Goal: Information Seeking & Learning: Find specific fact

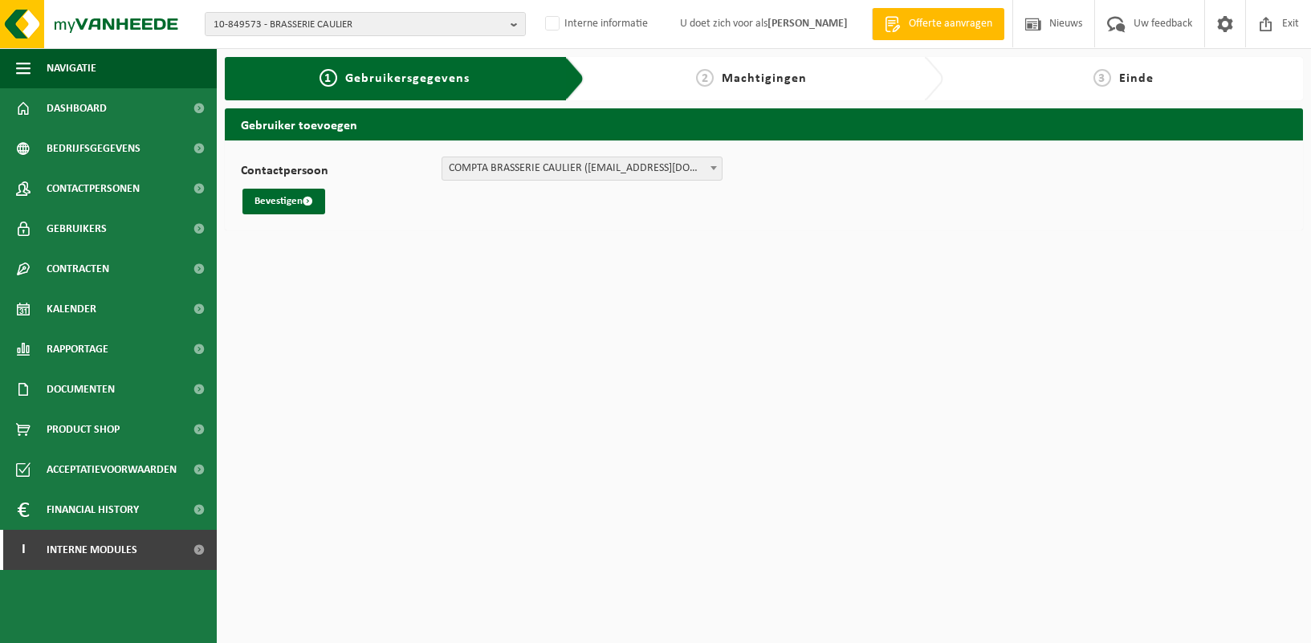
select select "67173"
click at [510, 22] on b "button" at bounding box center [517, 24] width 14 height 22
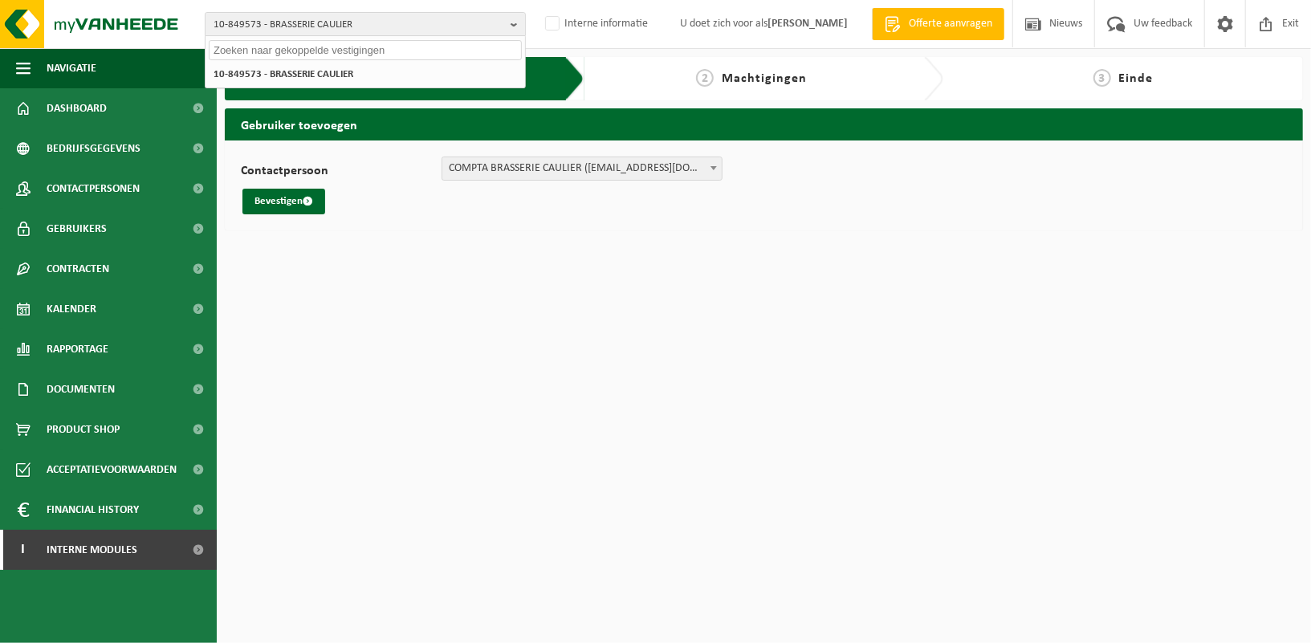
click at [373, 47] on input "text" at bounding box center [365, 50] width 313 height 20
paste input "01-057308"
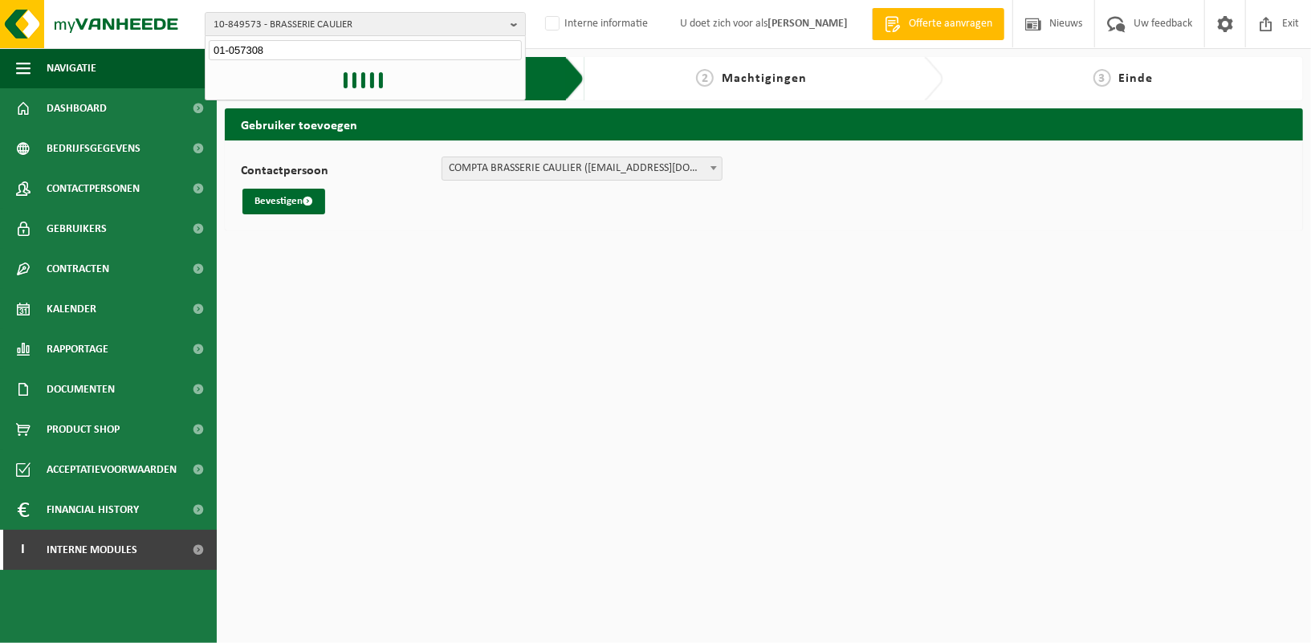
type input "01-057308"
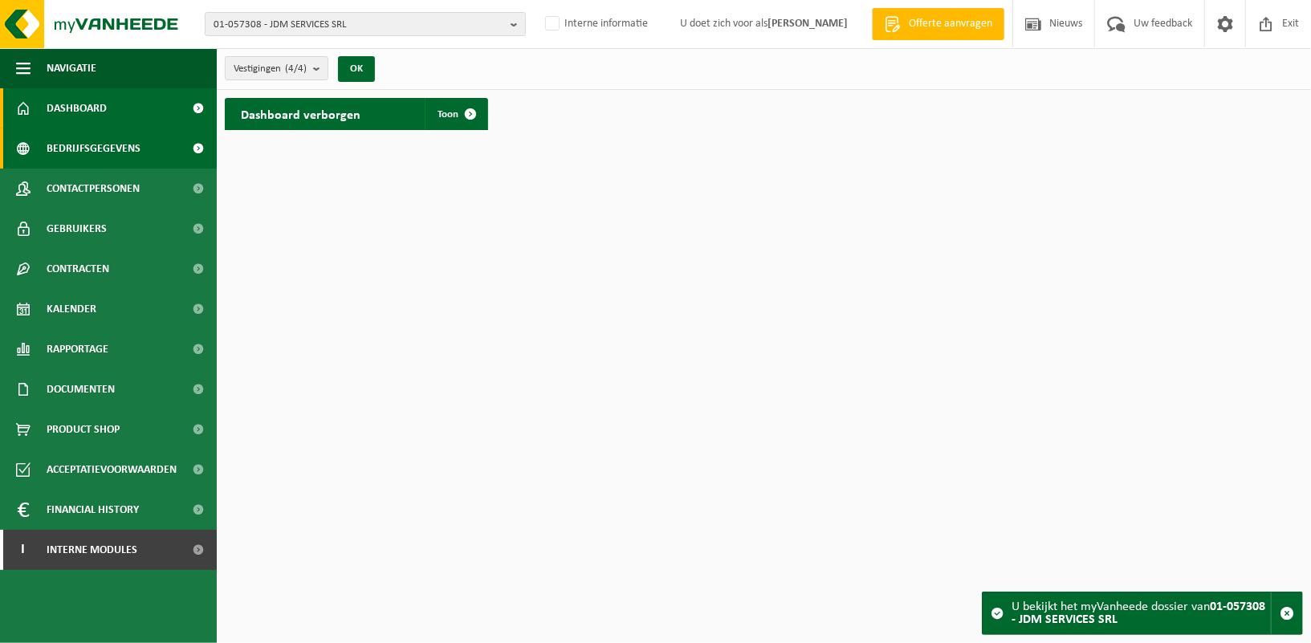
click at [117, 152] on span "Bedrijfsgegevens" at bounding box center [94, 148] width 94 height 40
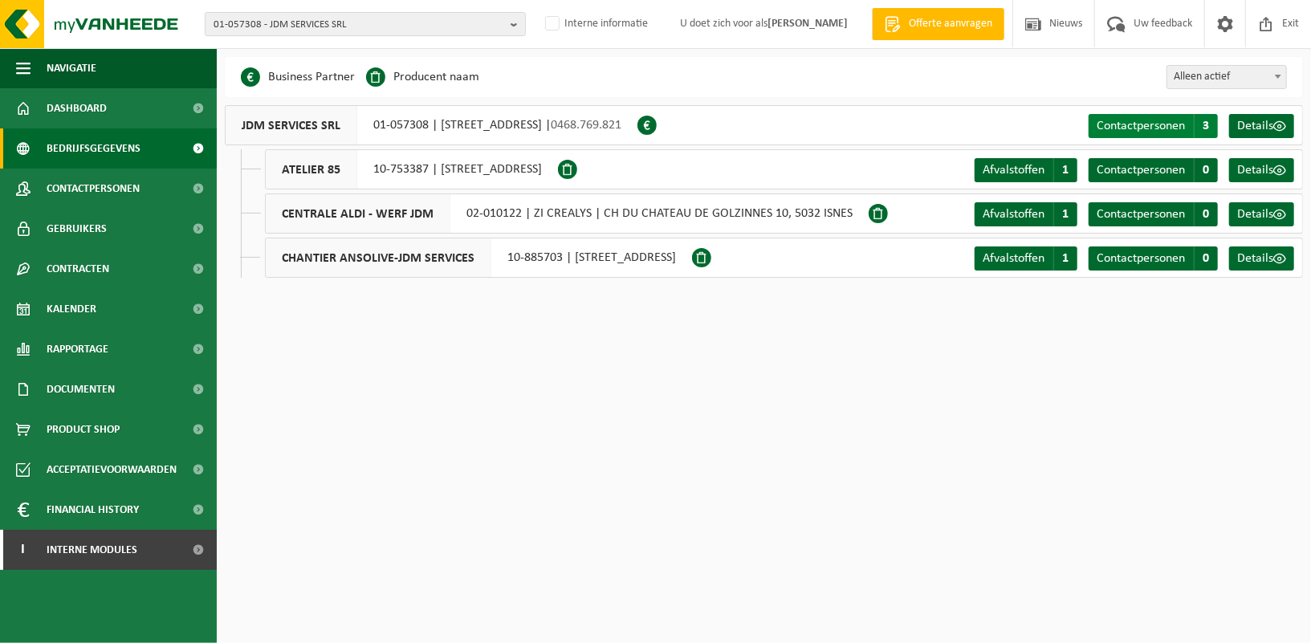
click at [1149, 126] on span "Contactpersonen" at bounding box center [1140, 126] width 88 height 13
click at [72, 193] on span "Contactpersonen" at bounding box center [93, 189] width 93 height 40
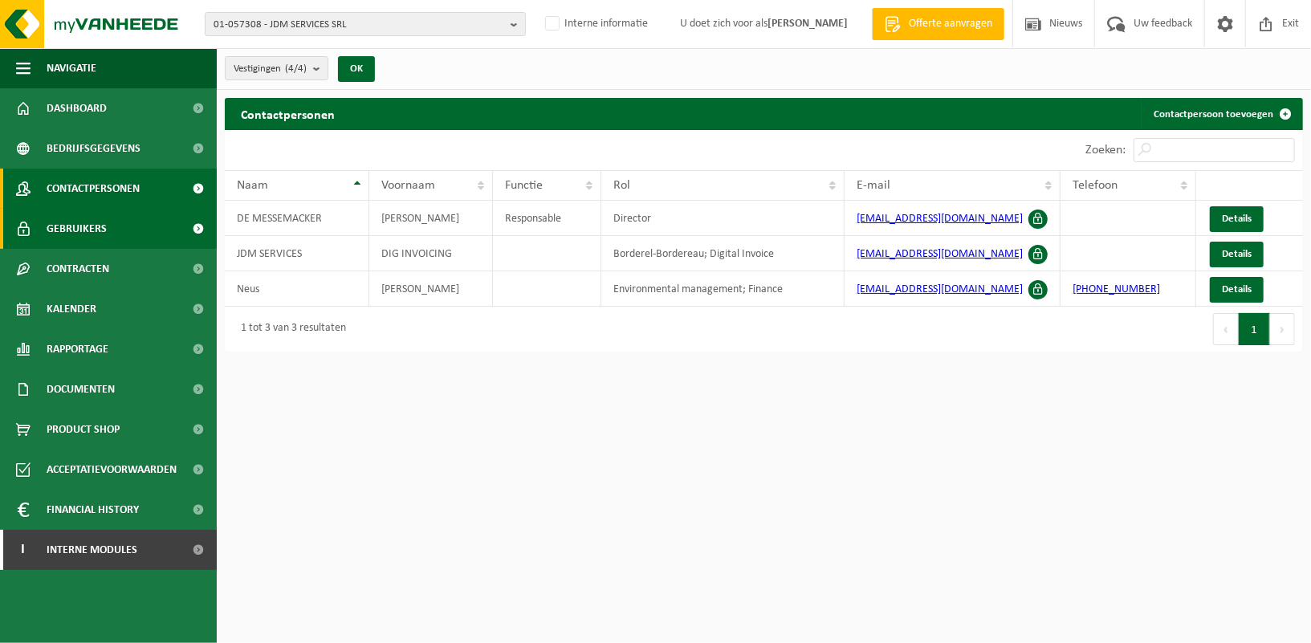
click at [94, 230] on span "Gebruikers" at bounding box center [77, 229] width 60 height 40
click at [1288, 47] on span "Exit" at bounding box center [1290, 23] width 25 height 47
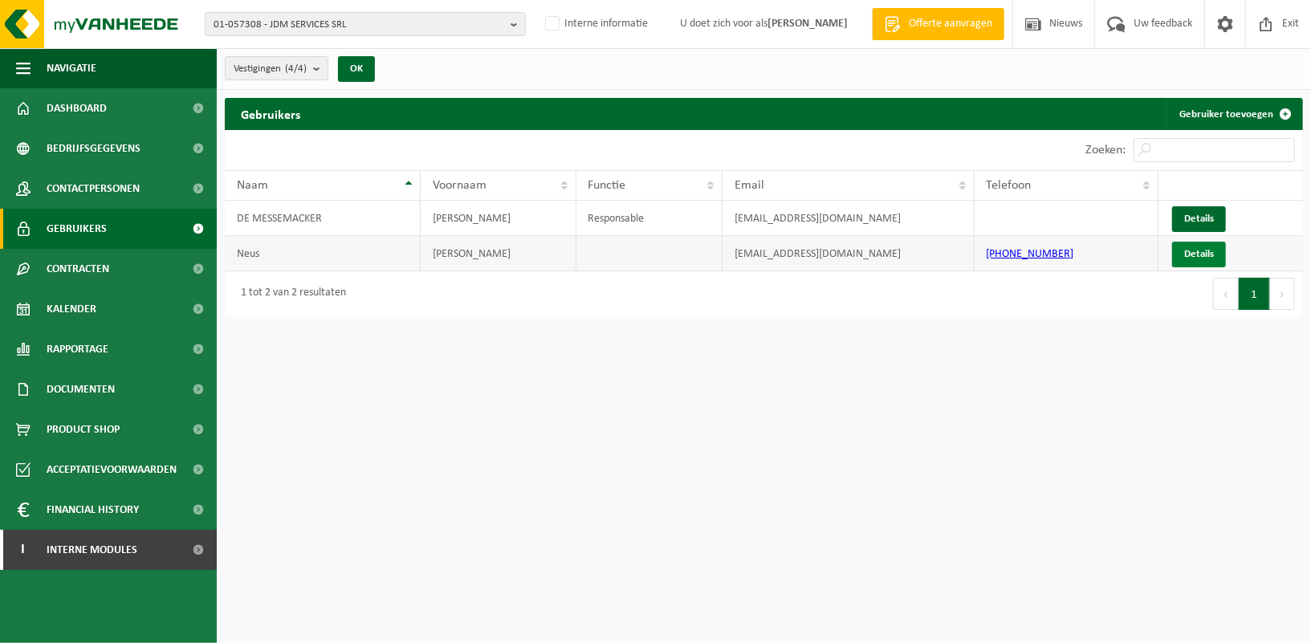
click at [1209, 254] on link "Details" at bounding box center [1199, 255] width 54 height 26
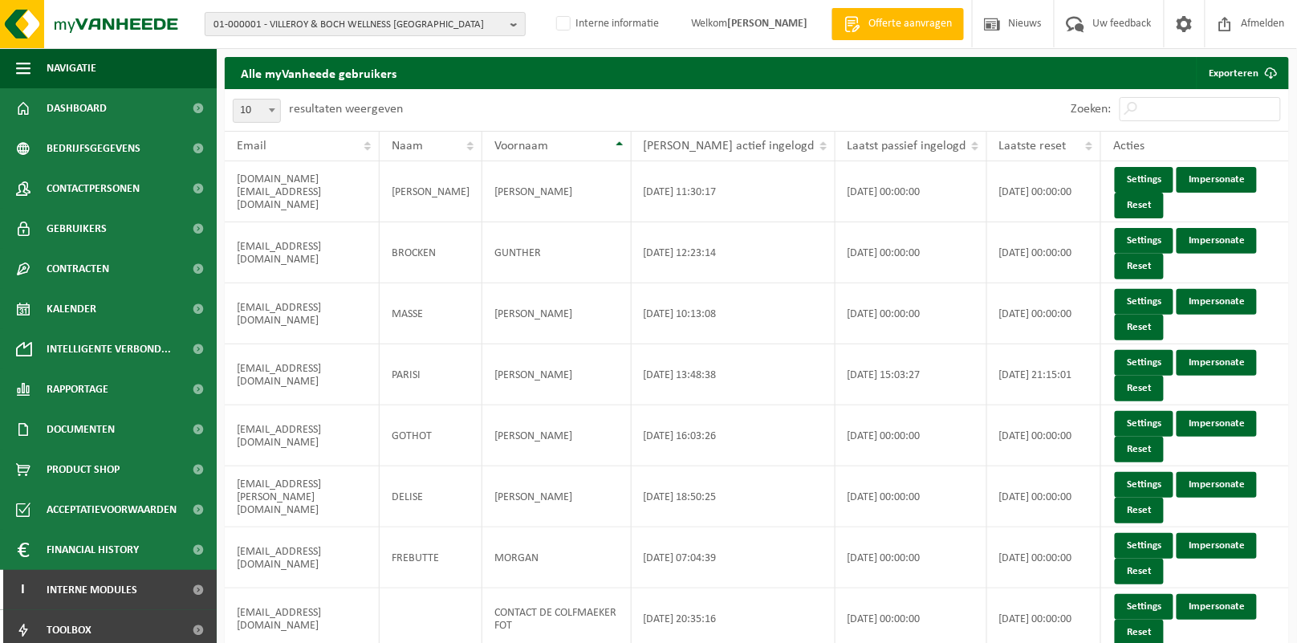
click at [514, 25] on b "button" at bounding box center [517, 24] width 14 height 22
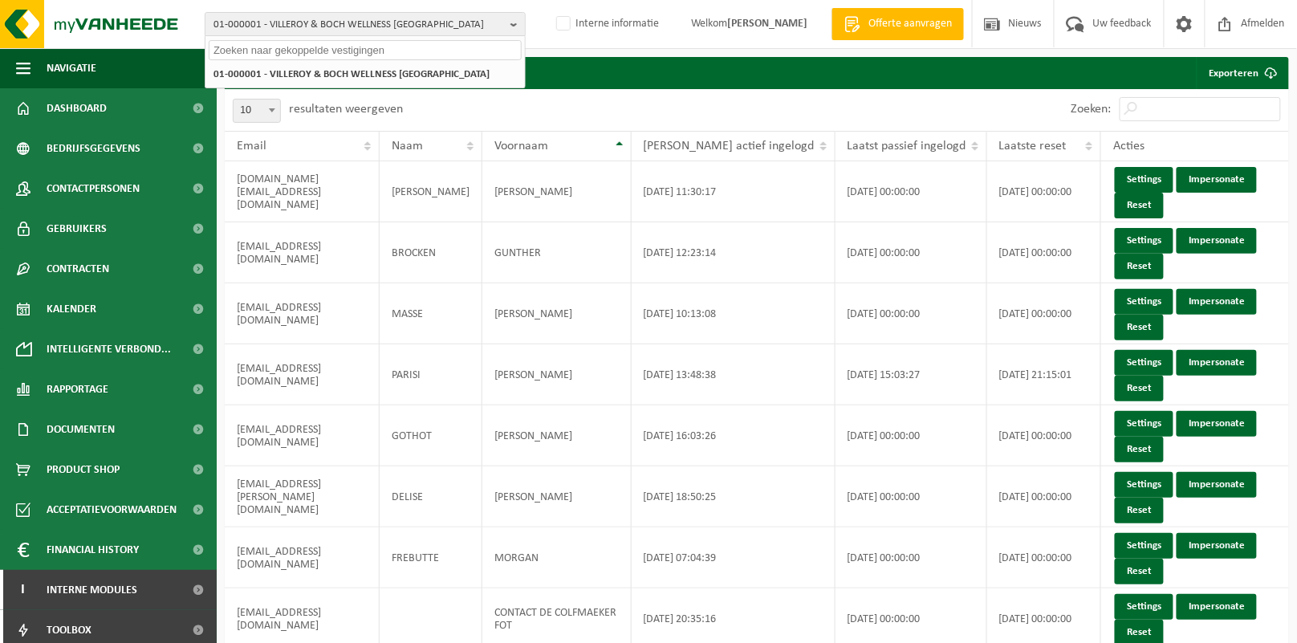
click at [398, 50] on input "text" at bounding box center [365, 50] width 313 height 20
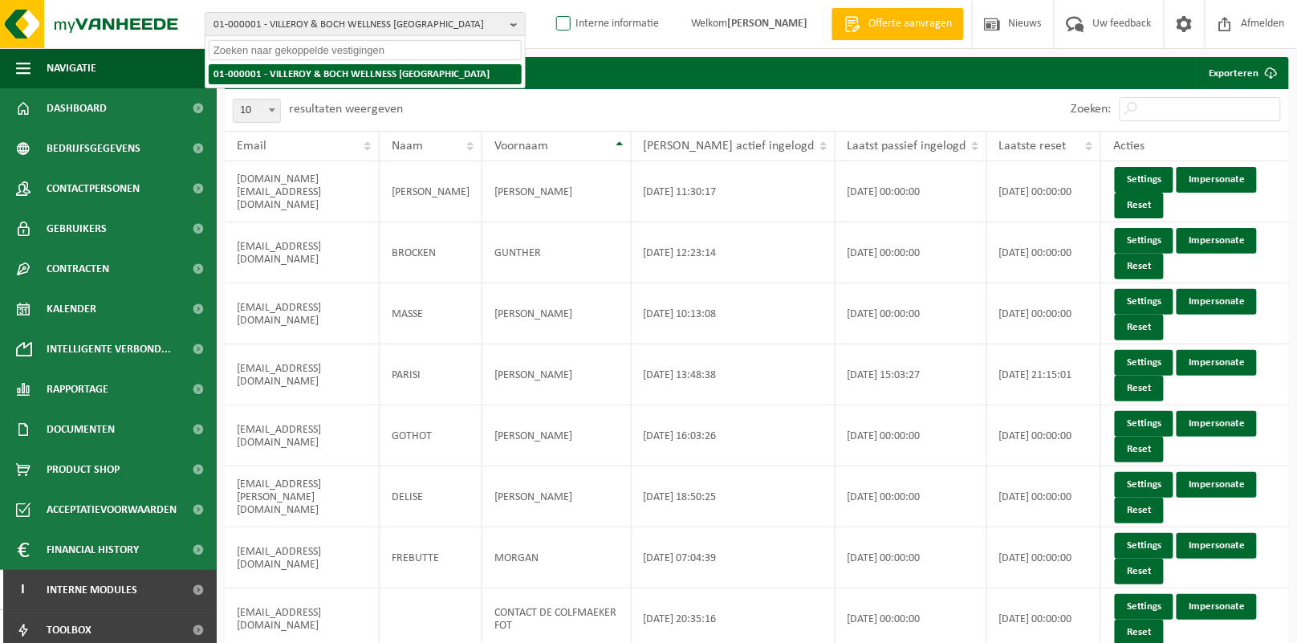
paste input "01-057308"
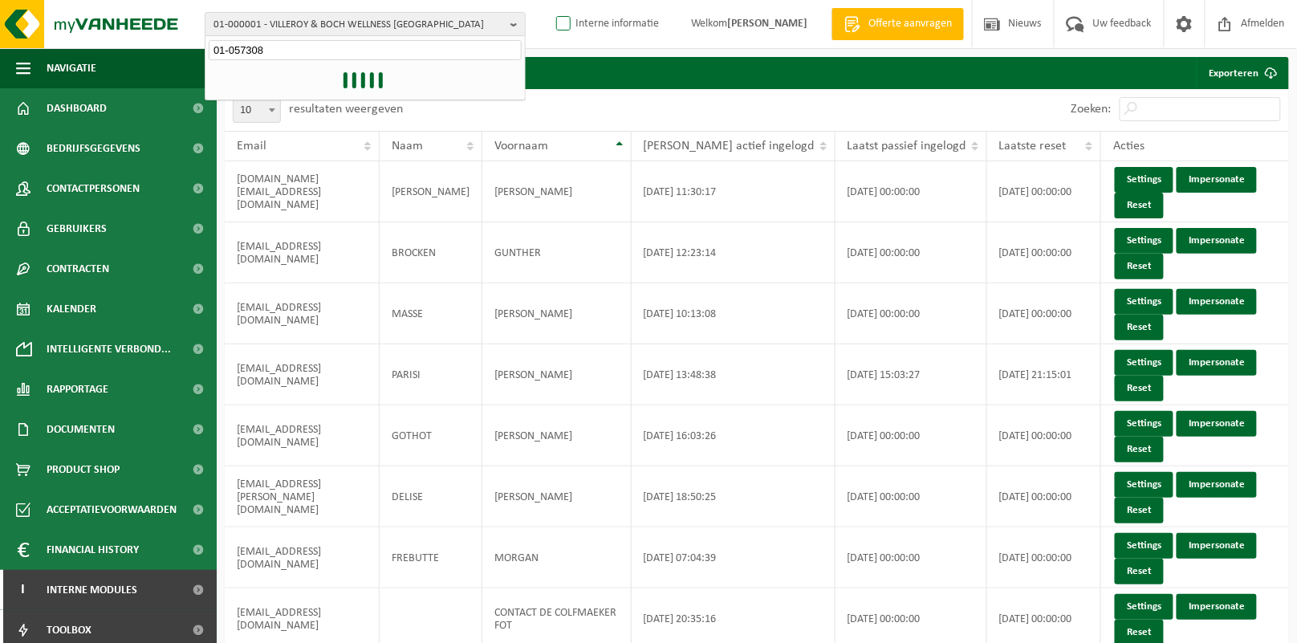
type input "01-057308"
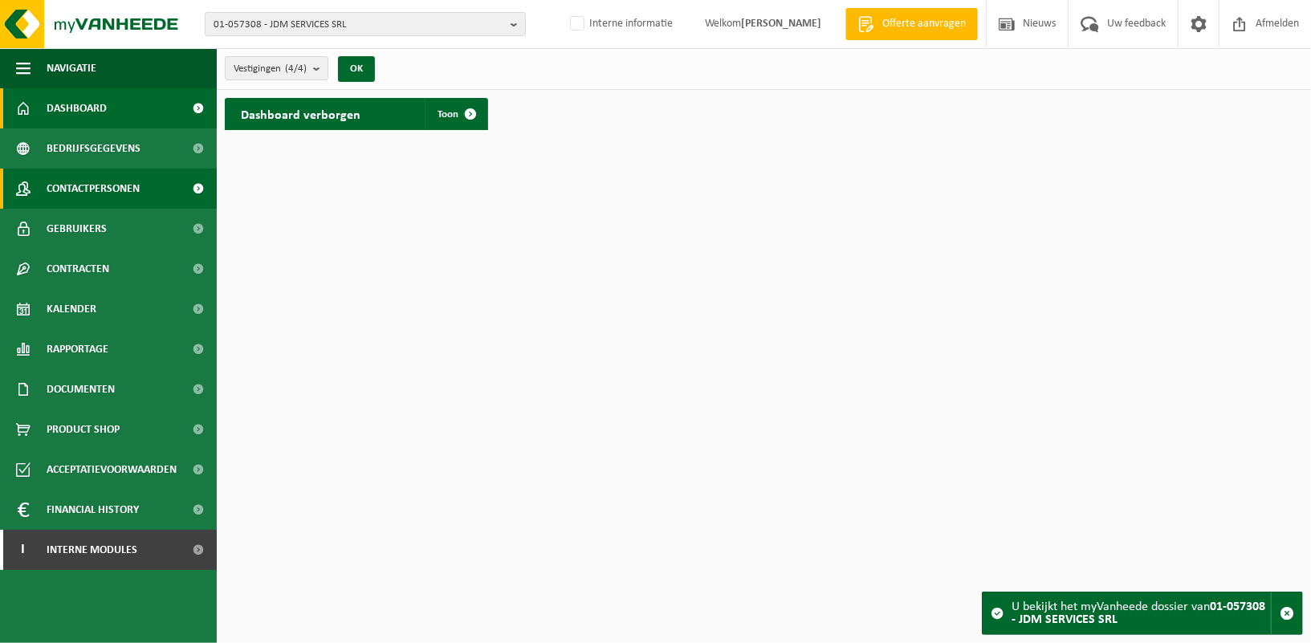
click at [91, 193] on span "Contactpersonen" at bounding box center [93, 189] width 93 height 40
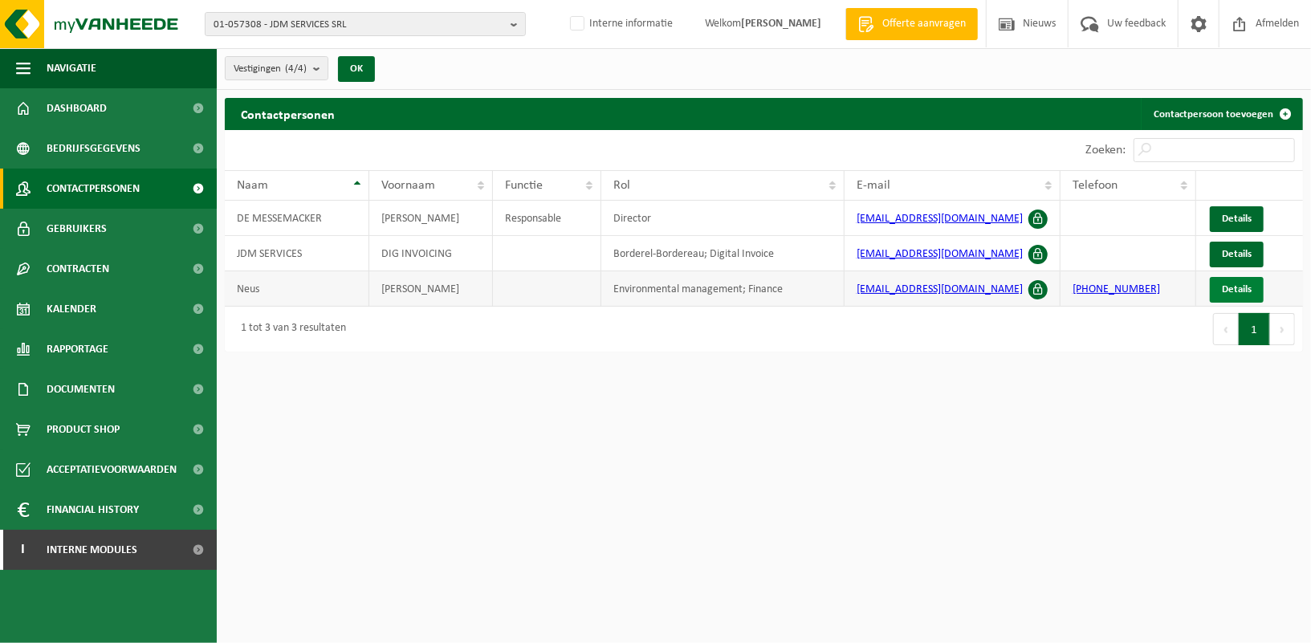
click at [1242, 286] on span "Details" at bounding box center [1237, 289] width 30 height 10
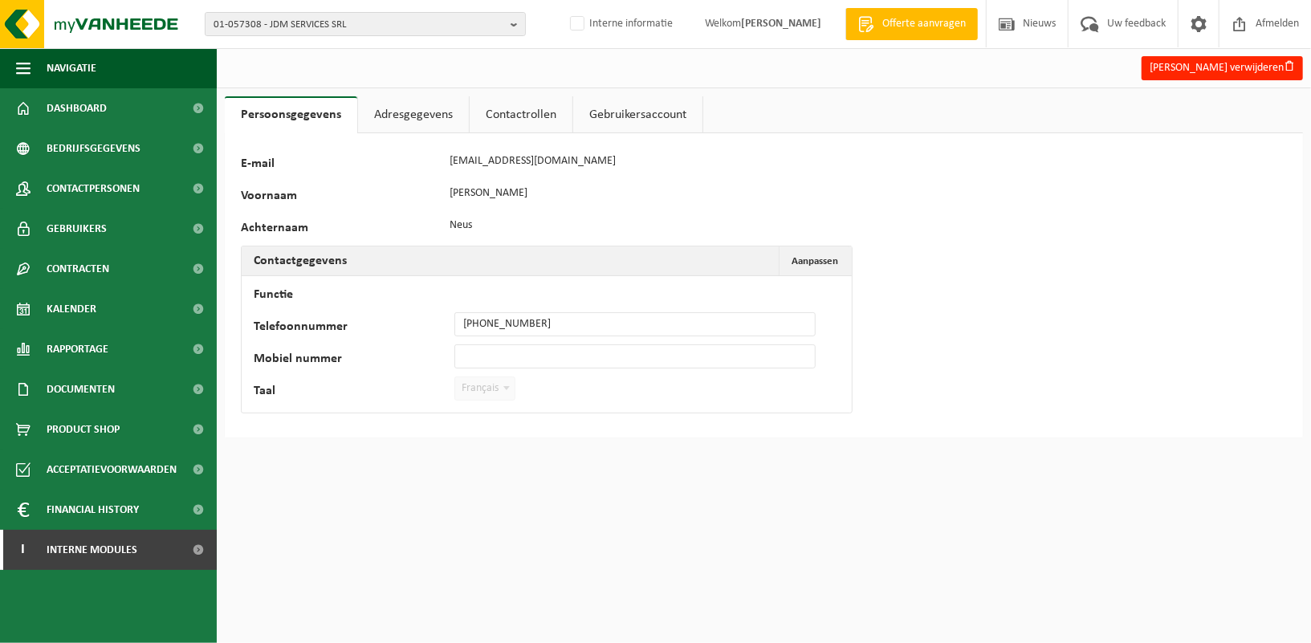
click at [422, 115] on link "Adresgegevens" at bounding box center [413, 114] width 111 height 37
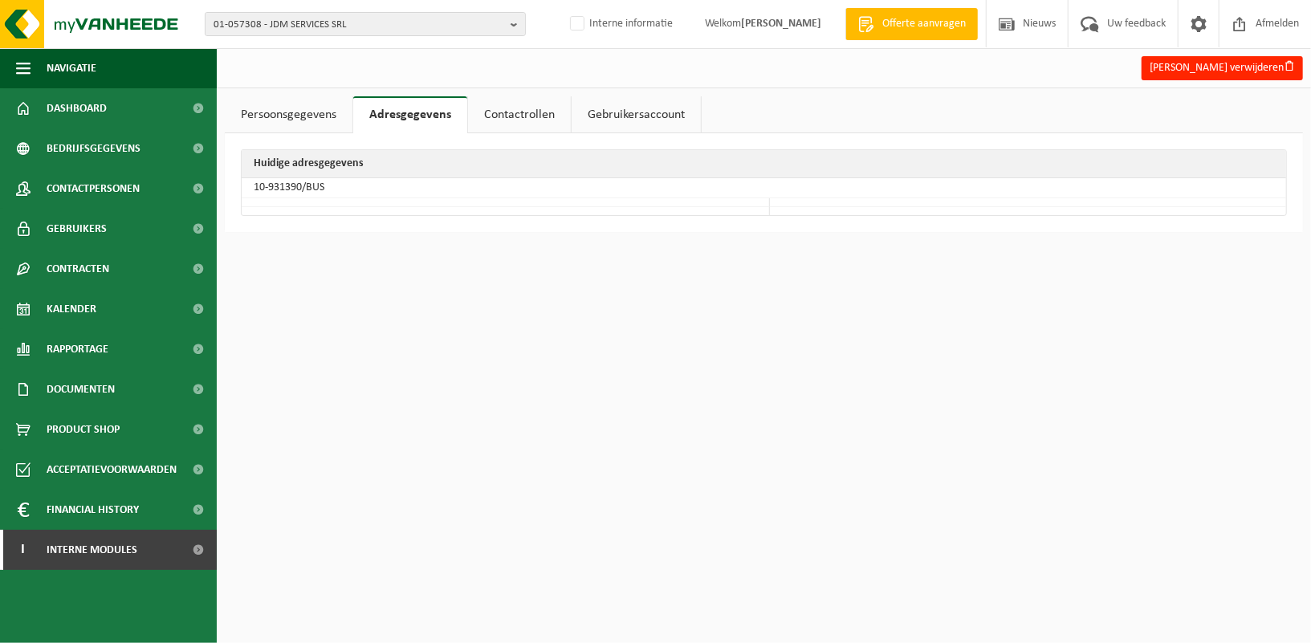
click at [492, 113] on link "Contactrollen" at bounding box center [519, 114] width 103 height 37
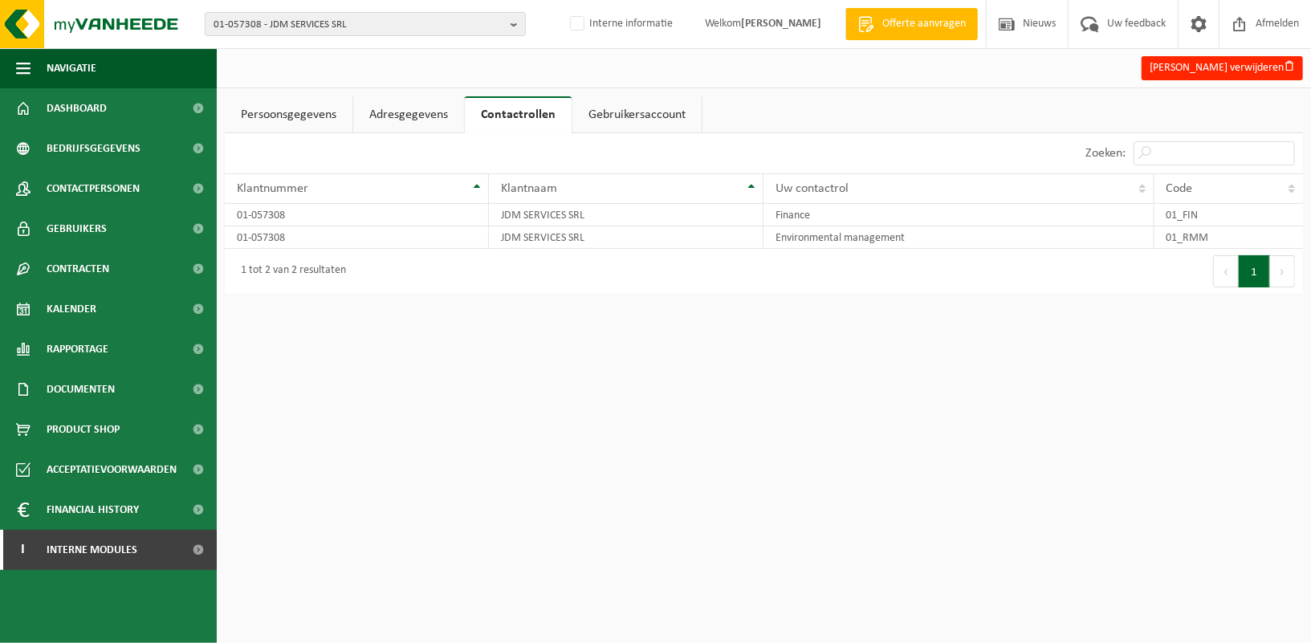
click at [612, 106] on link "Gebruikersaccount" at bounding box center [636, 114] width 129 height 37
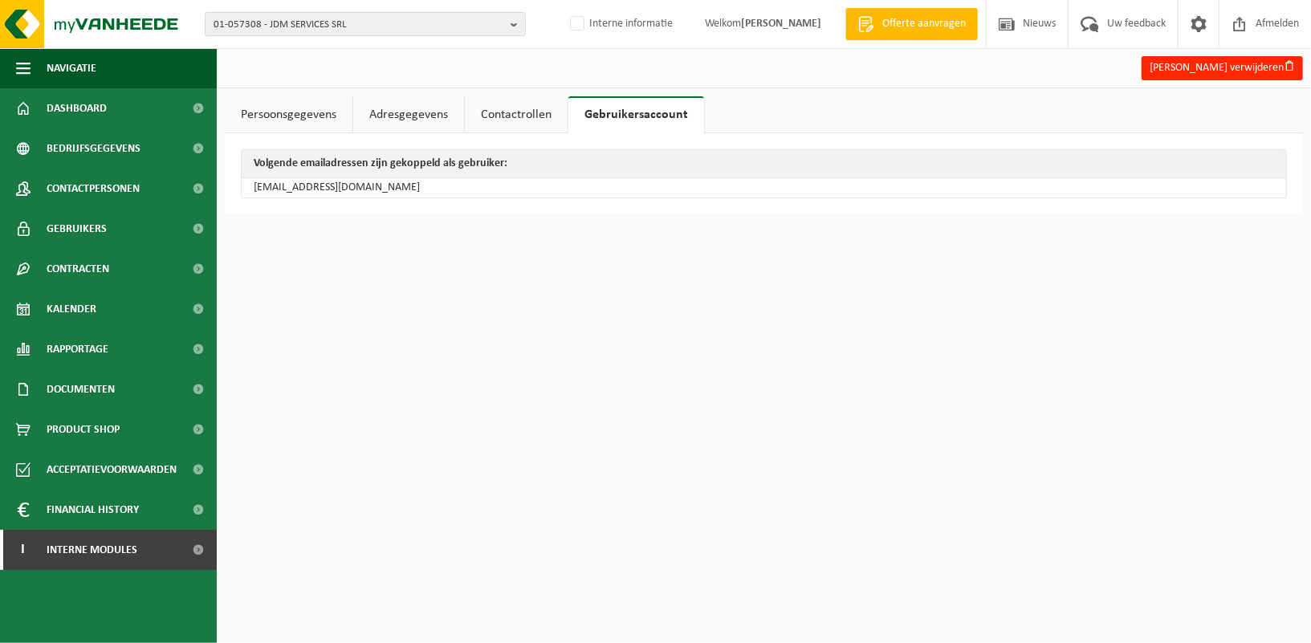
click at [255, 113] on link "Persoonsgegevens" at bounding box center [289, 114] width 128 height 37
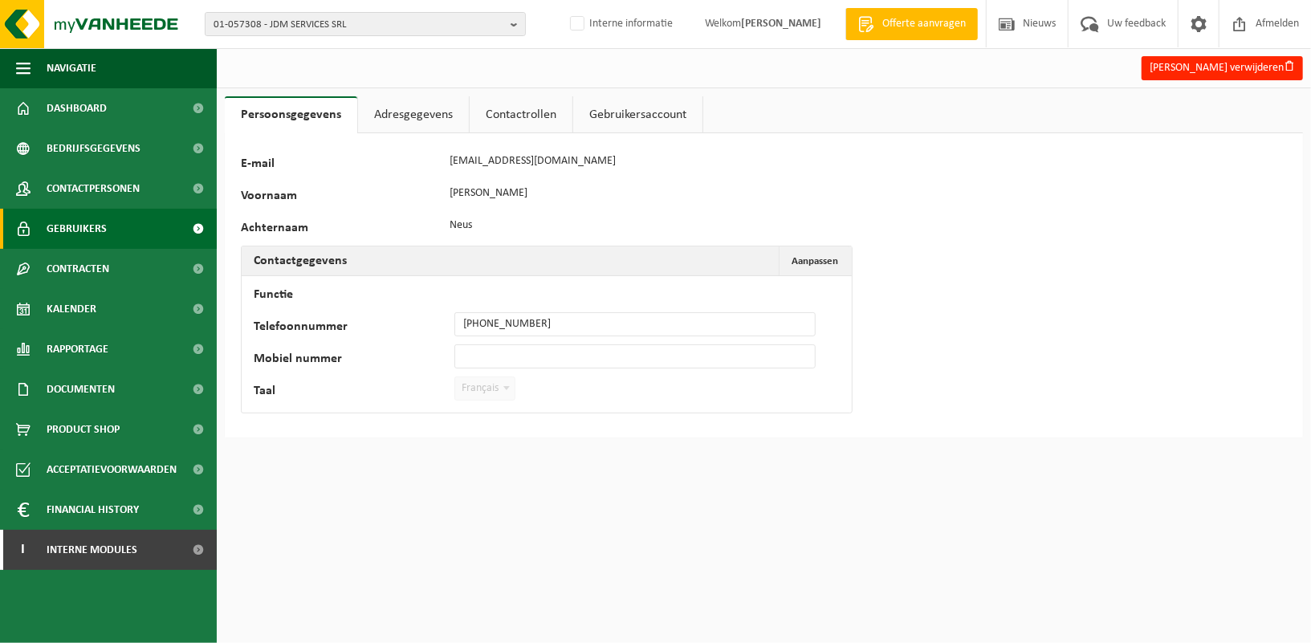
click at [91, 230] on span "Gebruikers" at bounding box center [77, 229] width 60 height 40
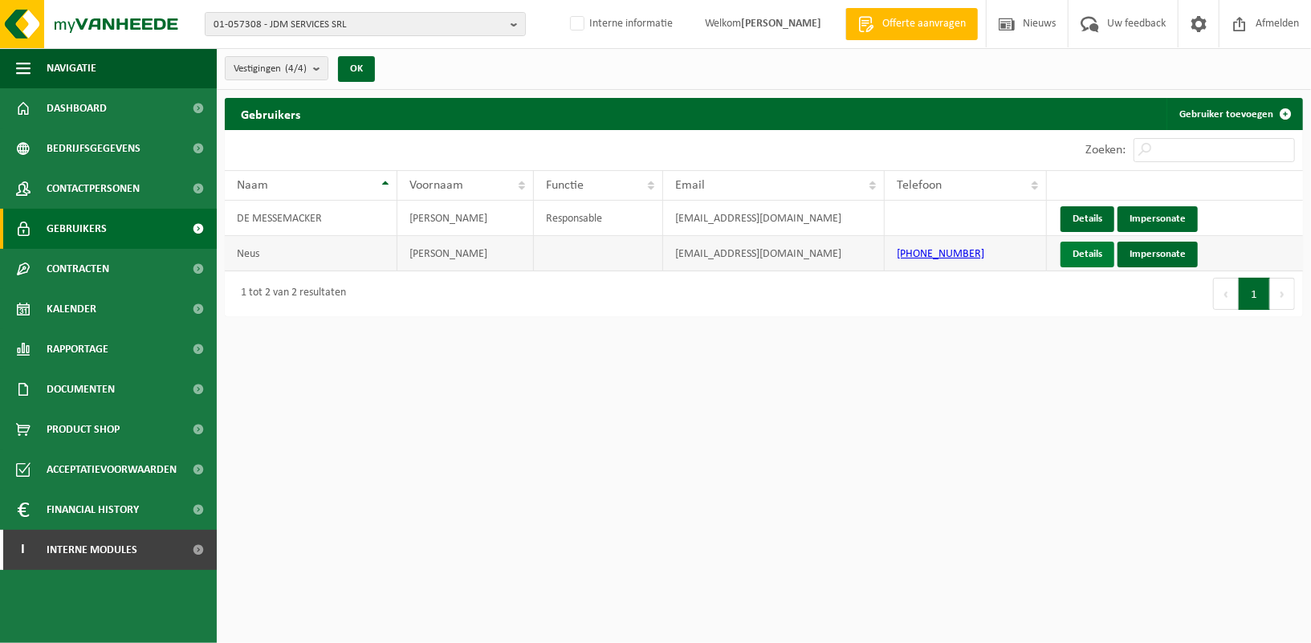
click at [1077, 257] on link "Details" at bounding box center [1087, 255] width 54 height 26
click at [1157, 254] on link "Impersonate" at bounding box center [1157, 255] width 80 height 26
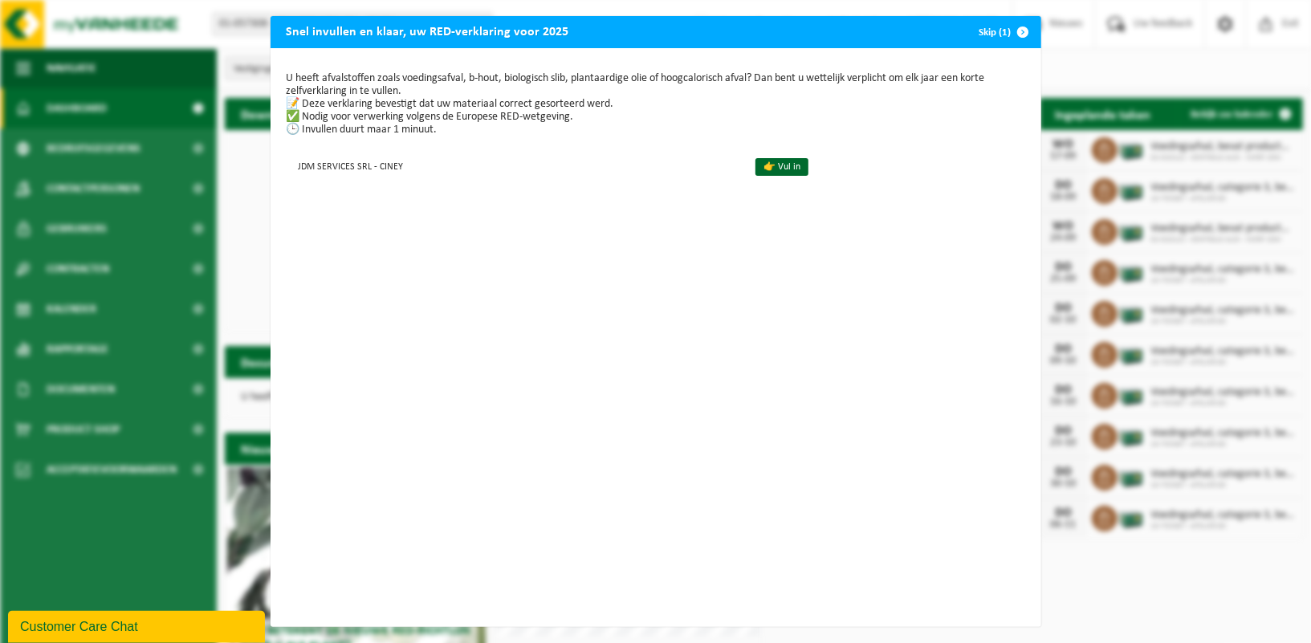
click at [1018, 30] on span "button" at bounding box center [1023, 32] width 32 height 32
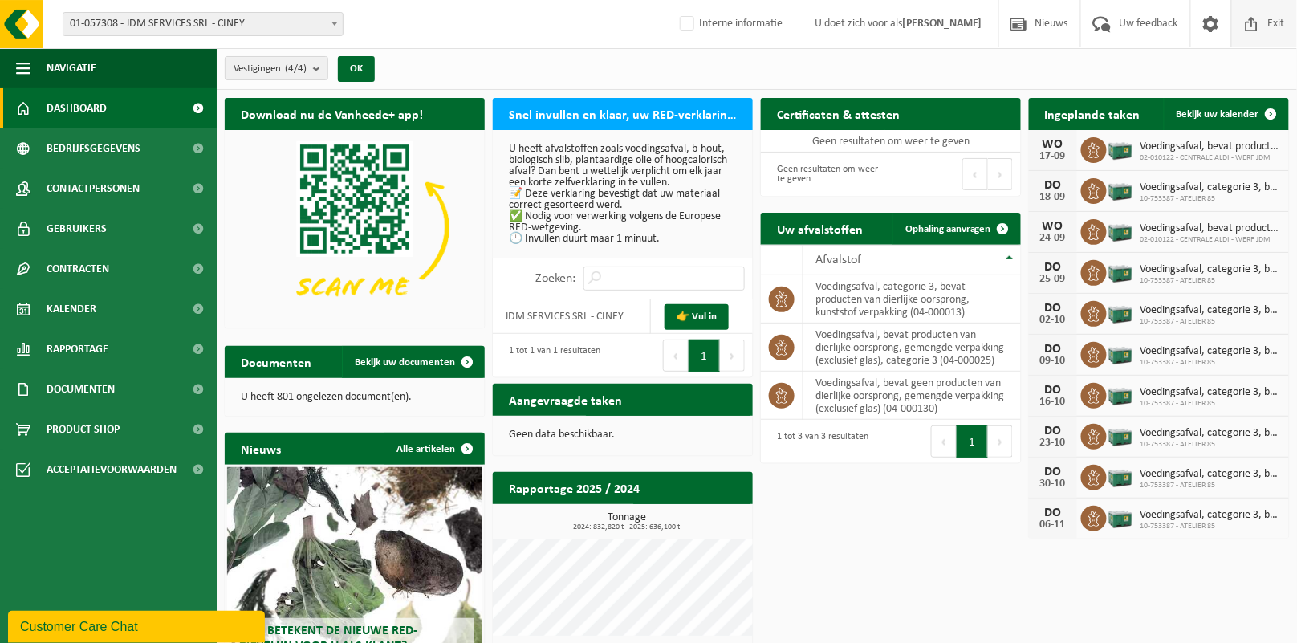
click at [1269, 24] on span "Exit" at bounding box center [1276, 23] width 25 height 47
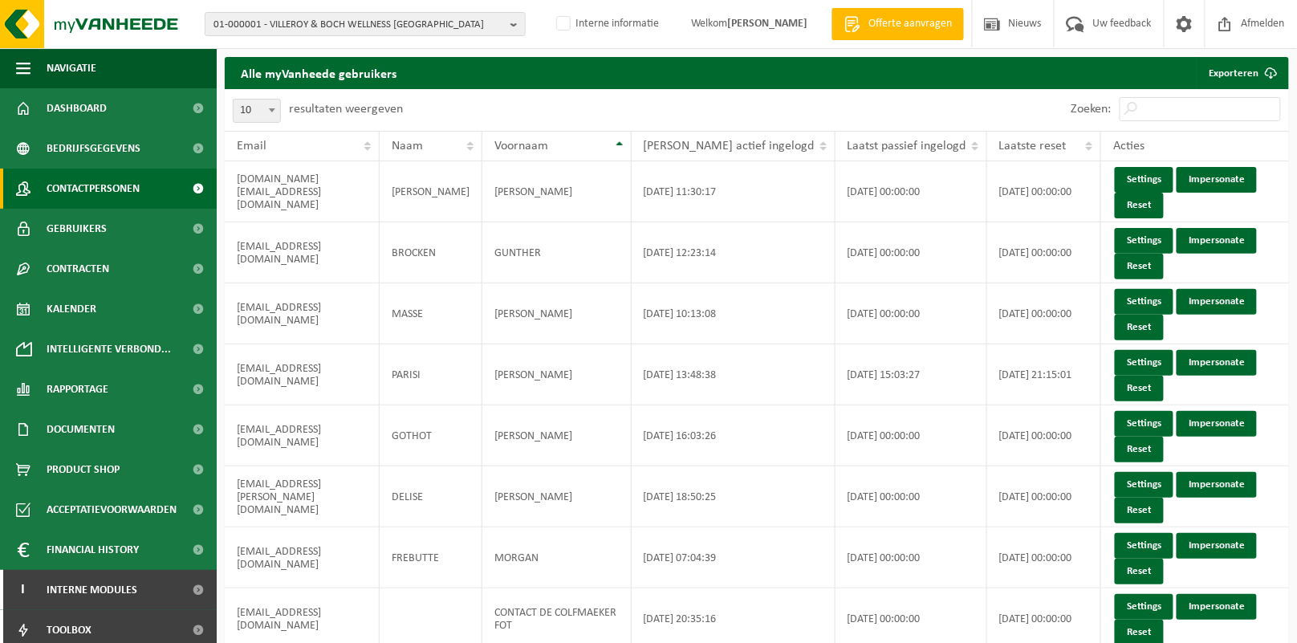
click at [75, 185] on span "Contactpersonen" at bounding box center [93, 189] width 93 height 40
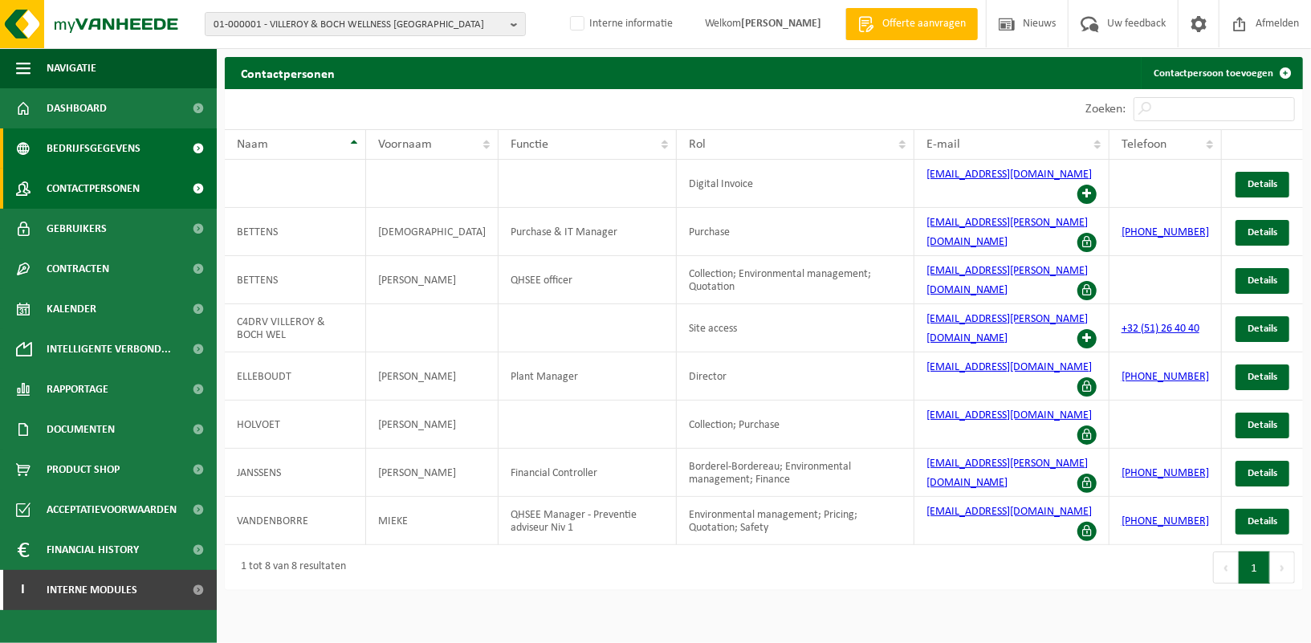
click at [137, 148] on span "Bedrijfsgegevens" at bounding box center [94, 148] width 94 height 40
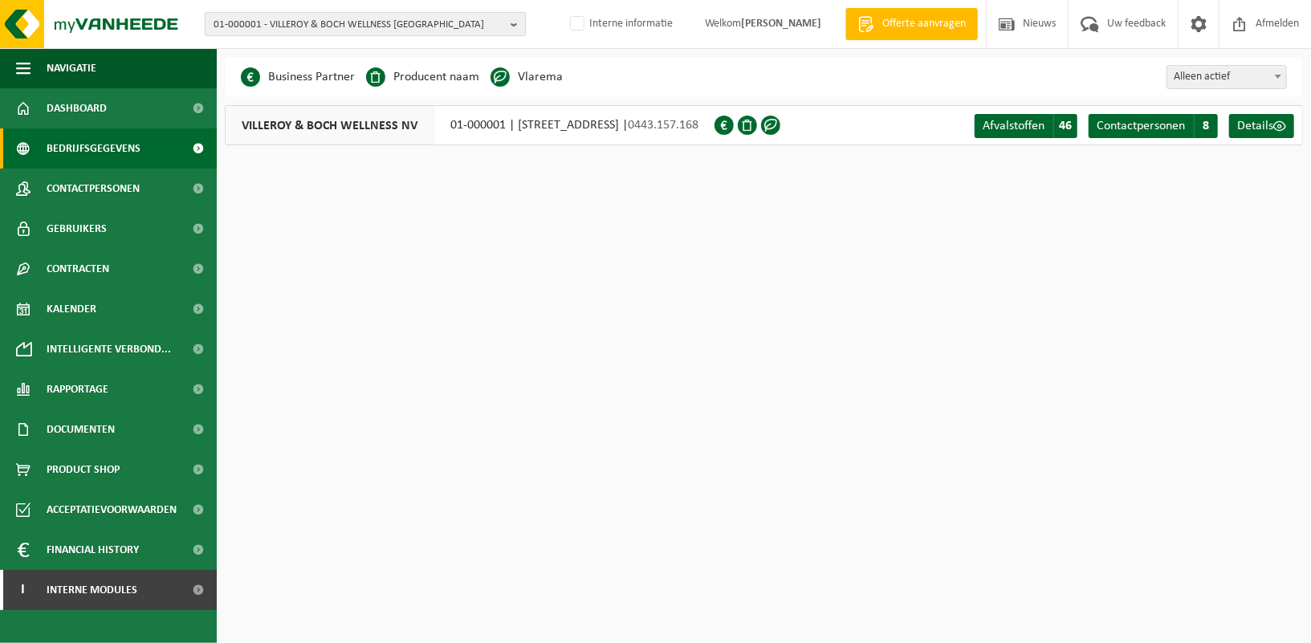
click at [509, 26] on button "01-000001 - VILLEROY & BOCH WELLNESS [GEOGRAPHIC_DATA]" at bounding box center [365, 24] width 321 height 24
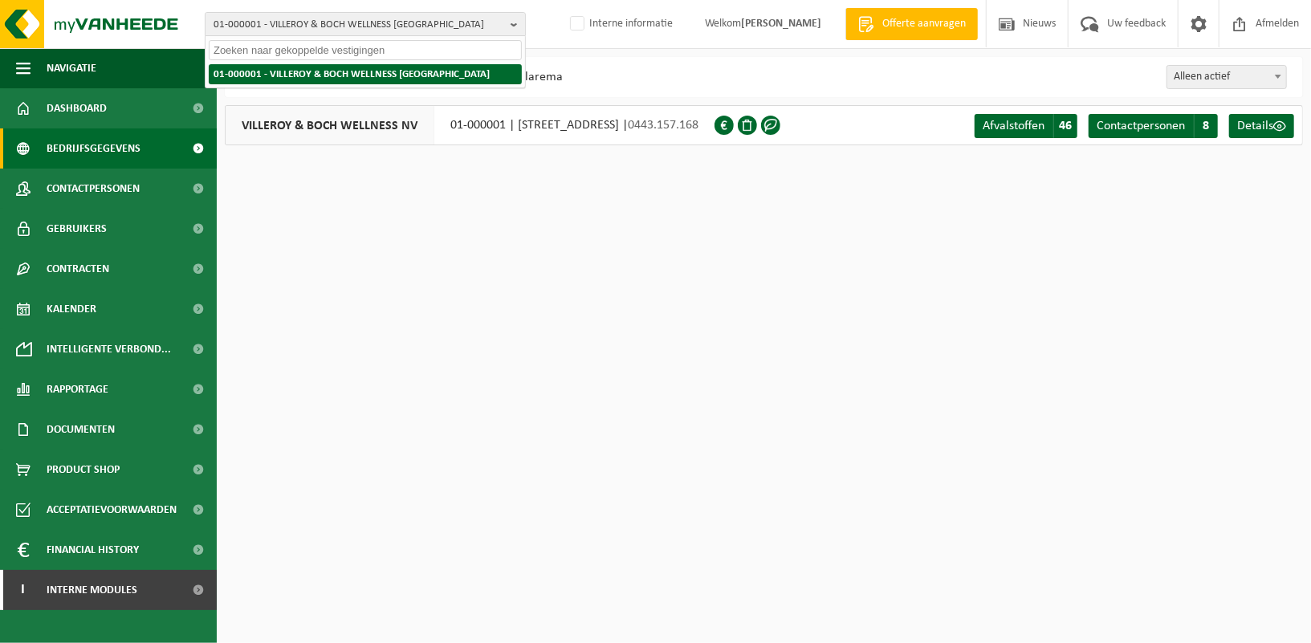
click at [405, 75] on strong "01-000001 - VILLEROY & BOCH WELLNESS [GEOGRAPHIC_DATA]" at bounding box center [351, 74] width 276 height 10
click at [295, 70] on strong "01-000001 - VILLEROY & BOCH WELLNESS [GEOGRAPHIC_DATA]" at bounding box center [351, 74] width 276 height 10
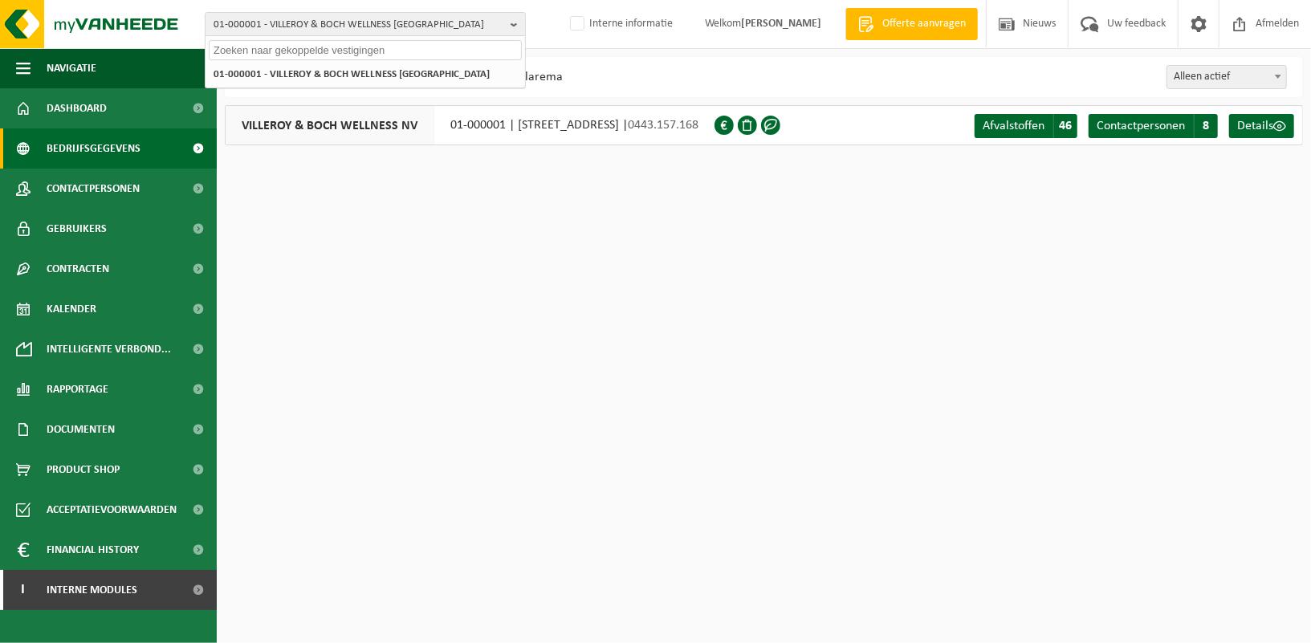
click at [123, 145] on span "Bedrijfsgegevens" at bounding box center [94, 148] width 94 height 40
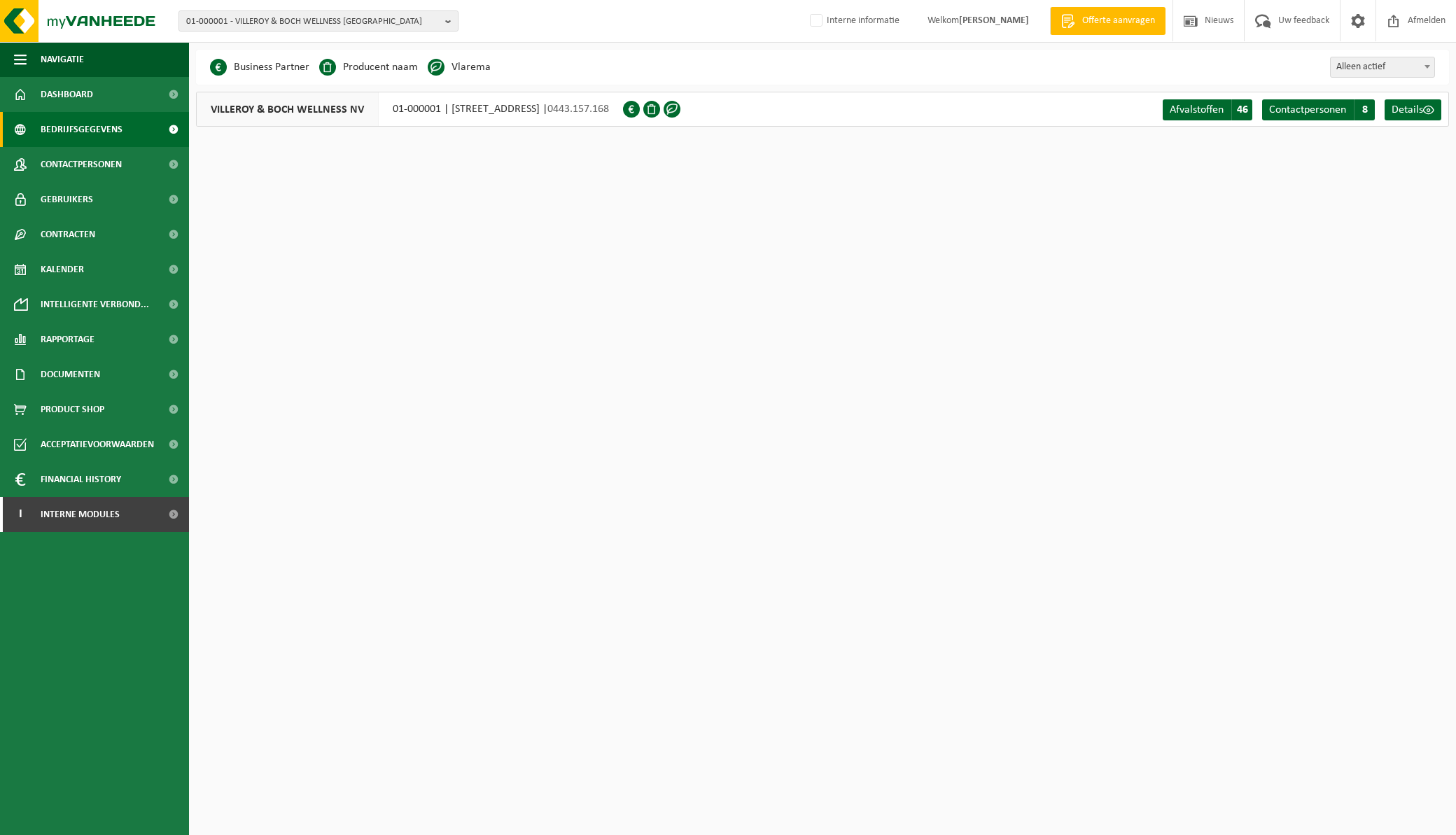
click at [484, 109] on div "VILLEROY & BOCH WELLNESS [GEOGRAPHIC_DATA] 01-000001 | [STREET_ADDRESS] | 0443.…" at bounding box center [410, 109] width 427 height 35
click at [448, 21] on b "button" at bounding box center [451, 21] width 12 height 19
click at [379, 65] on li "01-000001 - VILLEROY & BOCH WELLNESS [GEOGRAPHIC_DATA]" at bounding box center [318, 65] width 273 height 17
click at [360, 40] on input "text" at bounding box center [318, 44] width 273 height 17
click at [93, 122] on span "Bedrijfsgegevens" at bounding box center [82, 129] width 82 height 35
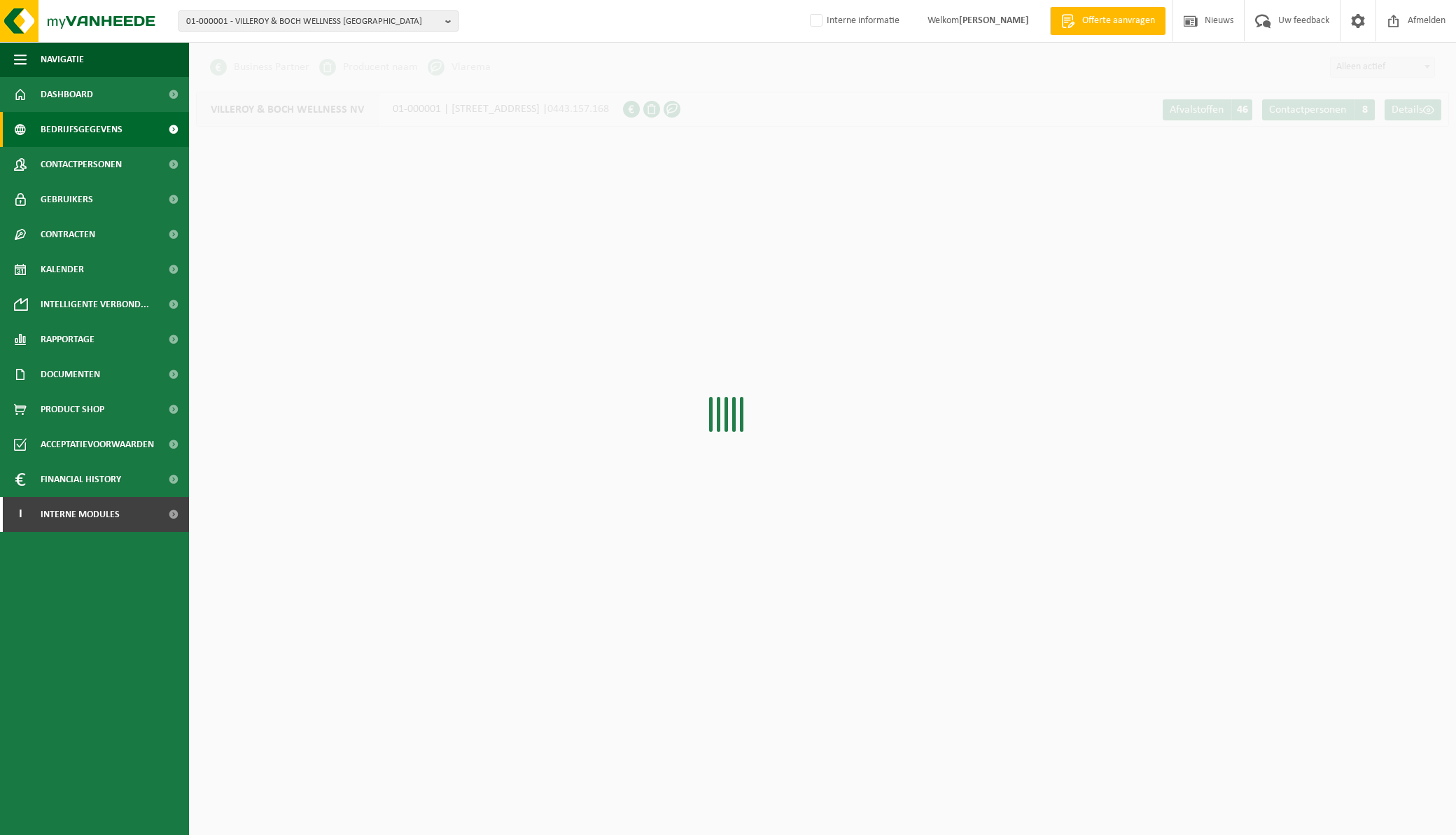
click at [87, 166] on span "Contactpersonen" at bounding box center [81, 165] width 81 height 35
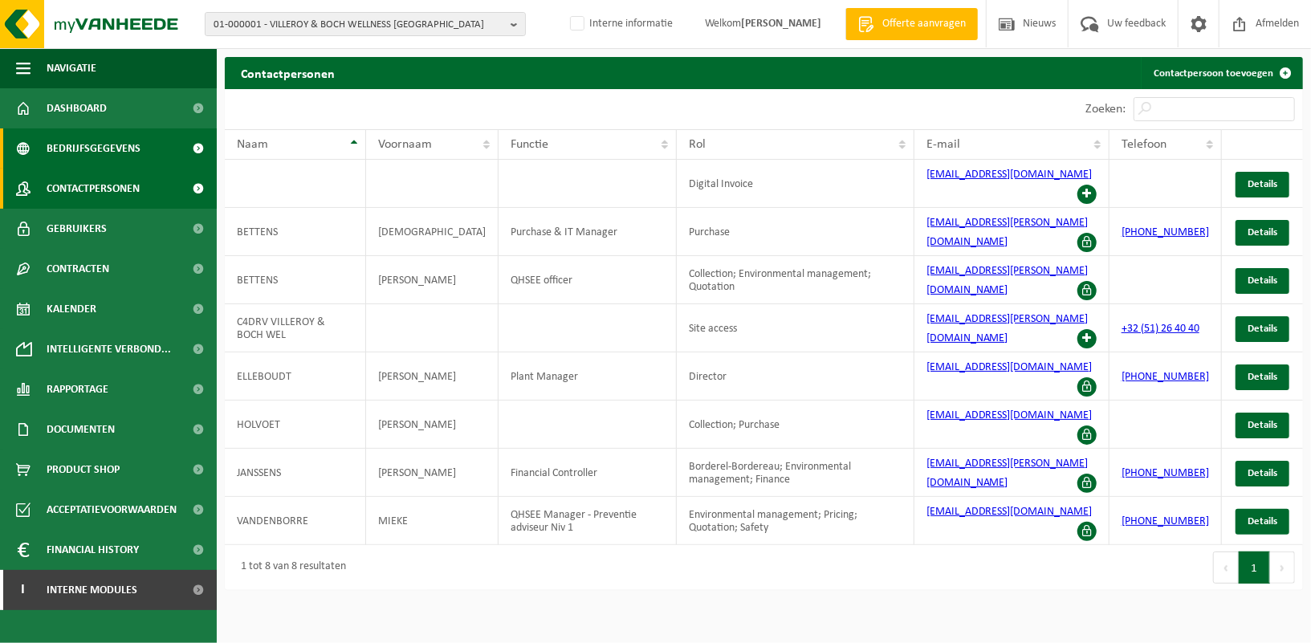
click at [86, 157] on span "Bedrijfsgegevens" at bounding box center [94, 148] width 94 height 40
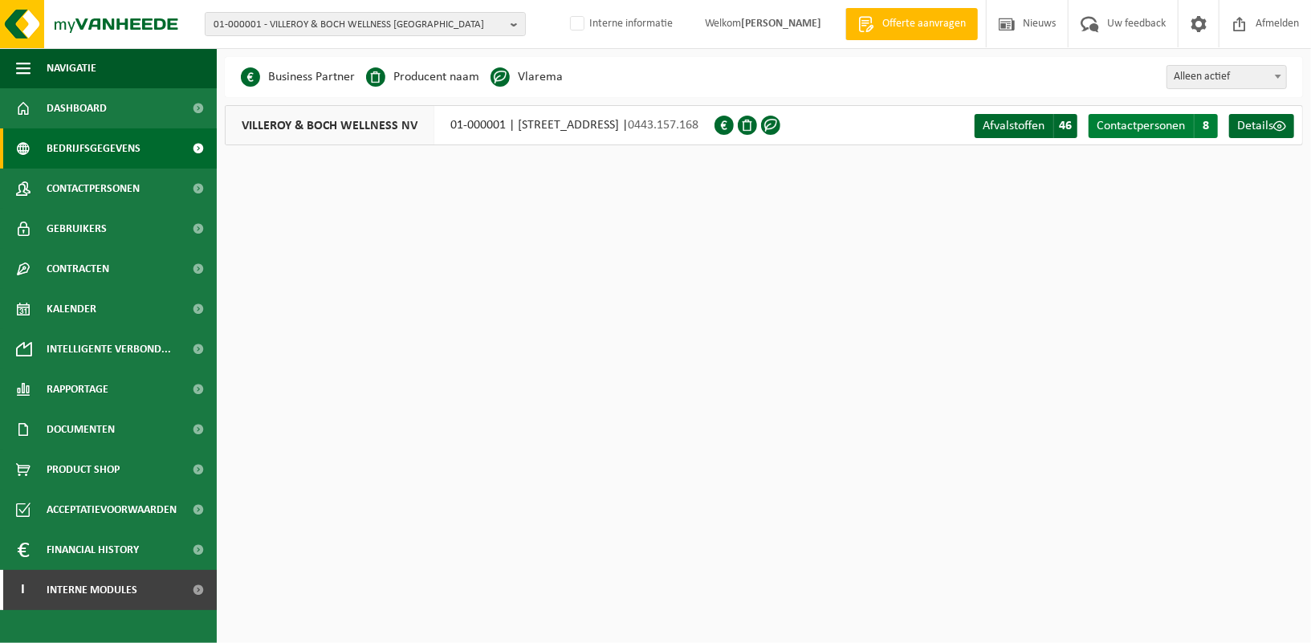
click at [1144, 120] on span "Contactpersonen" at bounding box center [1140, 126] width 88 height 13
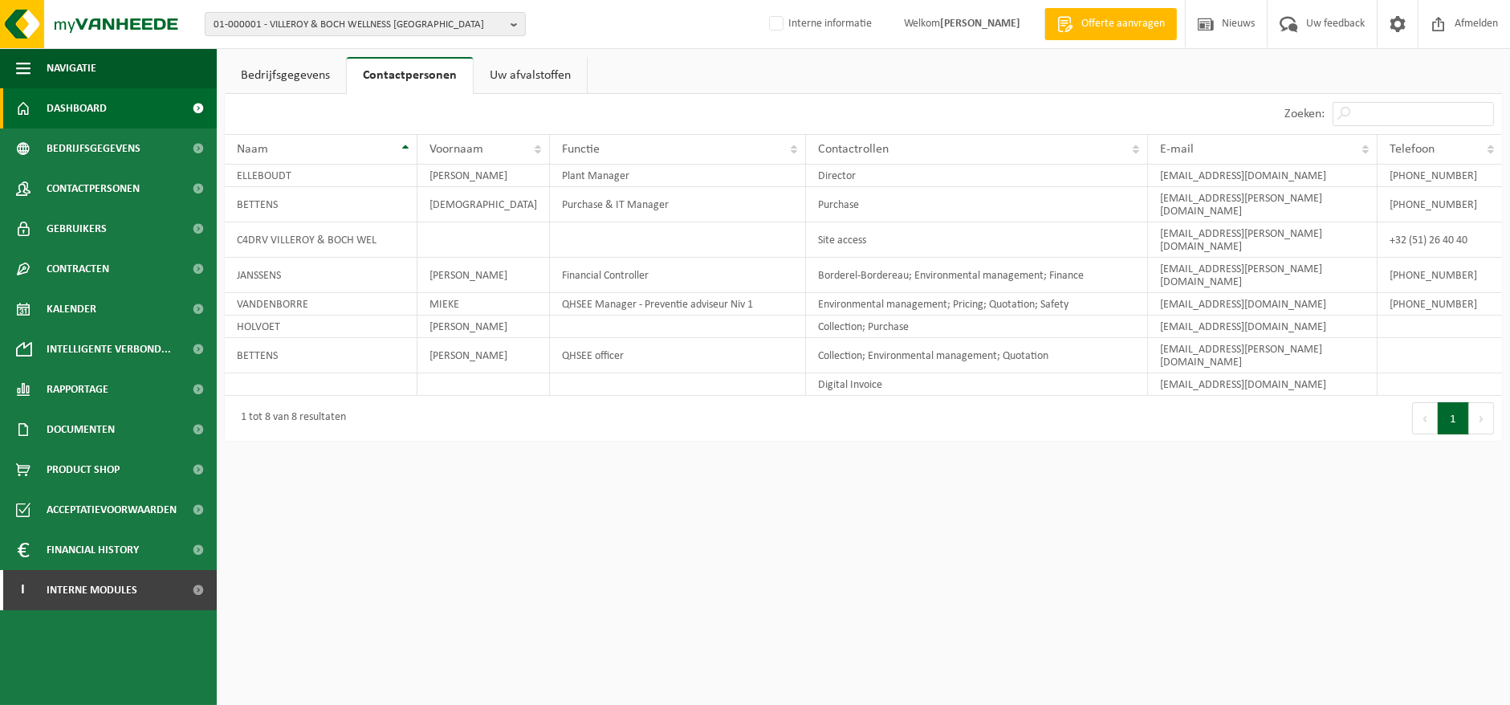
click at [86, 104] on span "Dashboard" at bounding box center [77, 108] width 60 height 40
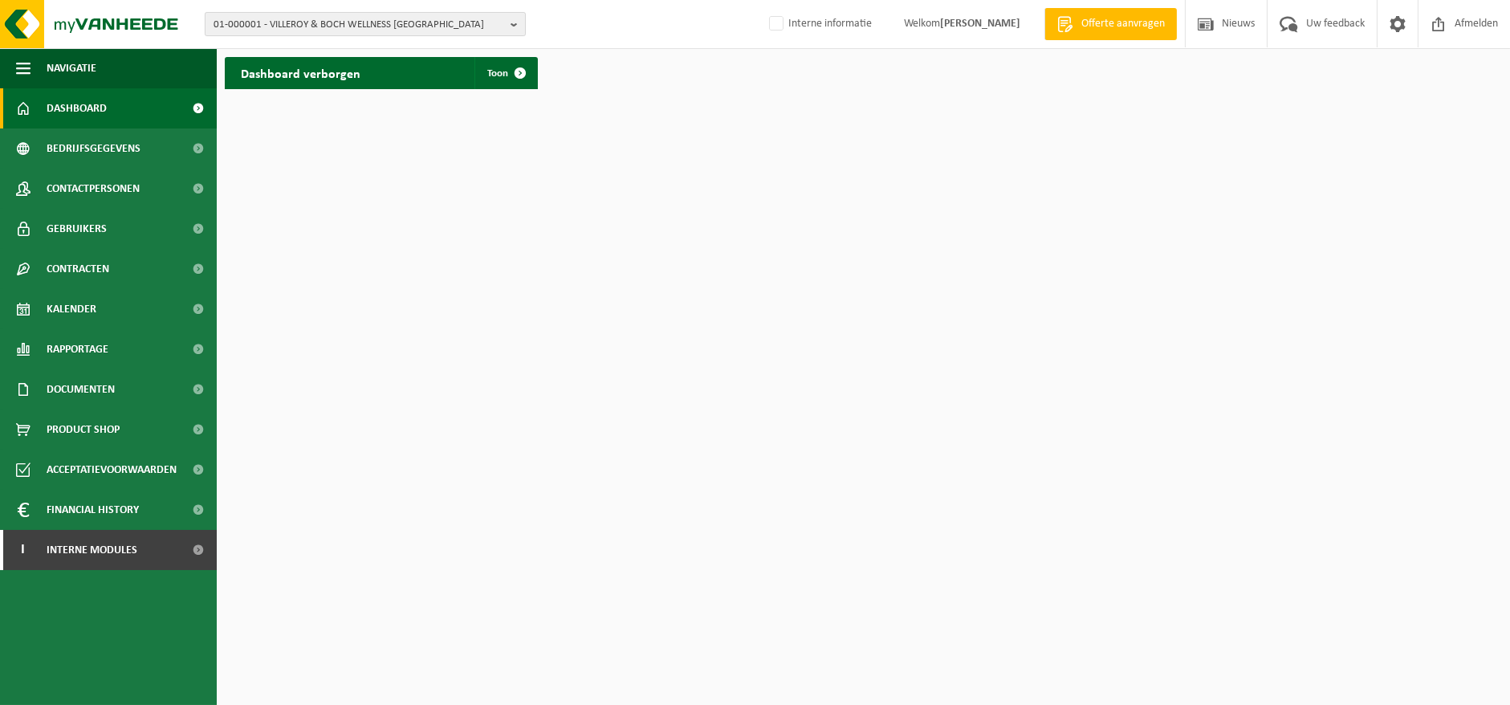
click at [514, 25] on b "button" at bounding box center [517, 24] width 14 height 22
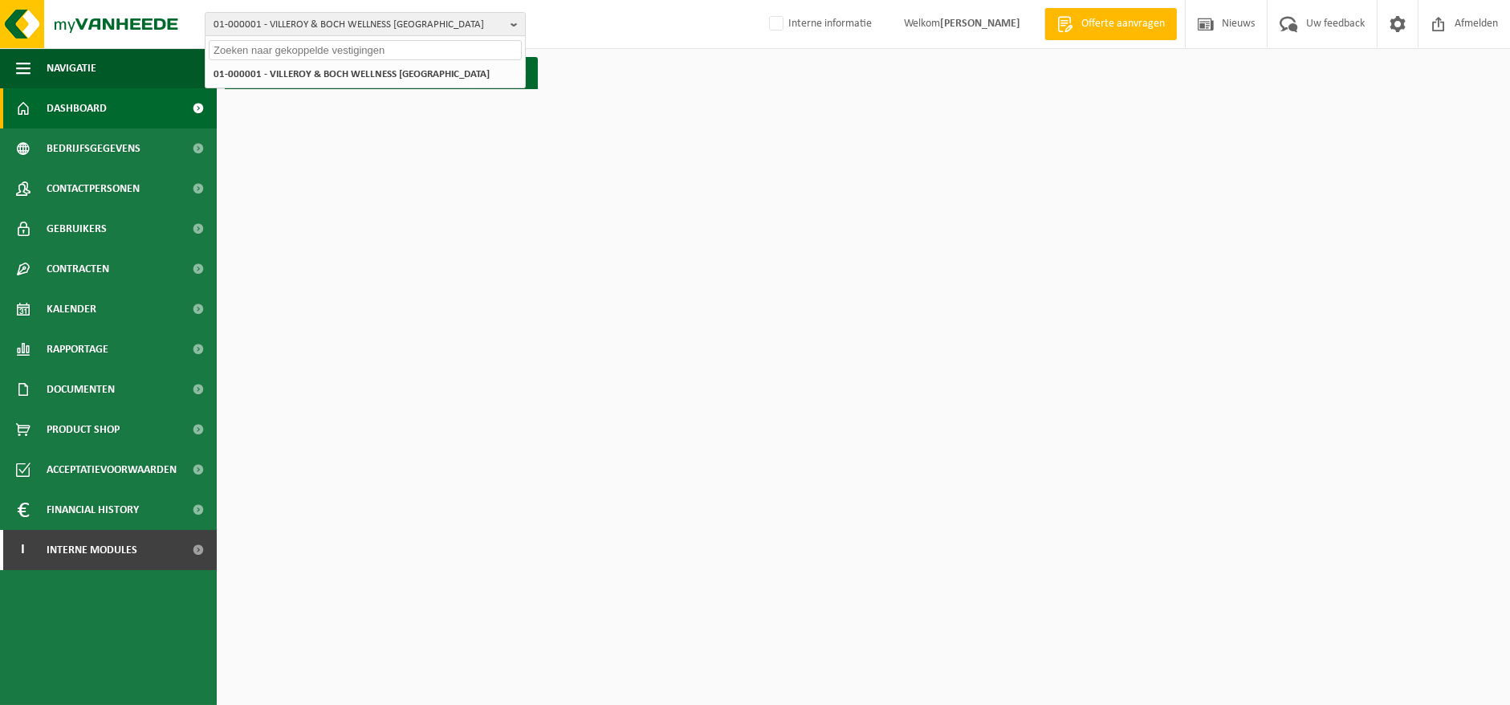
click at [437, 55] on input "text" at bounding box center [365, 50] width 313 height 20
click at [316, 48] on input "text" at bounding box center [365, 50] width 313 height 20
paste input "01-057308"
type input "01-057308"
click at [270, 81] on li "01-057308 - JDM SERVICES SRL" at bounding box center [365, 74] width 313 height 20
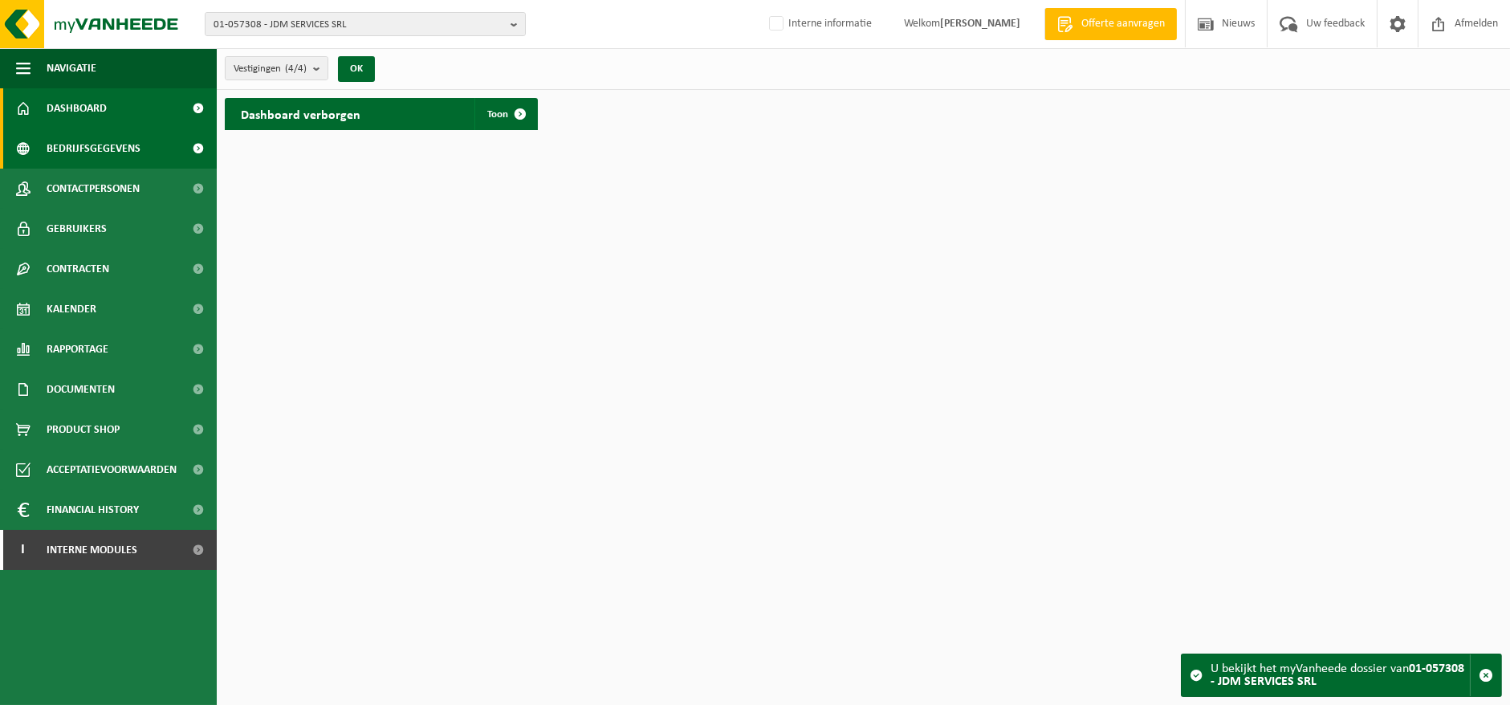
click at [84, 148] on span "Bedrijfsgegevens" at bounding box center [94, 148] width 94 height 40
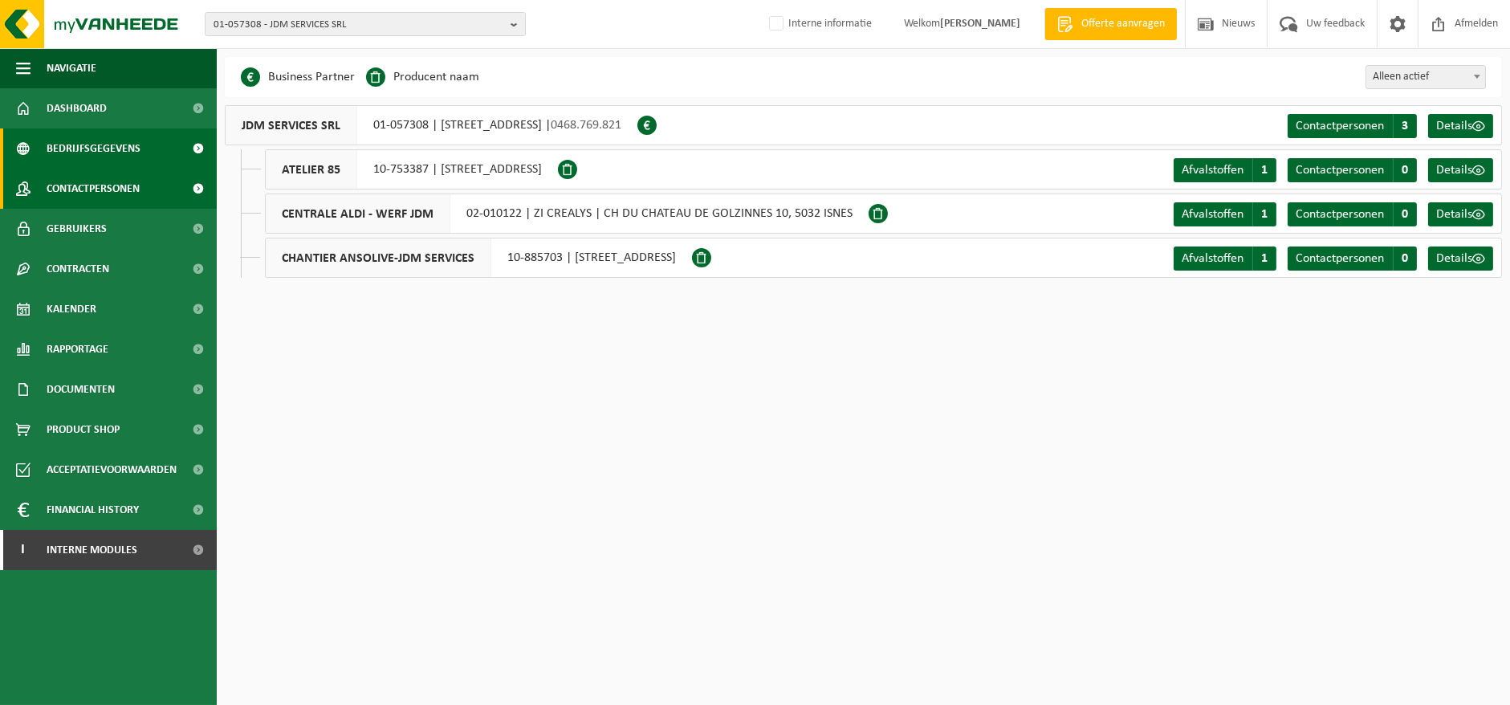
click at [129, 185] on span "Contactpersonen" at bounding box center [93, 189] width 93 height 40
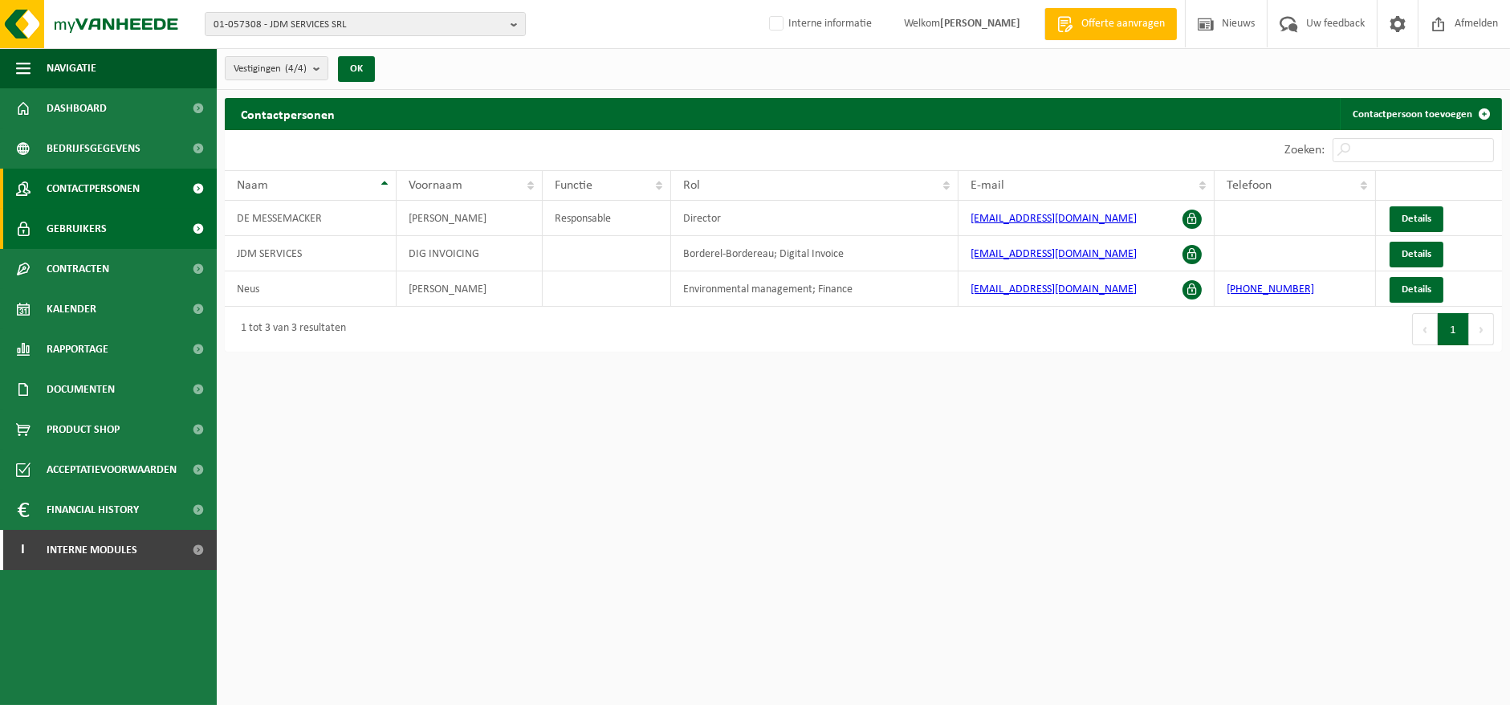
click at [75, 223] on span "Gebruikers" at bounding box center [77, 229] width 60 height 40
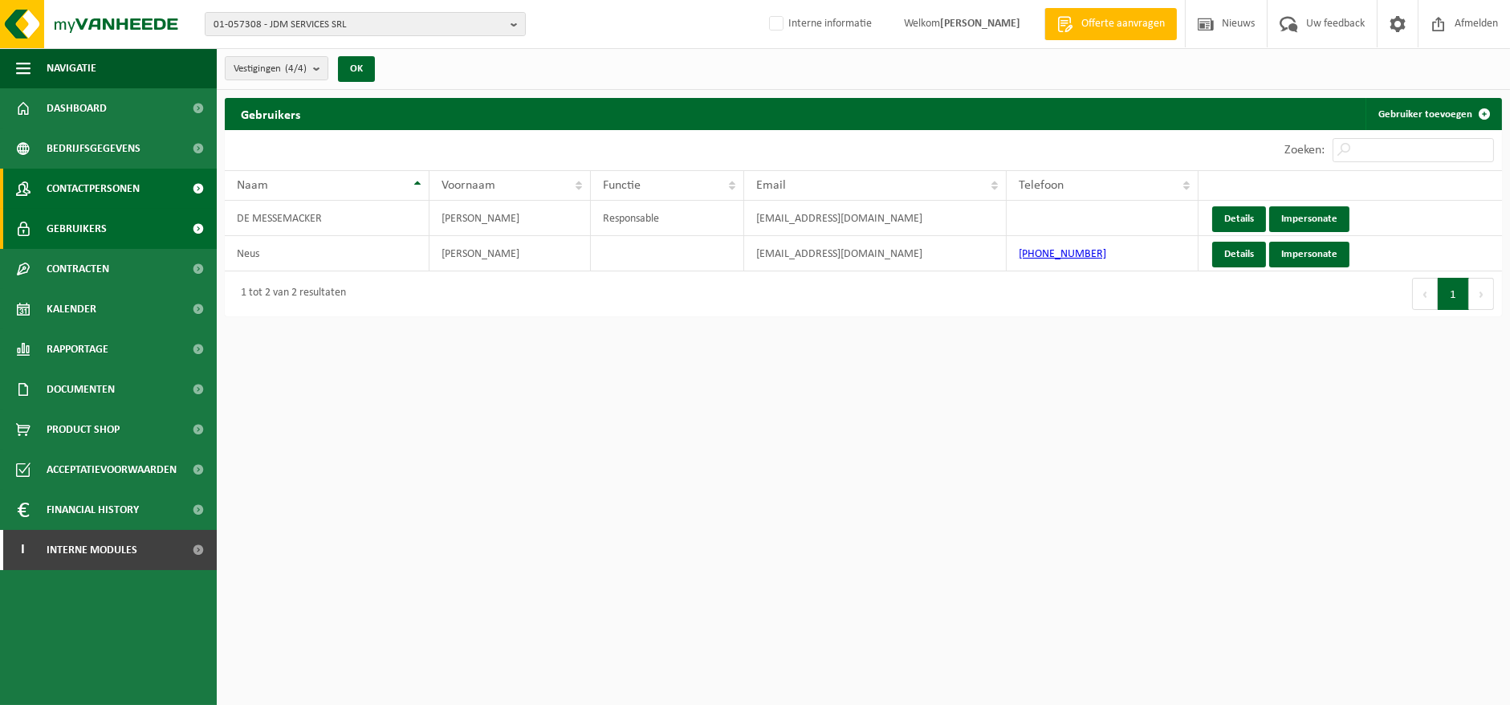
click at [75, 188] on span "Contactpersonen" at bounding box center [93, 189] width 93 height 40
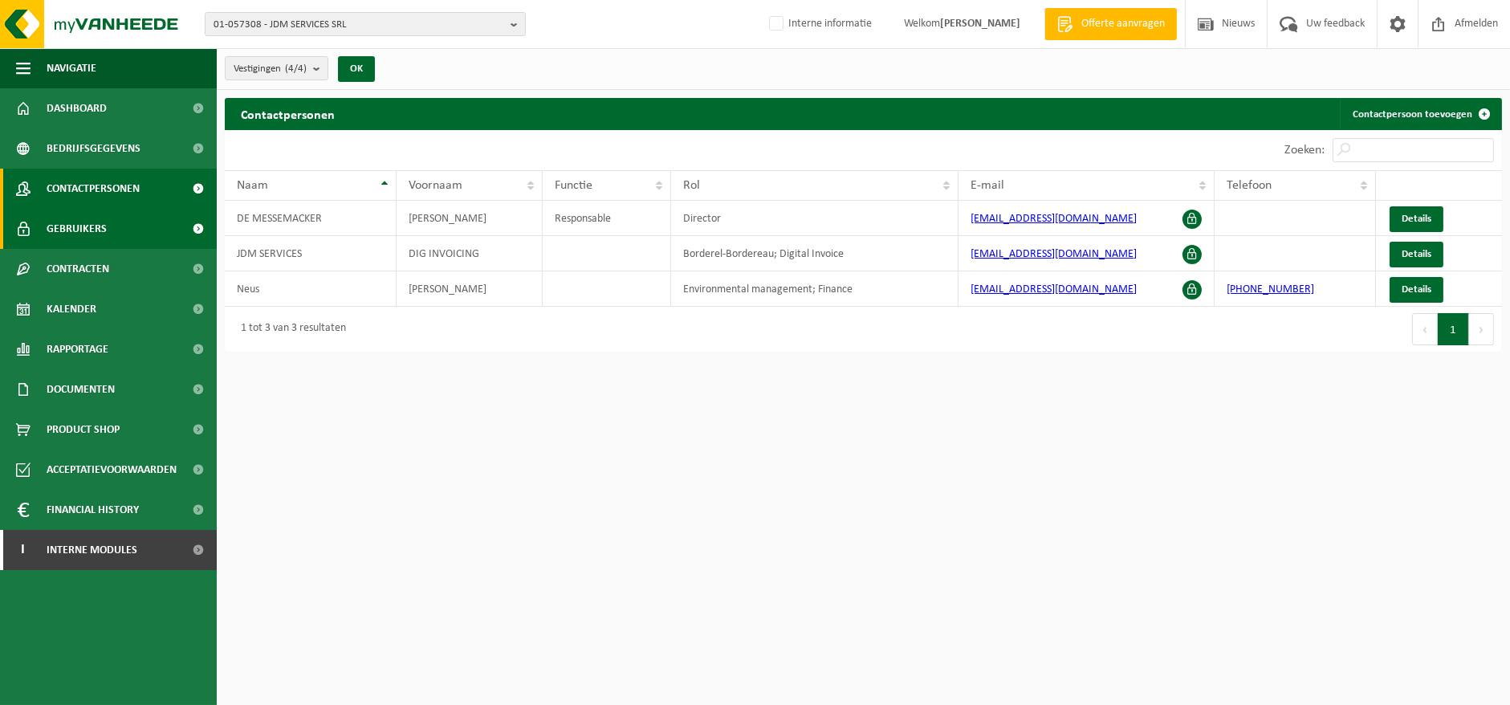
click at [83, 223] on span "Gebruikers" at bounding box center [77, 229] width 60 height 40
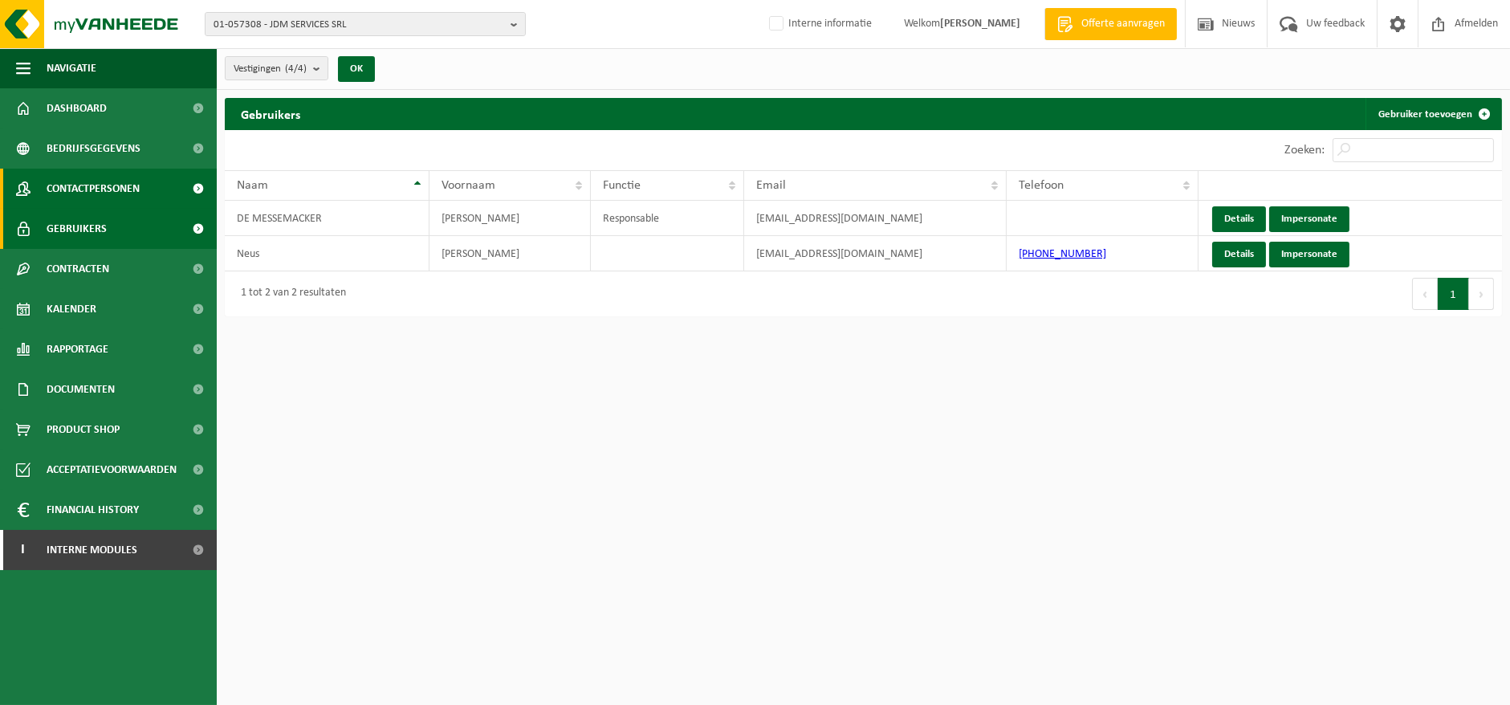
click at [82, 187] on span "Contactpersonen" at bounding box center [93, 189] width 93 height 40
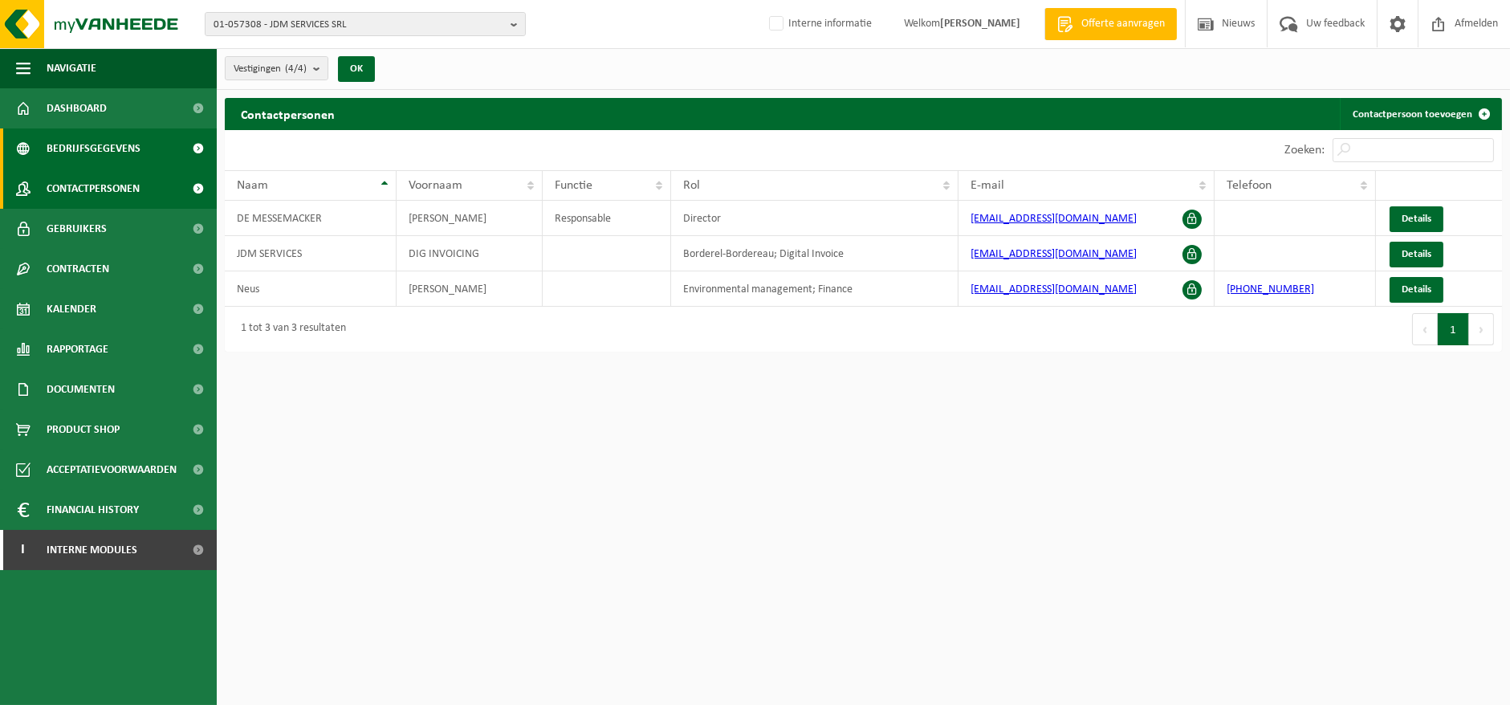
click at [97, 144] on span "Bedrijfsgegevens" at bounding box center [94, 148] width 94 height 40
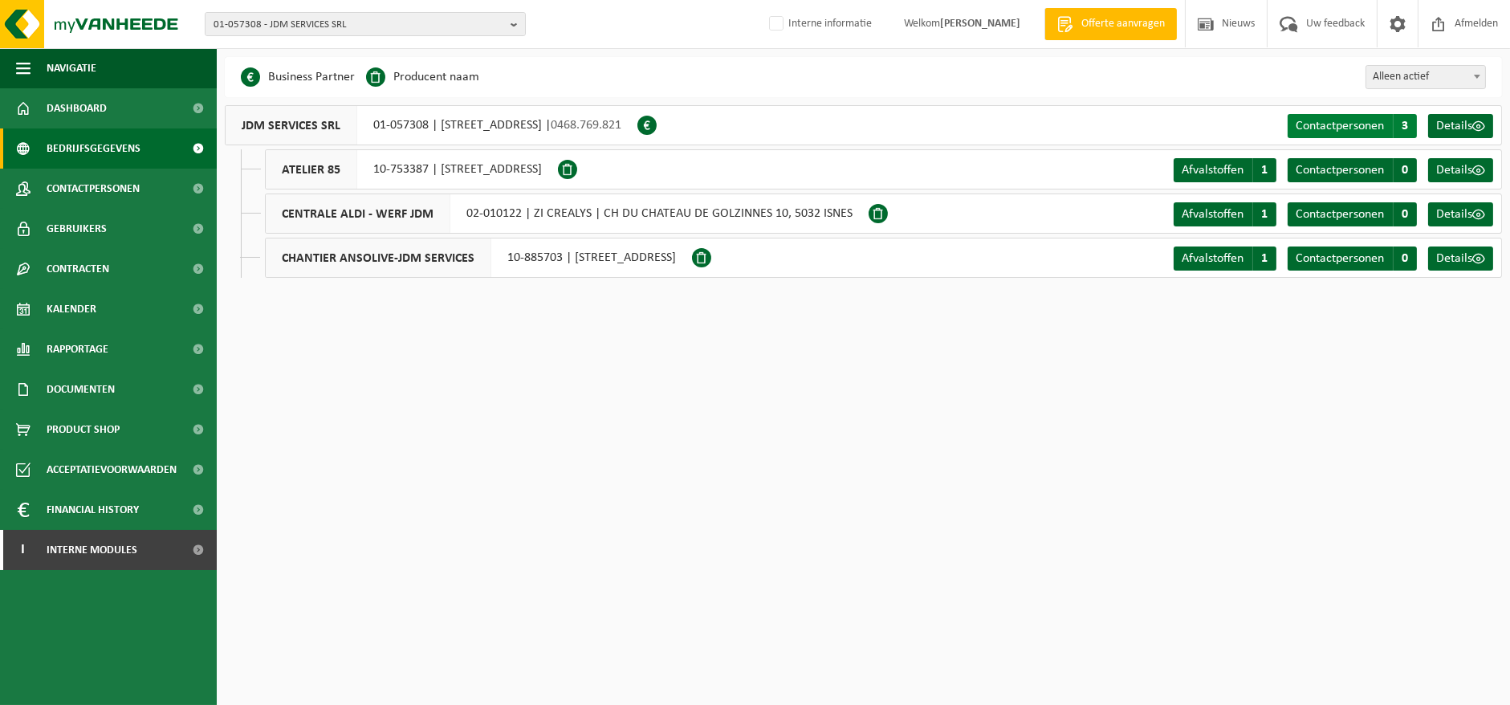
click at [1365, 124] on span "Contactpersonen" at bounding box center [1339, 126] width 88 height 13
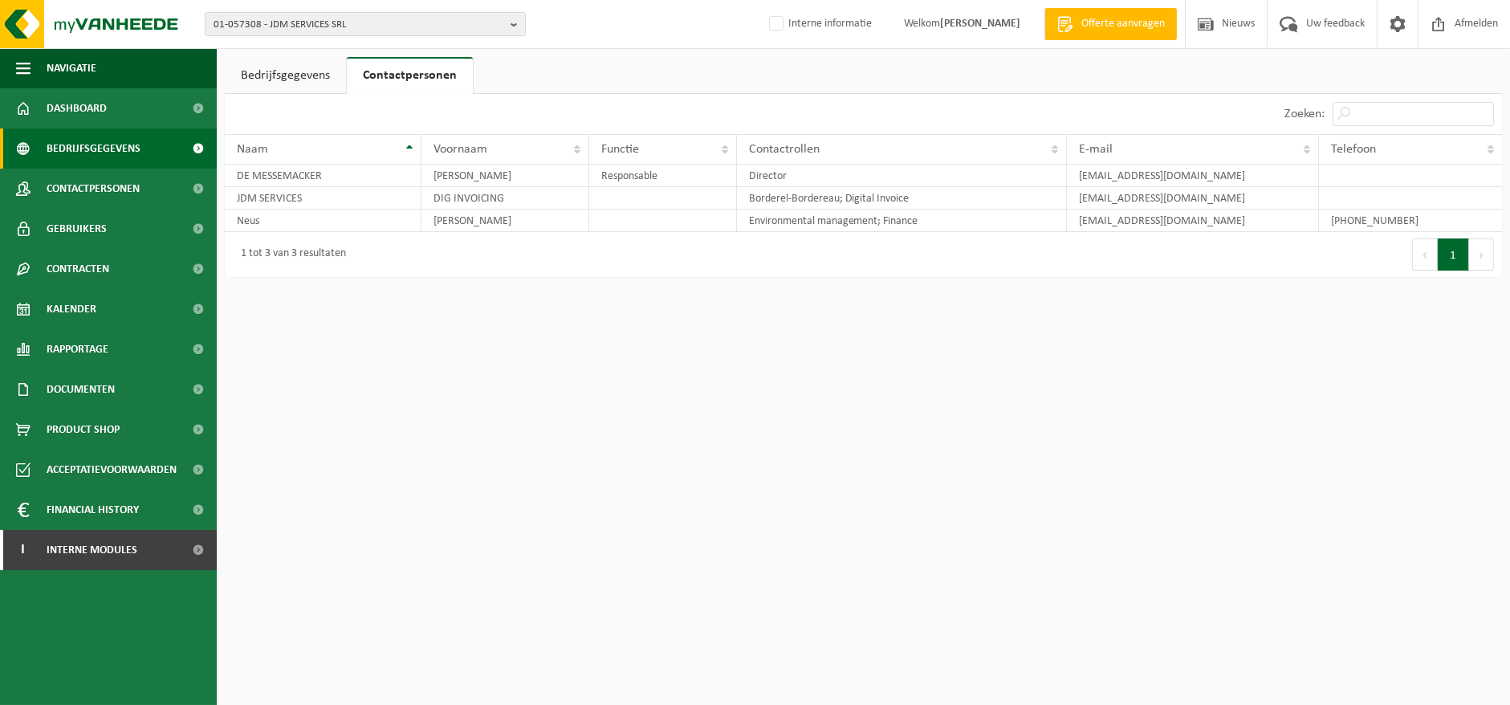
click at [100, 150] on span "Bedrijfsgegevens" at bounding box center [94, 148] width 94 height 40
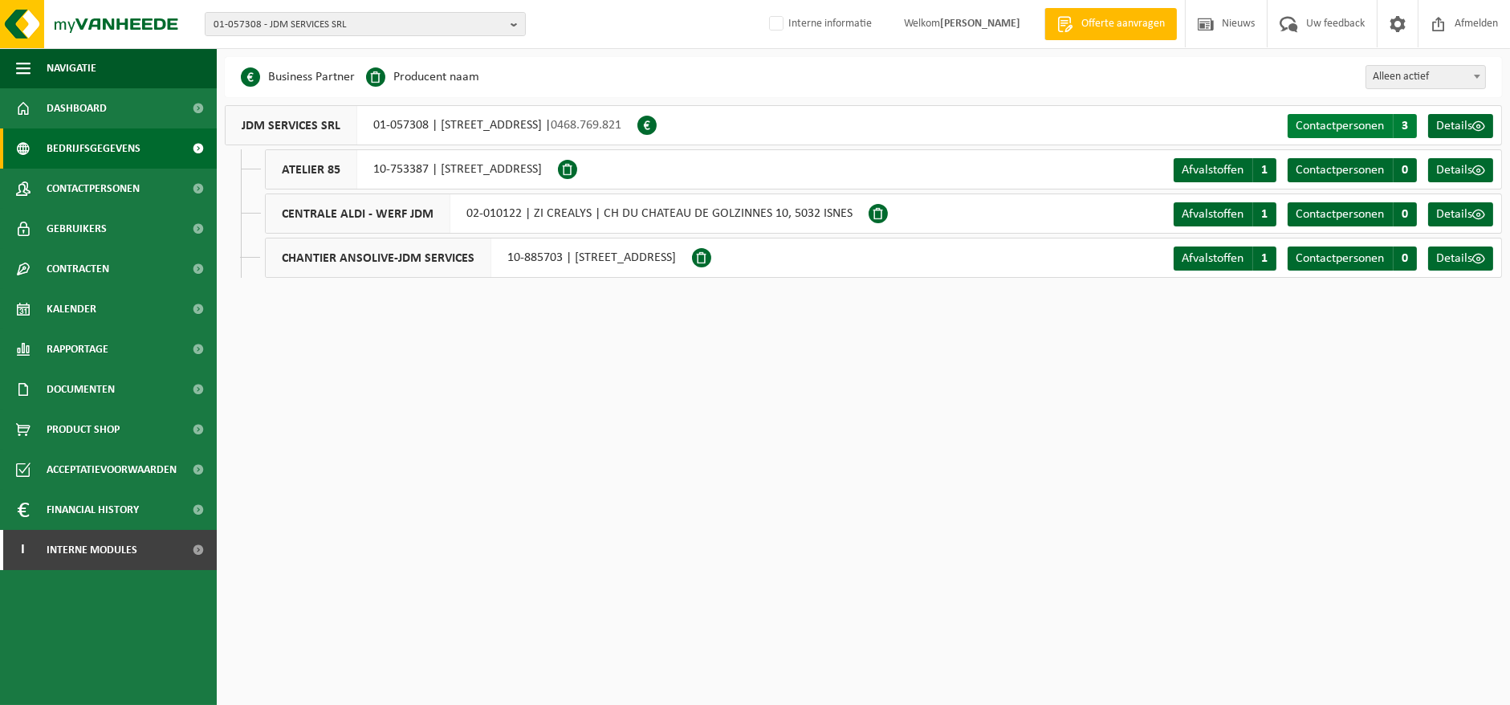
click at [1368, 120] on span "Contactpersonen" at bounding box center [1339, 126] width 88 height 13
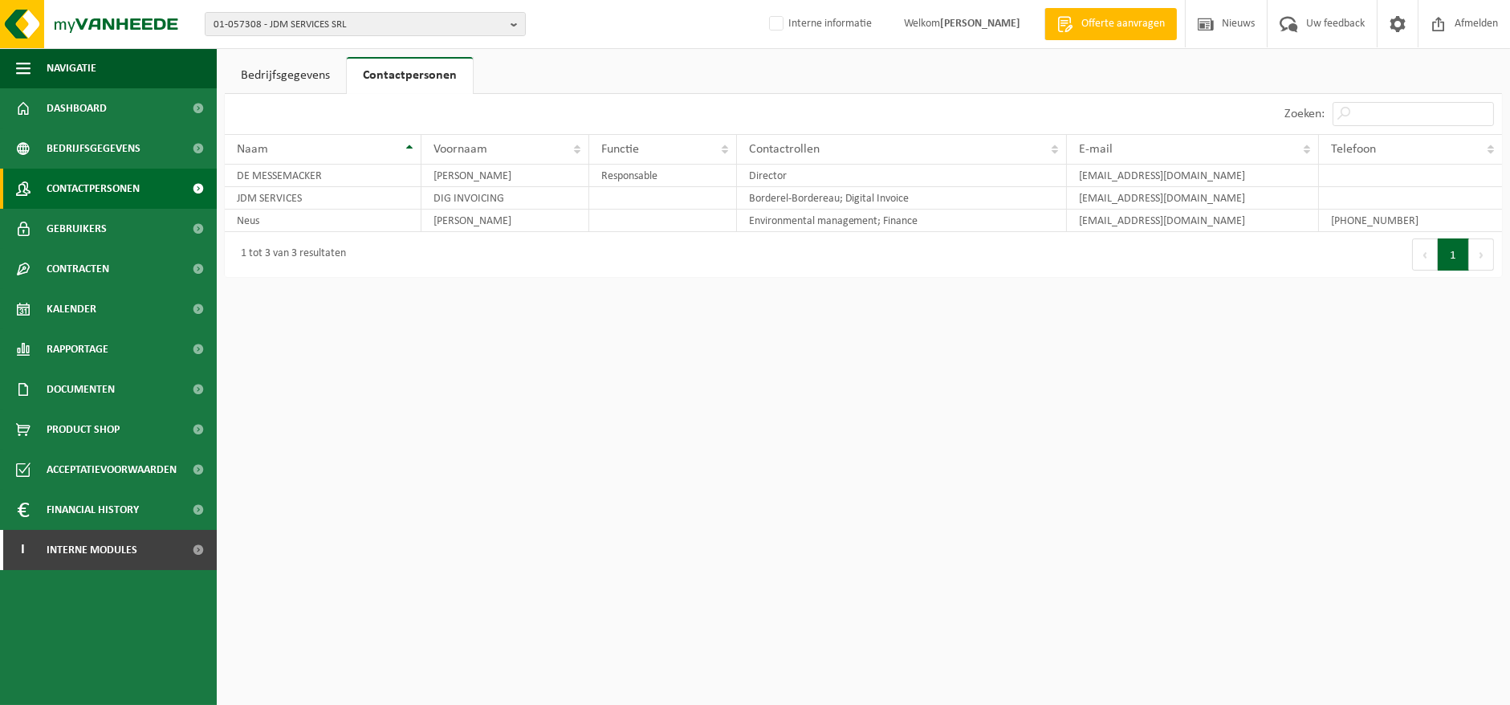
click at [132, 177] on span "Contactpersonen" at bounding box center [93, 189] width 93 height 40
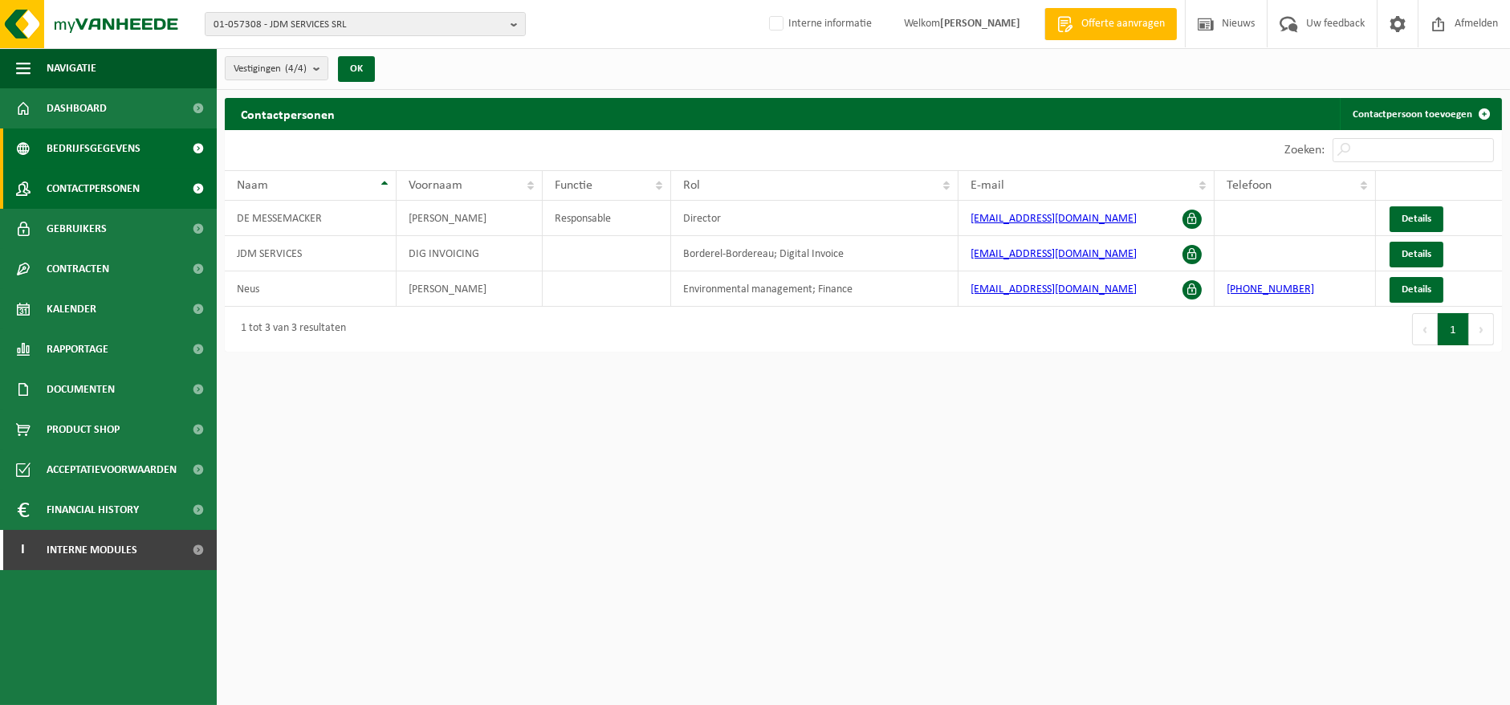
click at [92, 148] on span "Bedrijfsgegevens" at bounding box center [94, 148] width 94 height 40
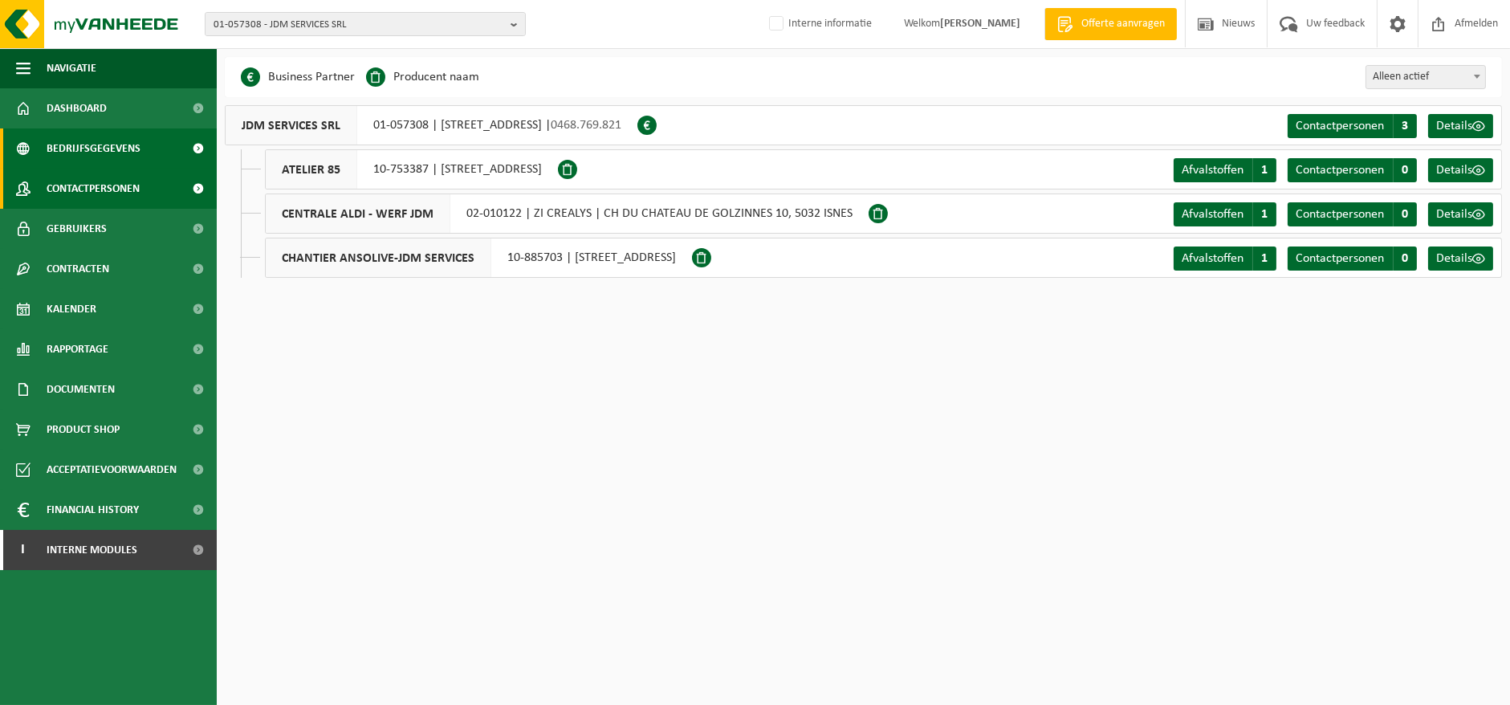
click at [137, 189] on span "Contactpersonen" at bounding box center [93, 189] width 93 height 40
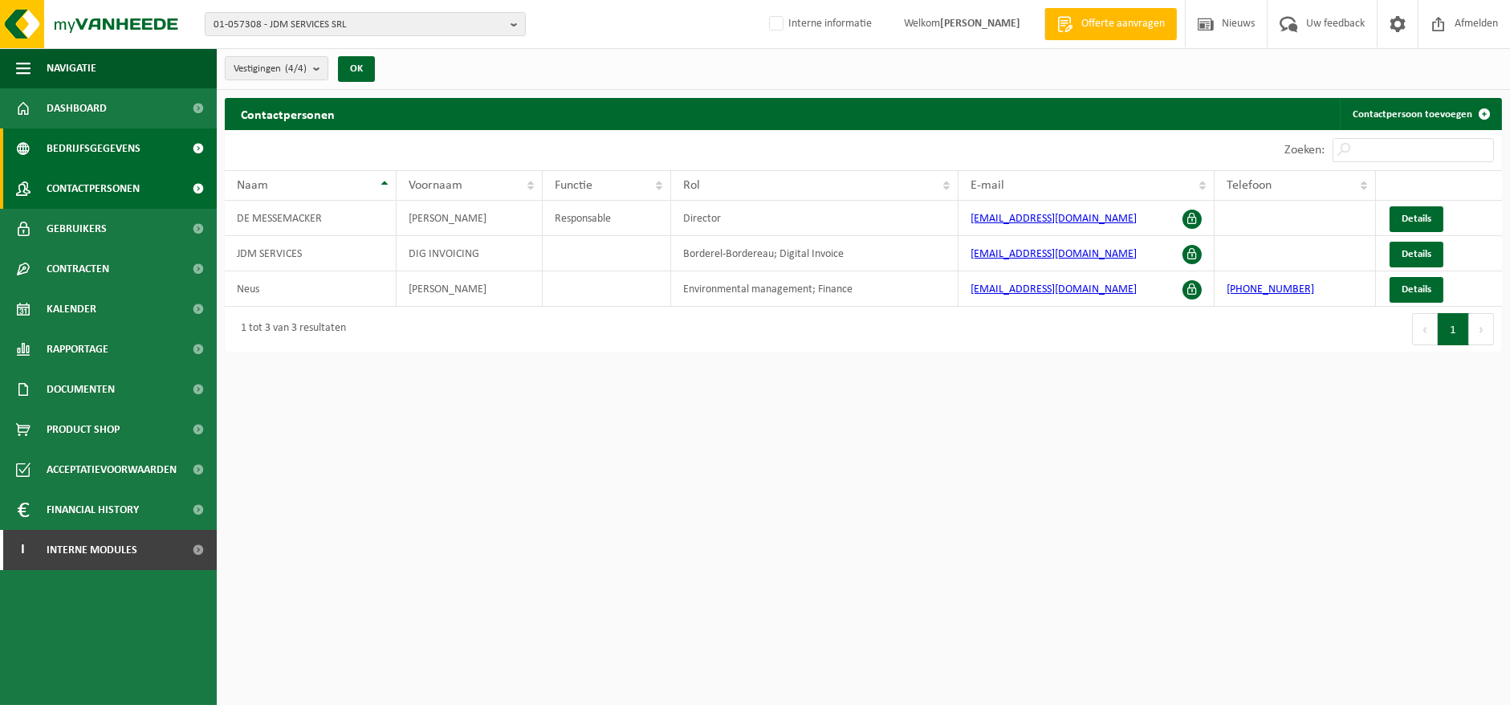
click at [100, 143] on span "Bedrijfsgegevens" at bounding box center [94, 148] width 94 height 40
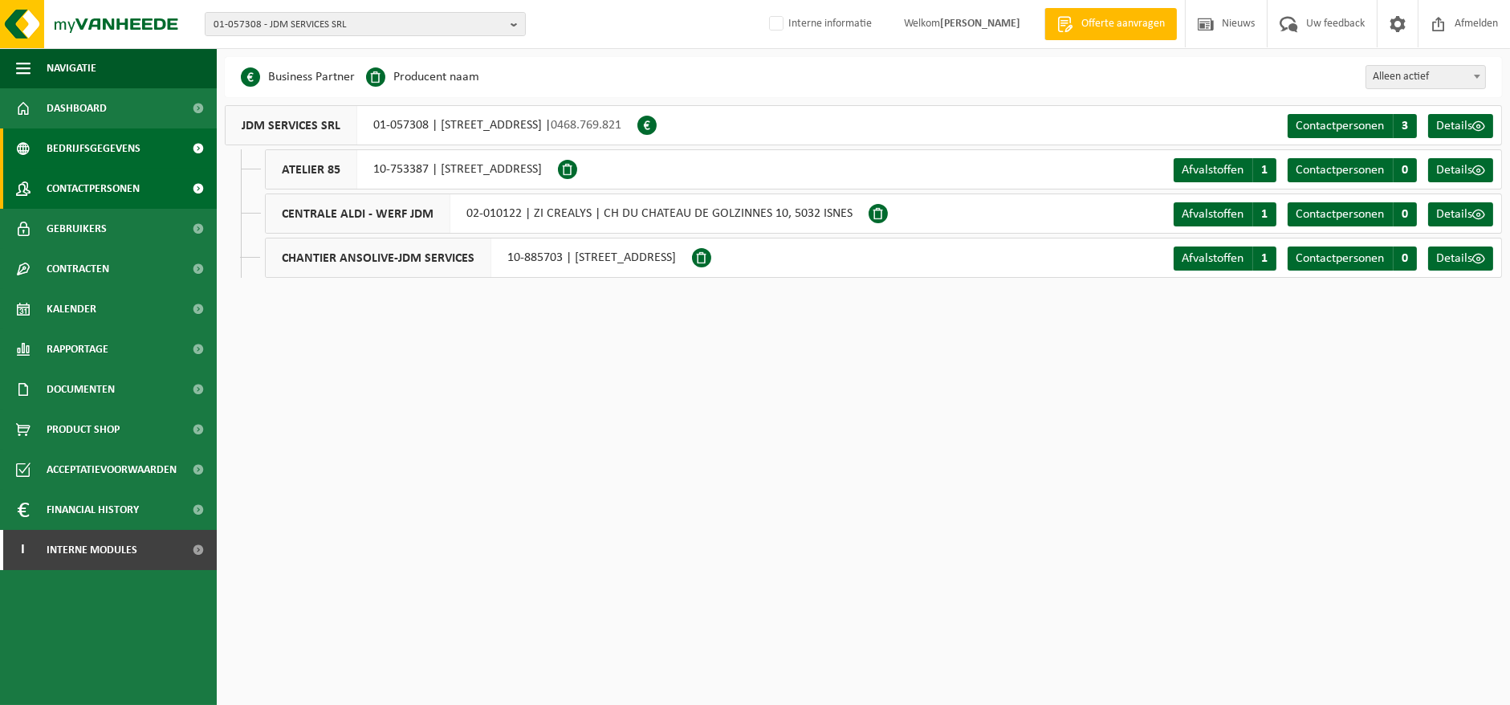
click at [88, 181] on span "Contactpersonen" at bounding box center [93, 189] width 93 height 40
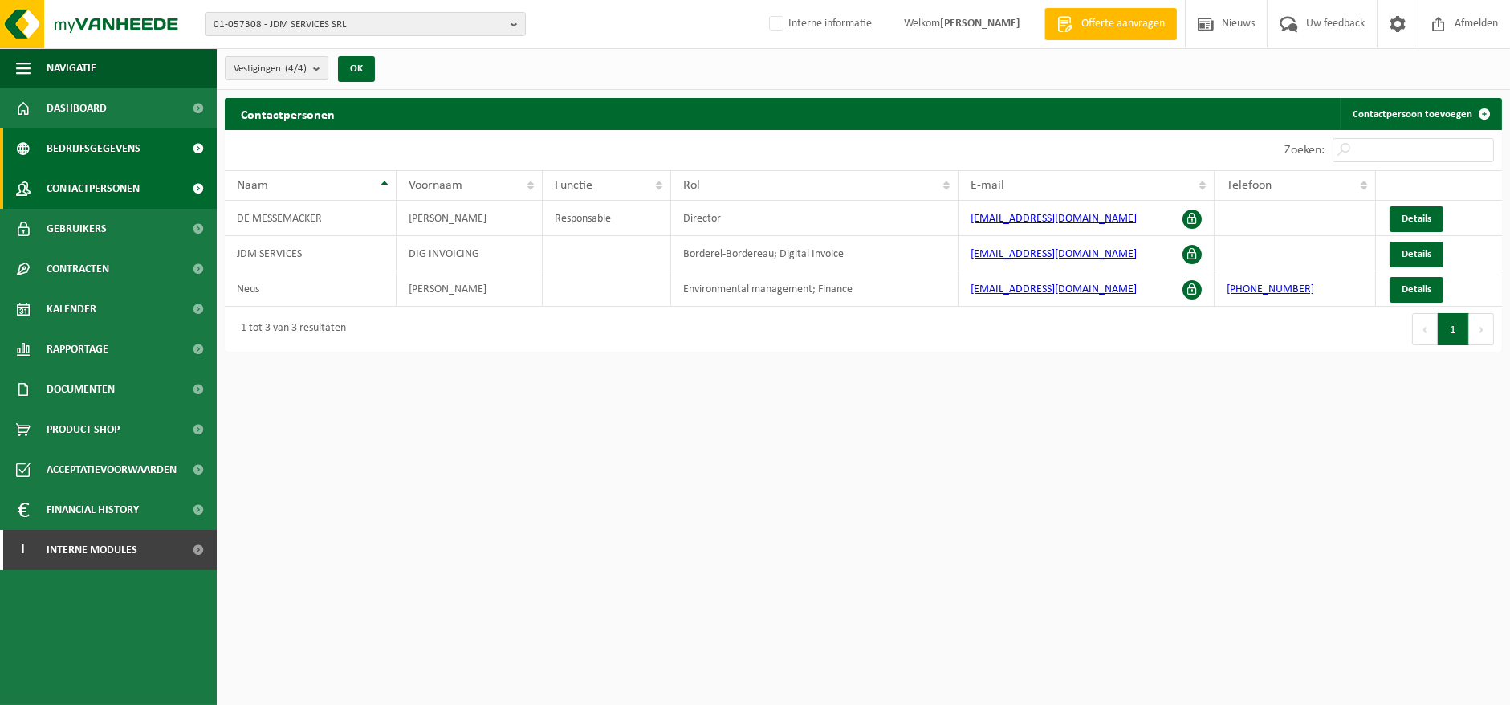
click at [25, 144] on span at bounding box center [23, 148] width 14 height 40
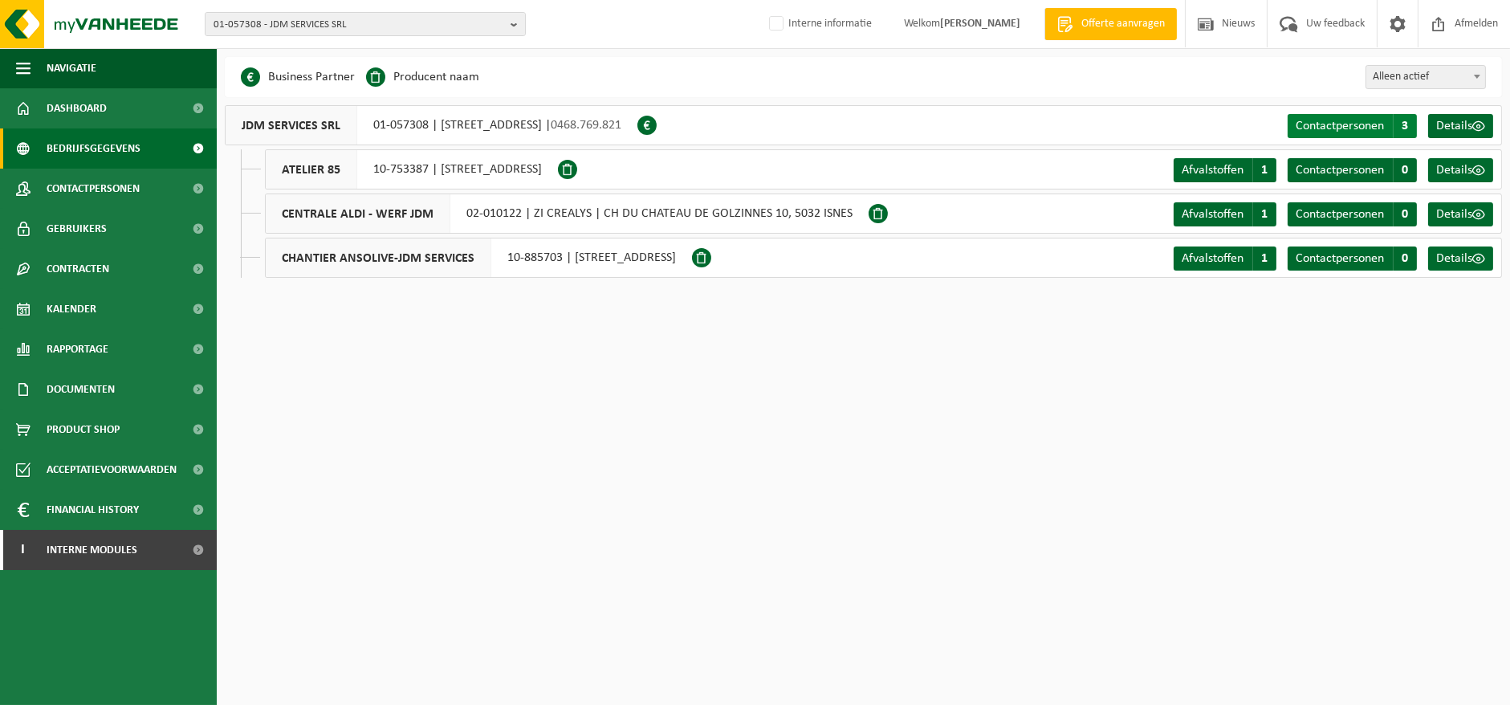
click at [1361, 121] on span "Contactpersonen" at bounding box center [1339, 126] width 88 height 13
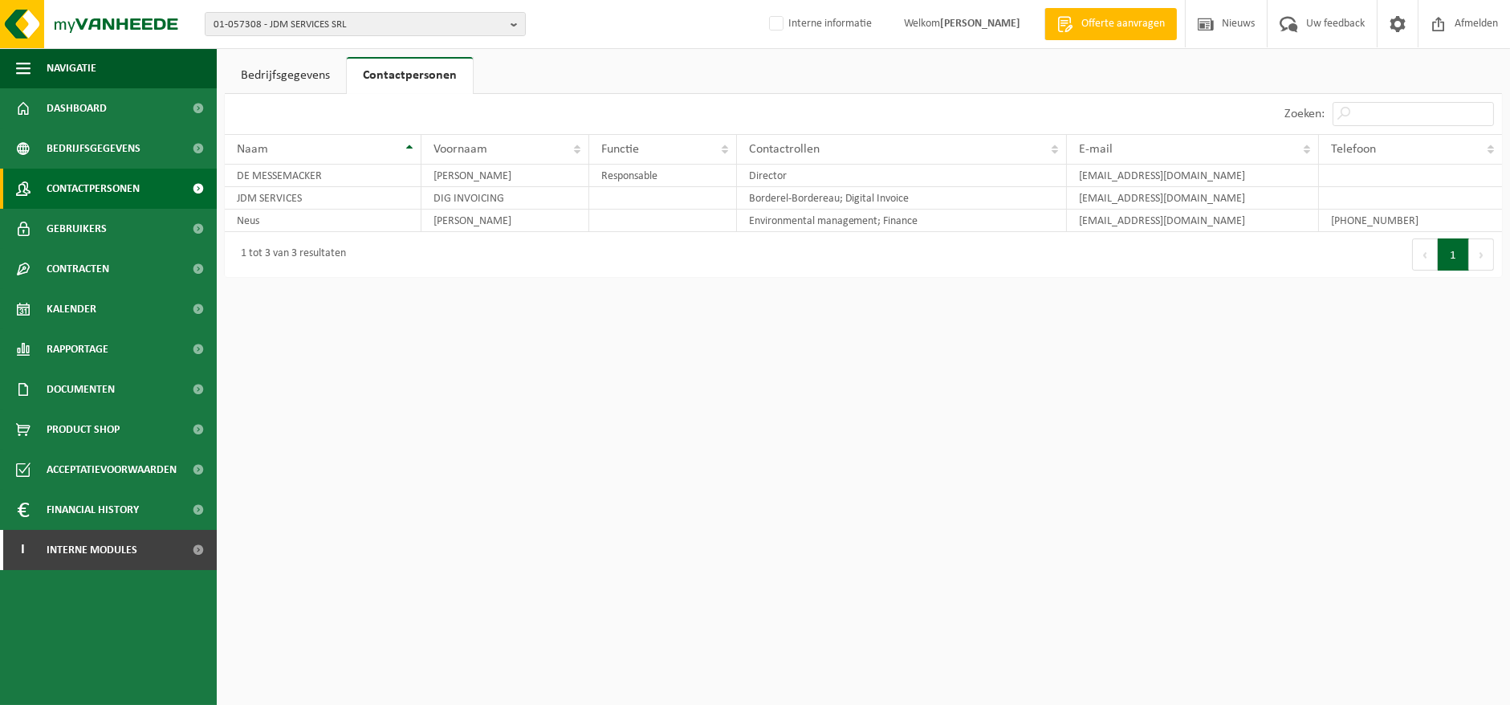
click at [112, 182] on span "Contactpersonen" at bounding box center [93, 189] width 93 height 40
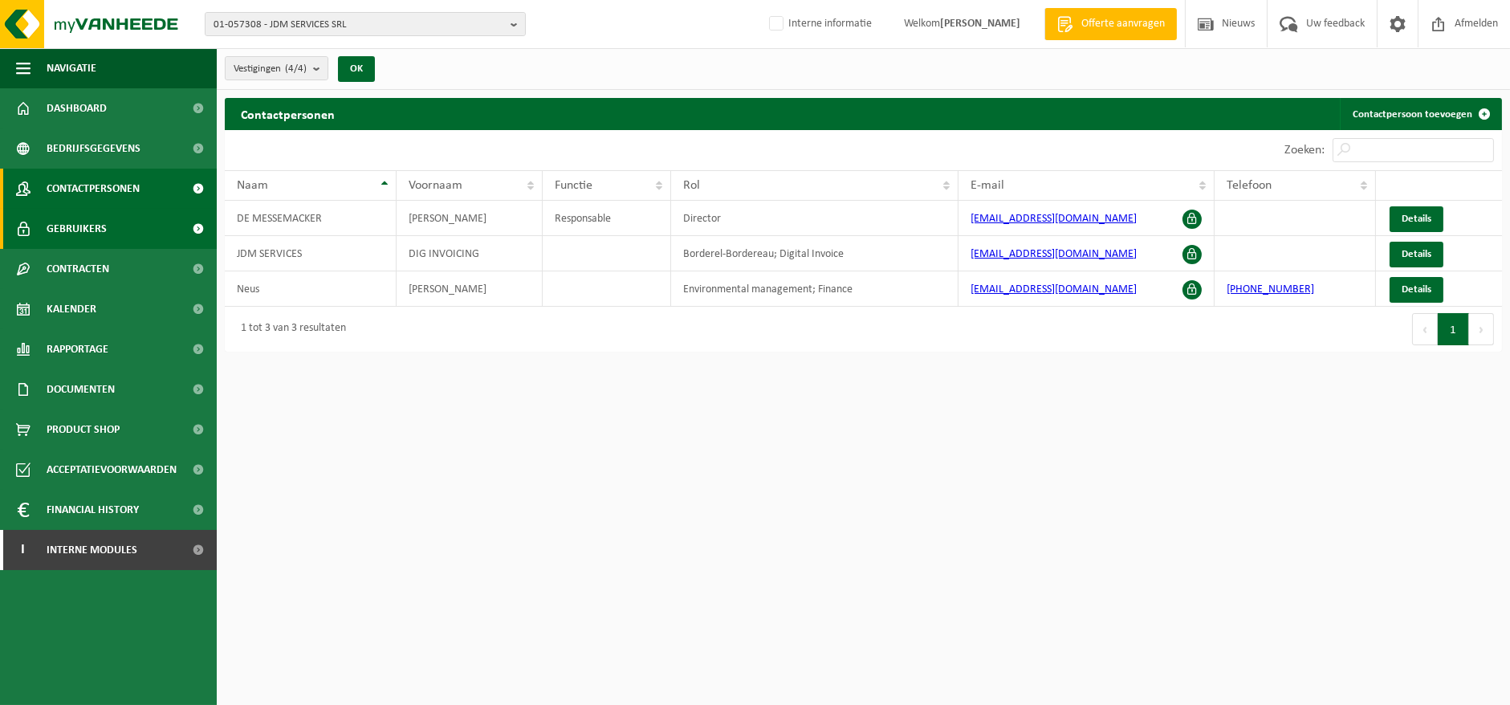
click at [94, 220] on span "Gebruikers" at bounding box center [77, 229] width 60 height 40
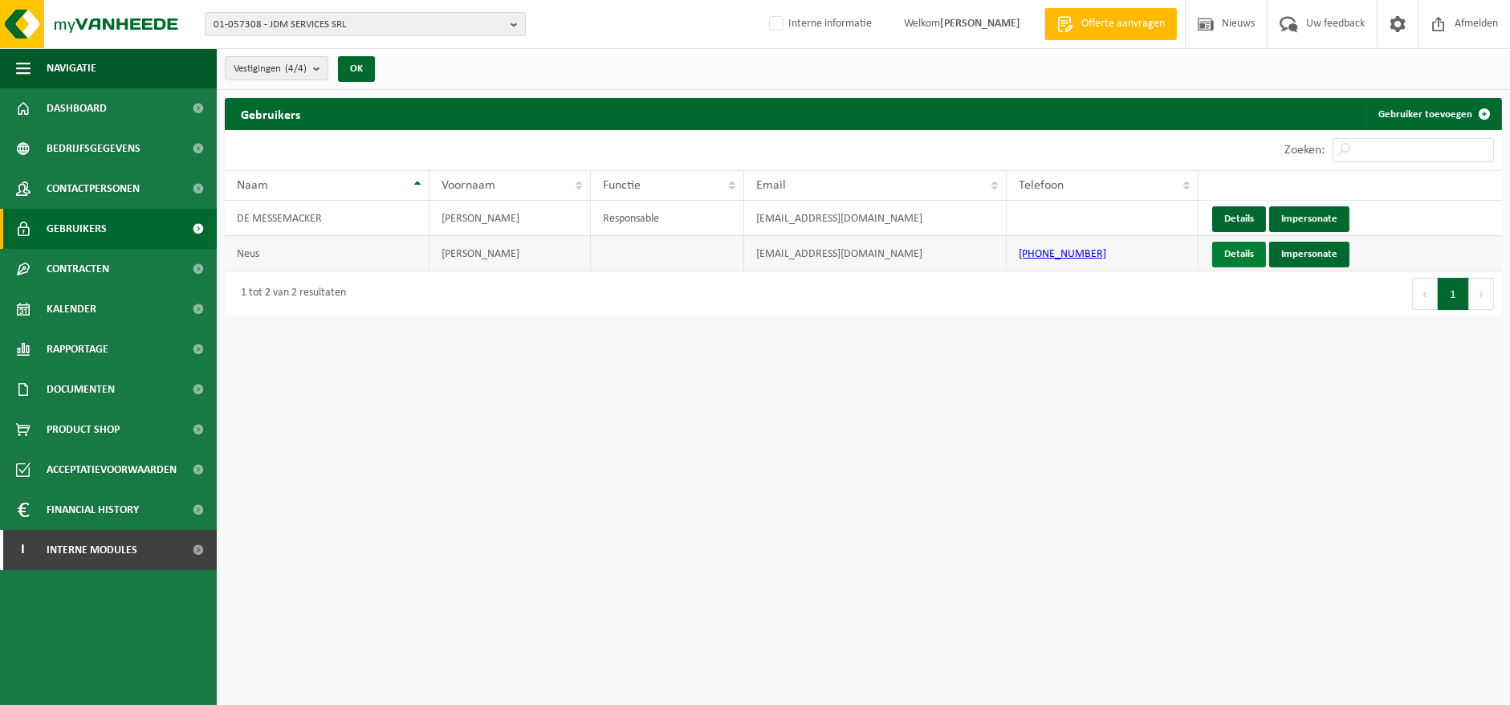
click at [1232, 255] on link "Details" at bounding box center [1239, 255] width 54 height 26
click at [100, 148] on span "Bedrijfsgegevens" at bounding box center [94, 148] width 94 height 40
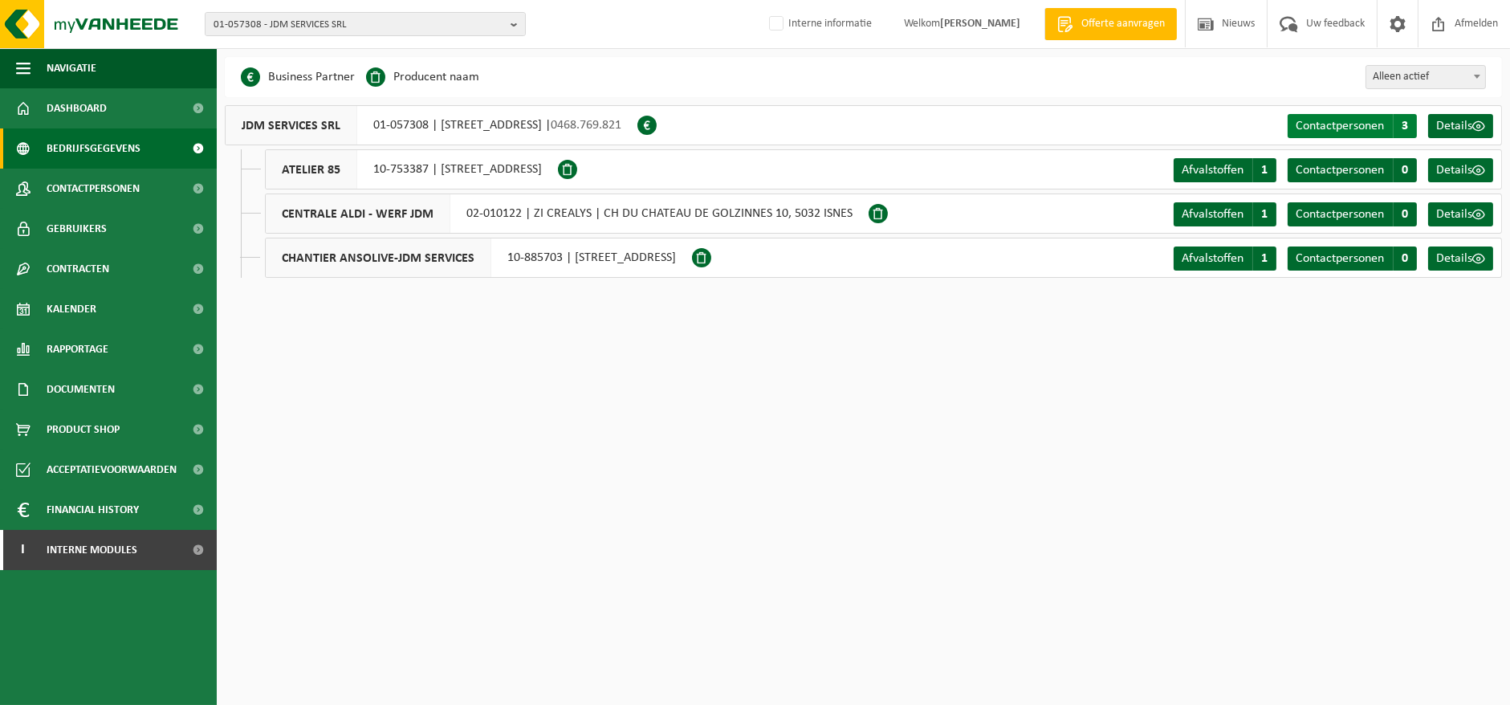
click at [1340, 127] on span "Contactpersonen" at bounding box center [1339, 126] width 88 height 13
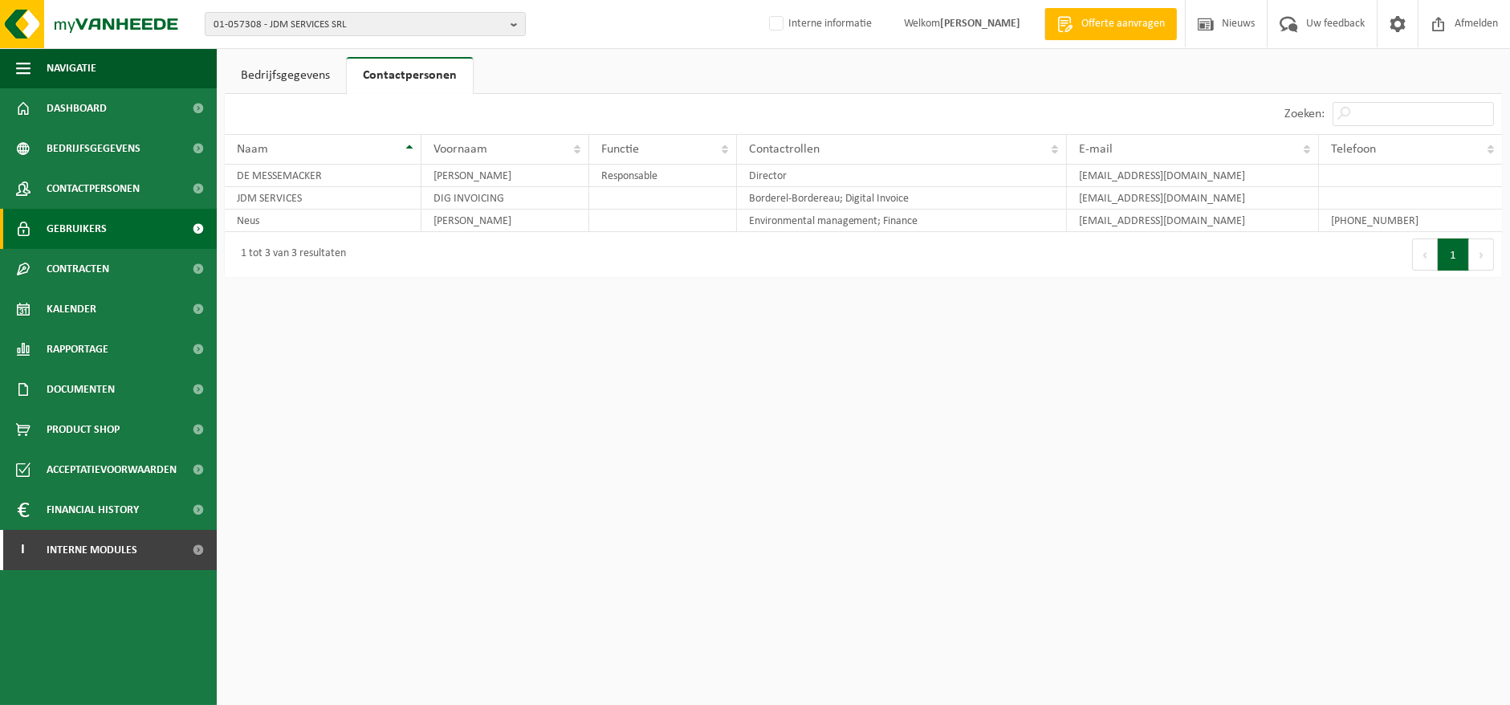
click at [106, 218] on link "Gebruikers" at bounding box center [108, 229] width 217 height 40
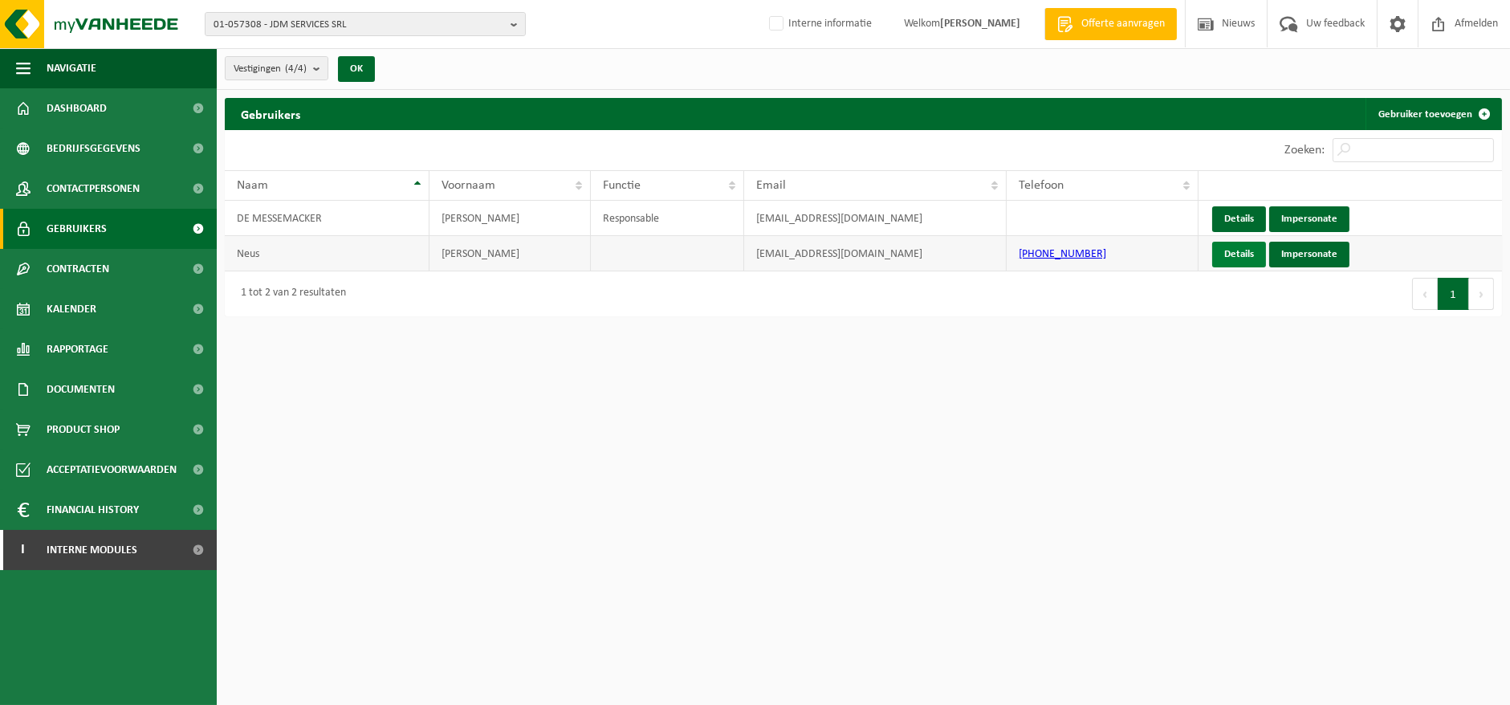
click at [1241, 258] on link "Details" at bounding box center [1239, 255] width 54 height 26
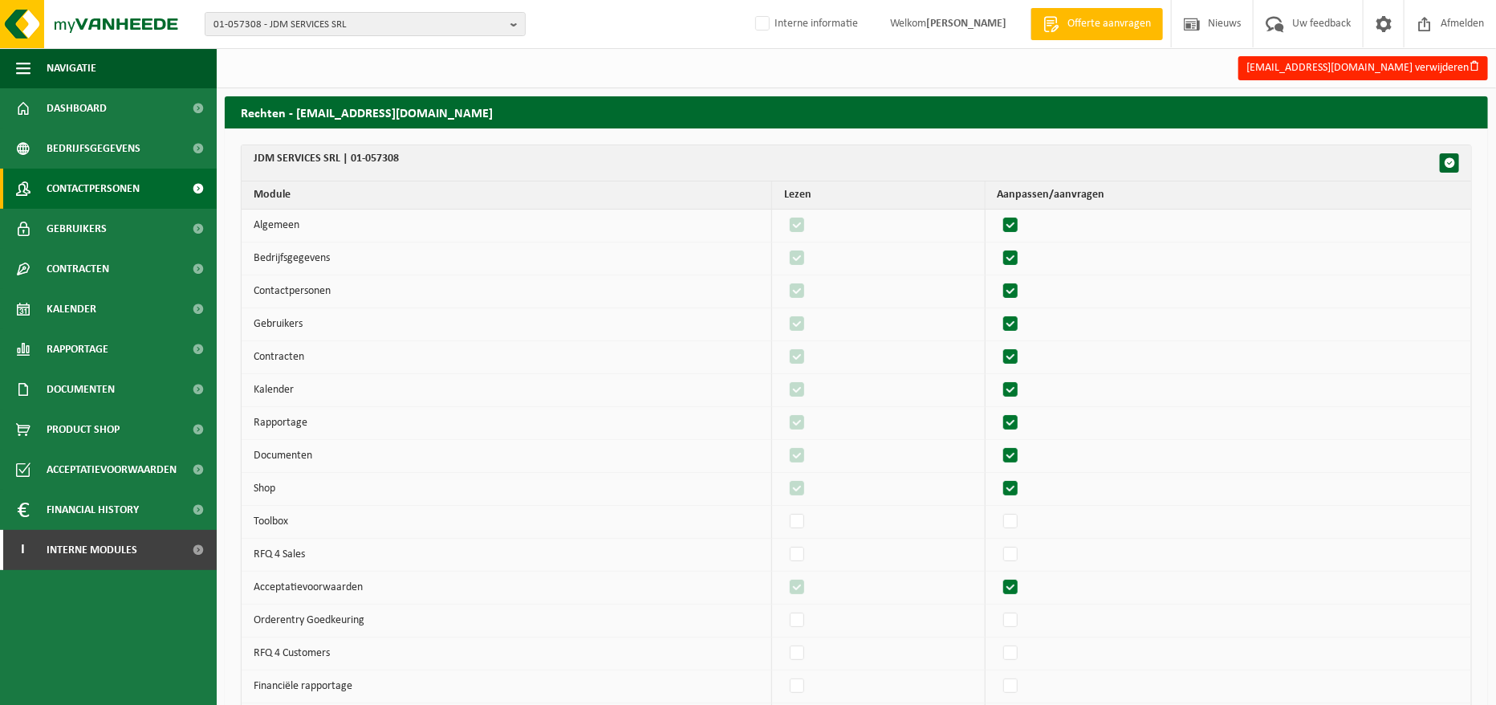
click at [119, 191] on span "Contactpersonen" at bounding box center [93, 189] width 93 height 40
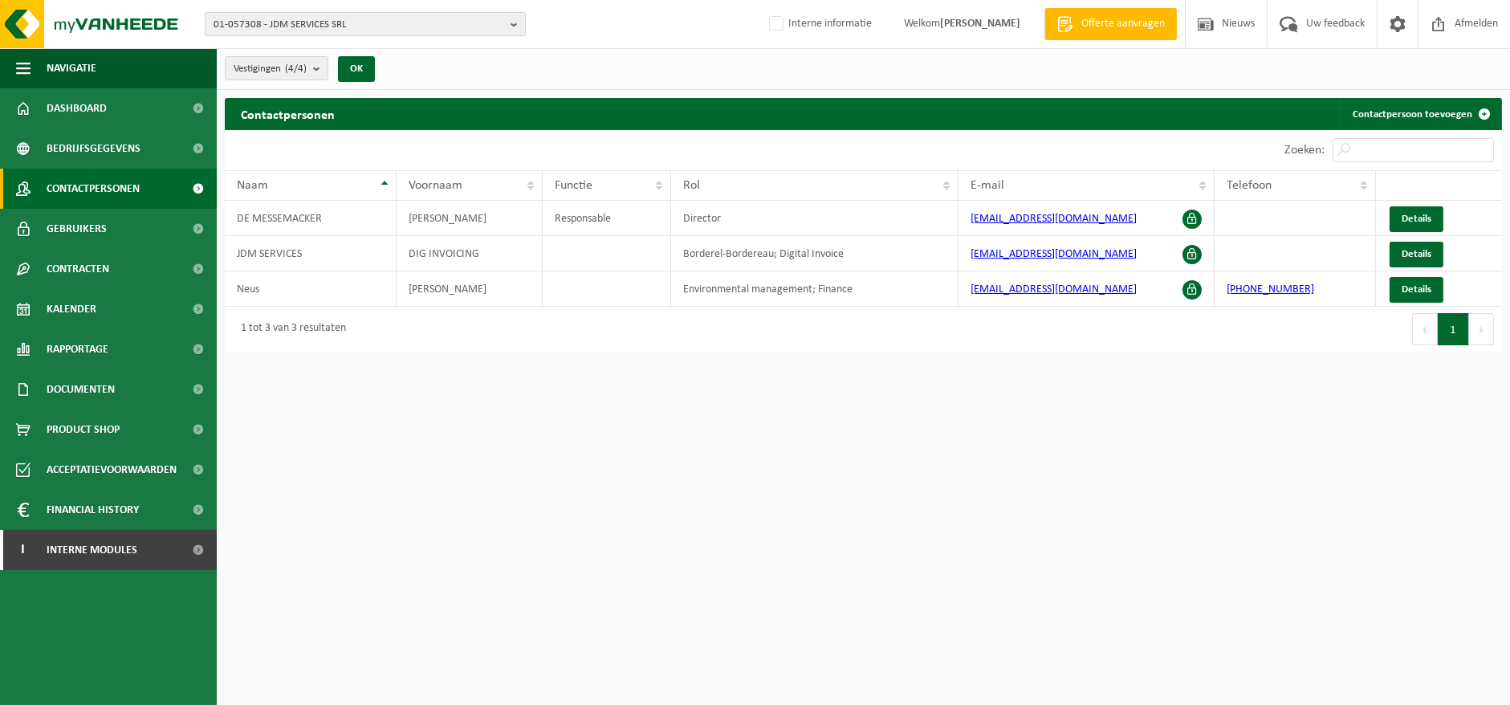
click at [511, 24] on b "button" at bounding box center [517, 24] width 14 height 22
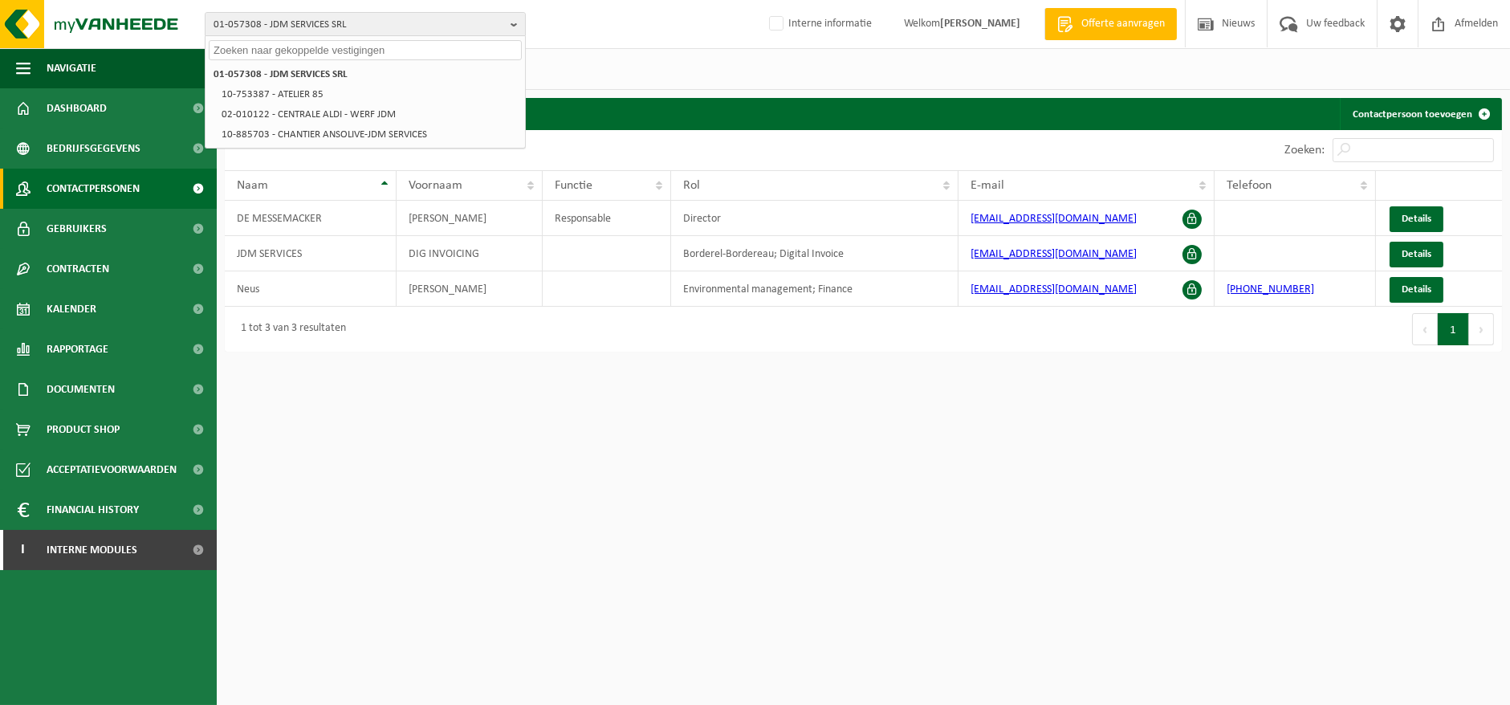
click at [386, 47] on input "text" at bounding box center [365, 50] width 313 height 20
paste input "01-088652"
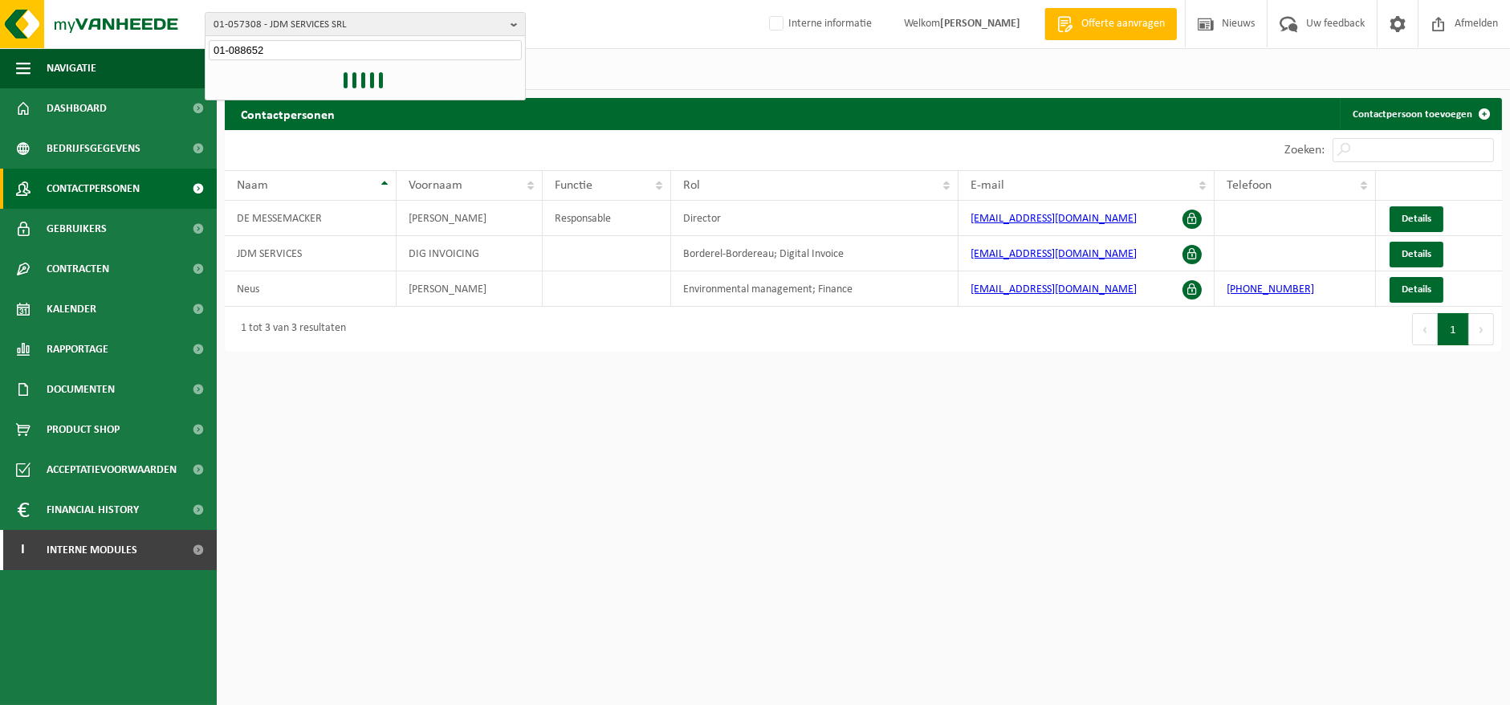
type input "01-088652"
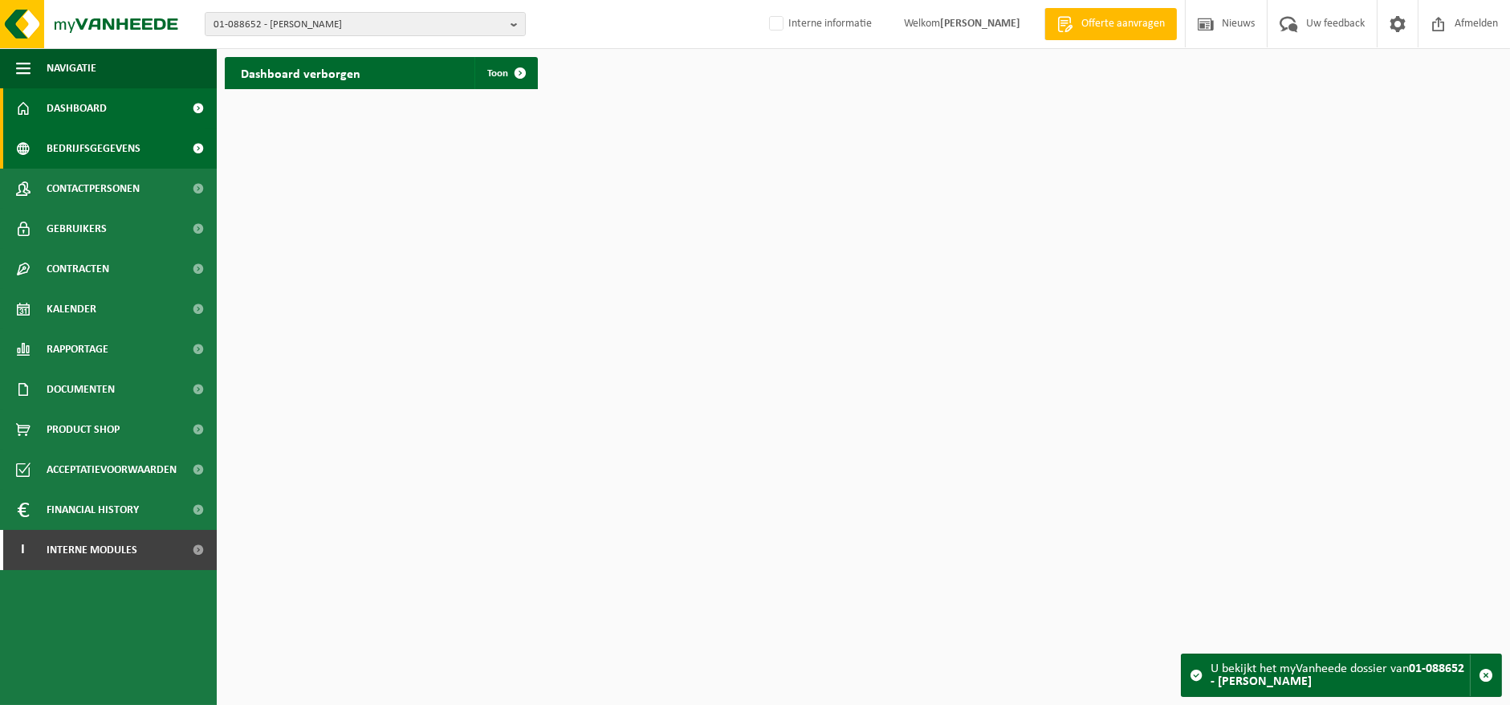
click at [44, 149] on link "Bedrijfsgegevens" at bounding box center [108, 148] width 217 height 40
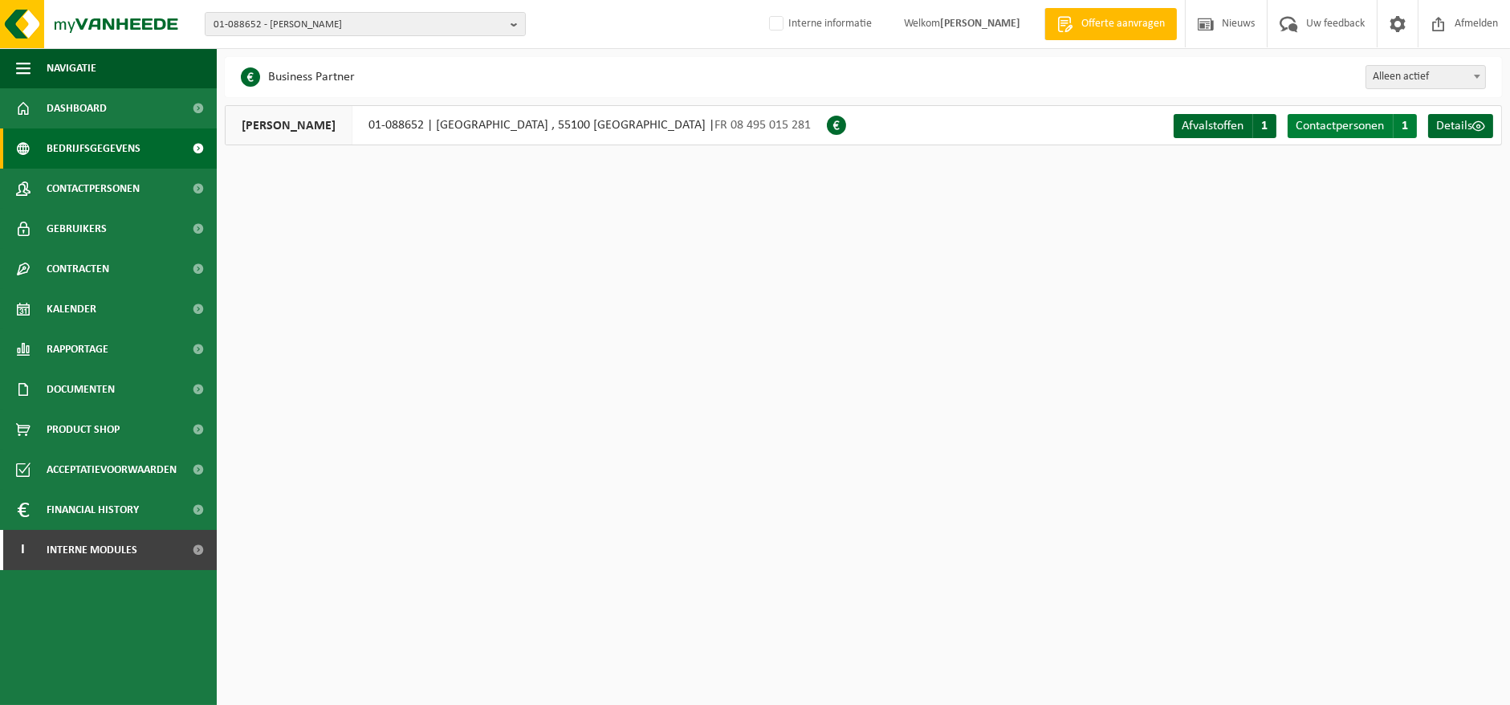
click at [1362, 120] on span "Contactpersonen" at bounding box center [1339, 126] width 88 height 13
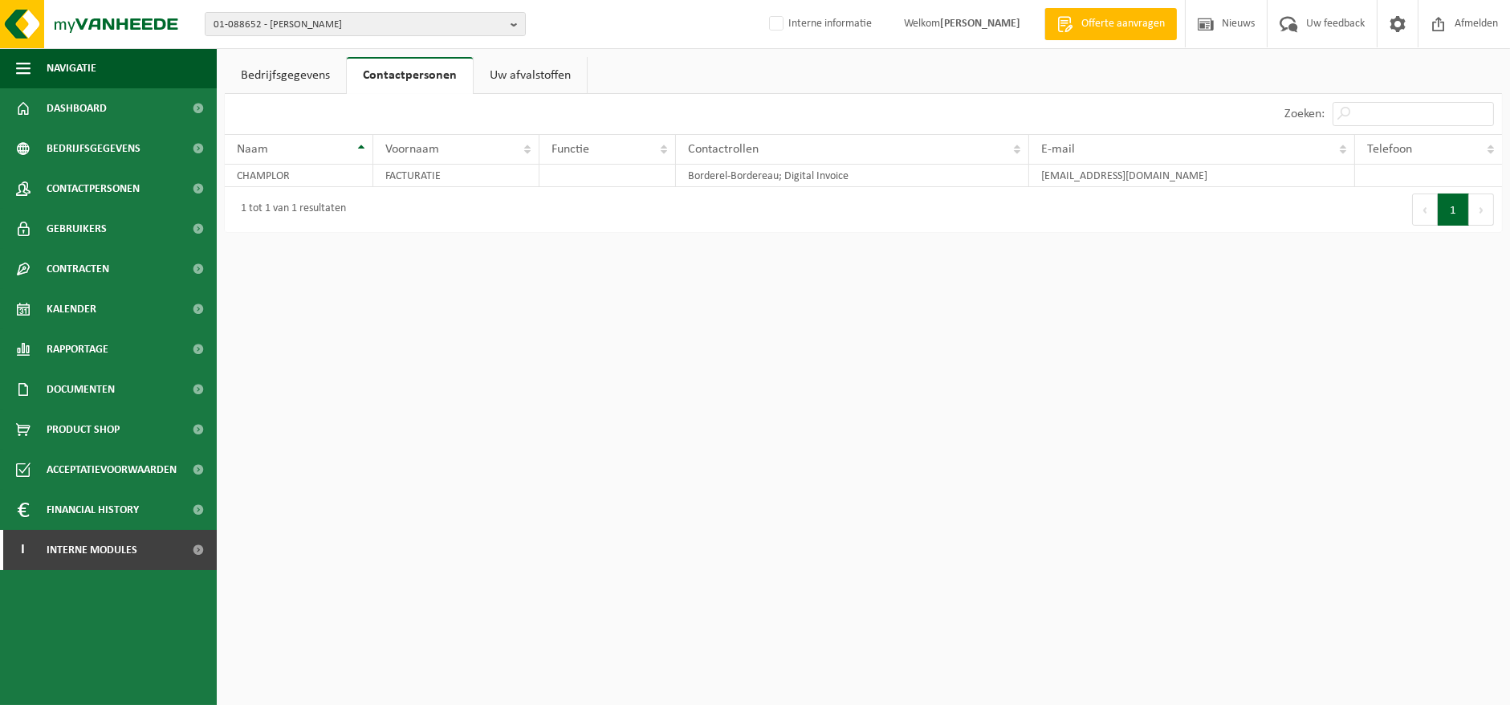
click at [305, 78] on link "Bedrijfsgegevens" at bounding box center [285, 75] width 121 height 37
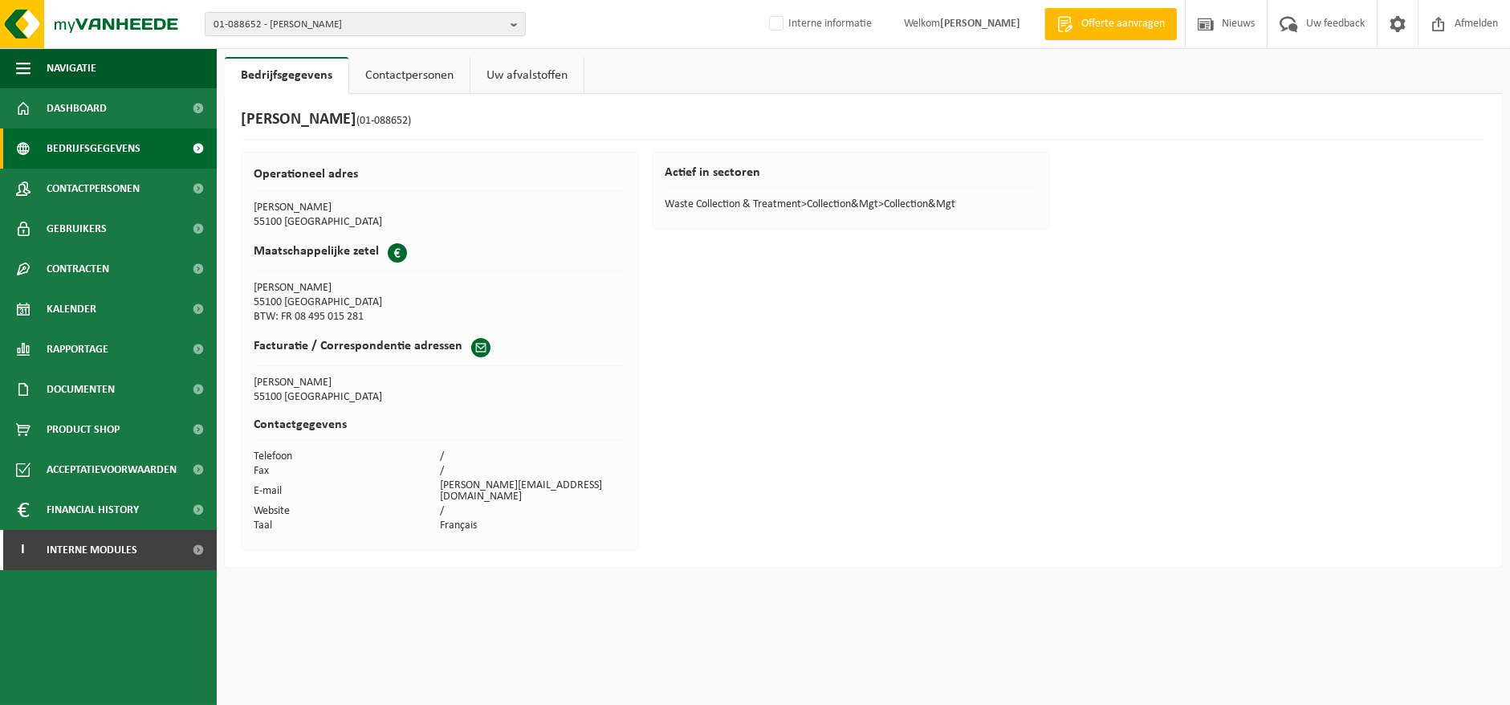
click at [60, 142] on span "Bedrijfsgegevens" at bounding box center [94, 148] width 94 height 40
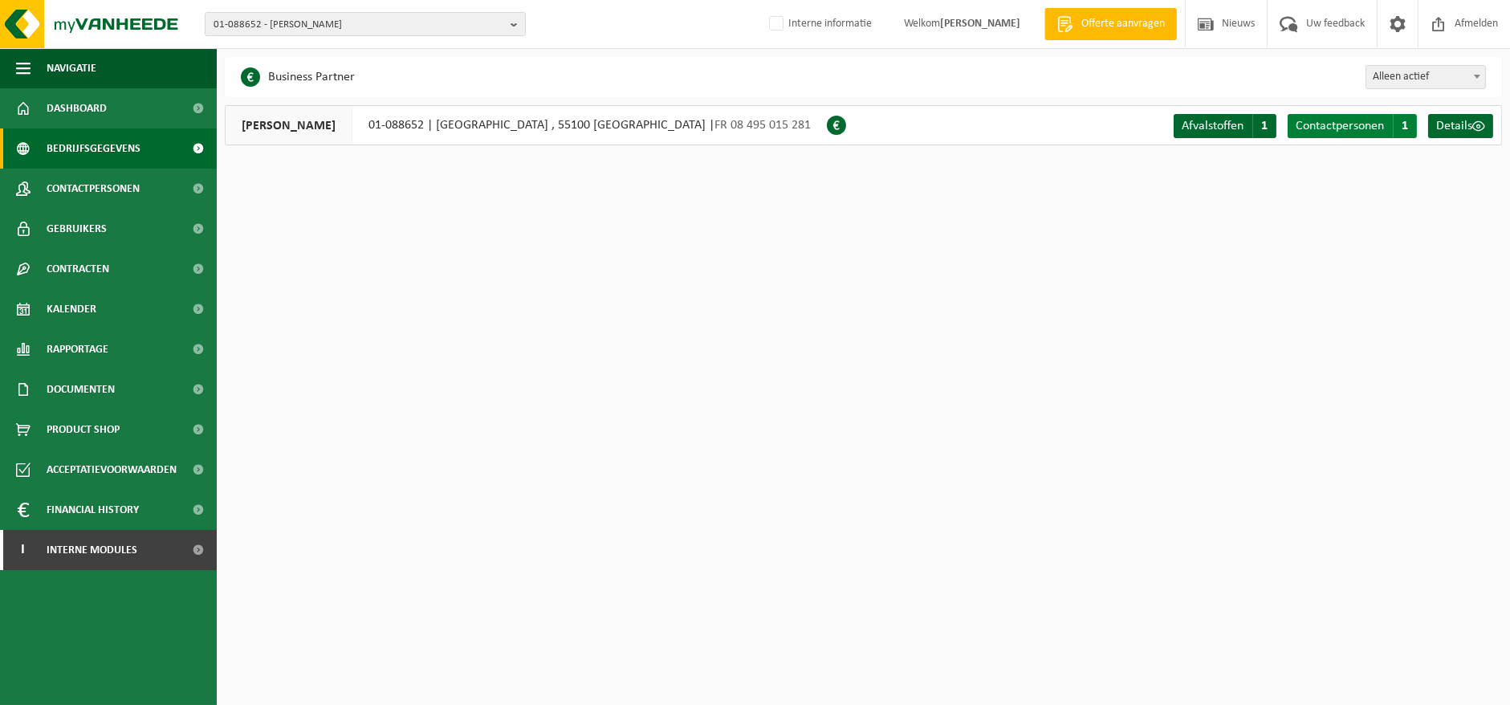
click at [1350, 127] on span "Contactpersonen" at bounding box center [1339, 126] width 88 height 13
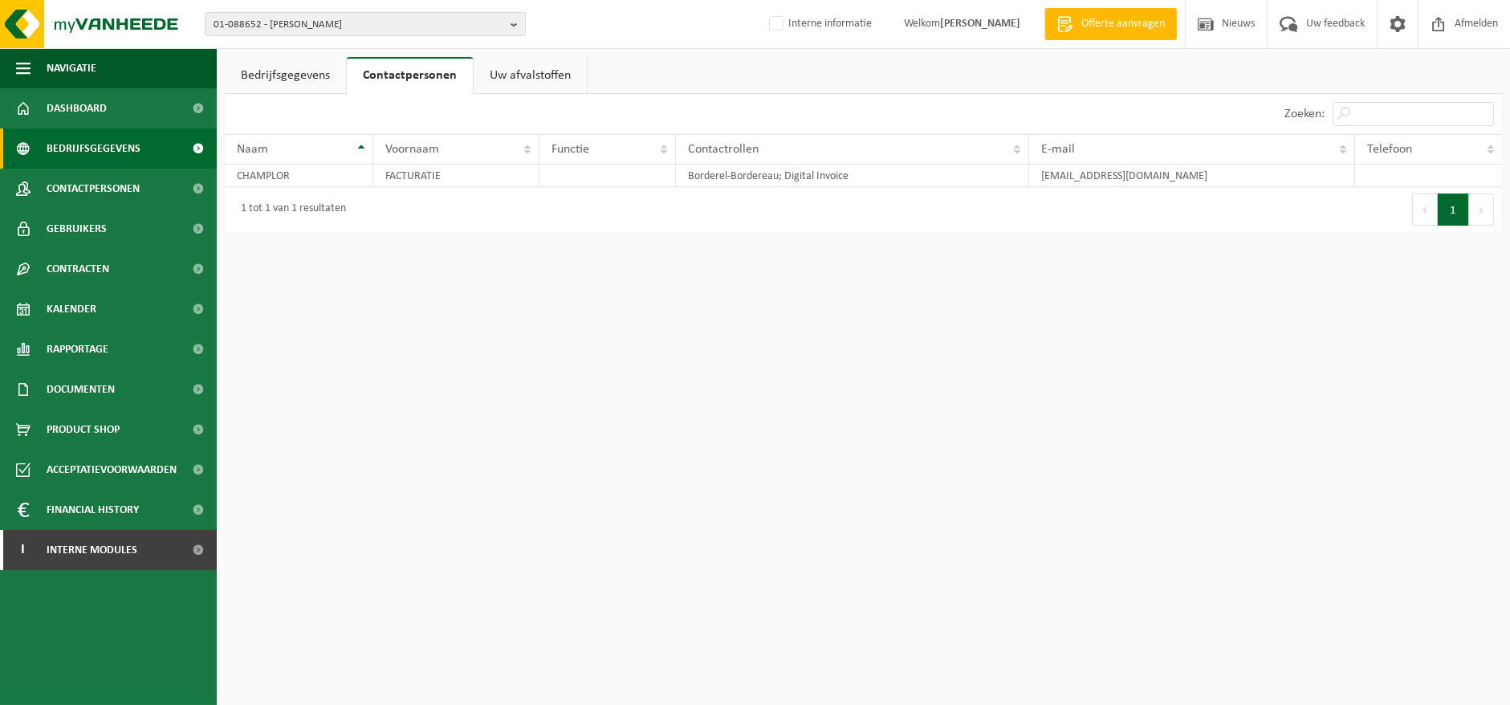
click at [104, 140] on span "Bedrijfsgegevens" at bounding box center [94, 148] width 94 height 40
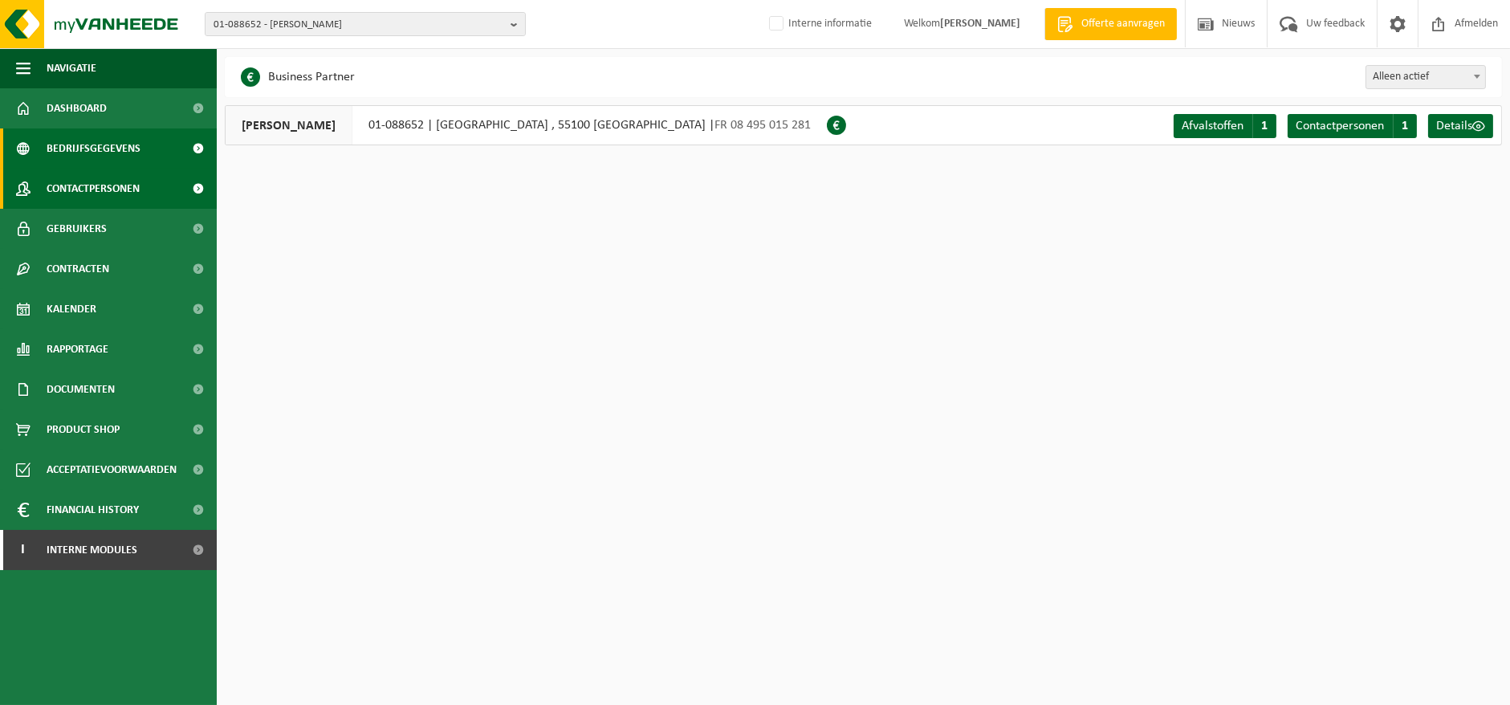
click at [95, 187] on span "Contactpersonen" at bounding box center [93, 189] width 93 height 40
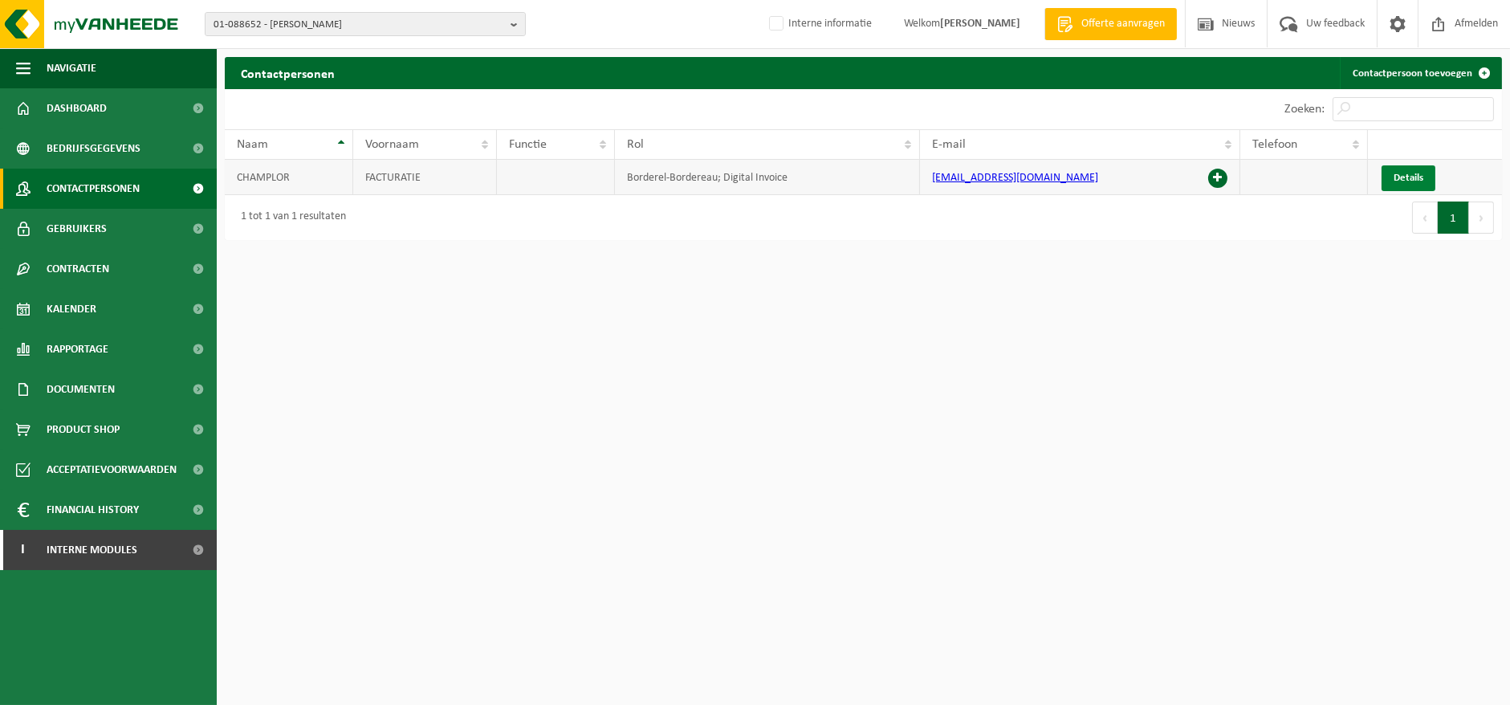
click at [1415, 175] on span "Details" at bounding box center [1408, 178] width 30 height 10
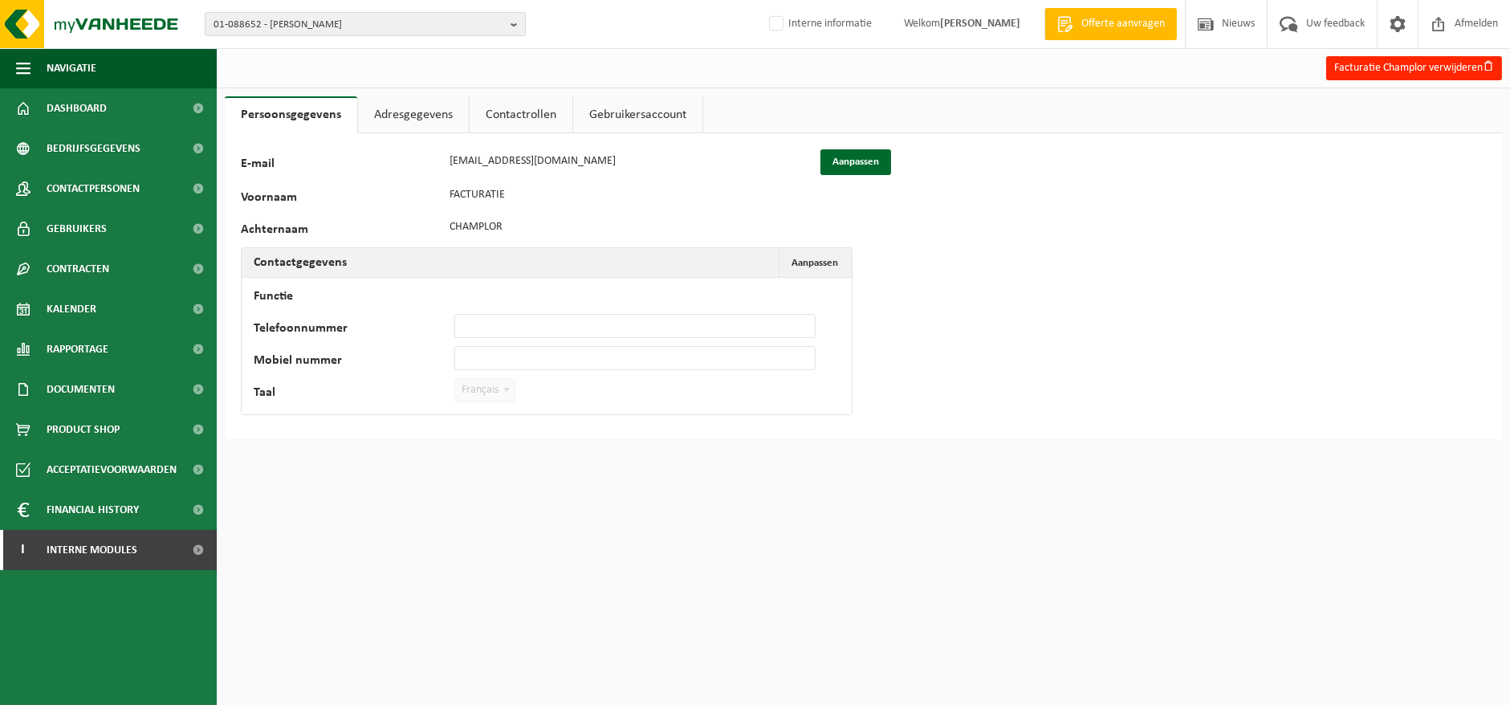
click at [526, 116] on link "Contactrollen" at bounding box center [521, 114] width 103 height 37
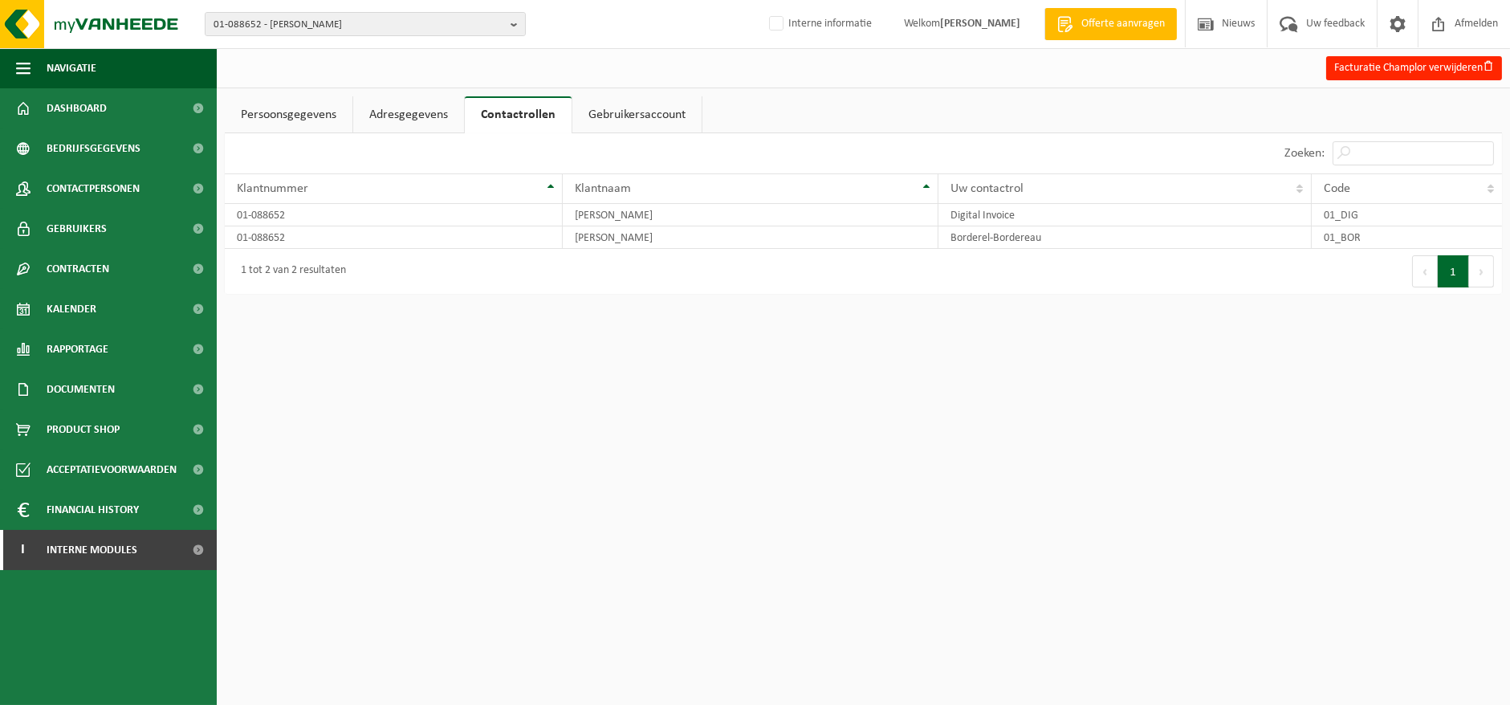
click at [380, 105] on link "Adresgegevens" at bounding box center [408, 114] width 111 height 37
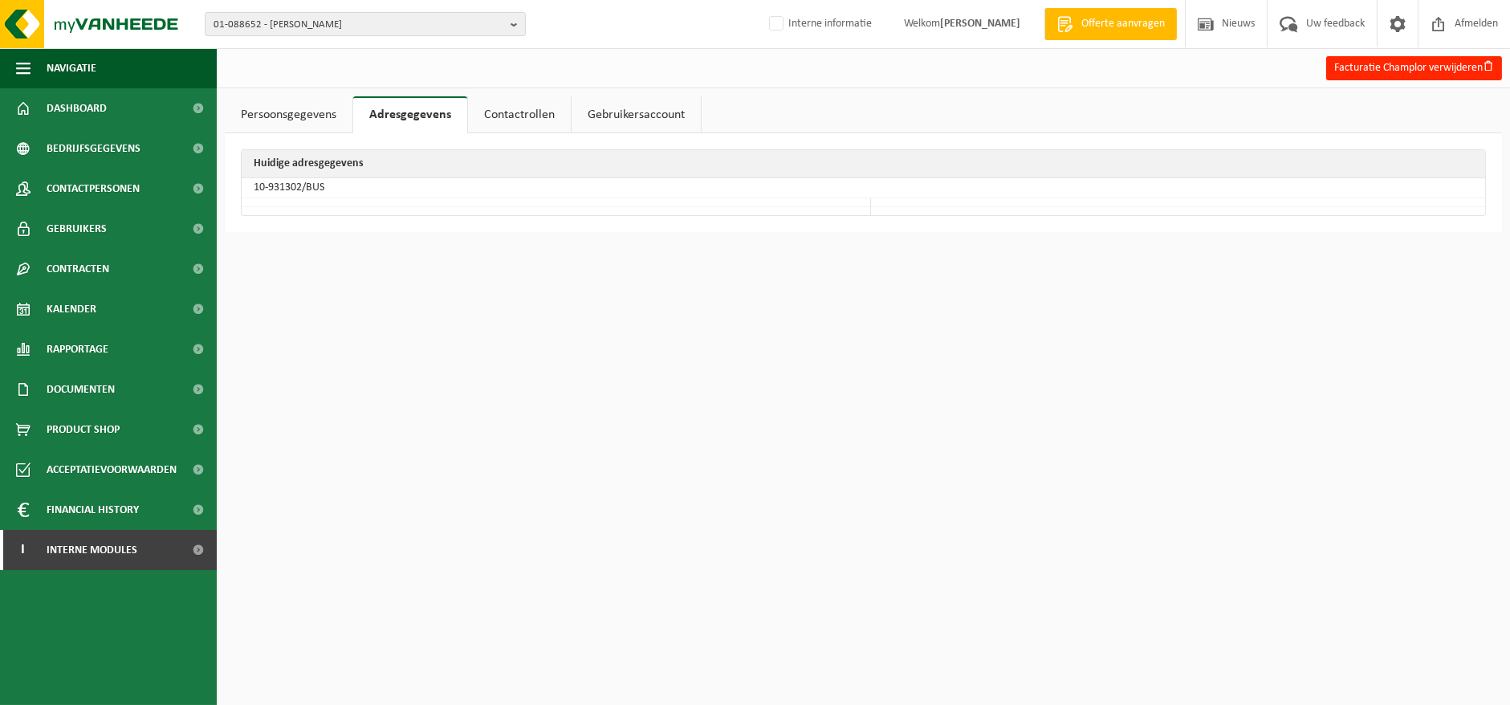
click at [327, 115] on link "Persoonsgegevens" at bounding box center [289, 114] width 128 height 37
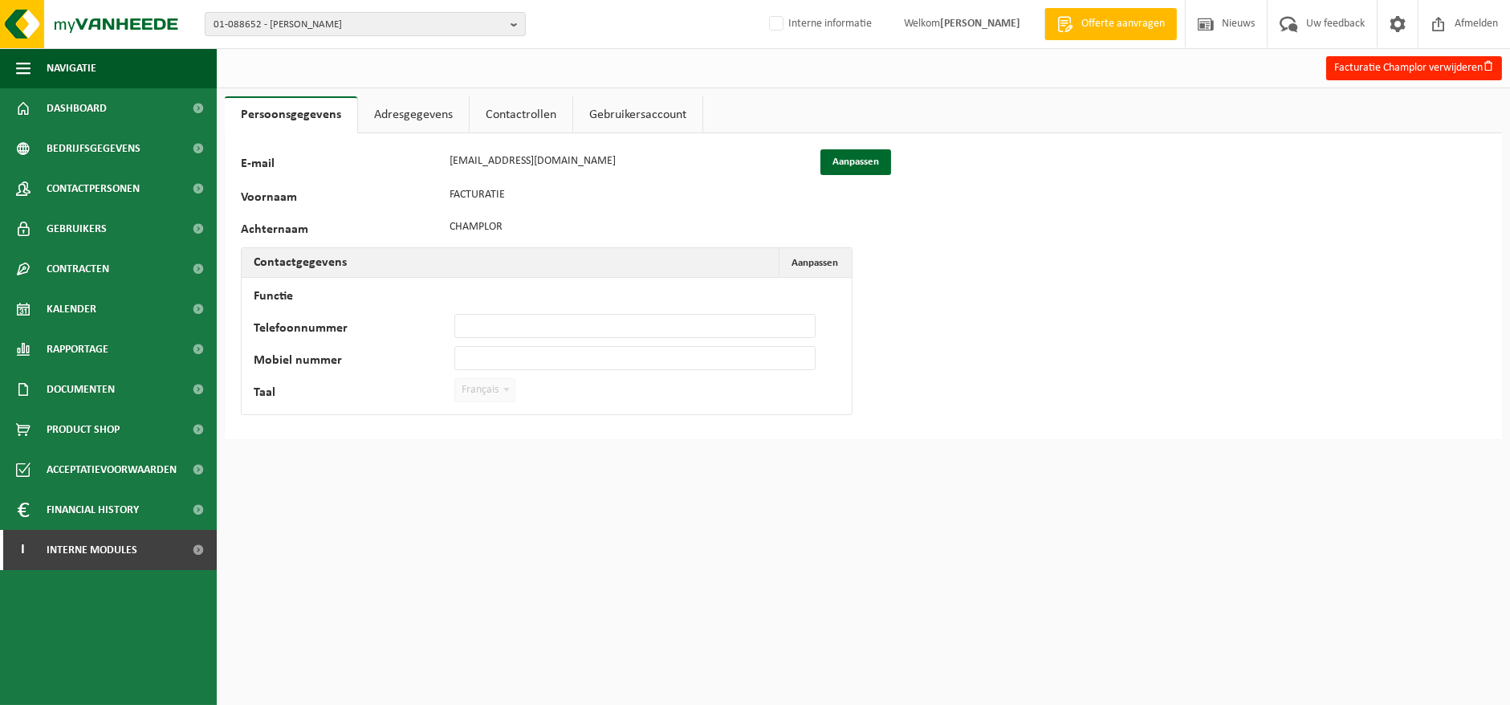
click at [667, 107] on link "Gebruikersaccount" at bounding box center [637, 114] width 129 height 37
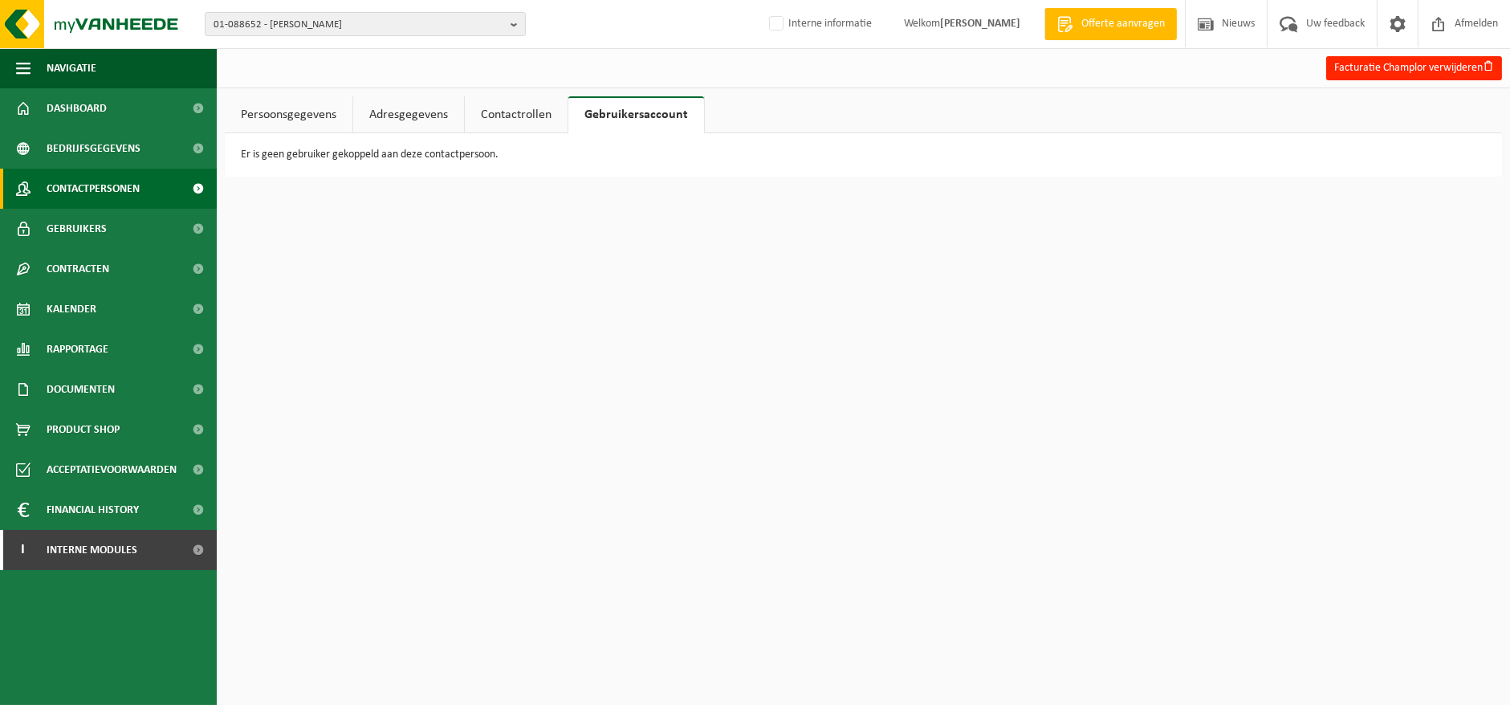
click at [162, 187] on link "Contactpersonen" at bounding box center [108, 189] width 217 height 40
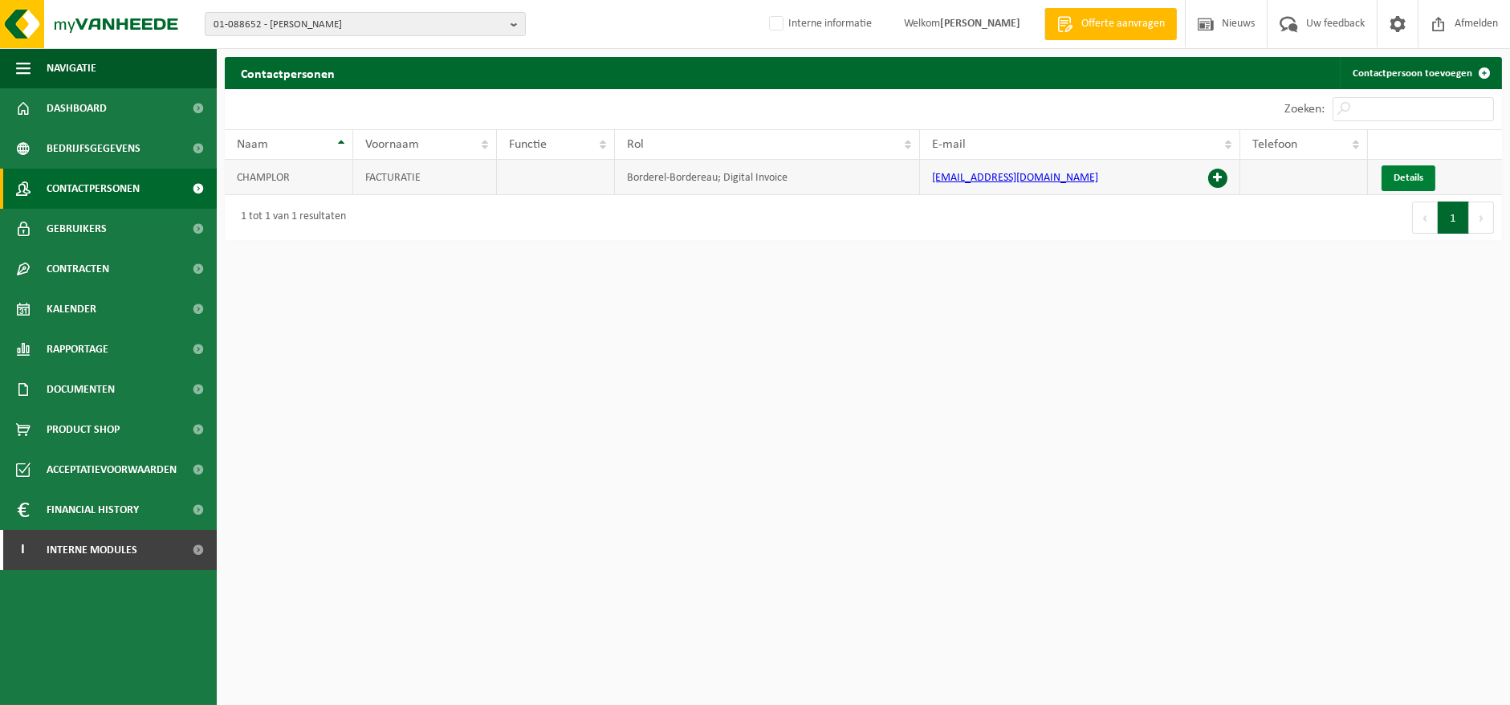
click at [1413, 178] on span "Details" at bounding box center [1408, 178] width 30 height 10
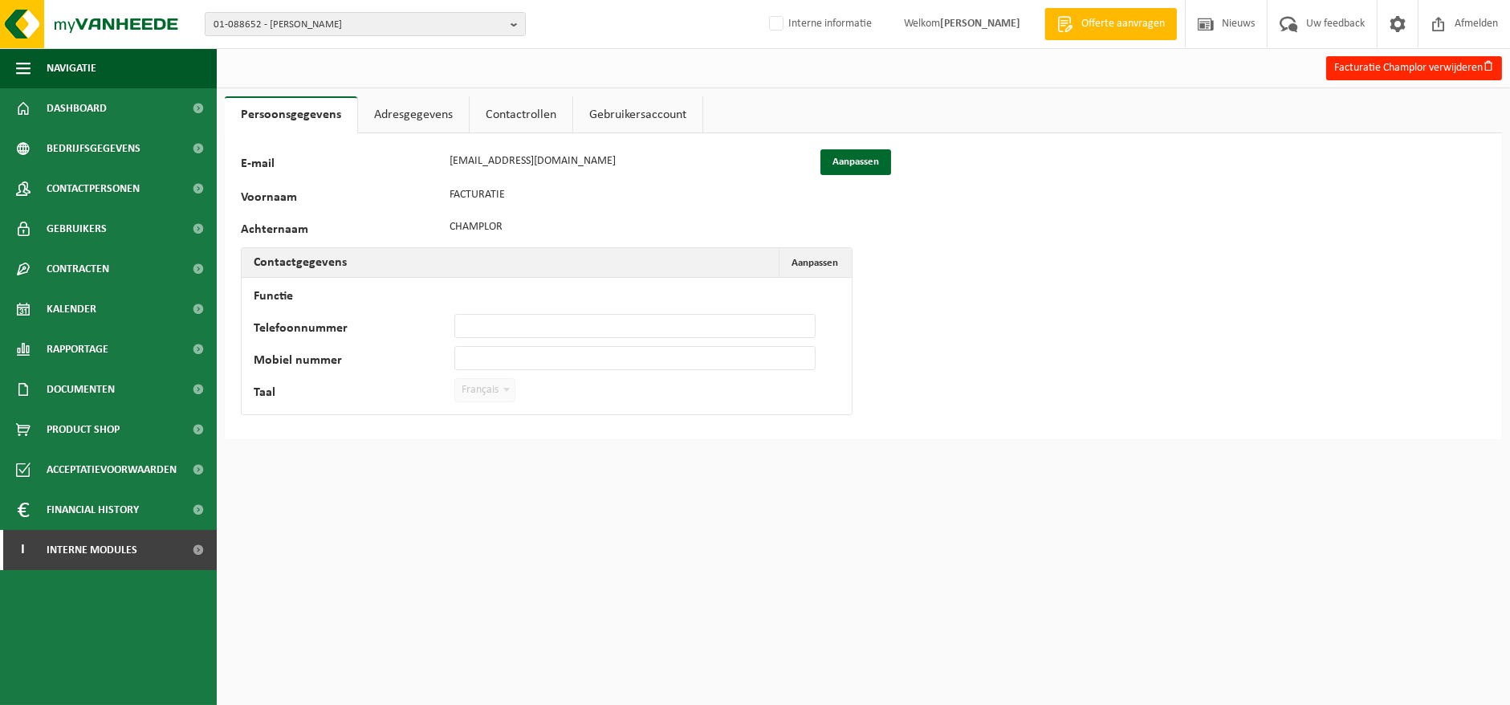
click at [502, 112] on link "Contactrollen" at bounding box center [521, 114] width 103 height 37
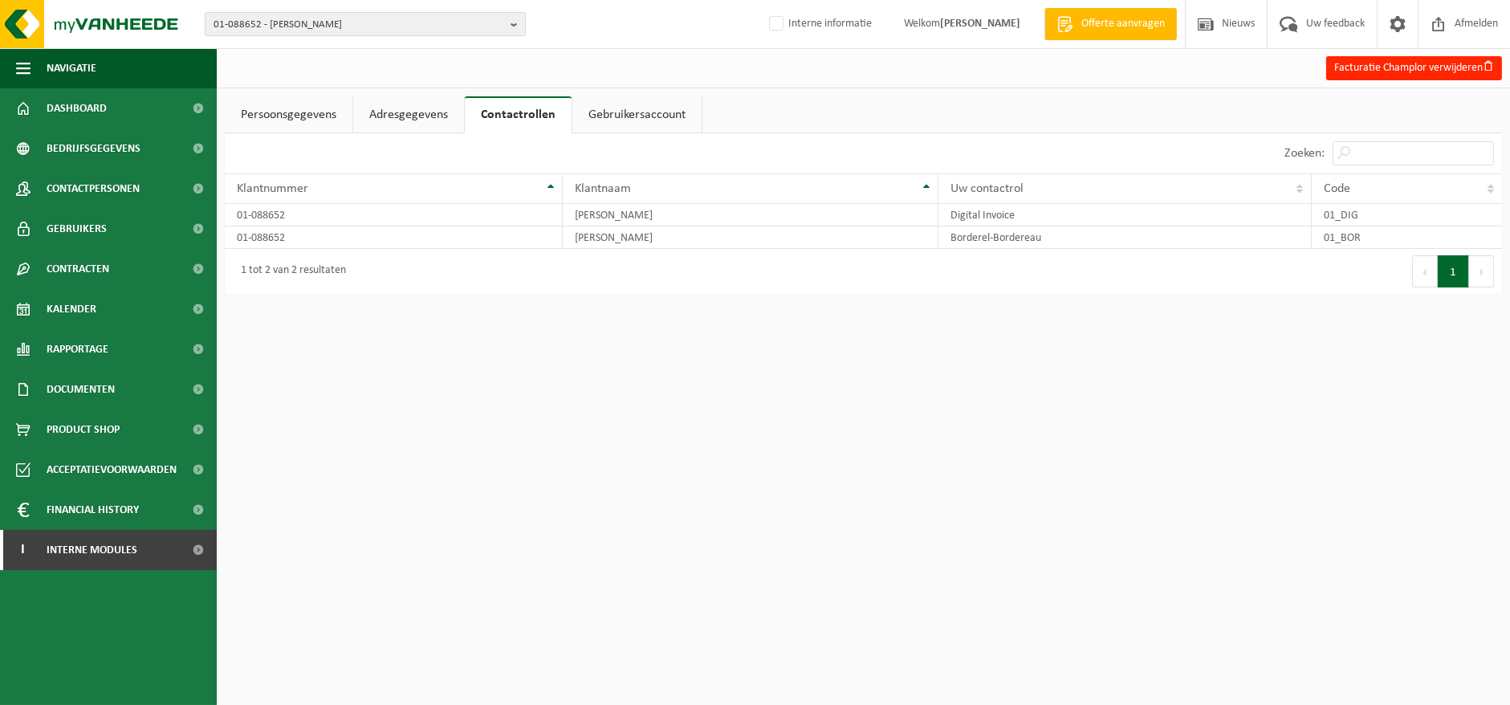
click at [270, 108] on link "Persoonsgegevens" at bounding box center [289, 114] width 128 height 37
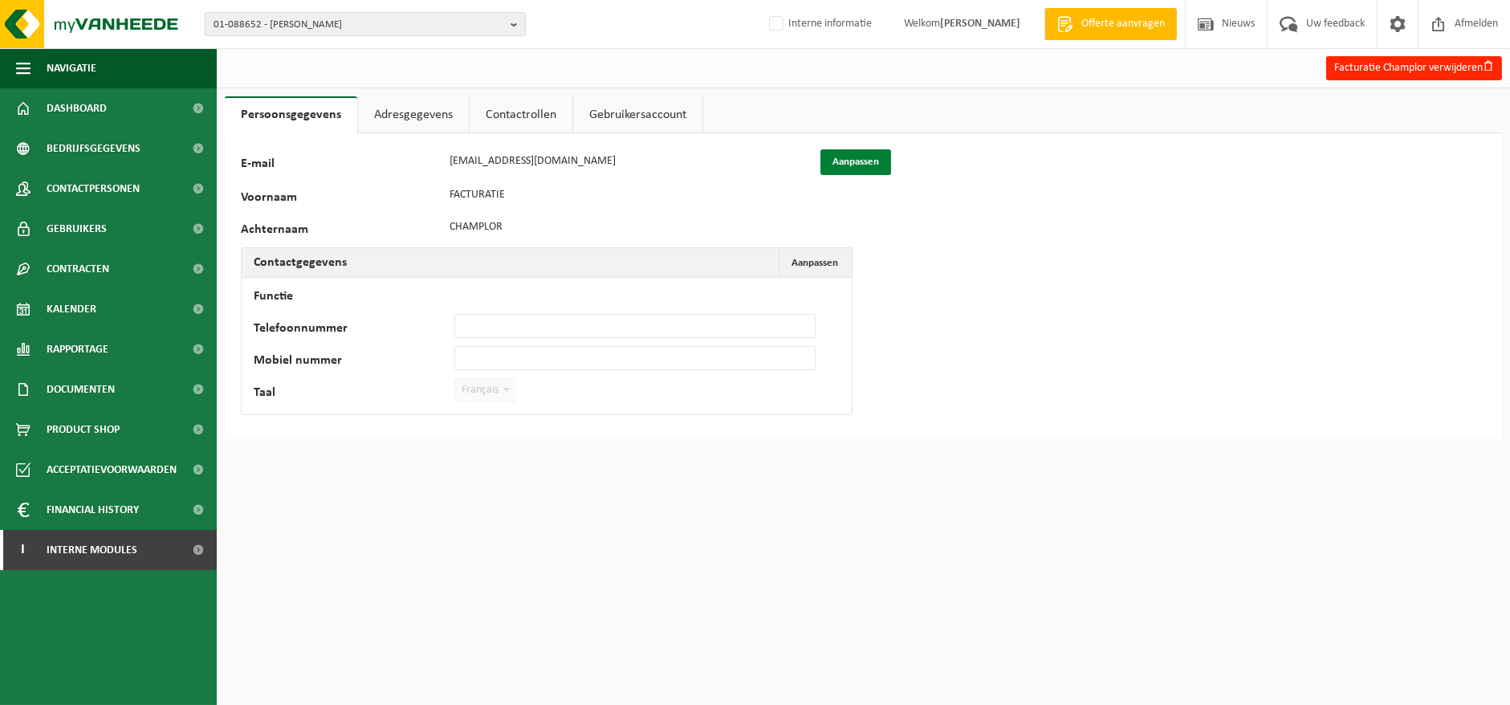
click at [852, 161] on button "Aanpassen" at bounding box center [855, 162] width 71 height 26
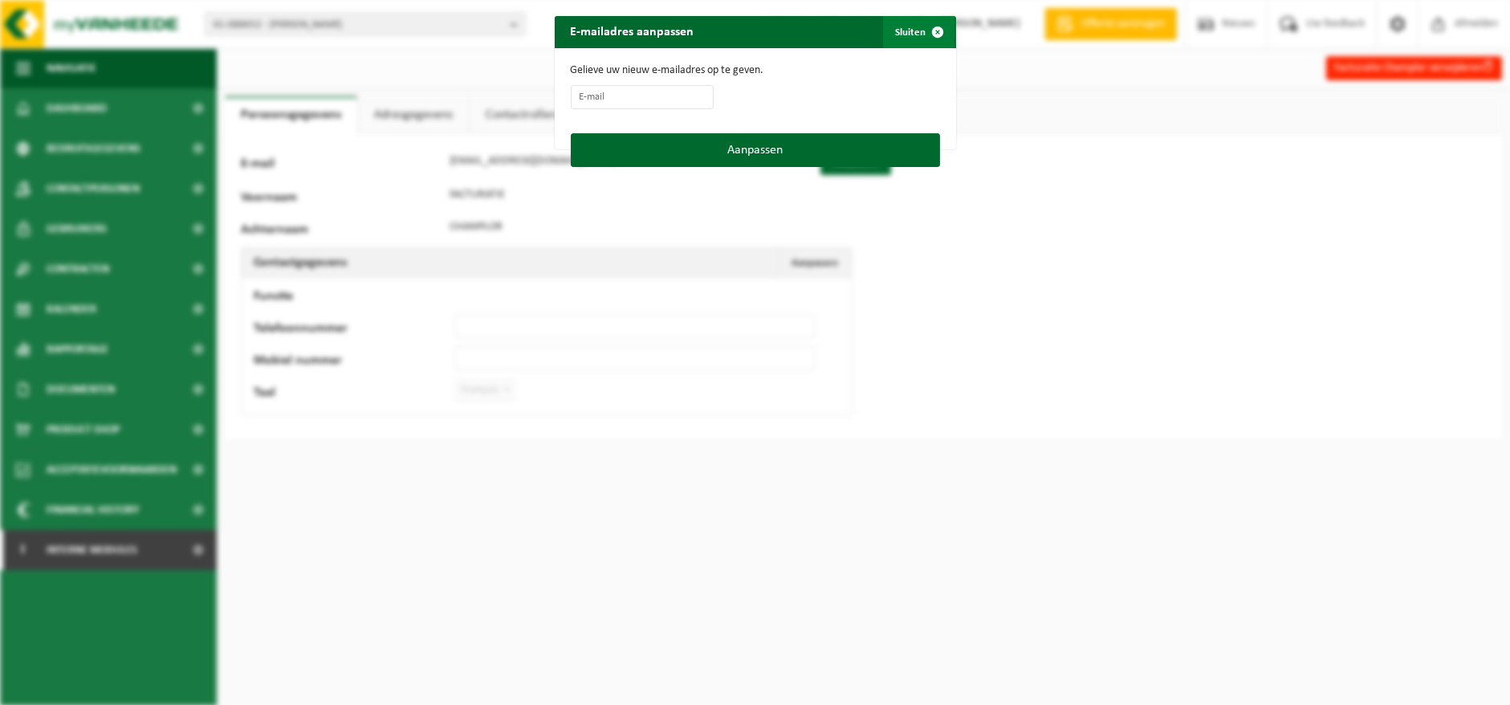
click at [933, 27] on span "button" at bounding box center [938, 32] width 32 height 32
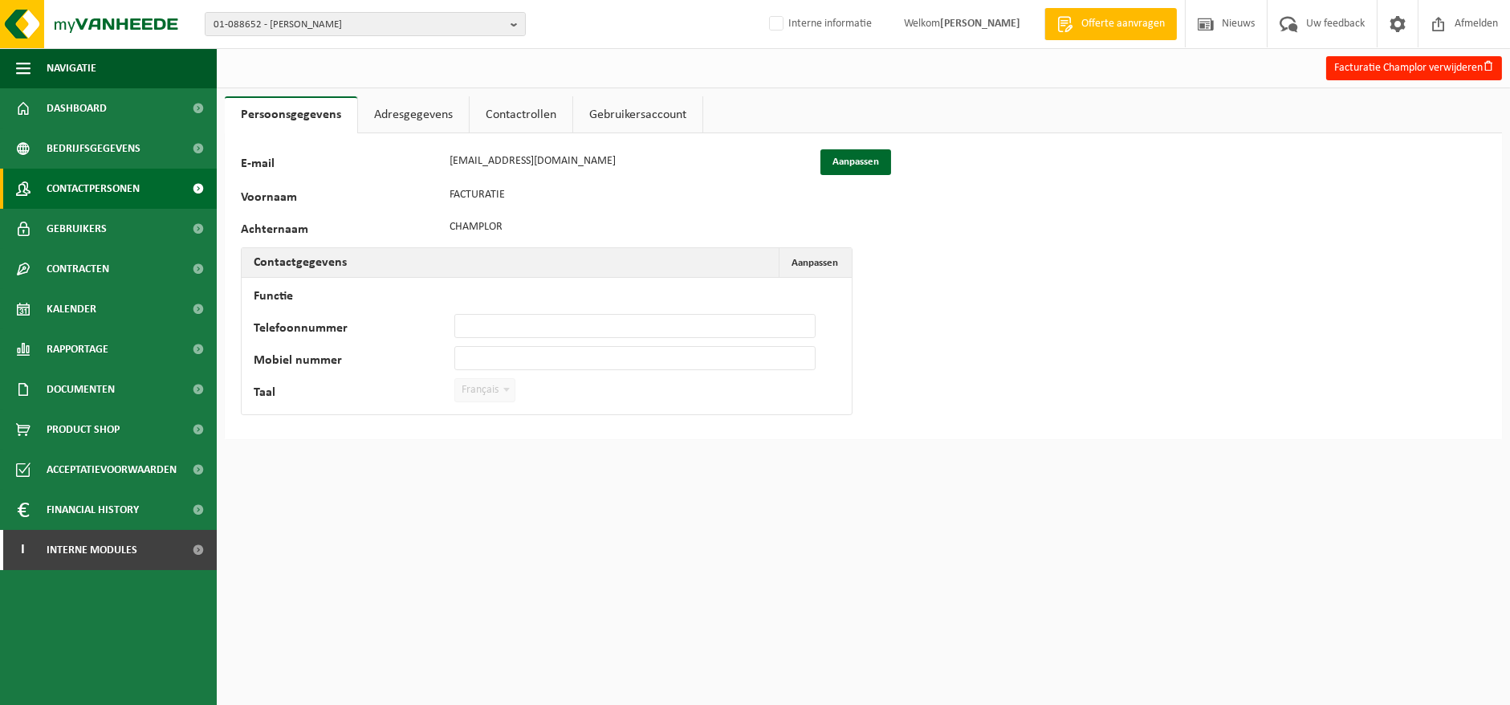
click at [140, 186] on link "Contactpersonen" at bounding box center [108, 189] width 217 height 40
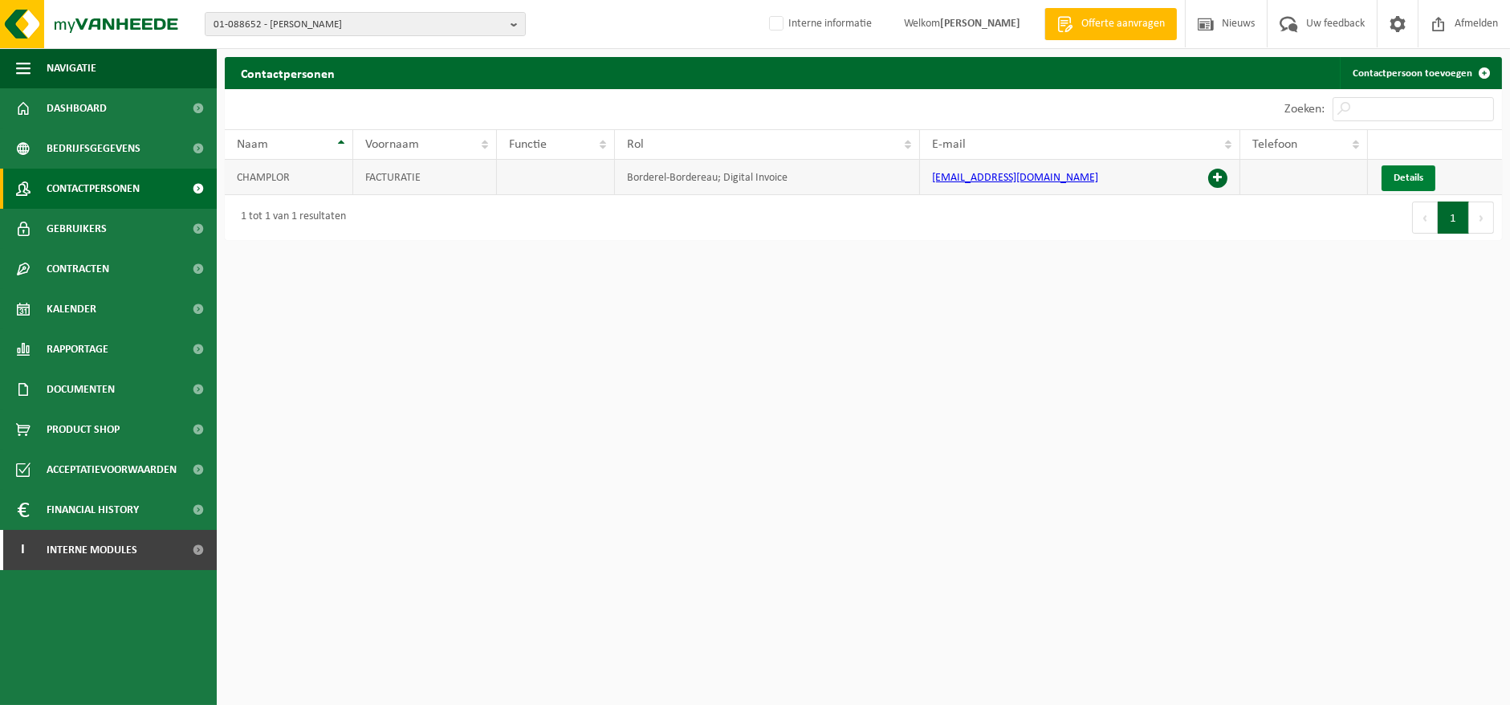
click at [1391, 173] on link "Details" at bounding box center [1408, 178] width 54 height 26
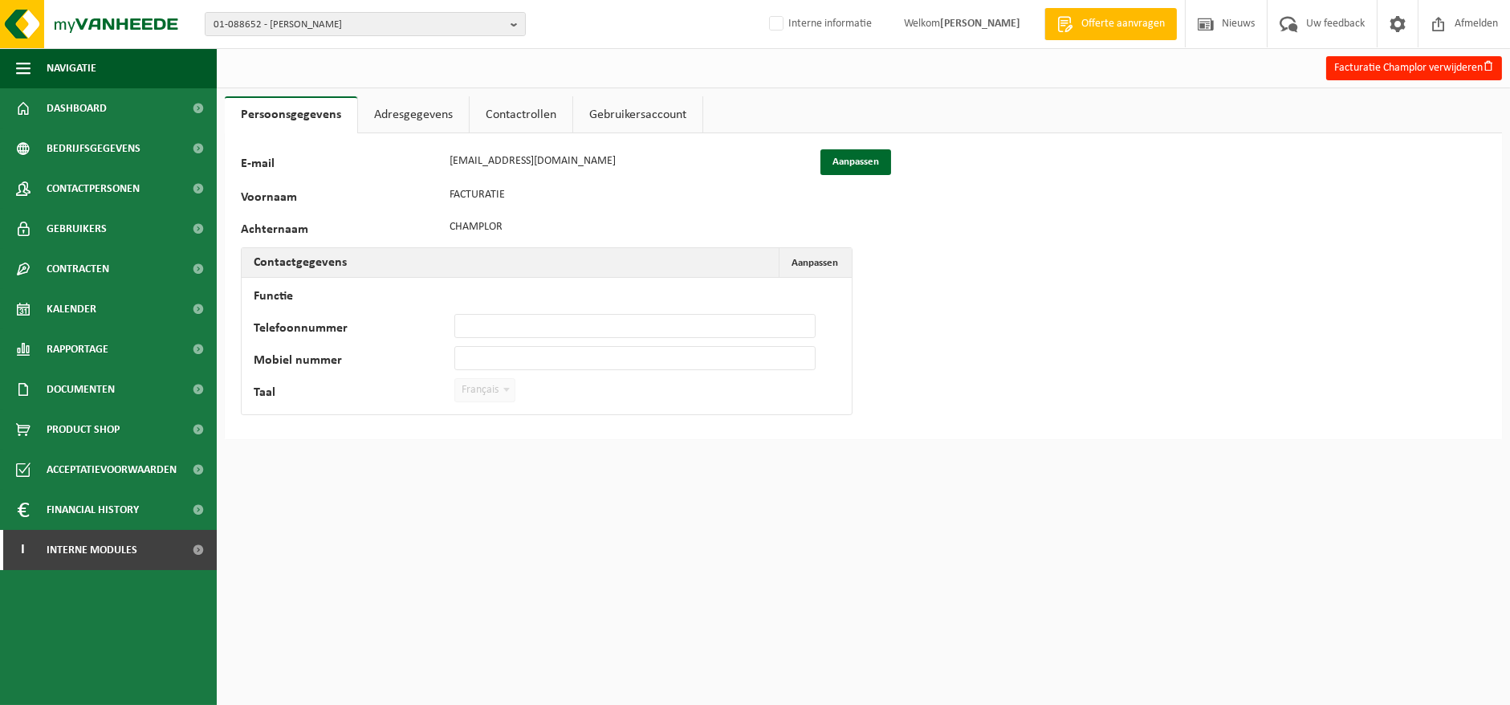
click at [510, 122] on link "Contactrollen" at bounding box center [521, 114] width 103 height 37
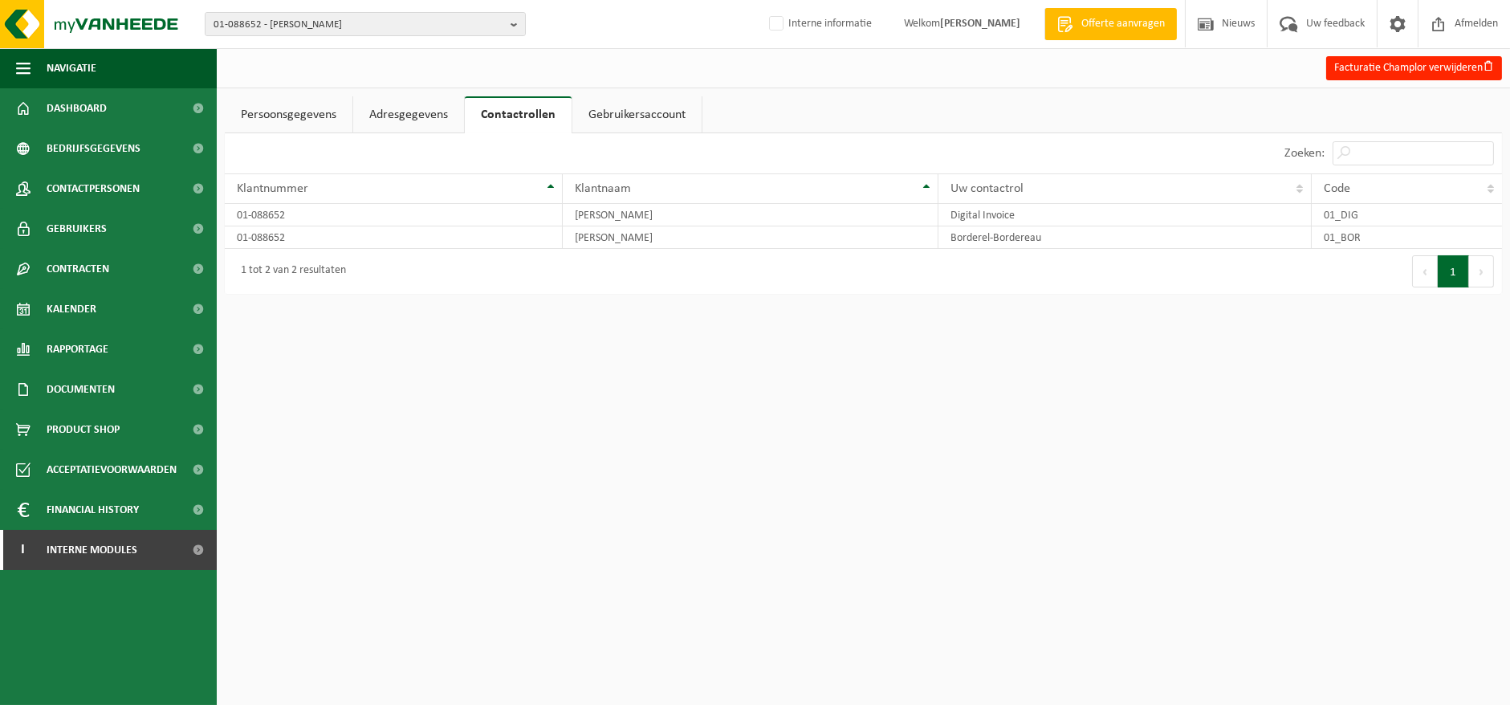
click at [281, 118] on link "Persoonsgegevens" at bounding box center [289, 114] width 128 height 37
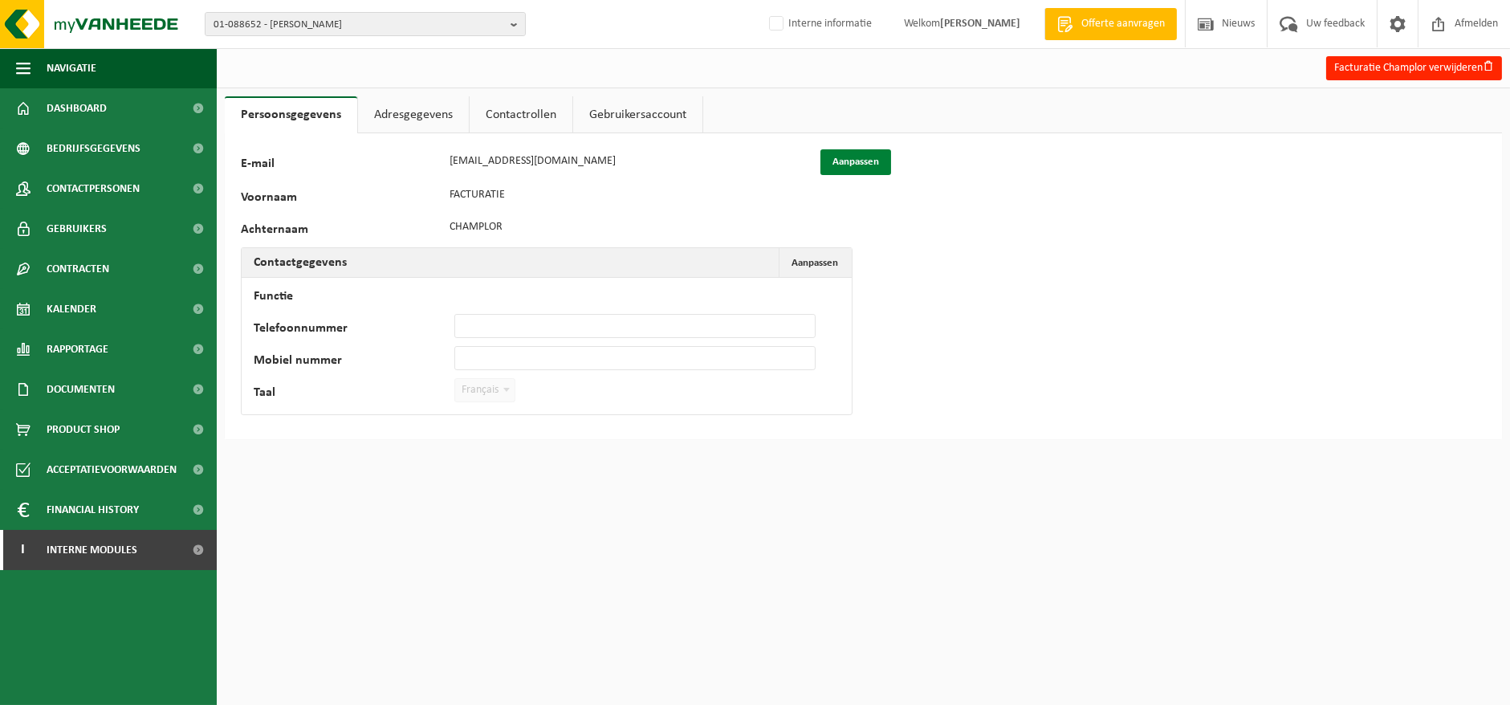
click at [845, 157] on button "Aanpassen" at bounding box center [855, 162] width 71 height 26
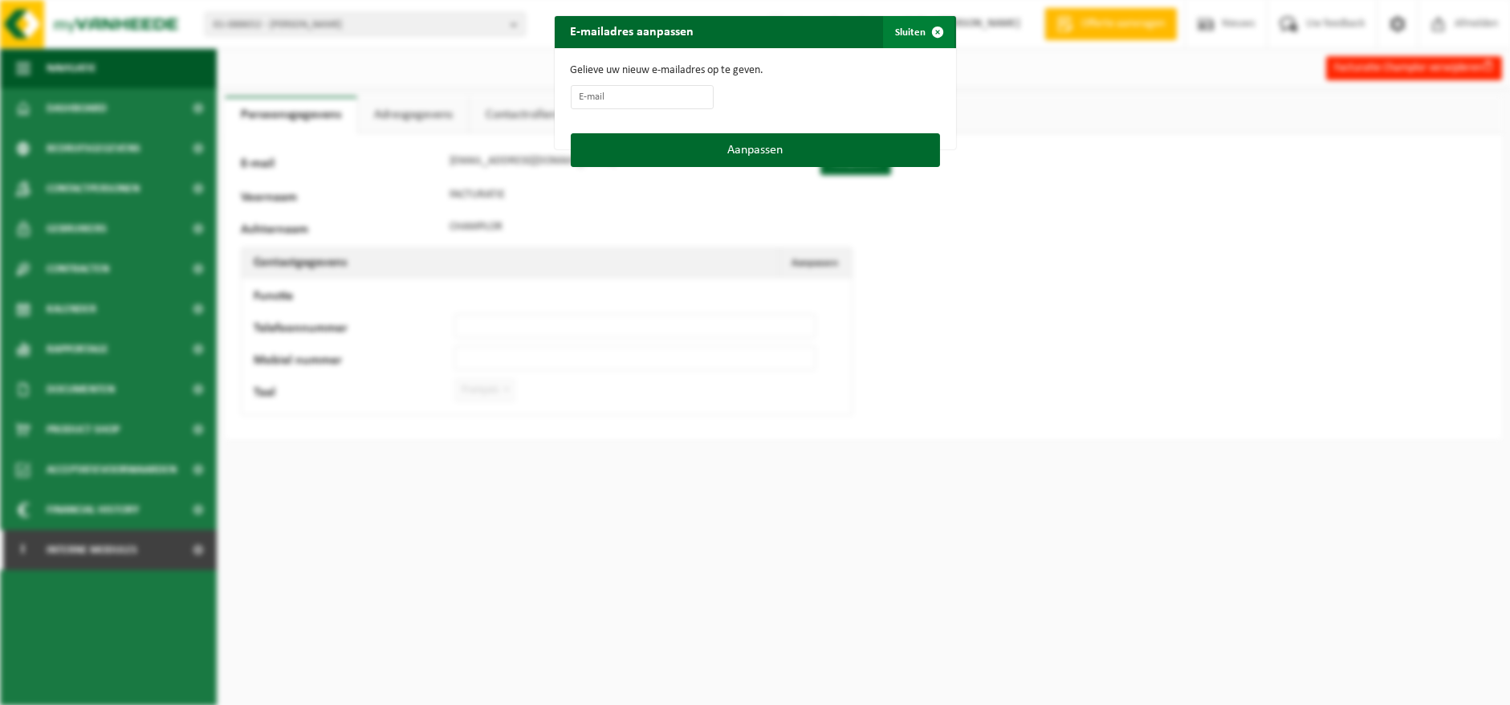
click at [928, 34] on span "button" at bounding box center [938, 32] width 32 height 32
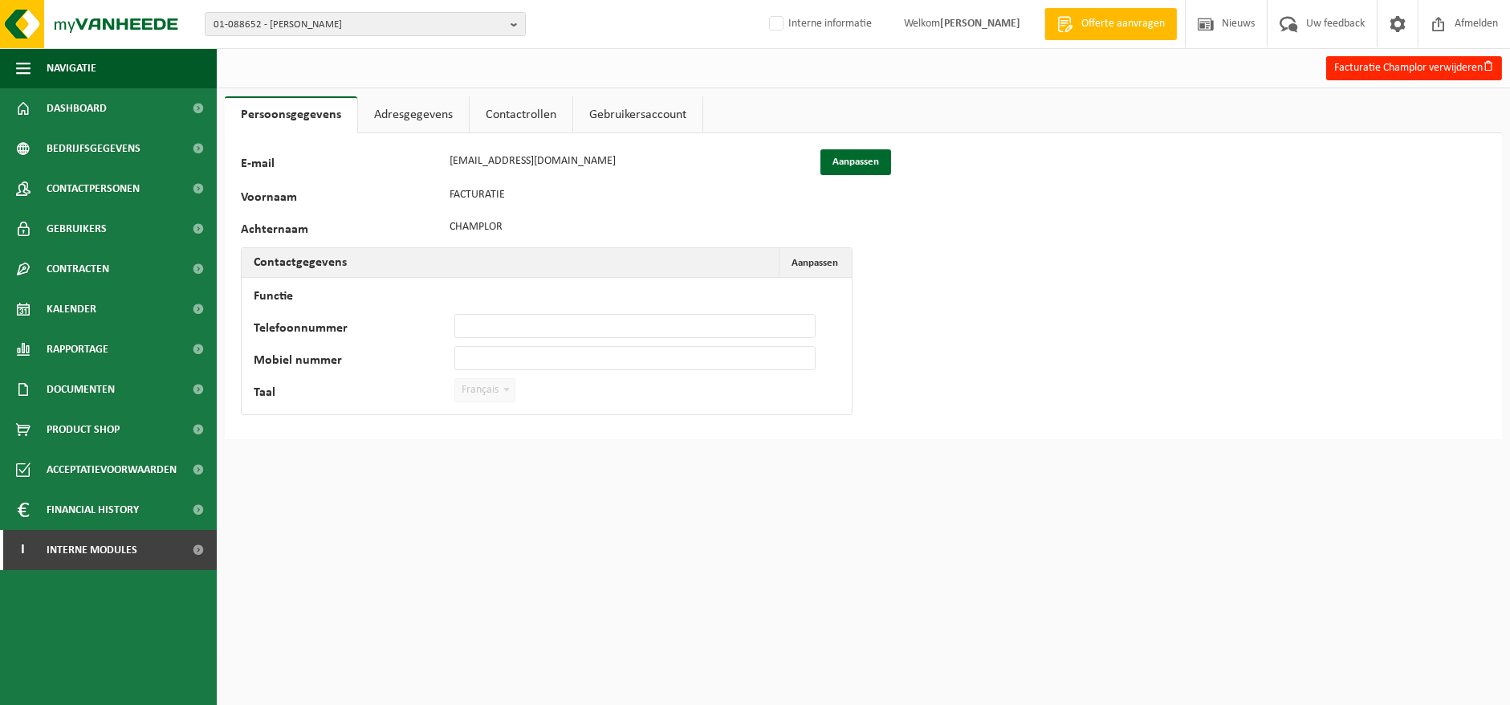
click at [390, 111] on link "Adresgegevens" at bounding box center [413, 114] width 111 height 37
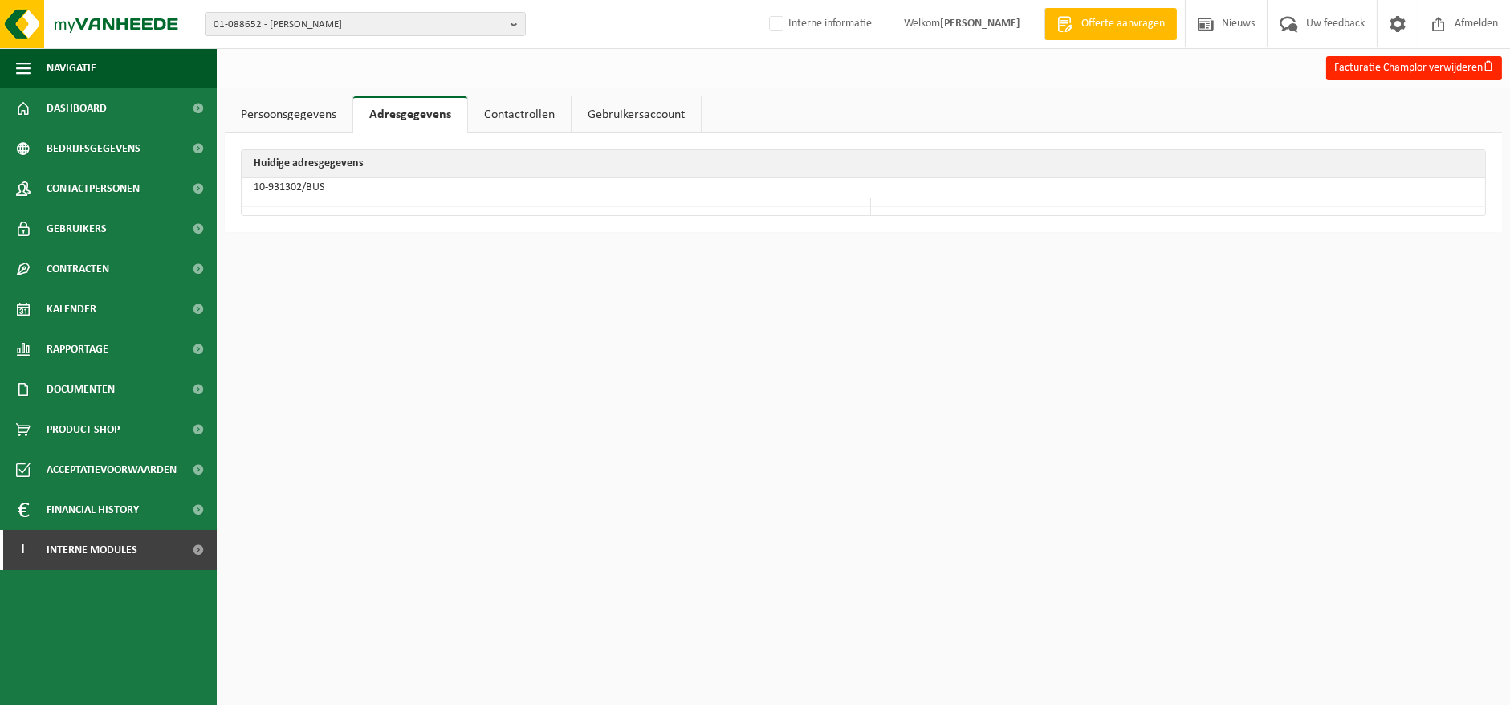
click at [507, 109] on link "Contactrollen" at bounding box center [519, 114] width 103 height 37
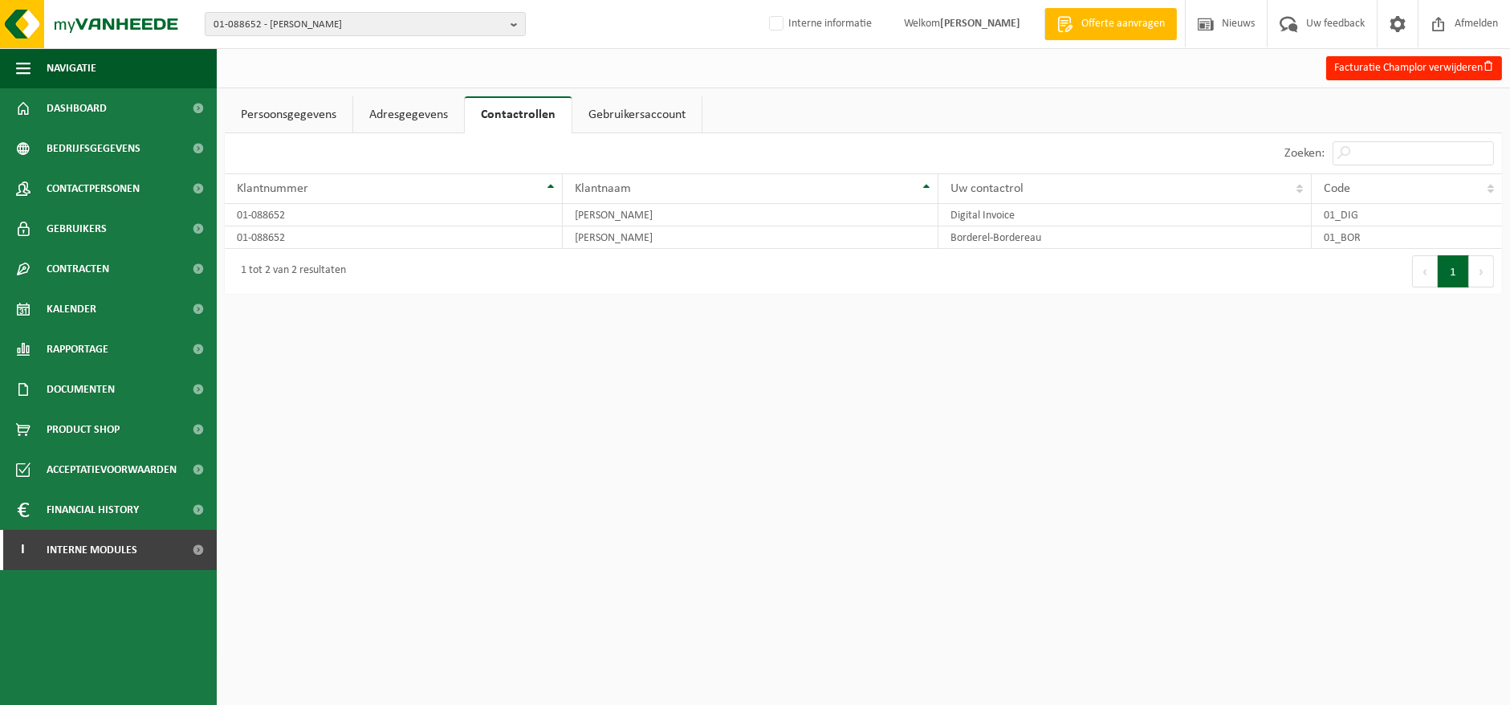
click at [624, 124] on link "Gebruikersaccount" at bounding box center [636, 114] width 129 height 37
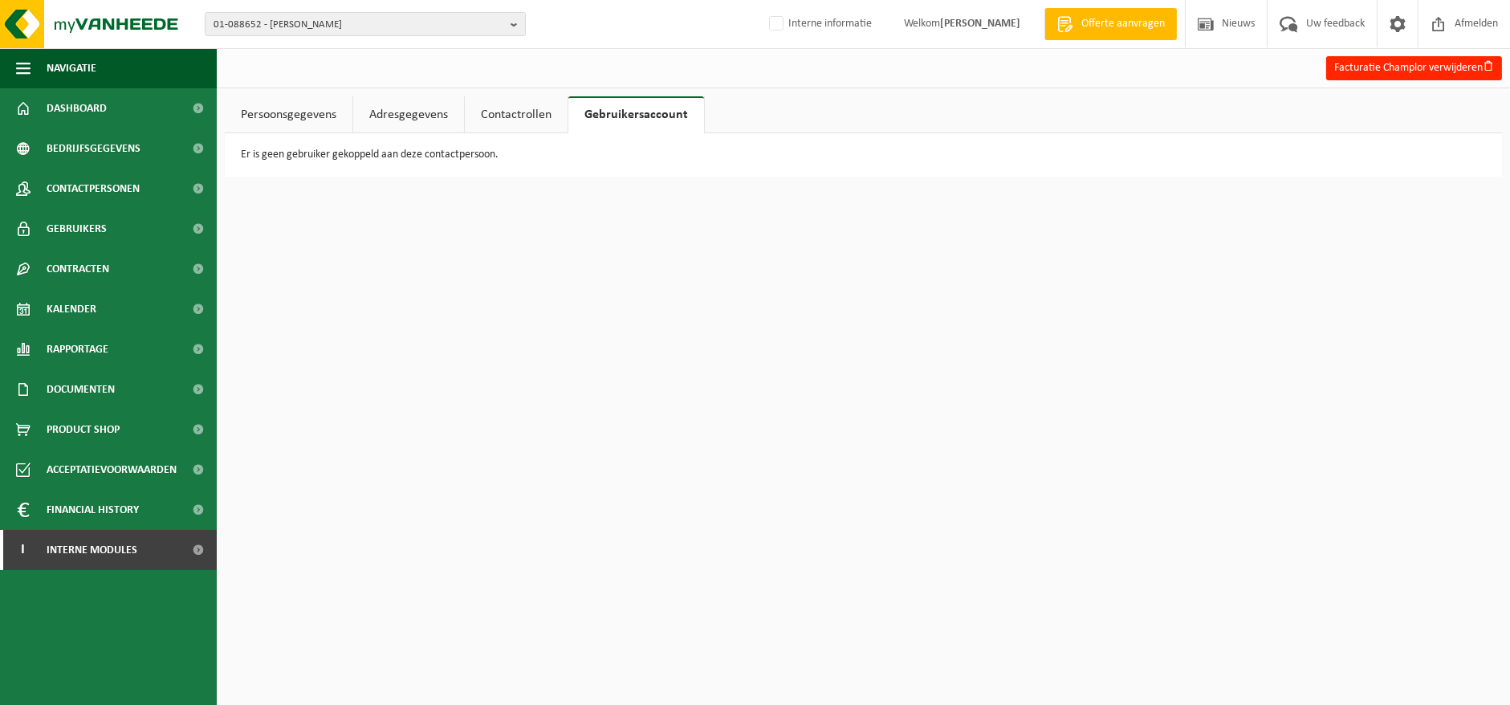
click at [268, 109] on link "Persoonsgegevens" at bounding box center [289, 114] width 128 height 37
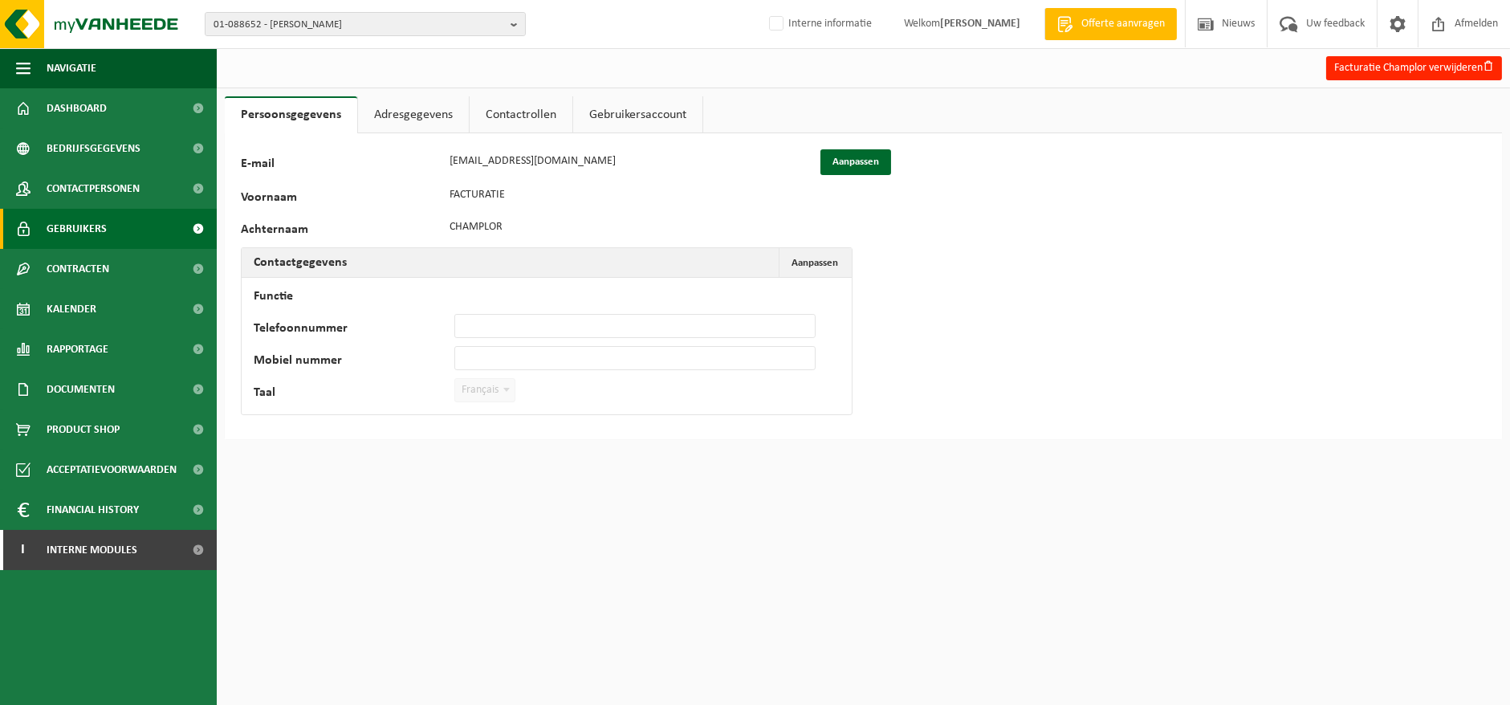
click at [99, 234] on span "Gebruikers" at bounding box center [77, 229] width 60 height 40
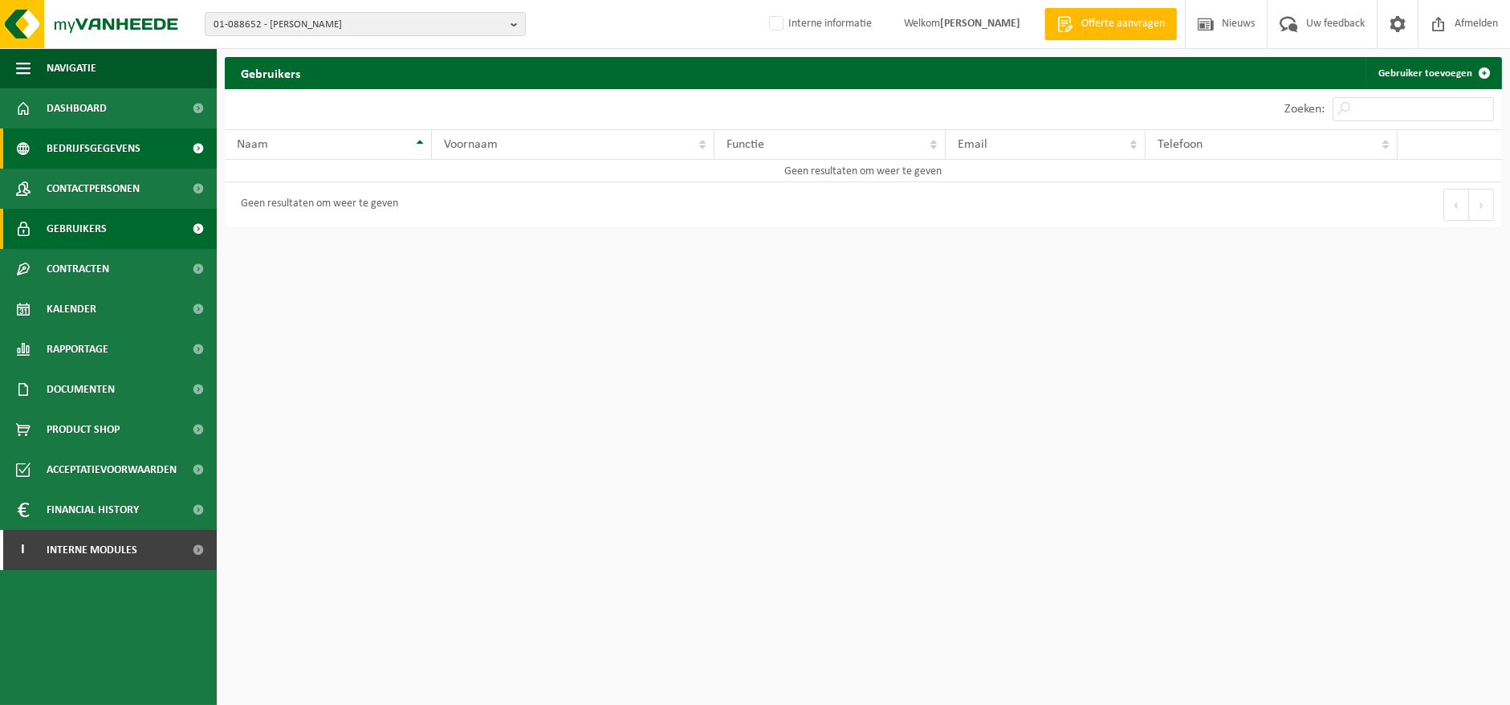
click at [77, 150] on span "Bedrijfsgegevens" at bounding box center [94, 148] width 94 height 40
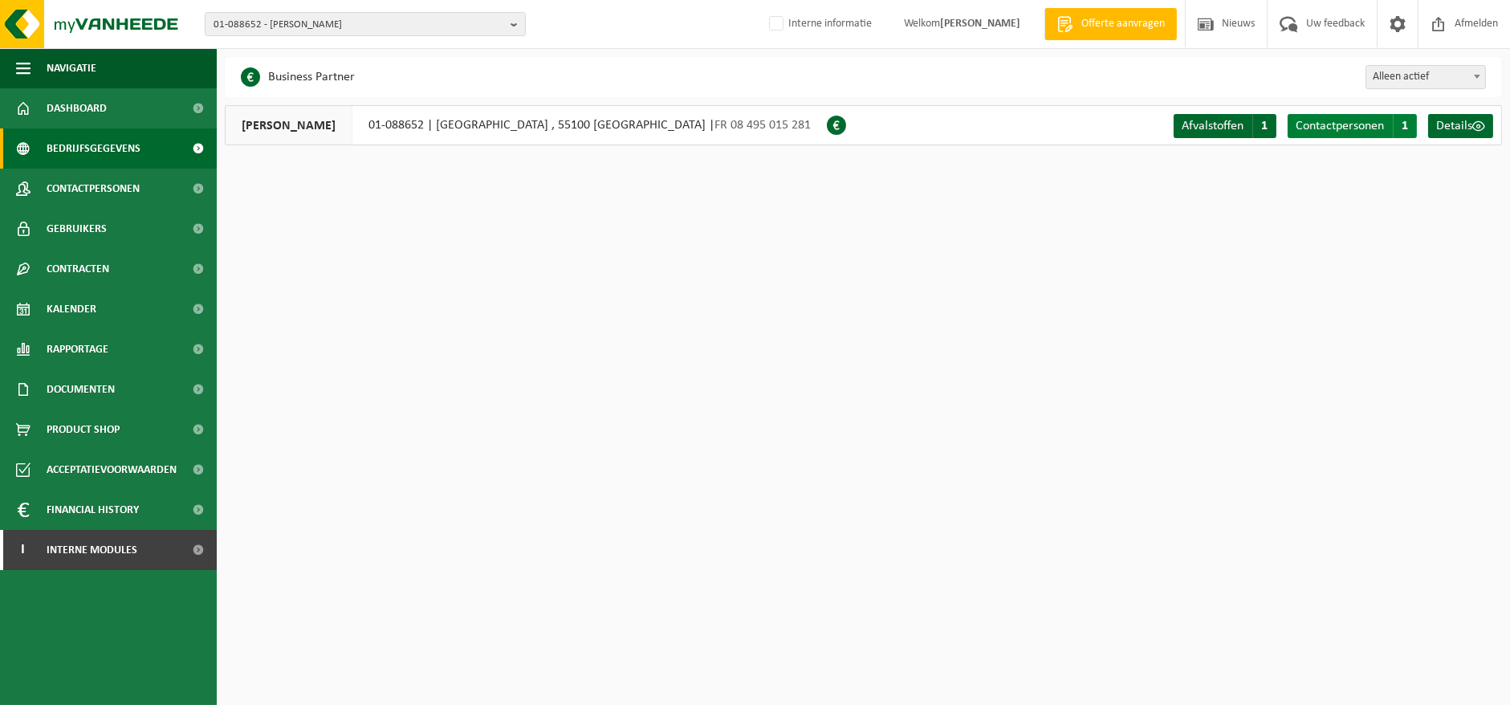
click at [1331, 126] on span "Contactpersonen" at bounding box center [1339, 126] width 88 height 13
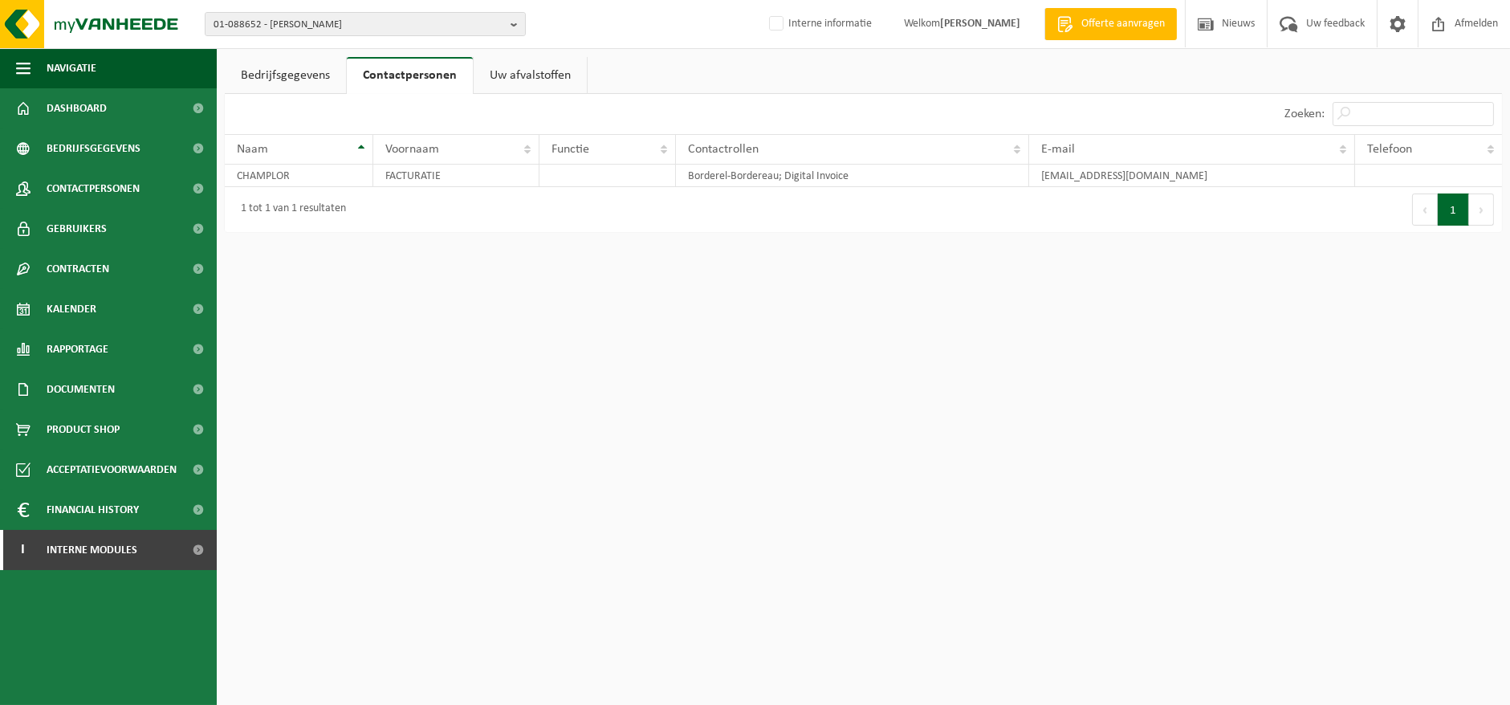
click at [544, 67] on link "Uw afvalstoffen" at bounding box center [530, 75] width 113 height 37
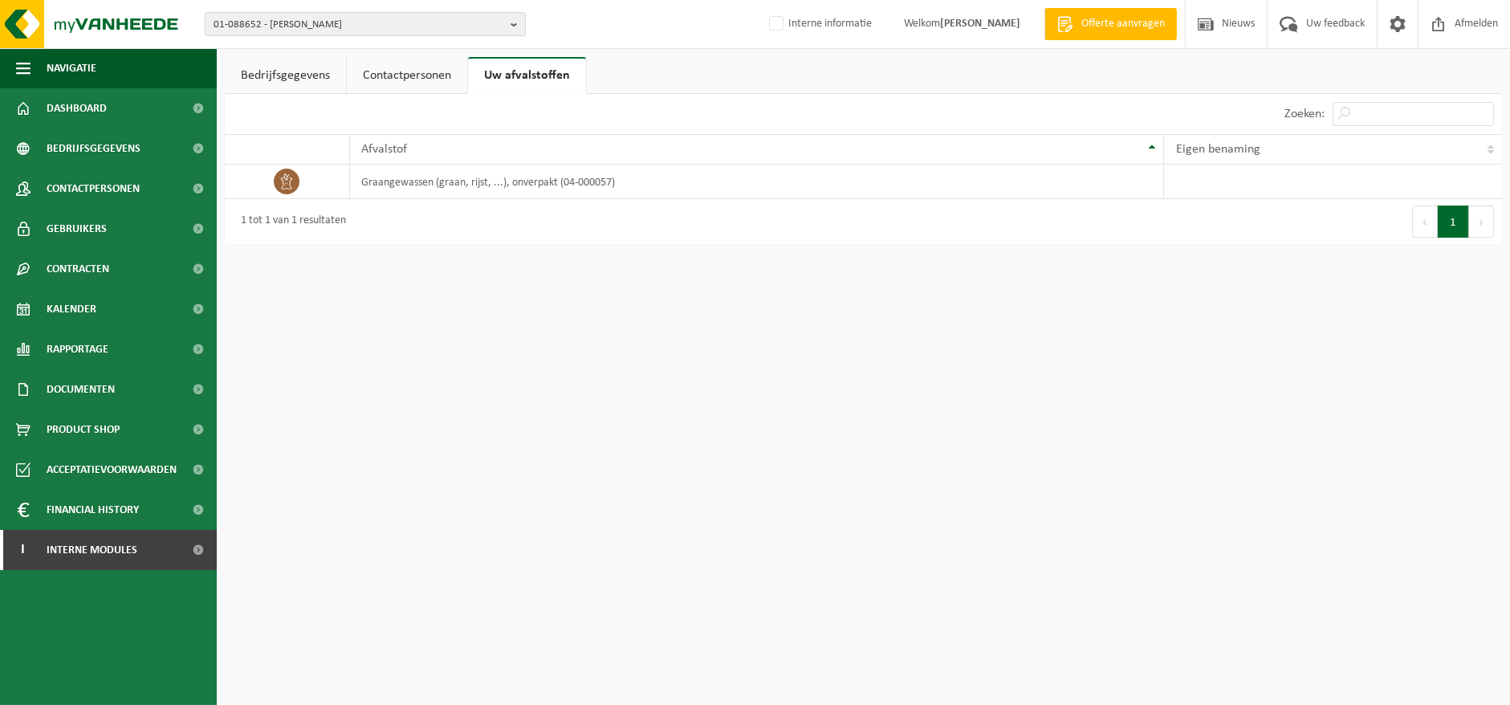
click at [405, 83] on link "Contactpersonen" at bounding box center [407, 75] width 120 height 37
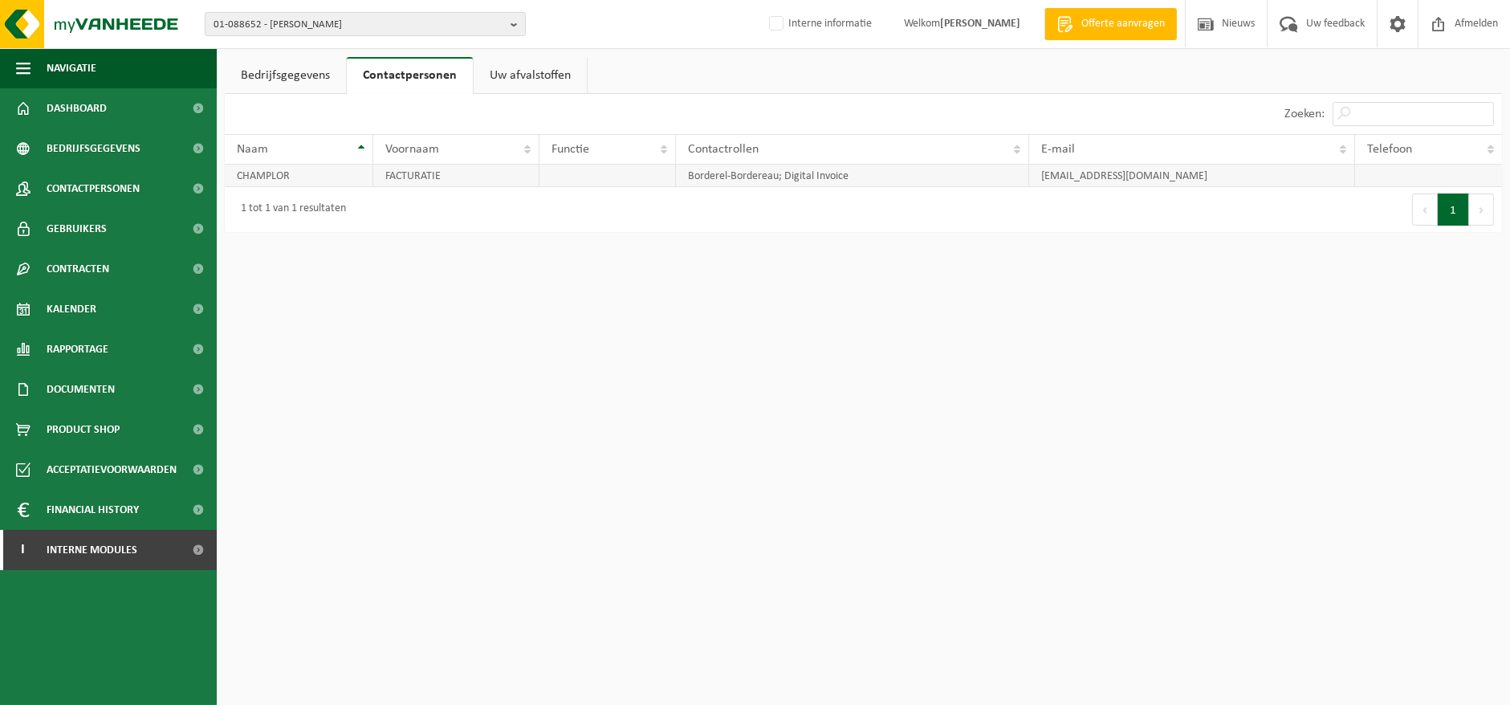
click at [283, 169] on td "CHAMPLOR" at bounding box center [299, 176] width 148 height 22
click at [285, 74] on link "Bedrijfsgegevens" at bounding box center [285, 75] width 121 height 37
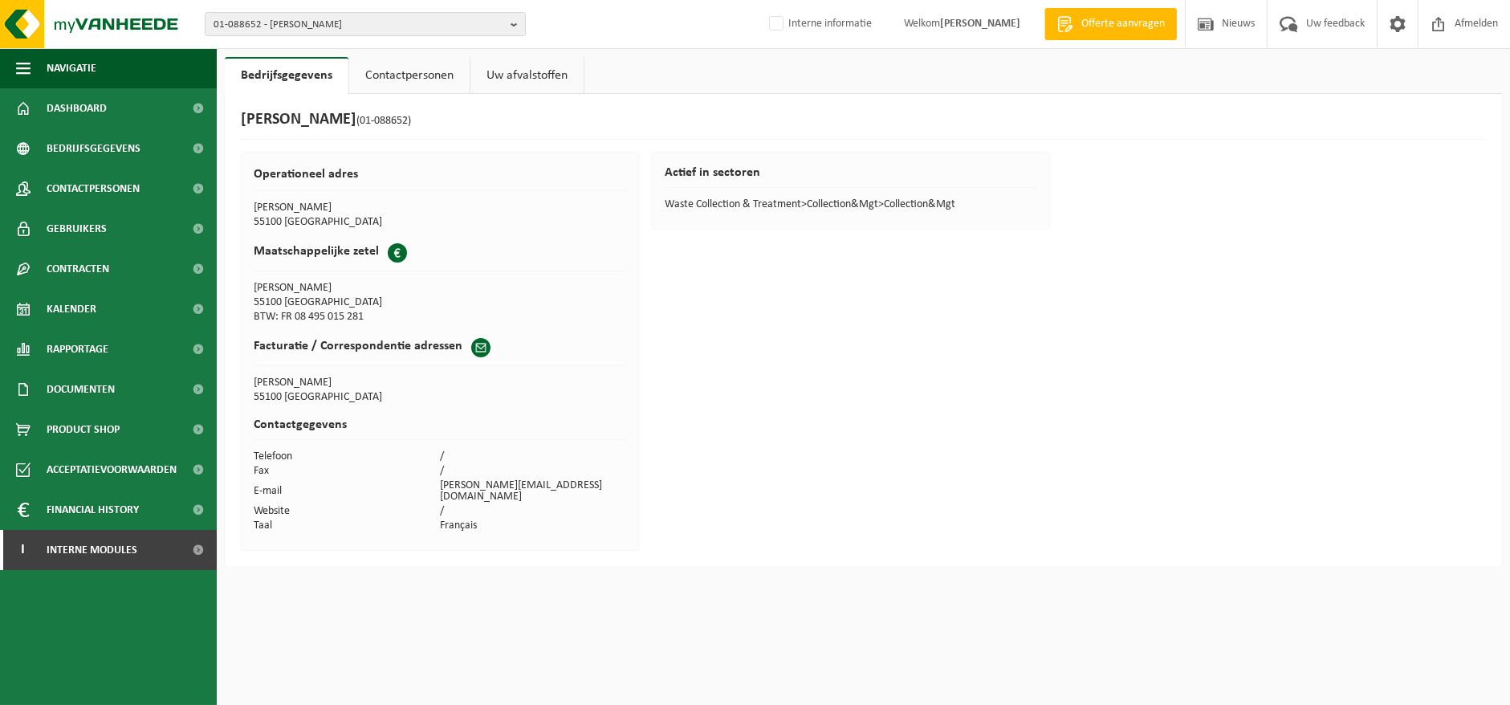
click at [424, 69] on link "Contactpersonen" at bounding box center [409, 75] width 120 height 37
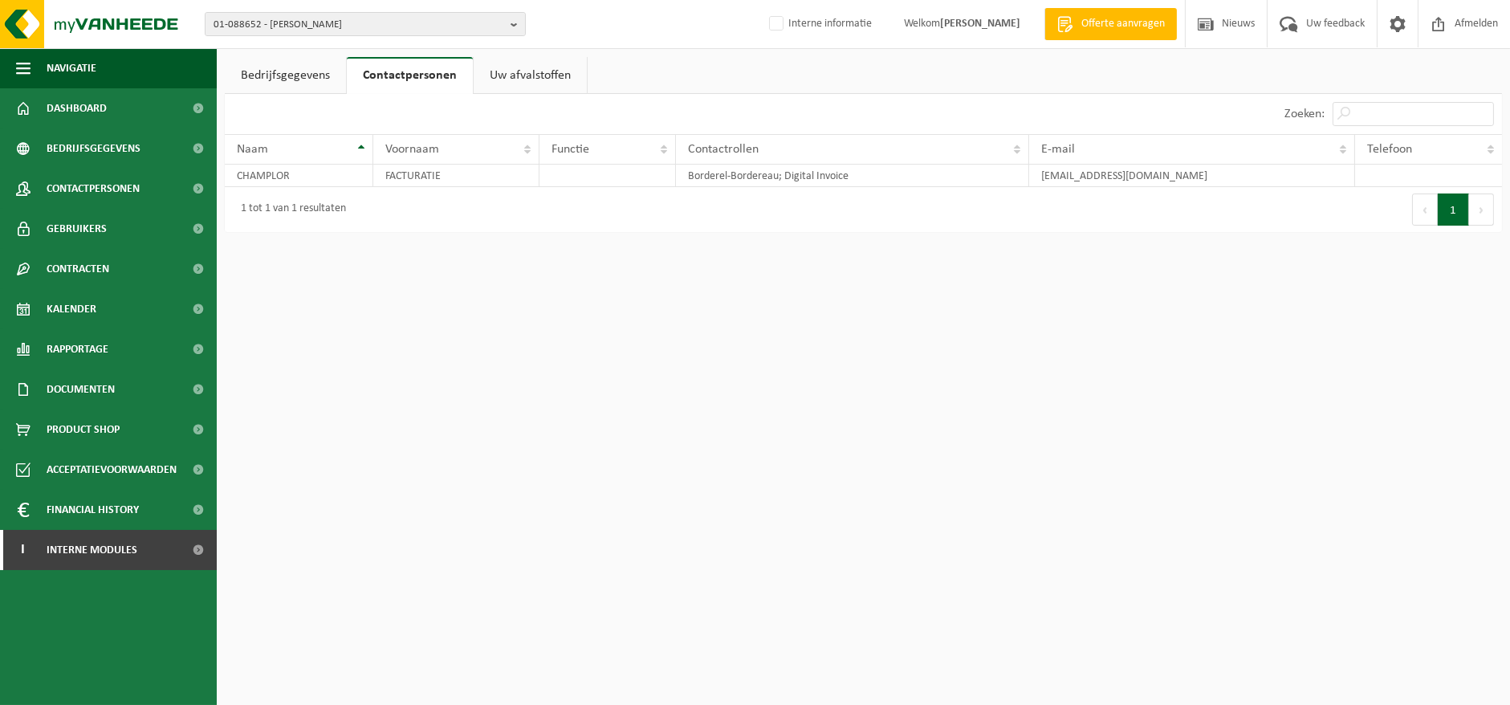
click at [323, 76] on link "Bedrijfsgegevens" at bounding box center [285, 75] width 121 height 37
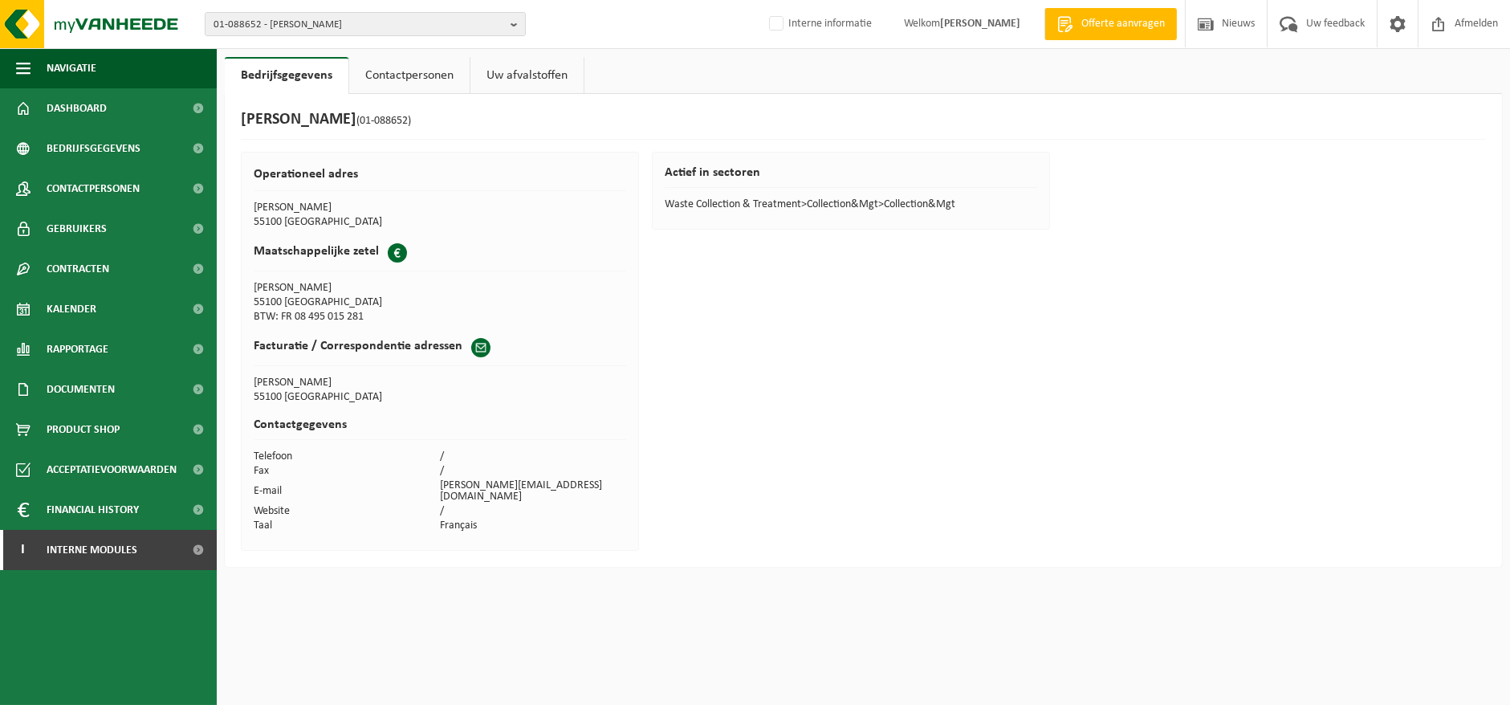
click at [408, 75] on link "Contactpersonen" at bounding box center [409, 75] width 120 height 37
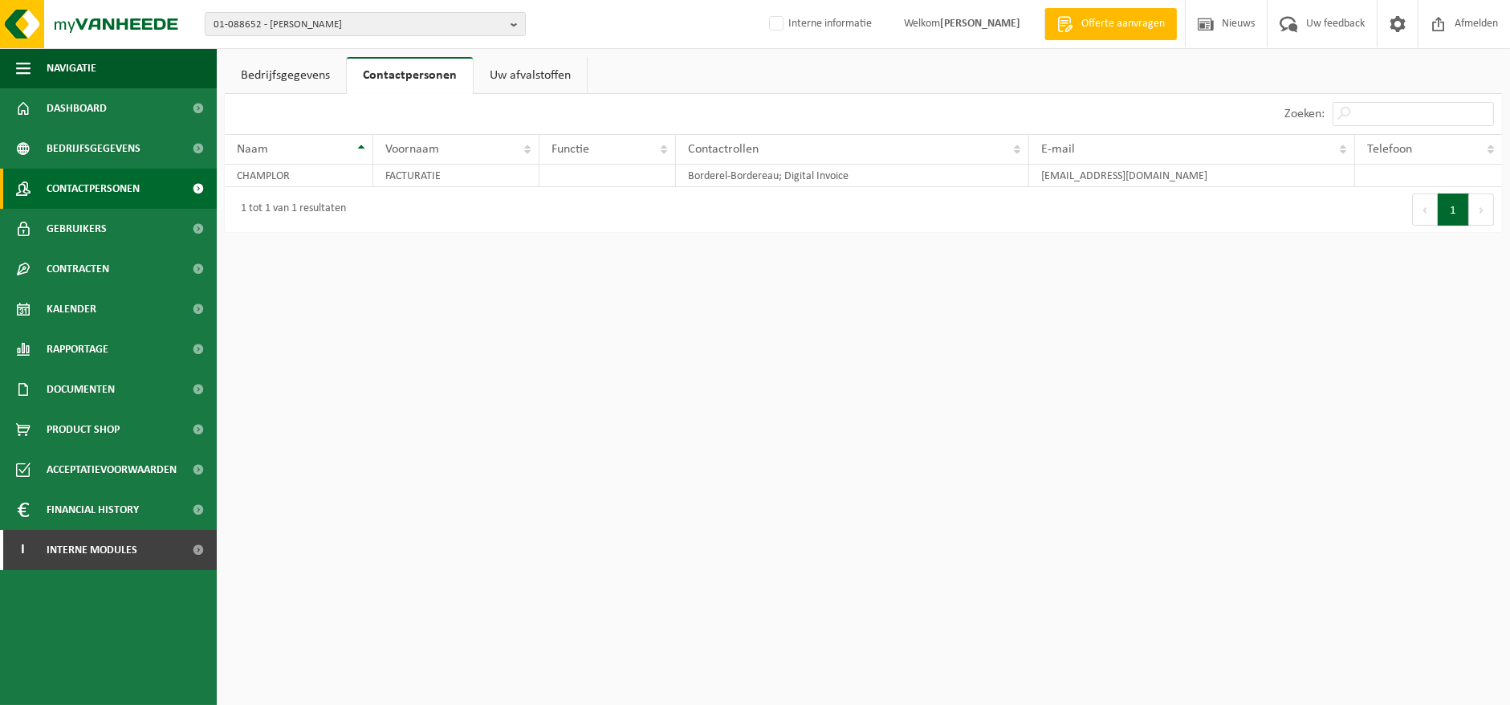
click at [70, 183] on span "Contactpersonen" at bounding box center [93, 189] width 93 height 40
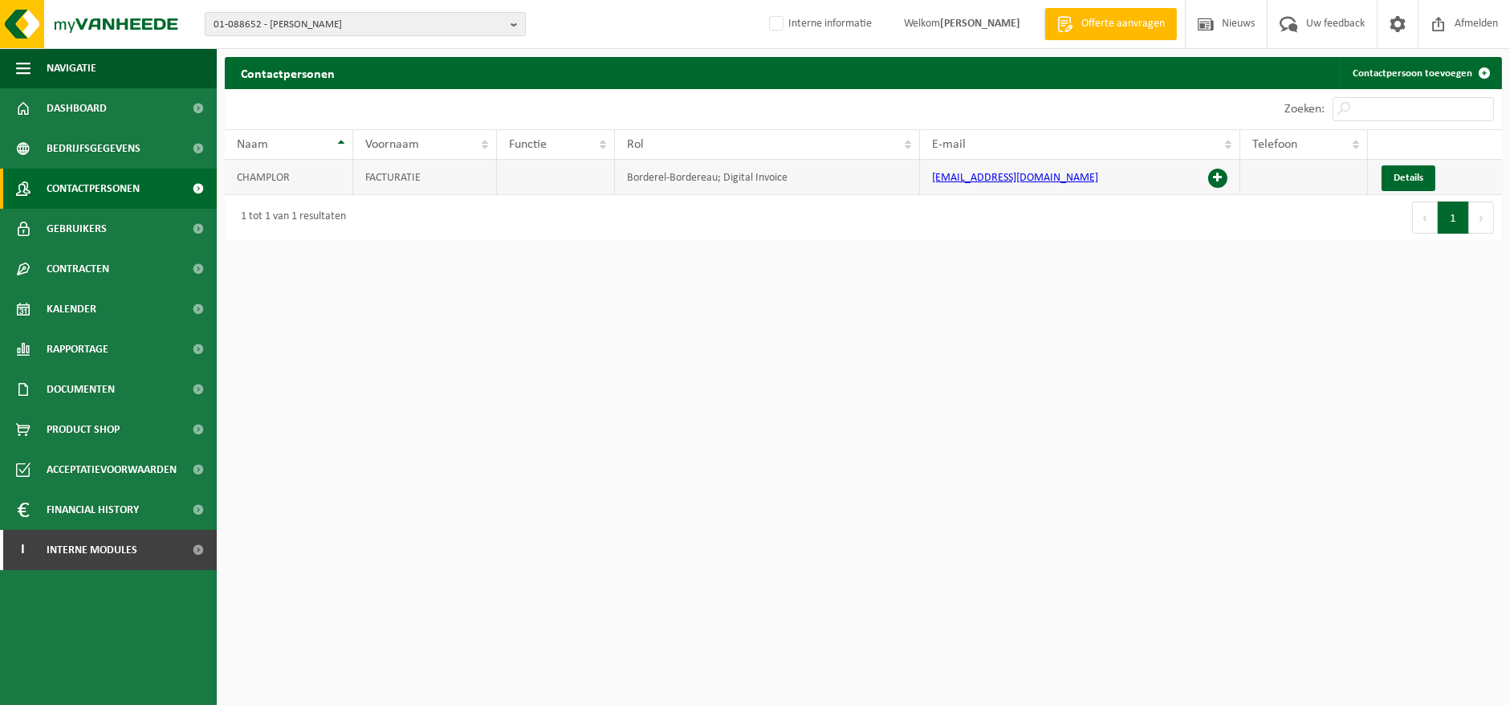
click at [253, 181] on td "CHAMPLOR" at bounding box center [289, 177] width 128 height 35
click at [286, 180] on td "CHAMPLOR" at bounding box center [289, 177] width 128 height 35
click at [79, 560] on span "Interne modules" at bounding box center [92, 550] width 91 height 40
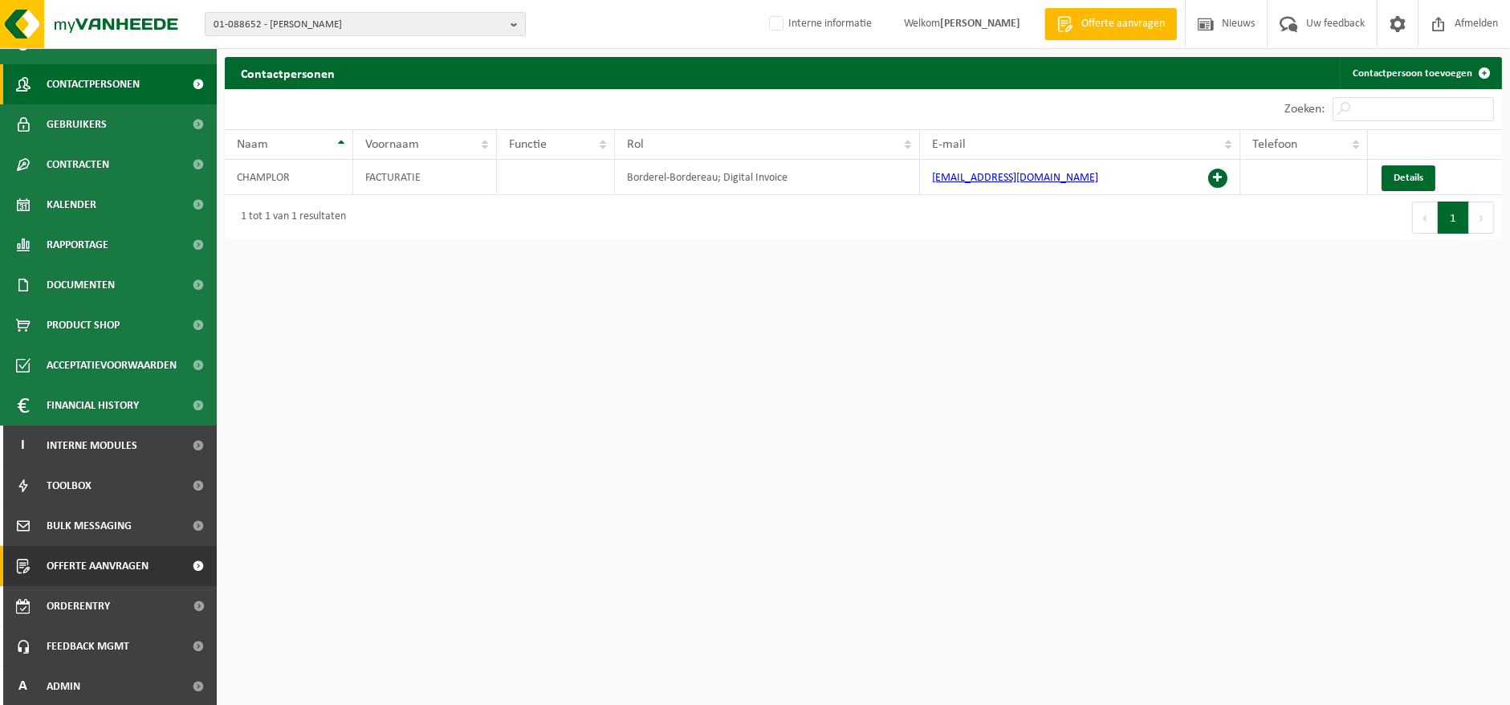
scroll to position [105, 0]
click at [108, 682] on link "A Admin" at bounding box center [108, 685] width 217 height 40
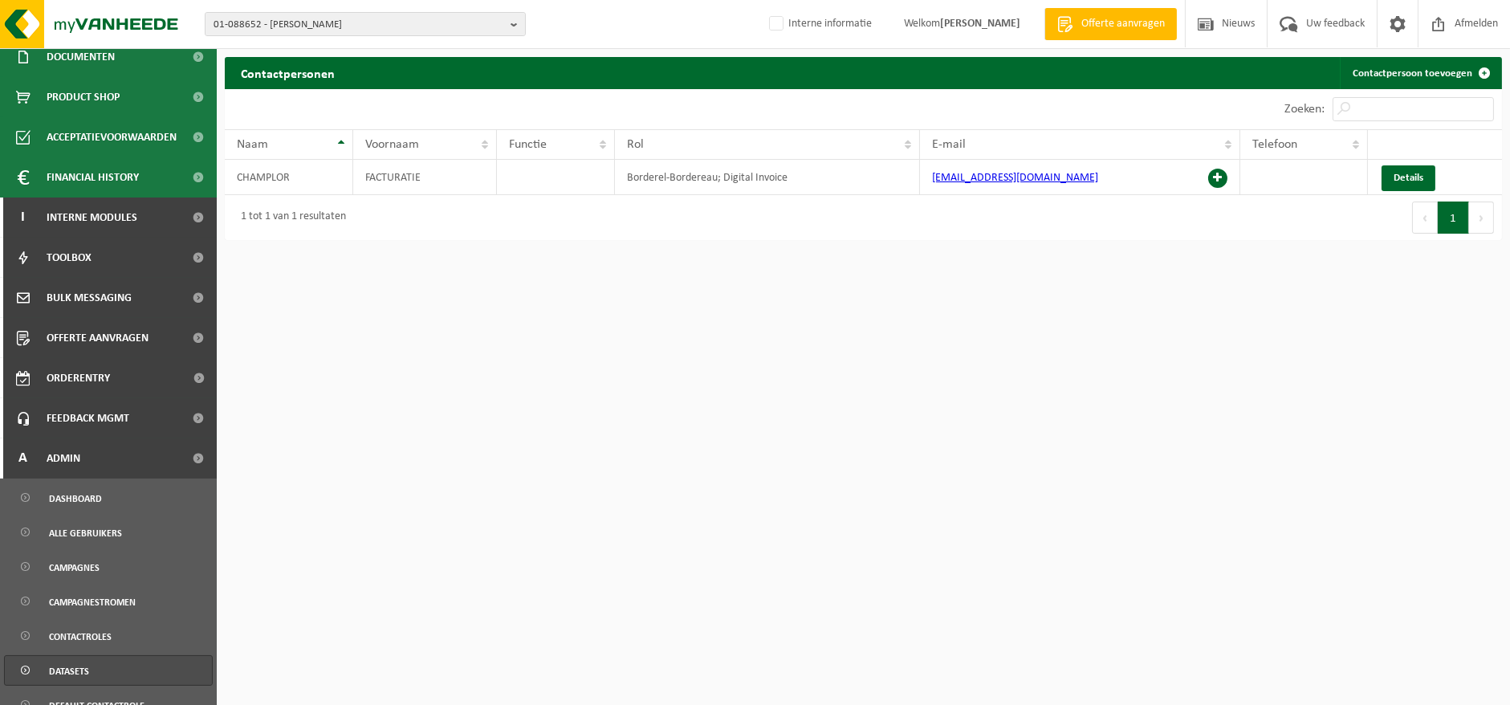
scroll to position [661, 0]
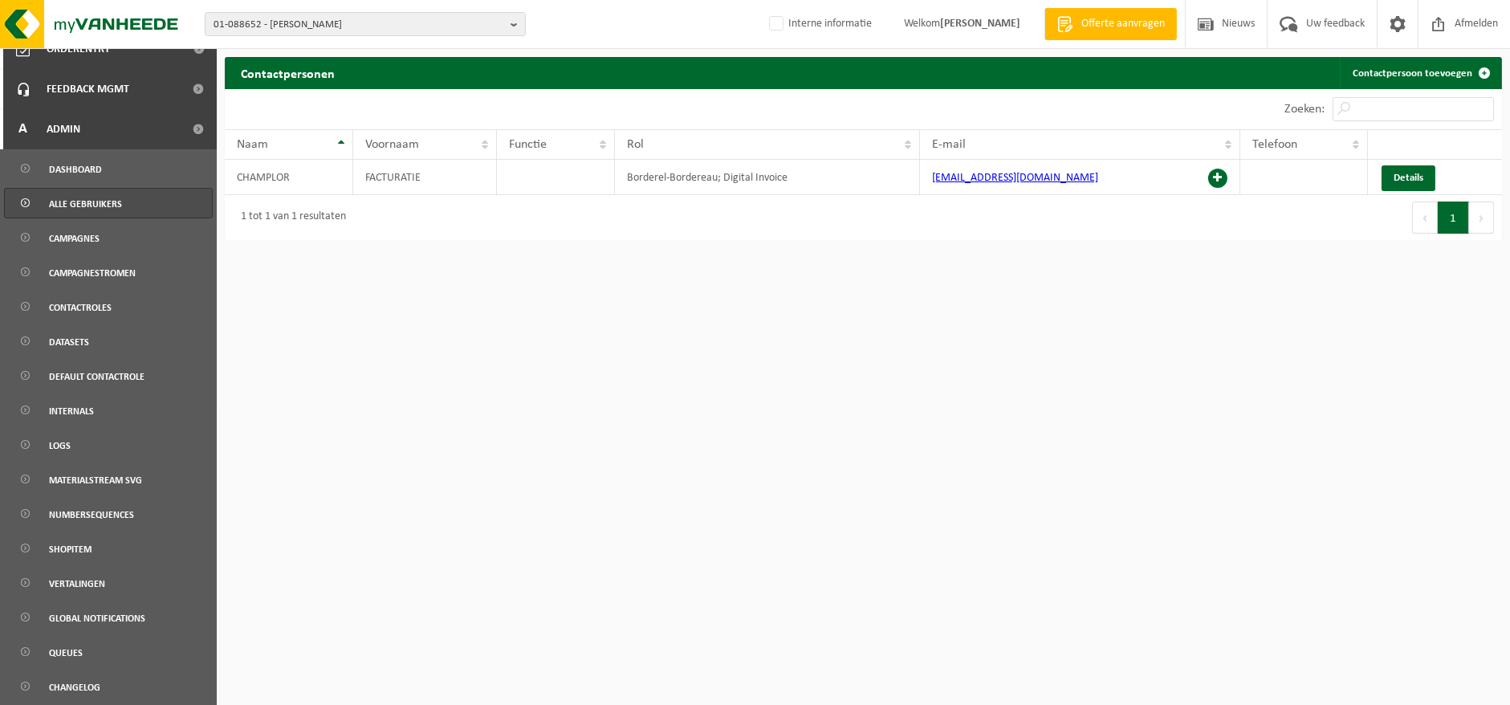
click at [68, 203] on span "Alle gebruikers" at bounding box center [85, 204] width 73 height 30
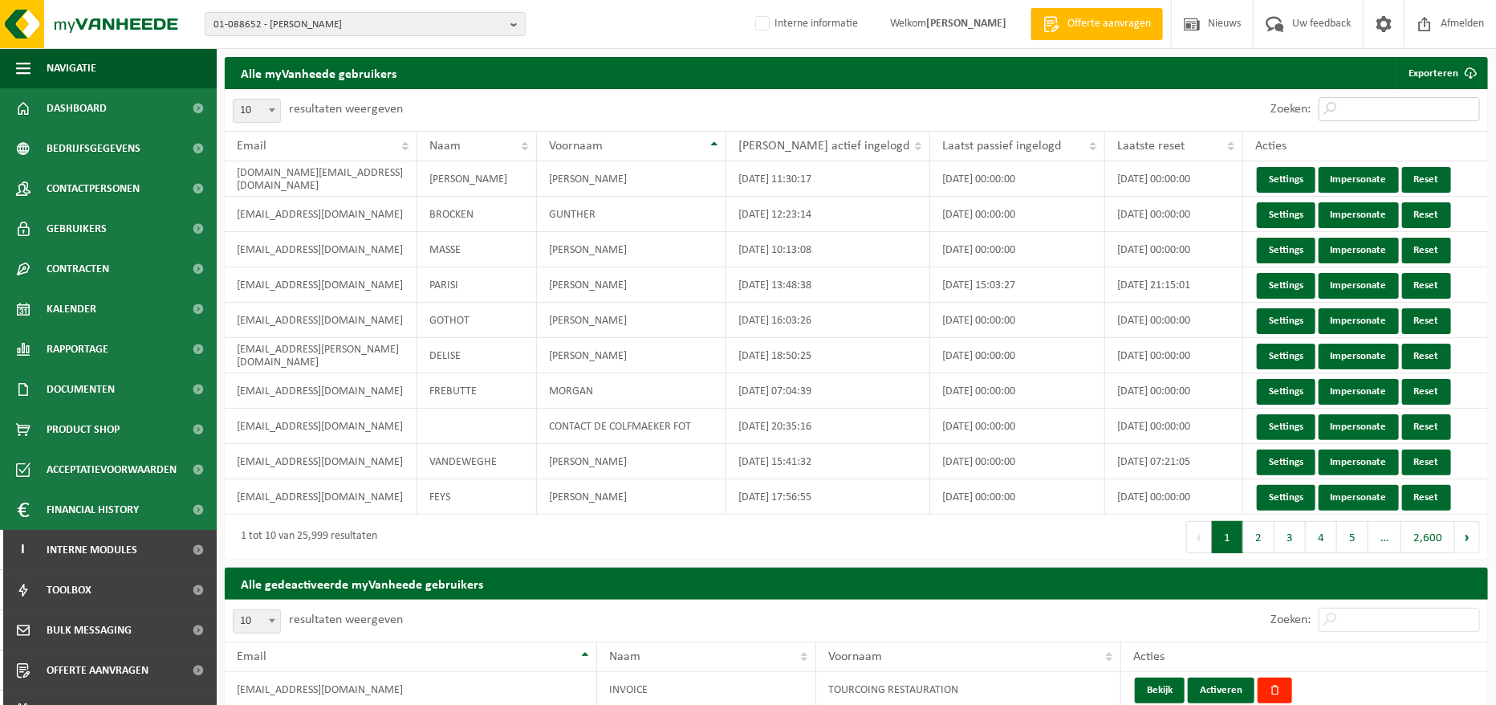
click at [1352, 111] on input "Zoeken:" at bounding box center [1399, 109] width 161 height 24
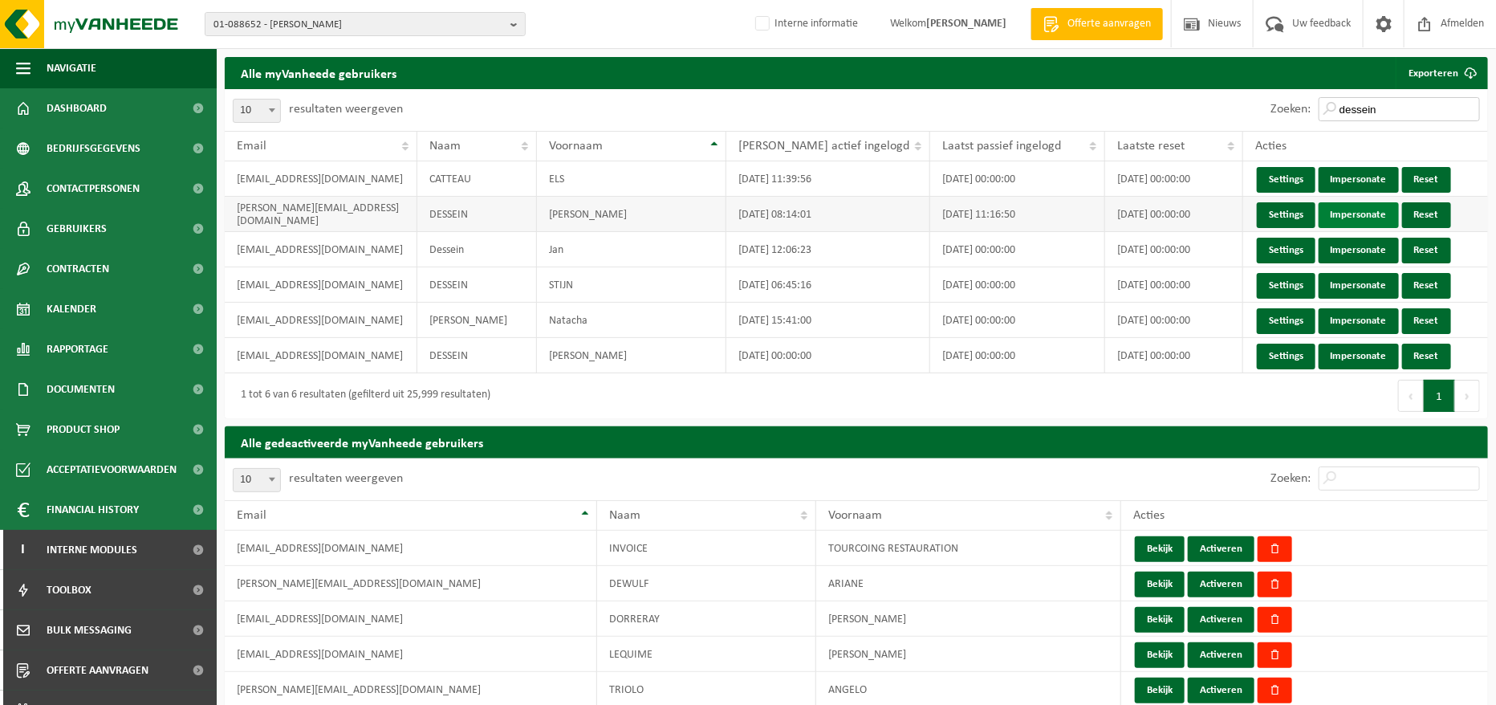
type input "dessein"
click at [1327, 213] on link "Impersonate" at bounding box center [1359, 215] width 80 height 26
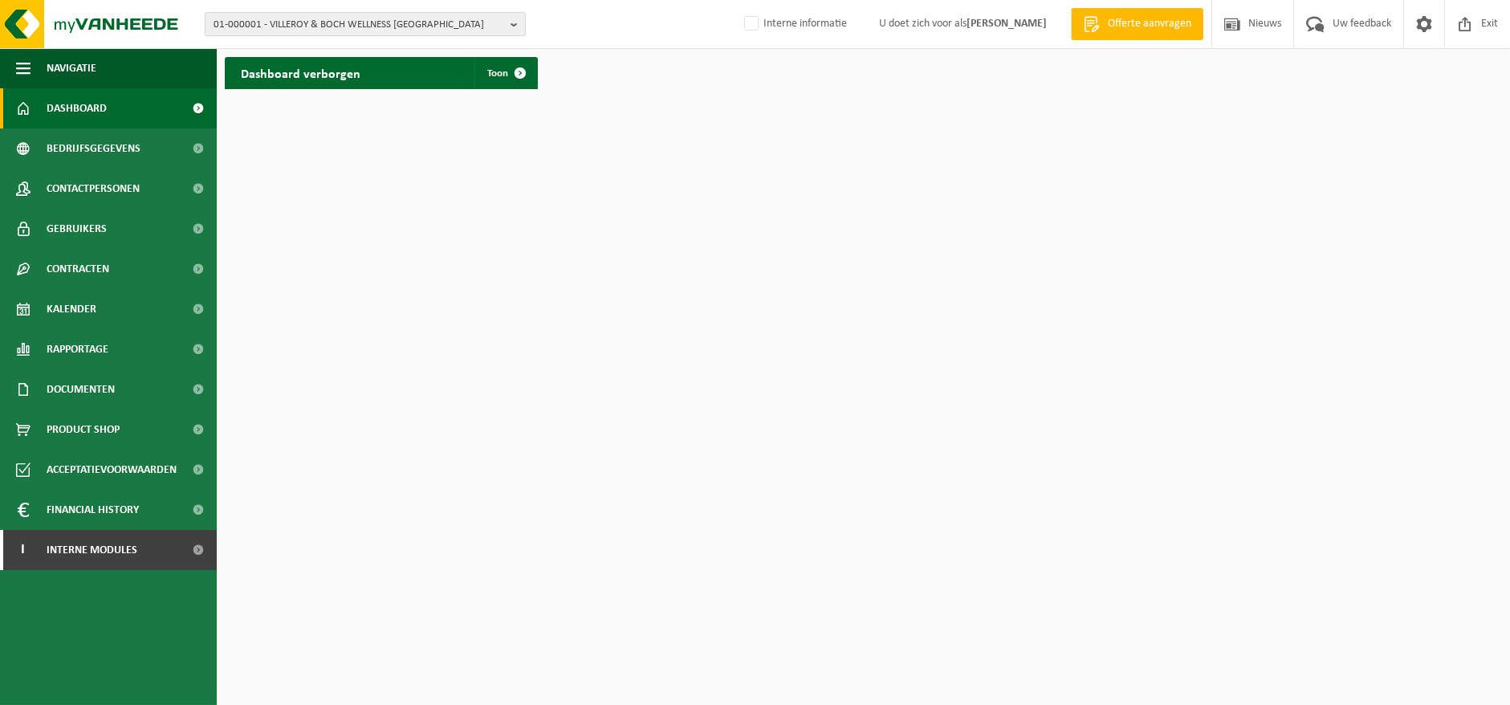
click at [514, 20] on b "button" at bounding box center [517, 24] width 14 height 22
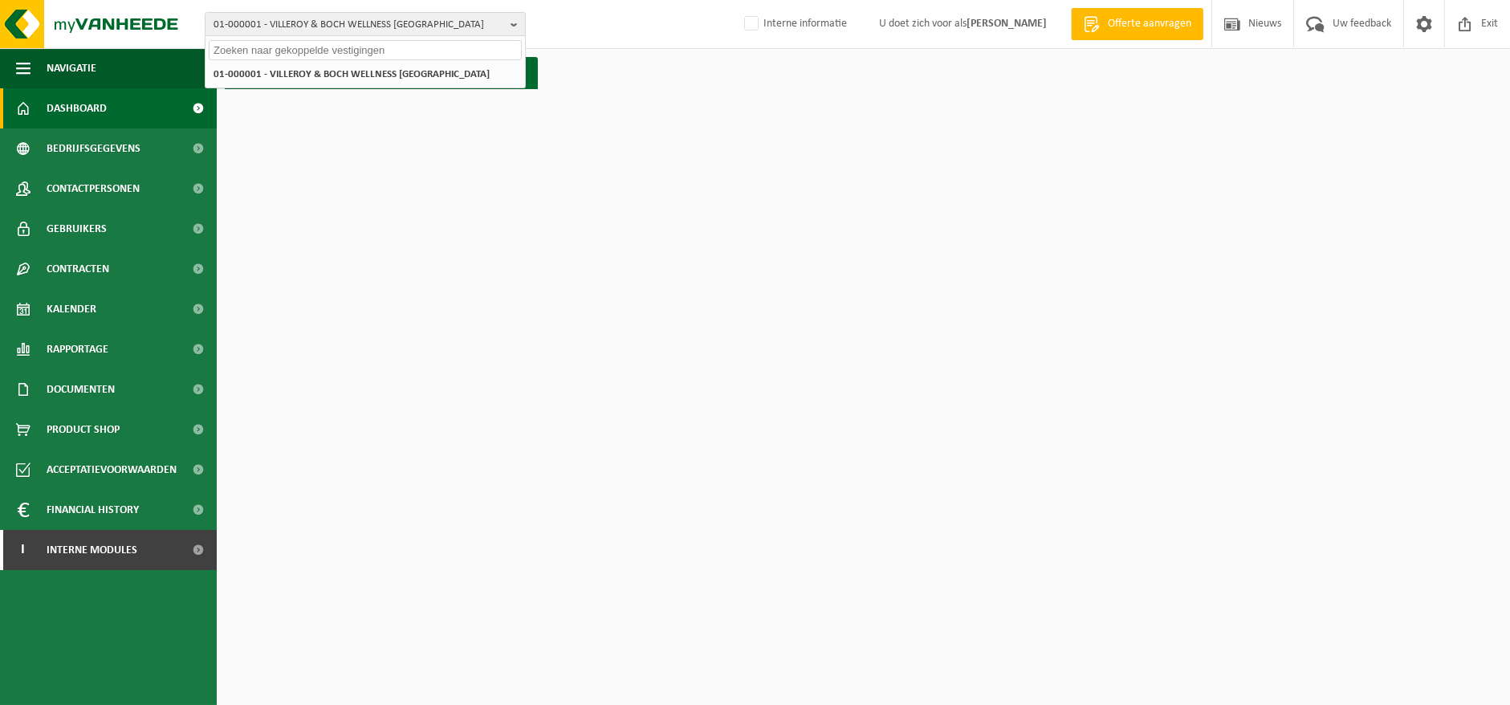
paste input "Stap 2 : Ga naar de bedrijfsgegevens > Contactpersonen : Kijk naar de contactpe…"
type input "Stap 2 : Ga naar de bedrijfsgegevens > Contactpersonen : Kijk naar de contactpe…"
click at [327, 43] on input "text" at bounding box center [365, 50] width 313 height 20
click at [356, 54] on input "text" at bounding box center [365, 50] width 313 height 20
paste input "01-088652"
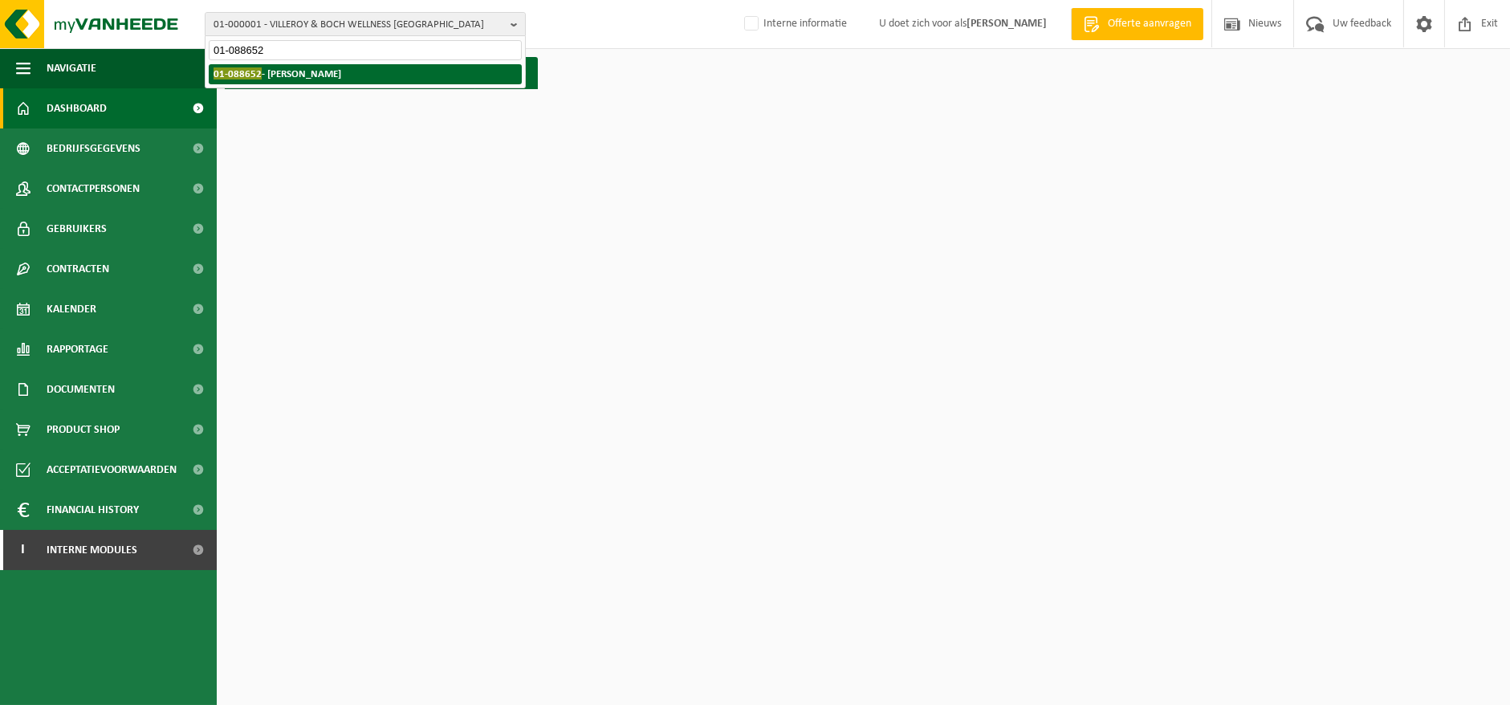
type input "01-088652"
click at [302, 74] on strong "01-088652 - VALTRIS CHAMPLOR" at bounding box center [277, 73] width 128 height 12
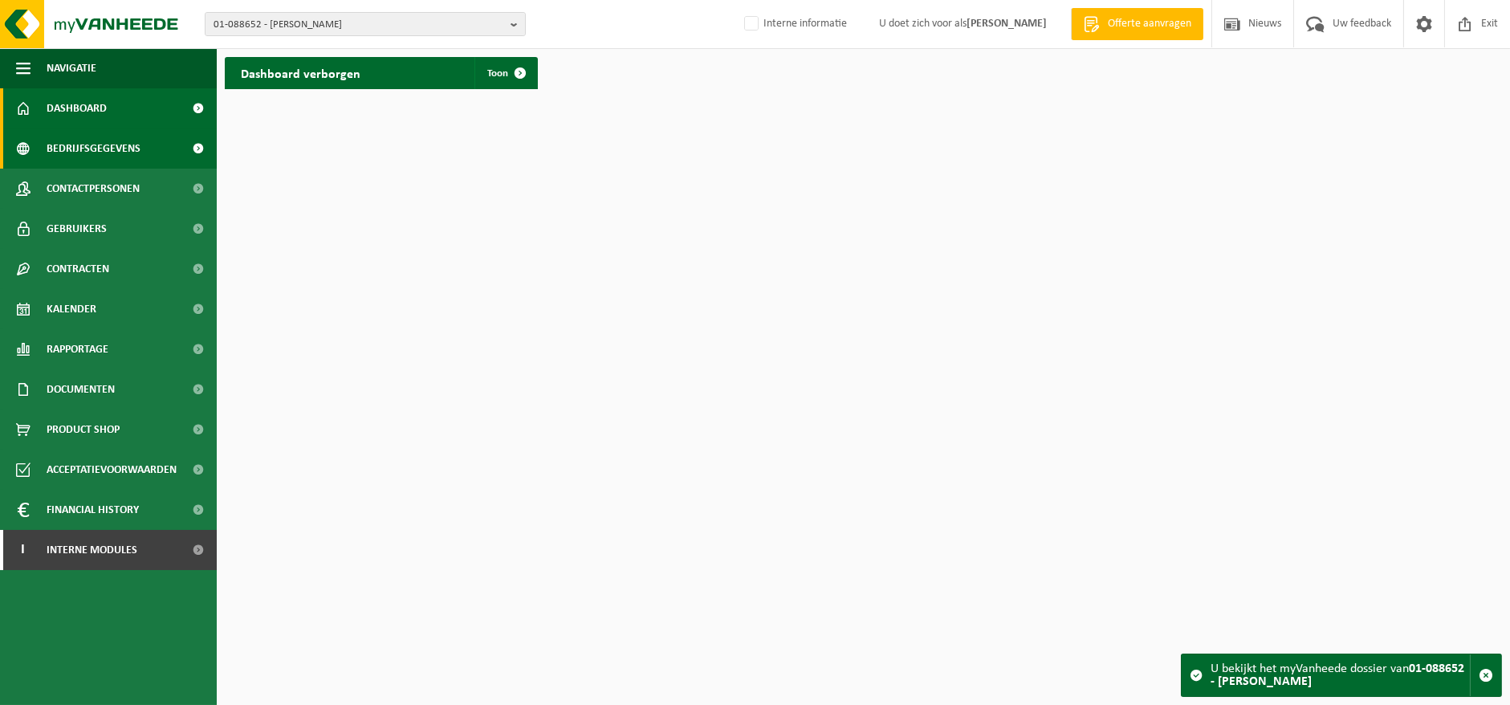
click at [122, 140] on span "Bedrijfsgegevens" at bounding box center [94, 148] width 94 height 40
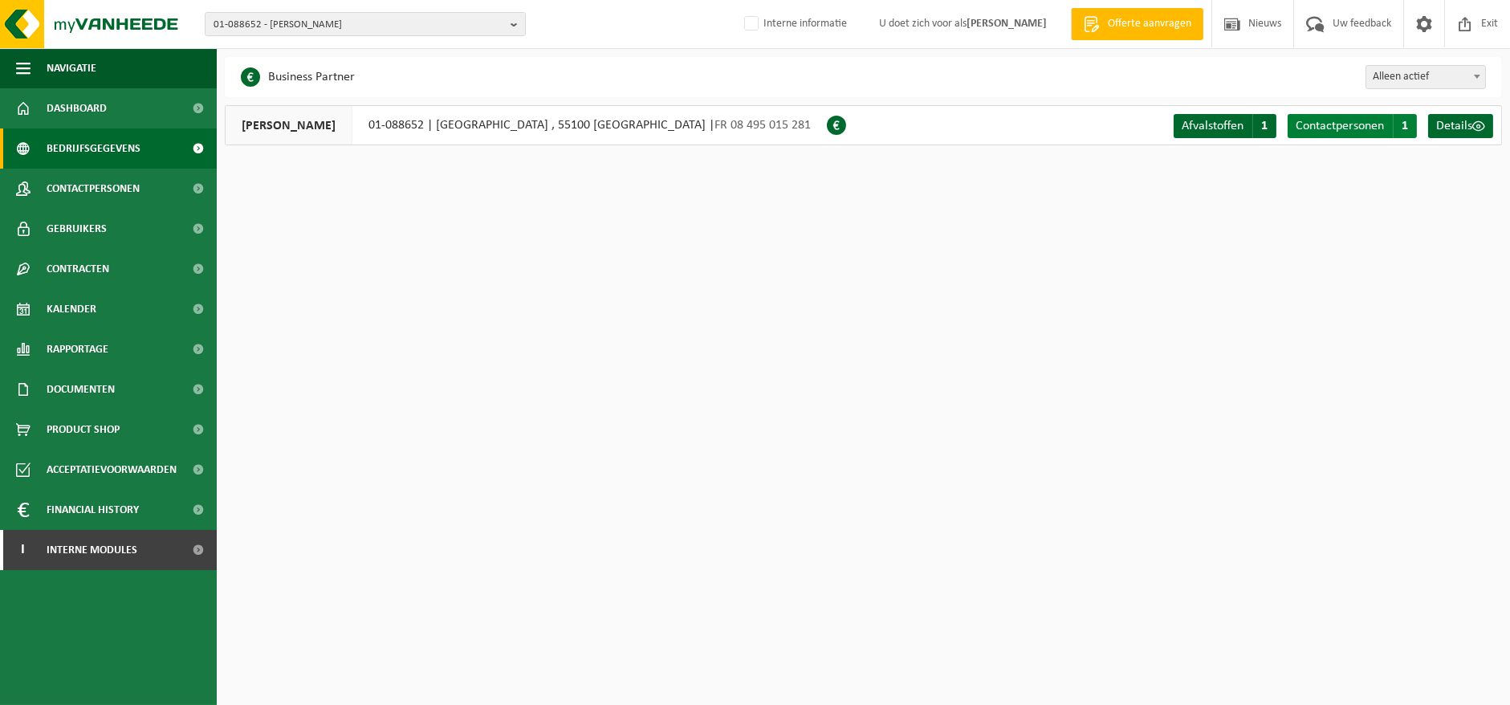
click at [1322, 120] on span "Contactpersonen" at bounding box center [1339, 126] width 88 height 13
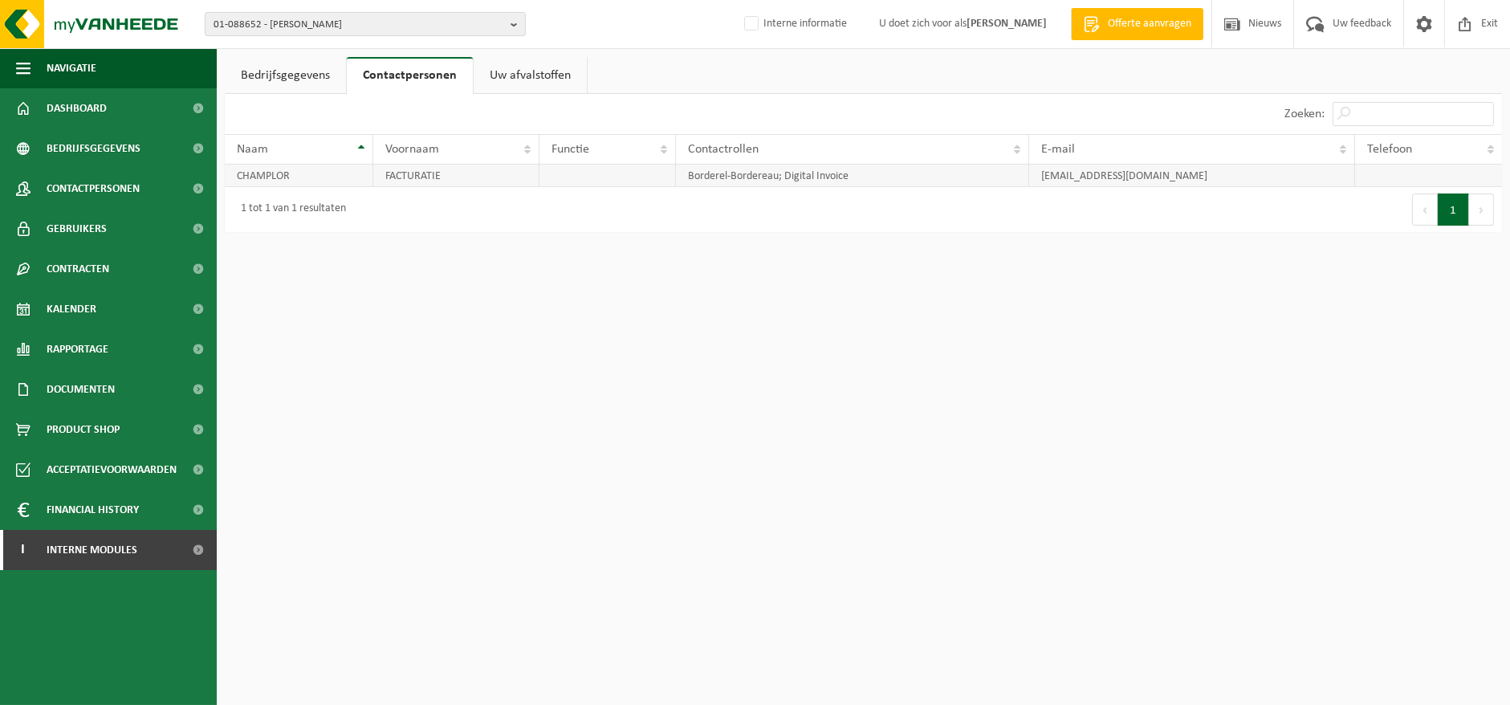
click at [250, 177] on td "CHAMPLOR" at bounding box center [299, 176] width 148 height 22
click at [67, 180] on span "Contactpersonen" at bounding box center [93, 189] width 93 height 40
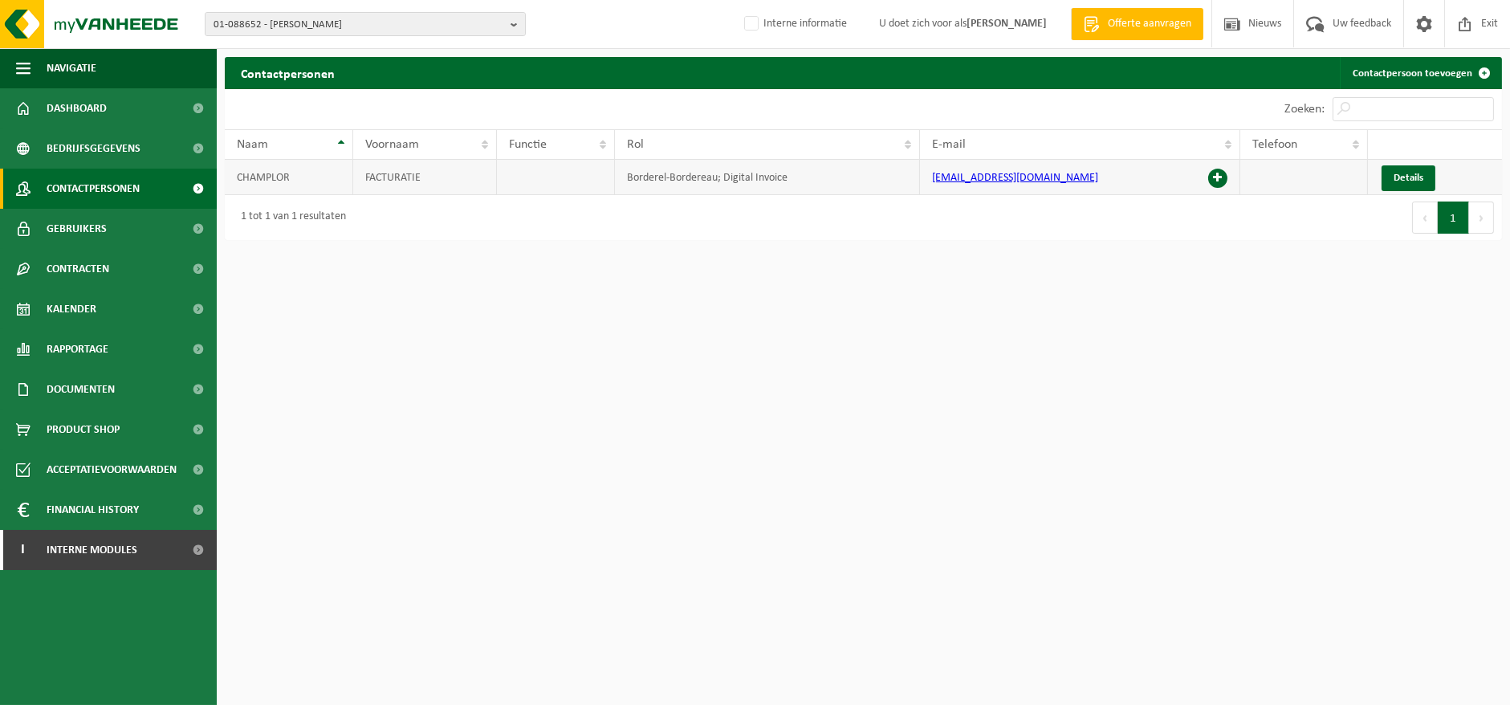
click at [274, 171] on td "CHAMPLOR" at bounding box center [289, 177] width 128 height 35
click at [1414, 173] on span "Details" at bounding box center [1408, 178] width 30 height 10
click at [100, 219] on span "Gebruikers" at bounding box center [77, 229] width 60 height 40
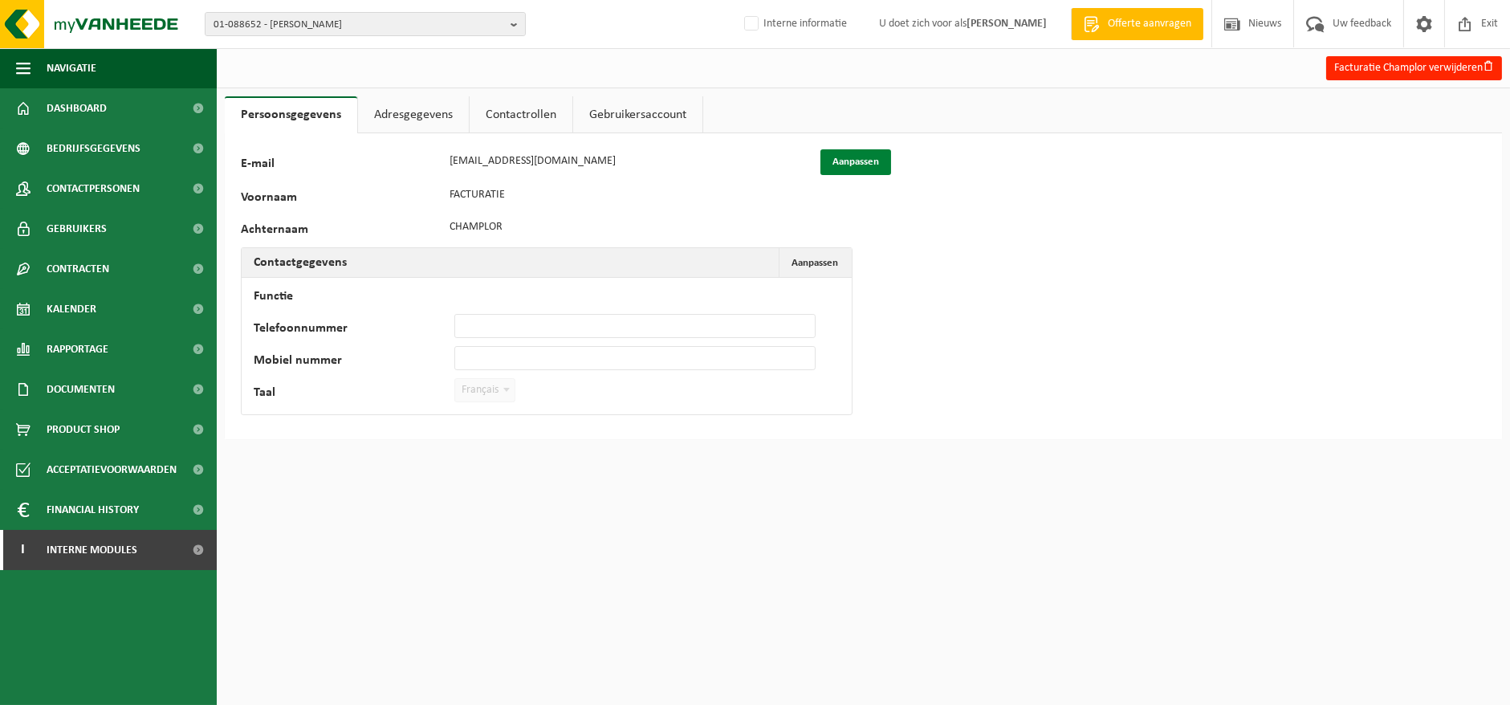
click at [865, 161] on button "Aanpassen" at bounding box center [855, 162] width 71 height 26
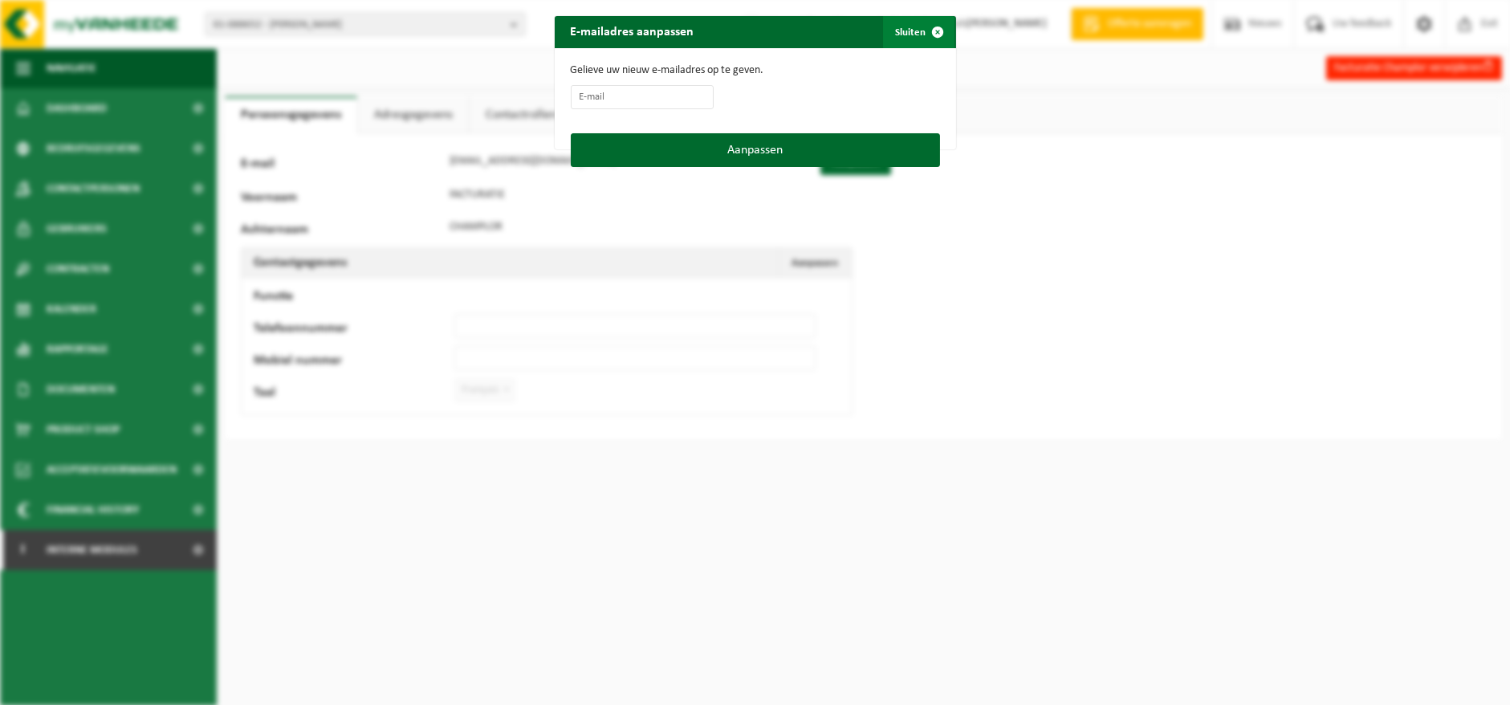
click at [931, 29] on span "button" at bounding box center [938, 32] width 32 height 32
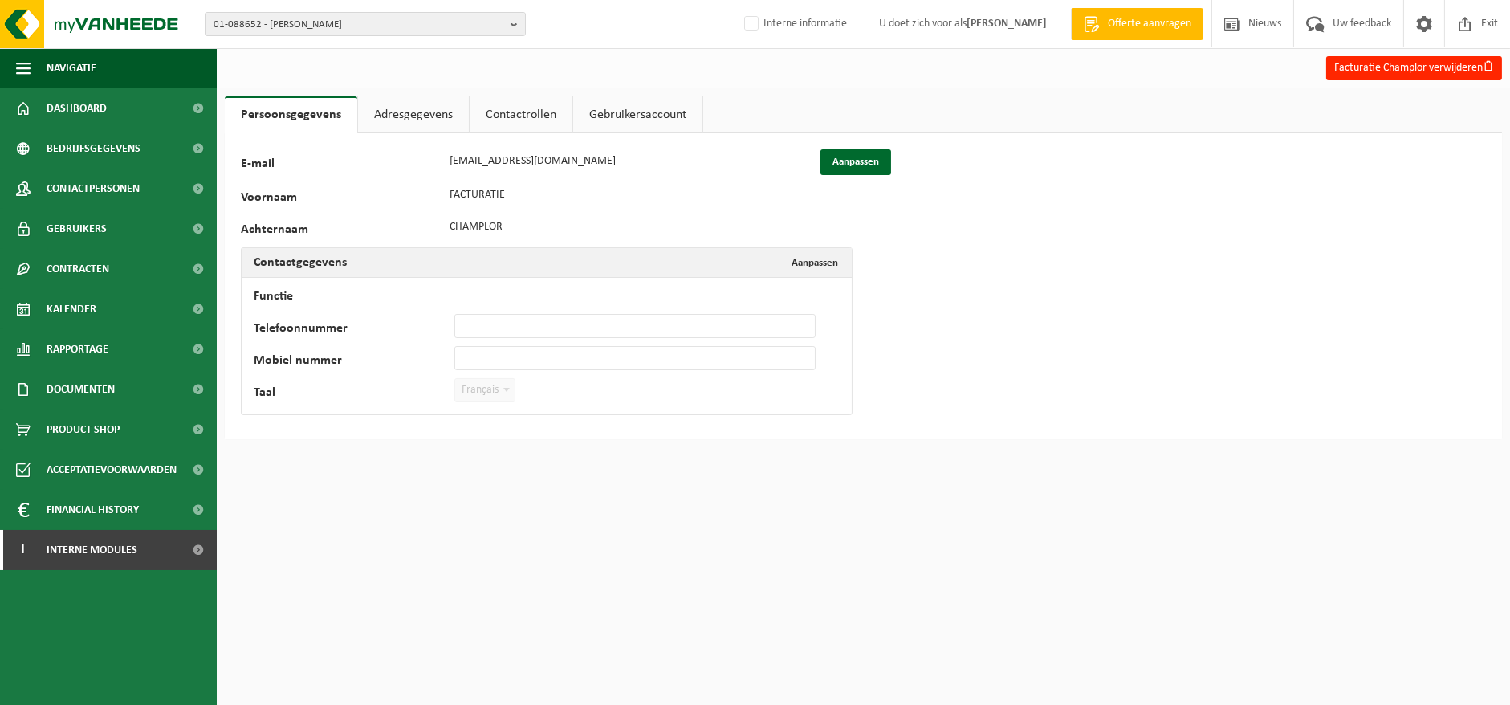
click at [399, 114] on link "Adresgegevens" at bounding box center [413, 114] width 111 height 37
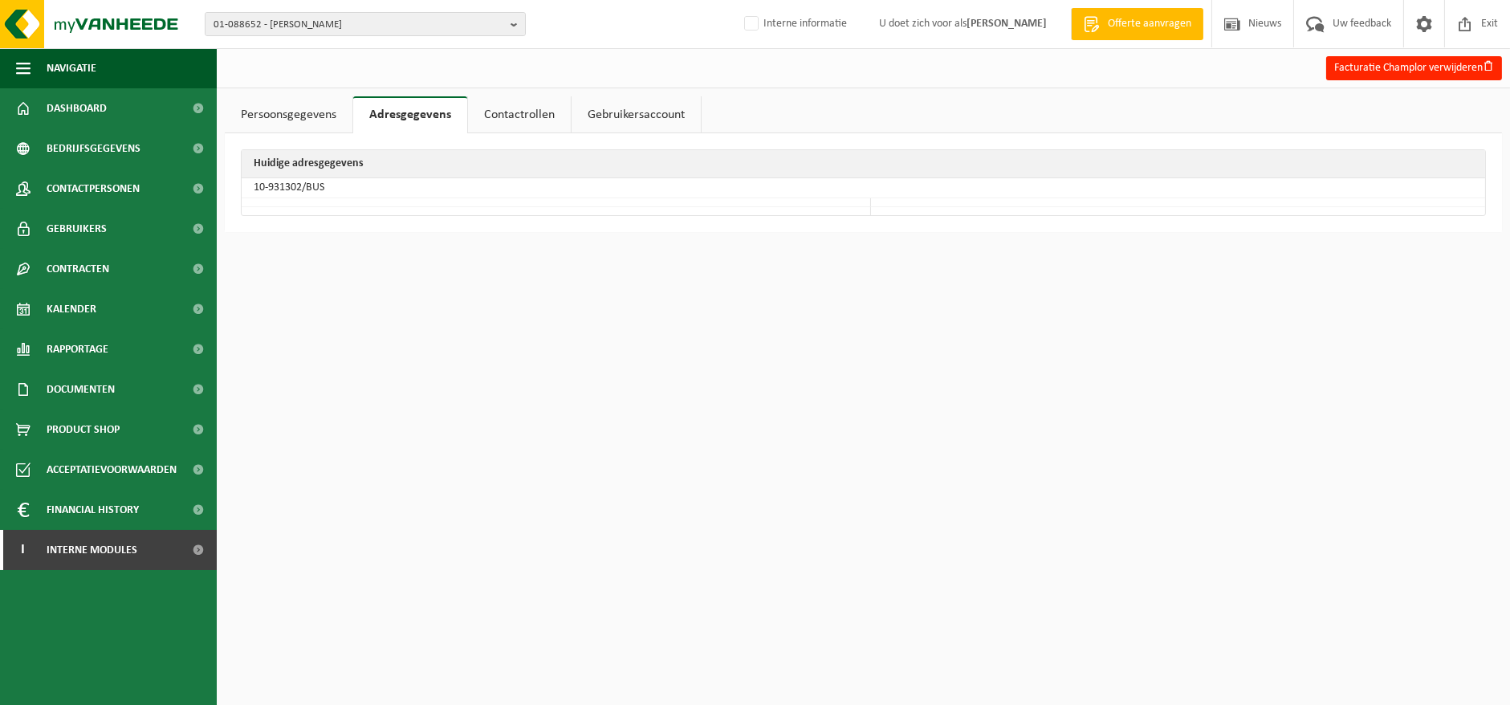
click at [510, 114] on link "Contactrollen" at bounding box center [519, 114] width 103 height 37
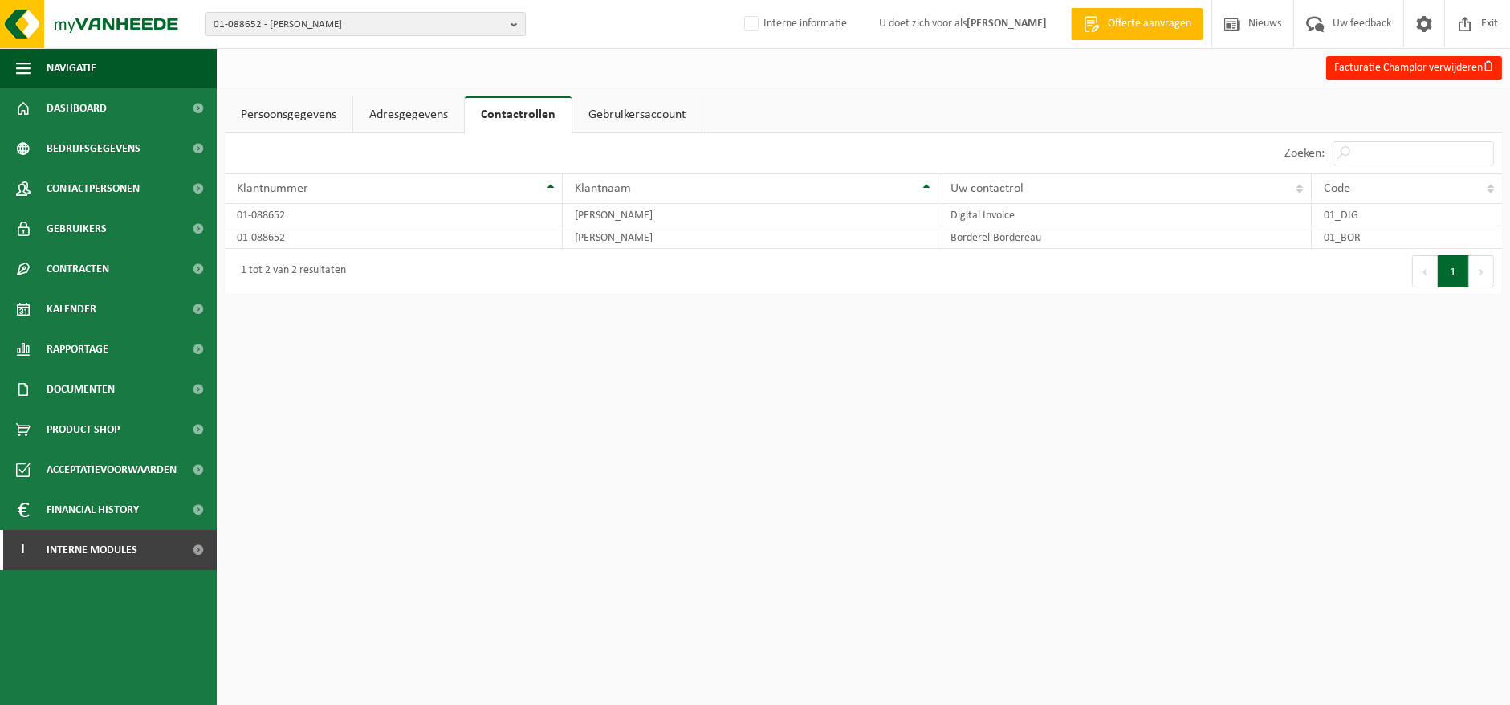
click at [619, 109] on link "Gebruikersaccount" at bounding box center [636, 114] width 129 height 37
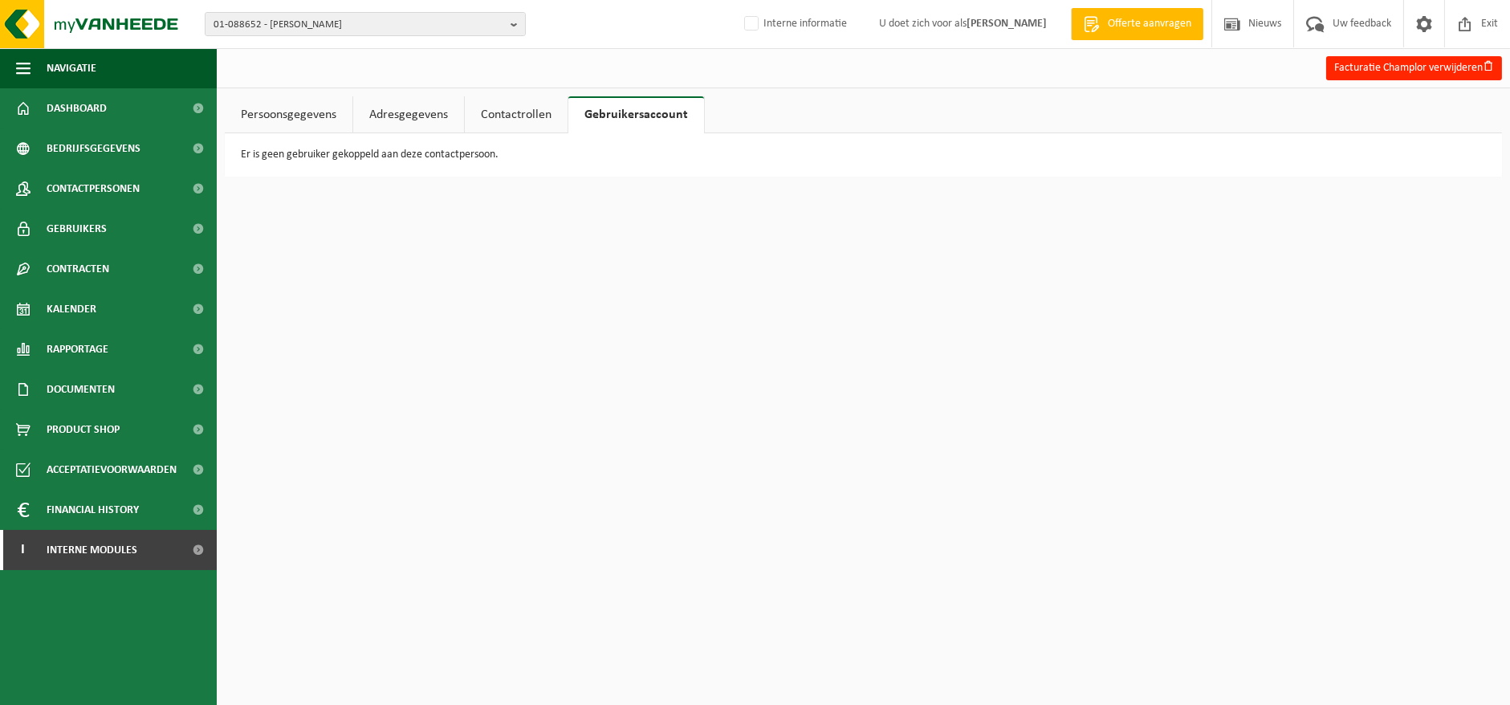
click at [520, 116] on link "Contactrollen" at bounding box center [516, 114] width 103 height 37
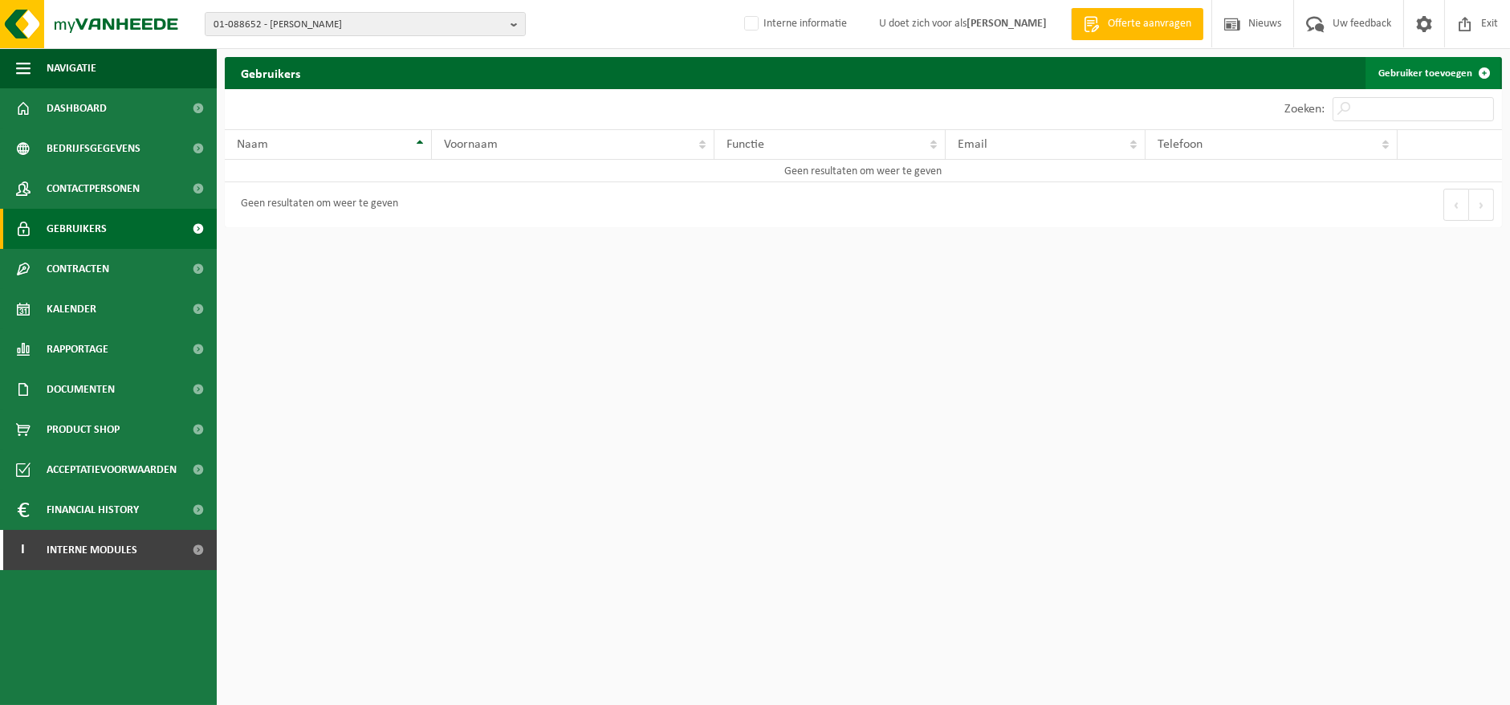
click at [1416, 73] on link "Gebruiker toevoegen" at bounding box center [1432, 73] width 135 height 32
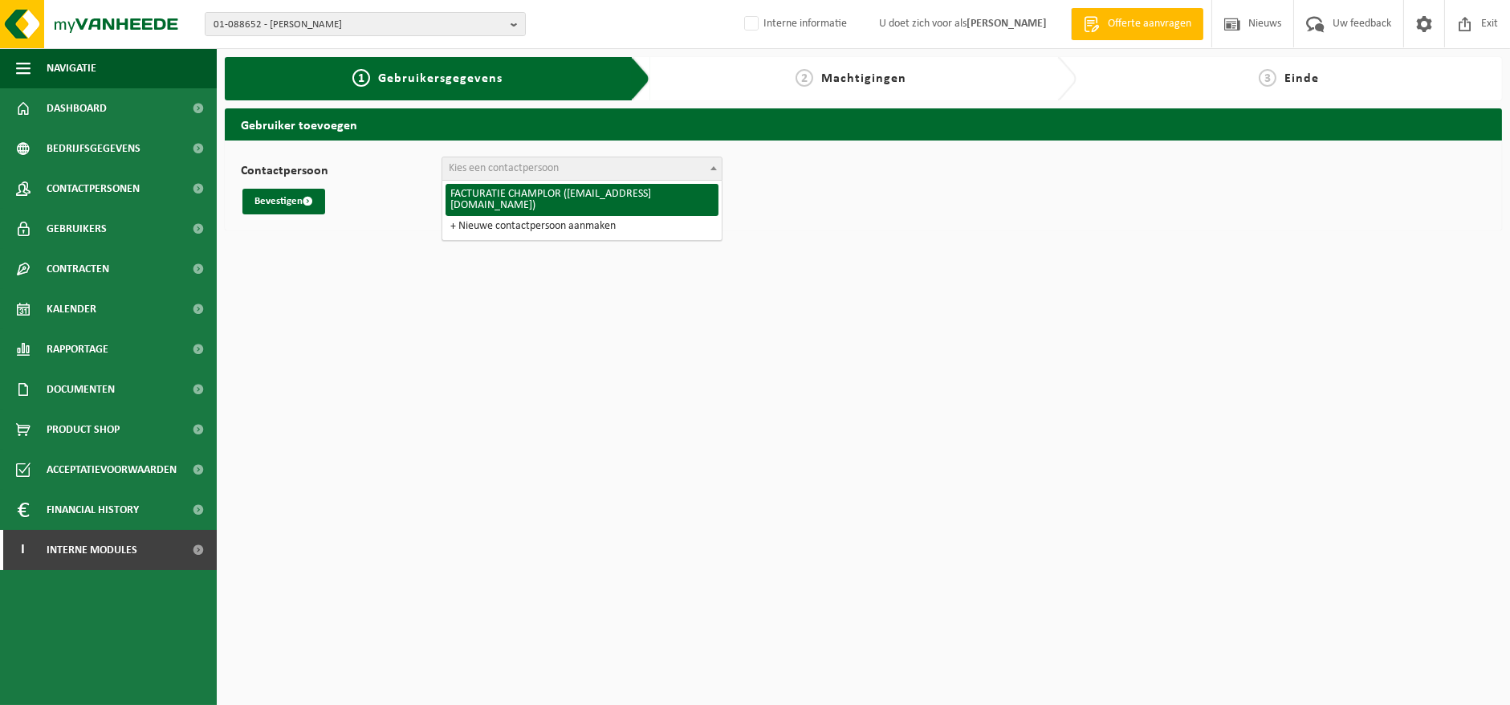
click at [707, 169] on span at bounding box center [713, 167] width 16 height 21
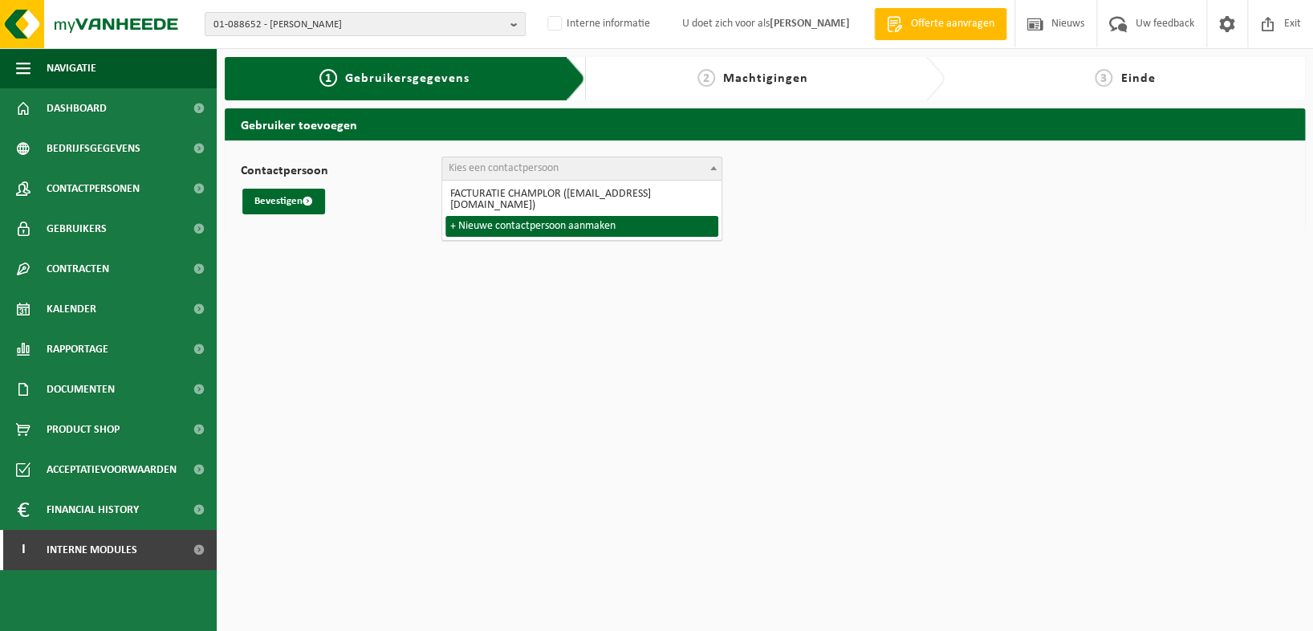
click at [681, 313] on html "01-088652 - VALTRIS CHAMPLOR 01-088652 - VALTRIS CHAMPLOR Interne informatie U …" at bounding box center [656, 315] width 1313 height 631
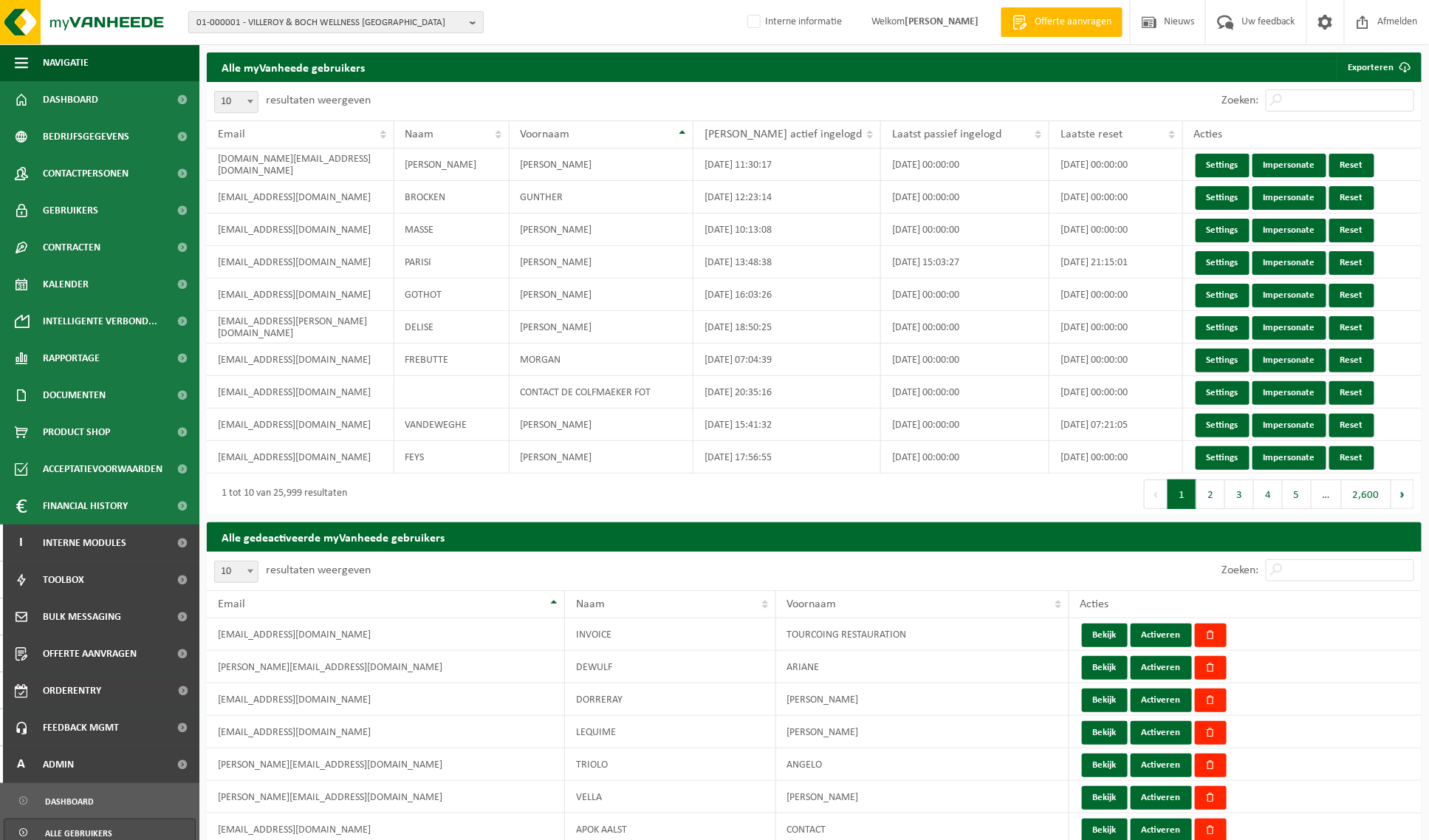
click at [474, 22] on b "button" at bounding box center [476, 22] width 13 height 20
drag, startPoint x: 261, startPoint y: 52, endPoint x: 202, endPoint y: 40, distance: 60.2
click at [204, 41] on input "VALTR" at bounding box center [336, 46] width 288 height 18
type input "V"
type input "01-075145"
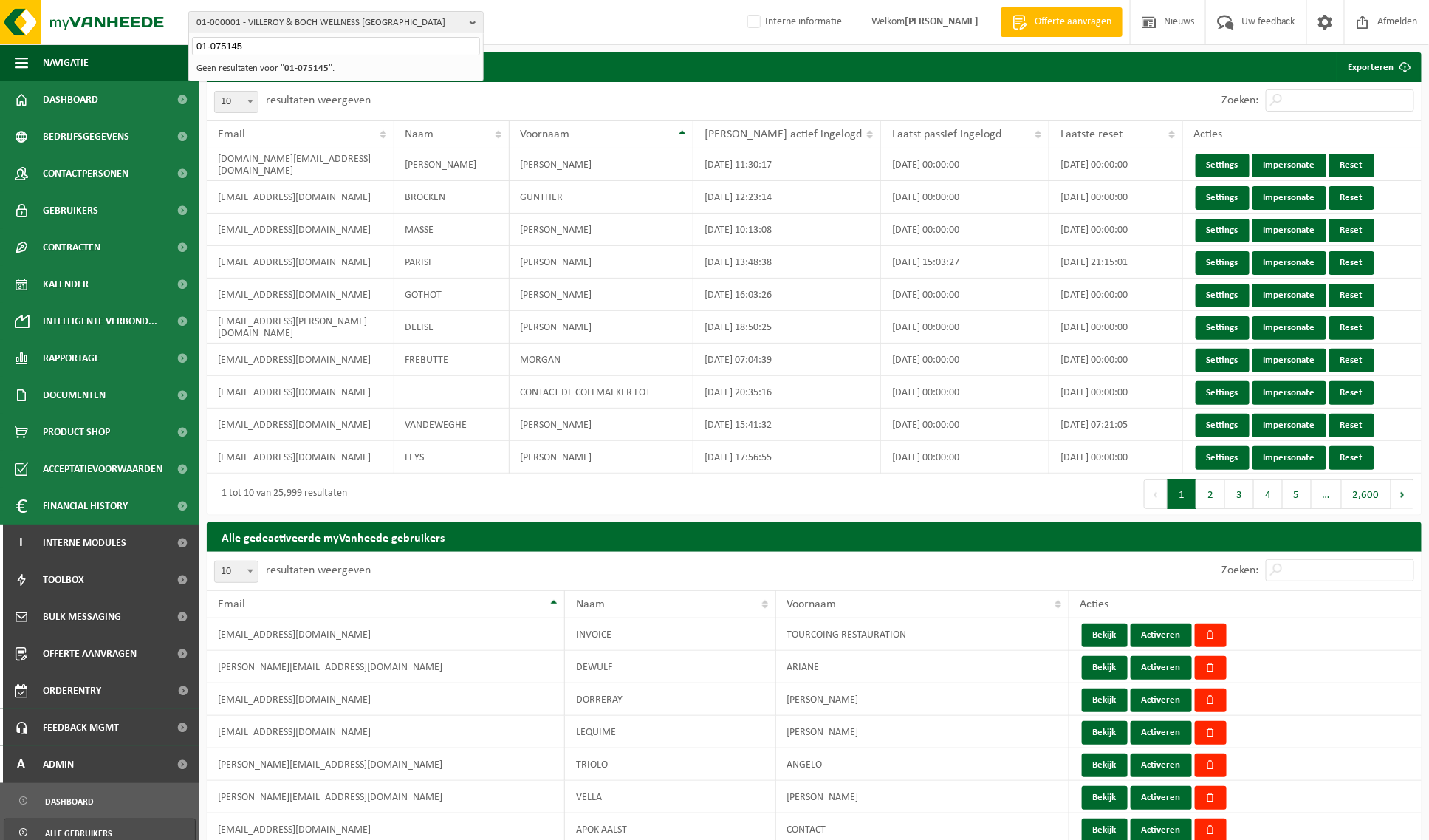
click at [312, 69] on strong "01-075145" at bounding box center [306, 68] width 44 height 9
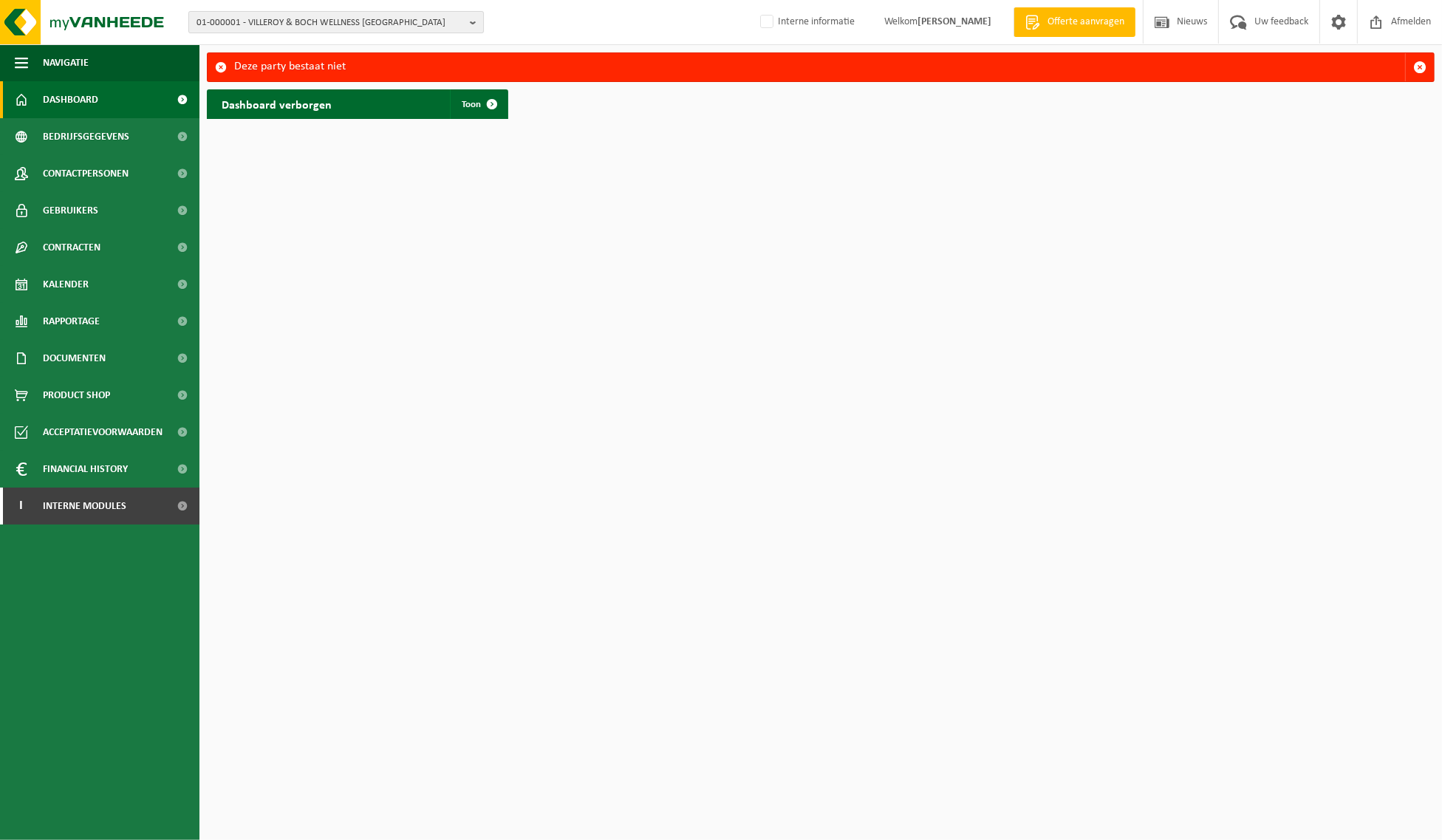
click at [469, 23] on b "button" at bounding box center [476, 22] width 13 height 20
click at [379, 41] on input "text" at bounding box center [336, 46] width 288 height 18
type input "01-075415"
click at [317, 73] on strong "01-075415 - FARNIENTE LASAGNE" at bounding box center [262, 67] width 133 height 11
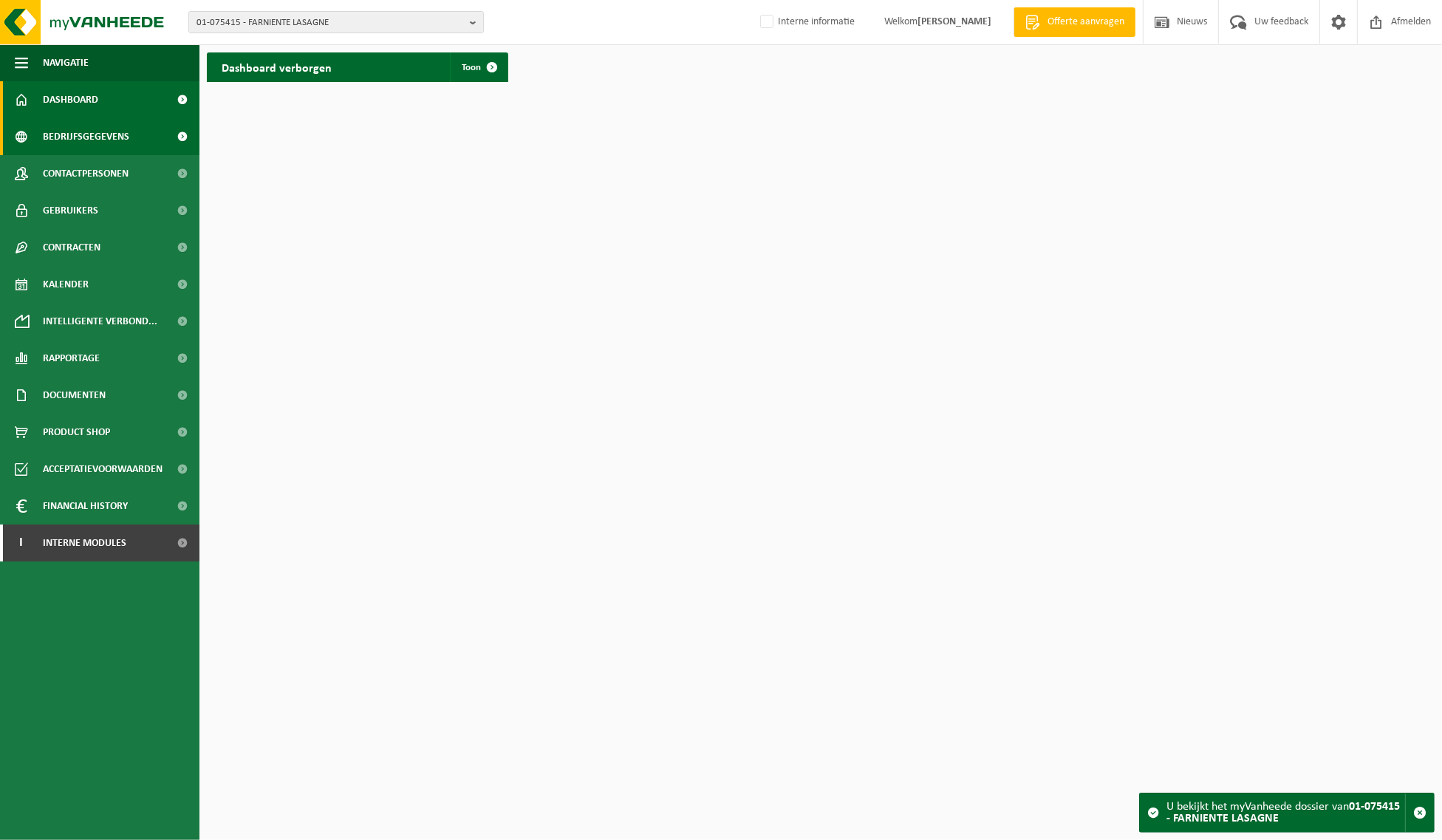
click at [104, 133] on span "Bedrijfsgegevens" at bounding box center [87, 136] width 87 height 37
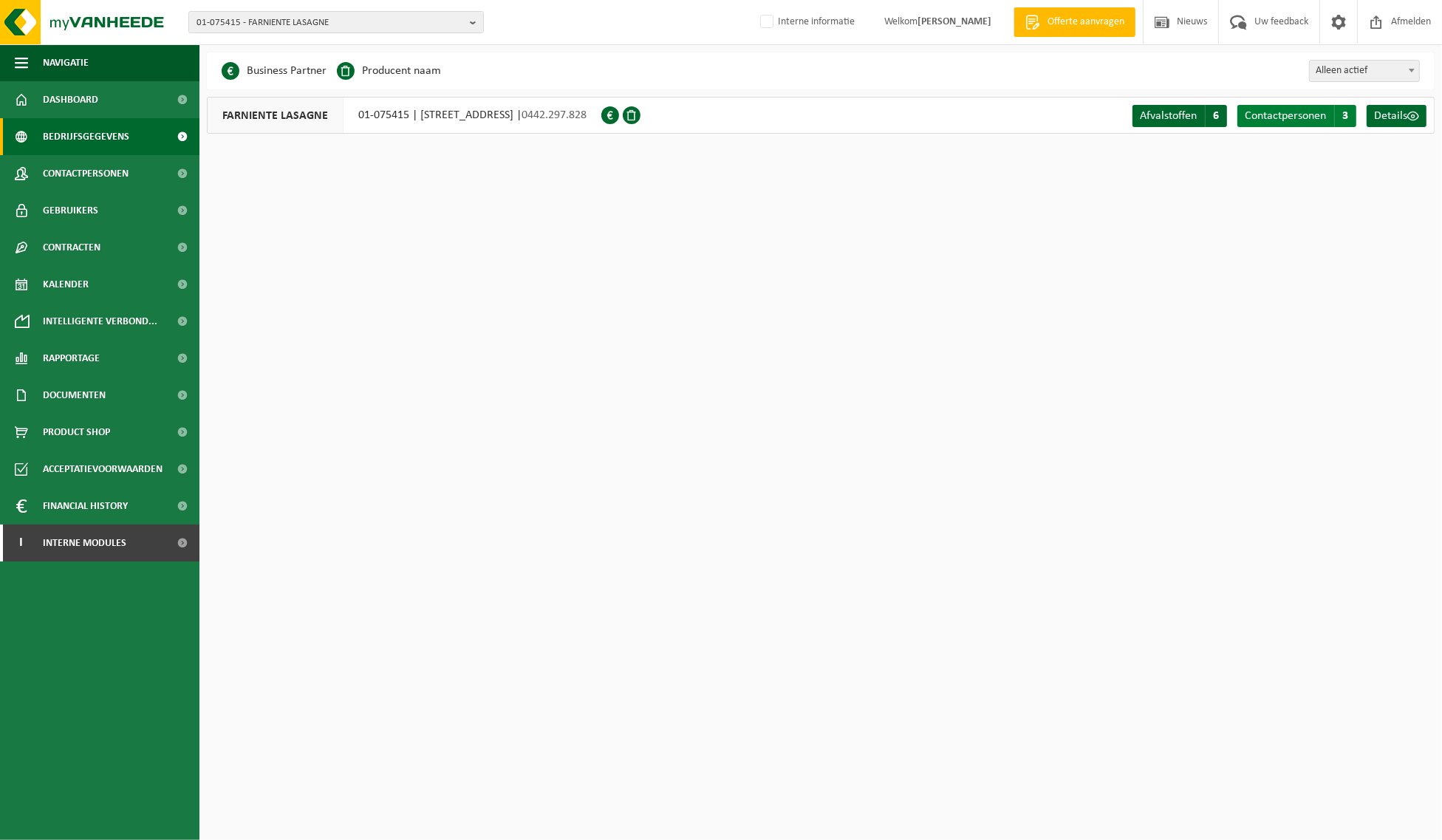
click at [1297, 112] on span "Contactpersonen" at bounding box center [1285, 116] width 81 height 12
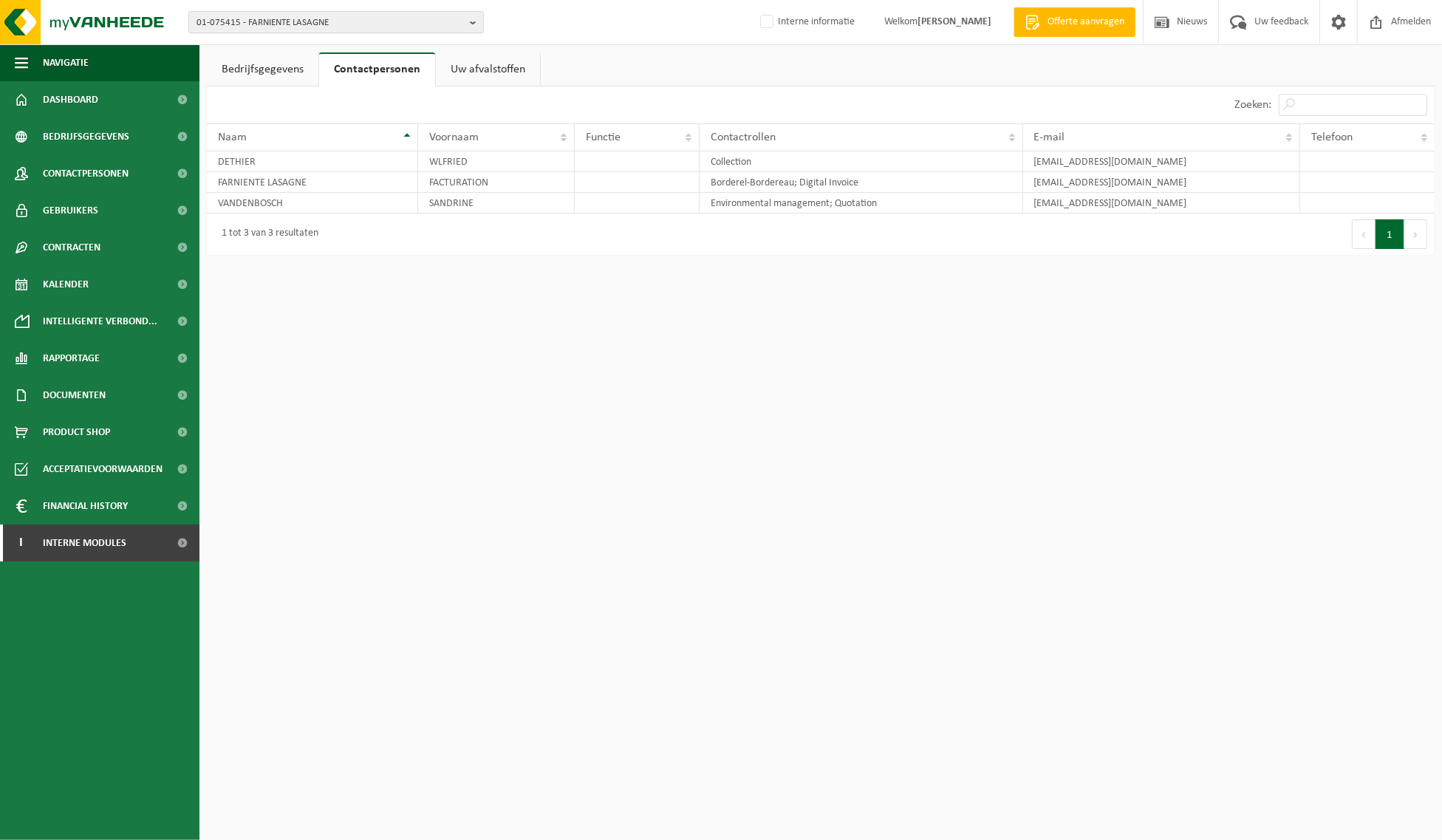
click at [471, 23] on b "button" at bounding box center [476, 22] width 13 height 20
click at [390, 45] on input "text" at bounding box center [336, 46] width 288 height 18
type input "Produv"
click at [364, 45] on input "Produv" at bounding box center [336, 46] width 288 height 18
drag, startPoint x: 283, startPoint y: 40, endPoint x: 84, endPoint y: 47, distance: 199.1
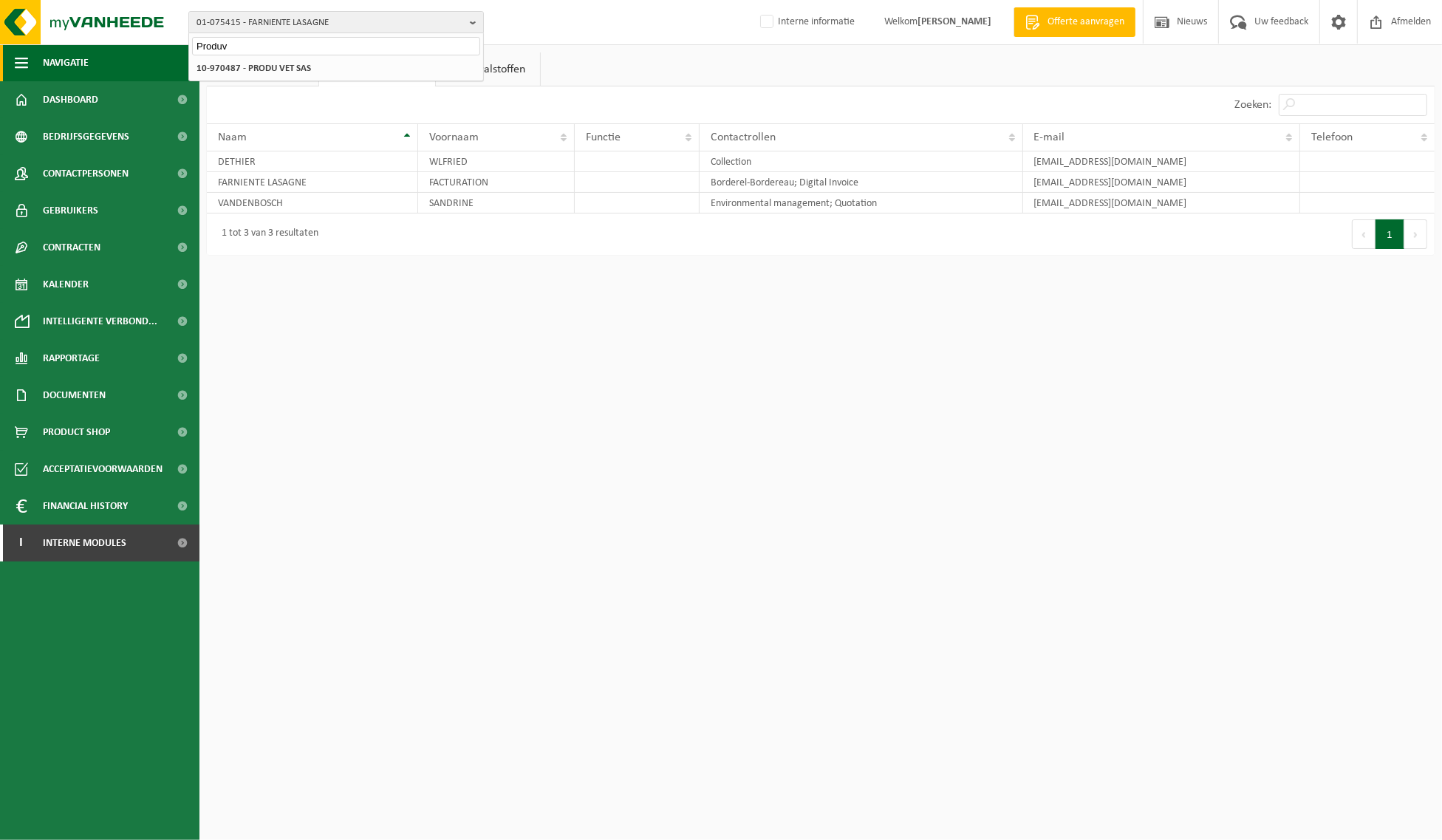
click at [84, 47] on div "01-075415 - FARNIENTE LASAGNE Produv 01-075415 - FARNIENTE LASAGNE 10-970487 - …" at bounding box center [721, 134] width 1442 height 270
click at [471, 17] on b "button" at bounding box center [476, 22] width 13 height 20
click at [350, 42] on input "text" at bounding box center [336, 46] width 288 height 18
click at [98, 101] on link "Dashboard" at bounding box center [99, 99] width 200 height 37
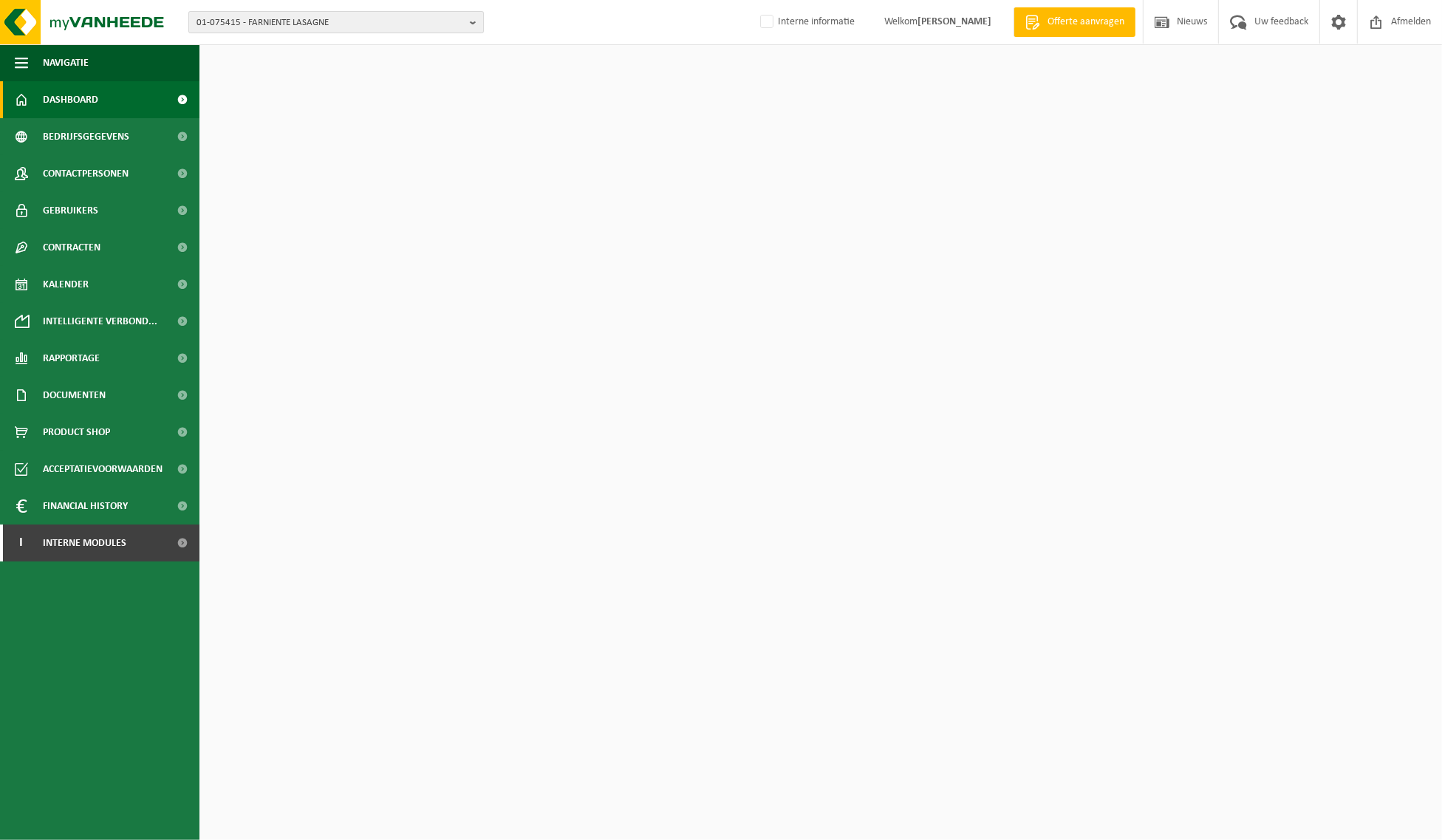
click at [481, 22] on b "button" at bounding box center [476, 22] width 13 height 20
click at [357, 45] on input "text" at bounding box center [336, 46] width 288 height 18
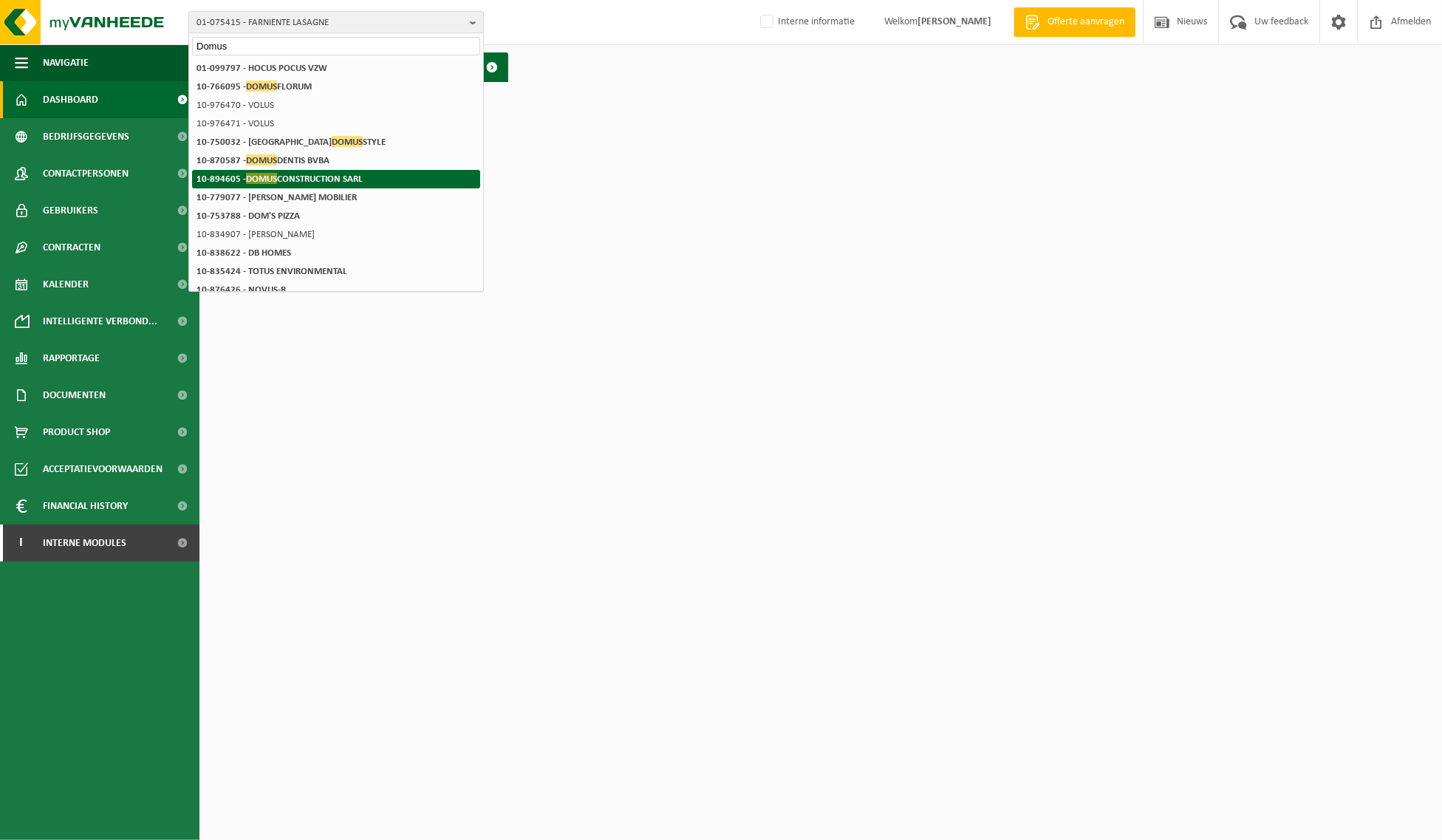
type input "Domus"
click at [312, 178] on strong "10-894605 - DOMUS CONSTRUCTION SARL" at bounding box center [279, 178] width 167 height 11
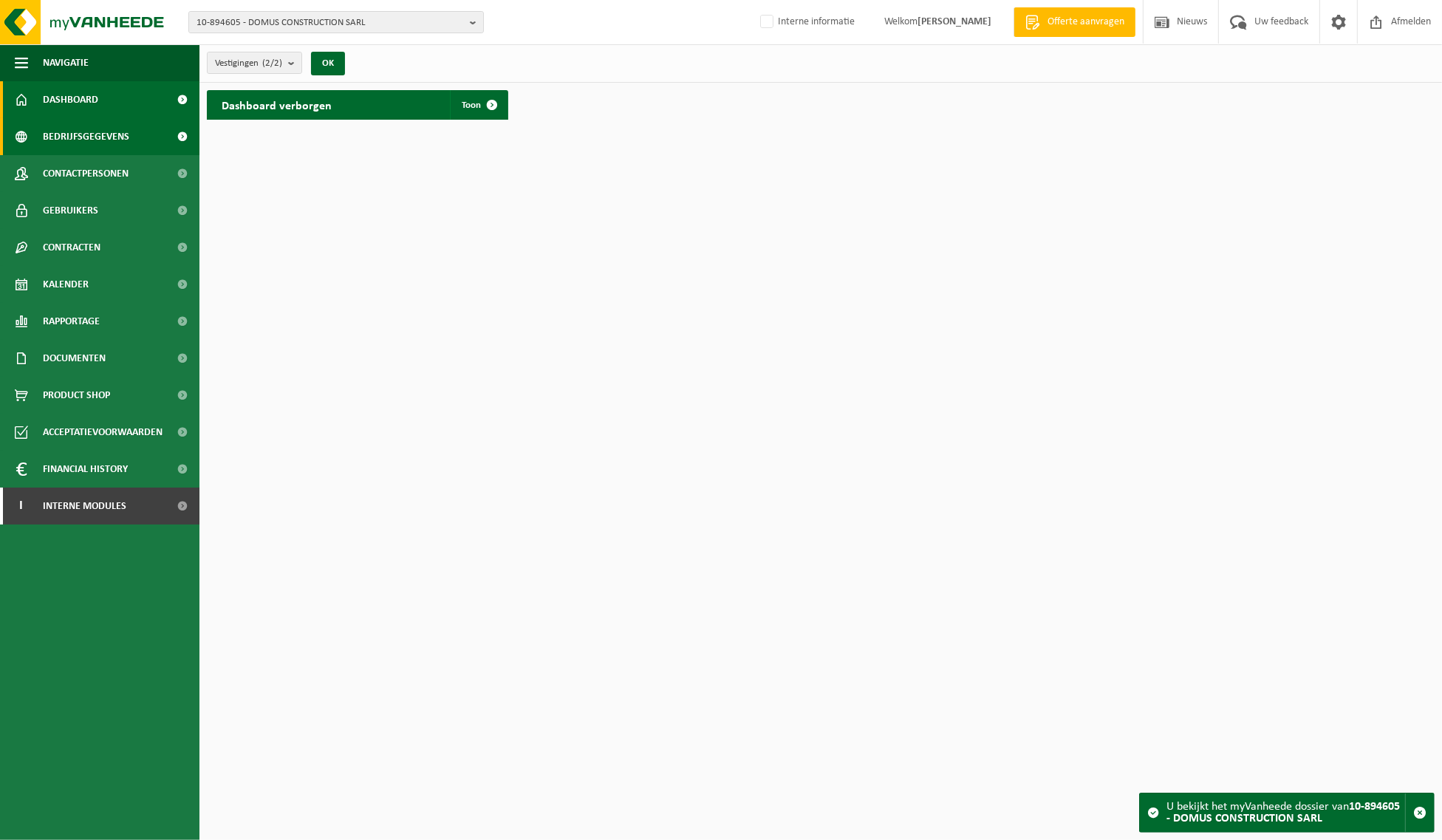
click at [50, 132] on span "Bedrijfsgegevens" at bounding box center [87, 136] width 87 height 37
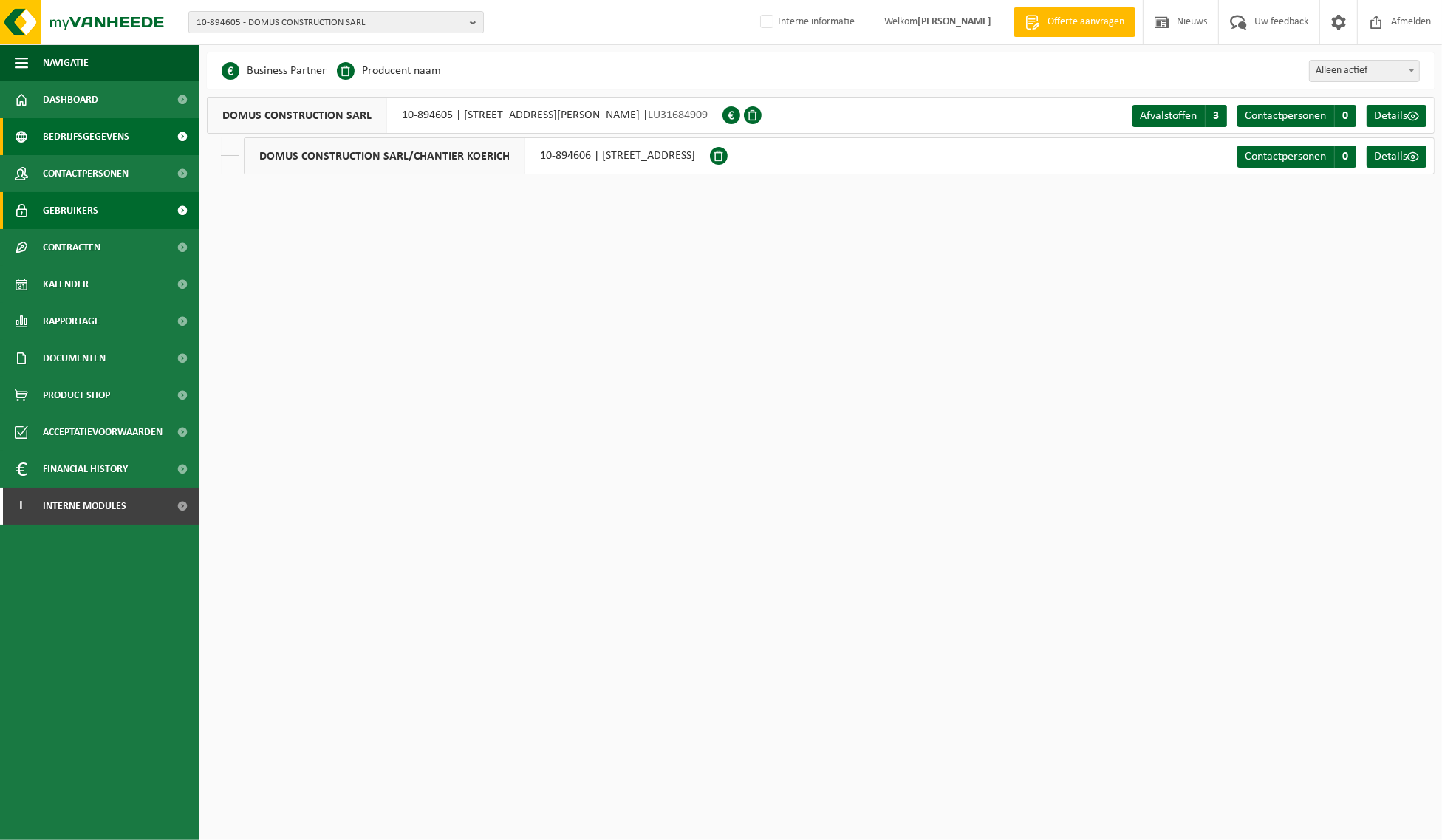
click at [84, 211] on span "Gebruikers" at bounding box center [71, 211] width 55 height 37
click at [105, 89] on link "Dashboard" at bounding box center [99, 99] width 200 height 37
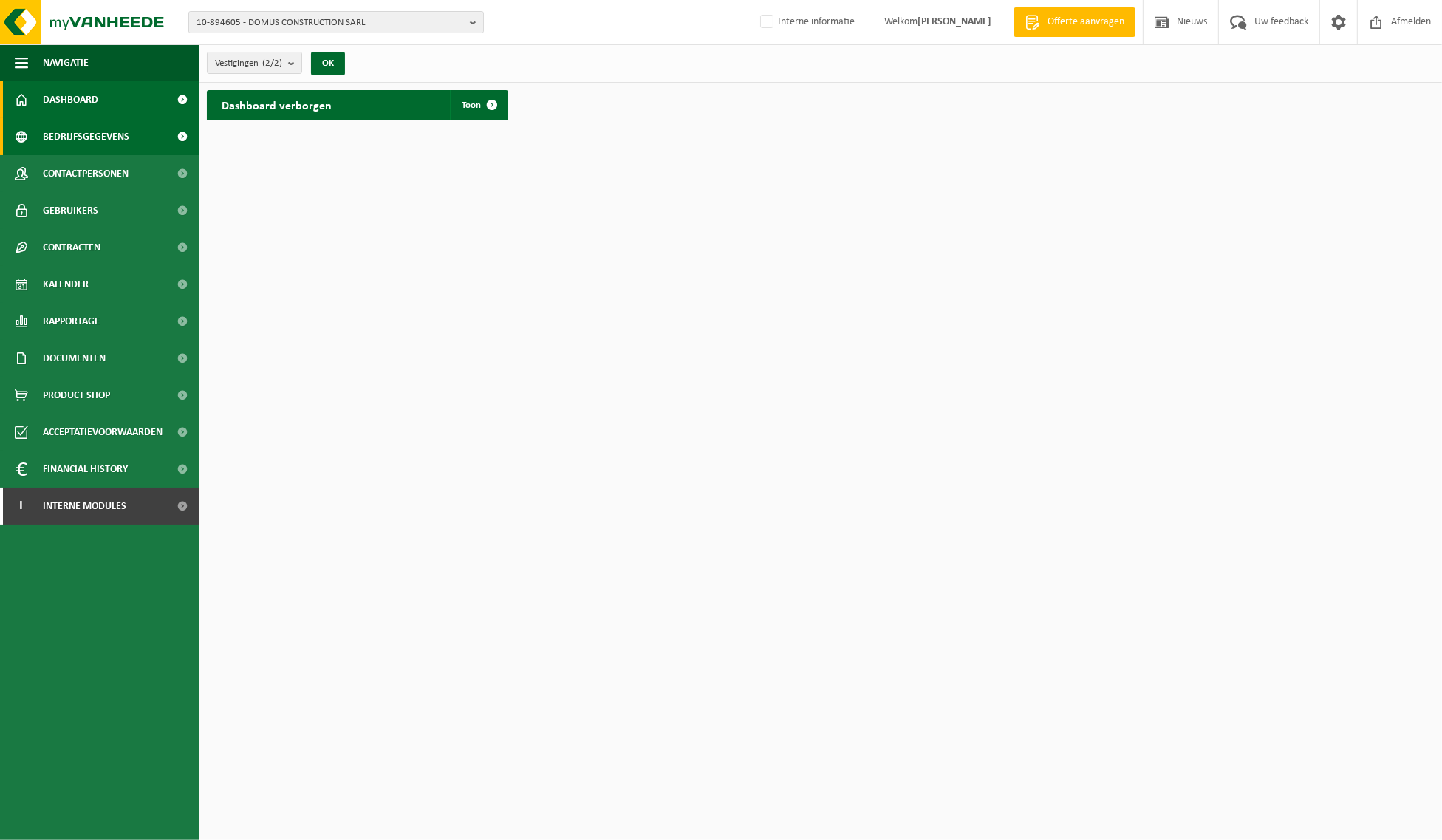
click at [70, 134] on span "Bedrijfsgegevens" at bounding box center [87, 136] width 87 height 37
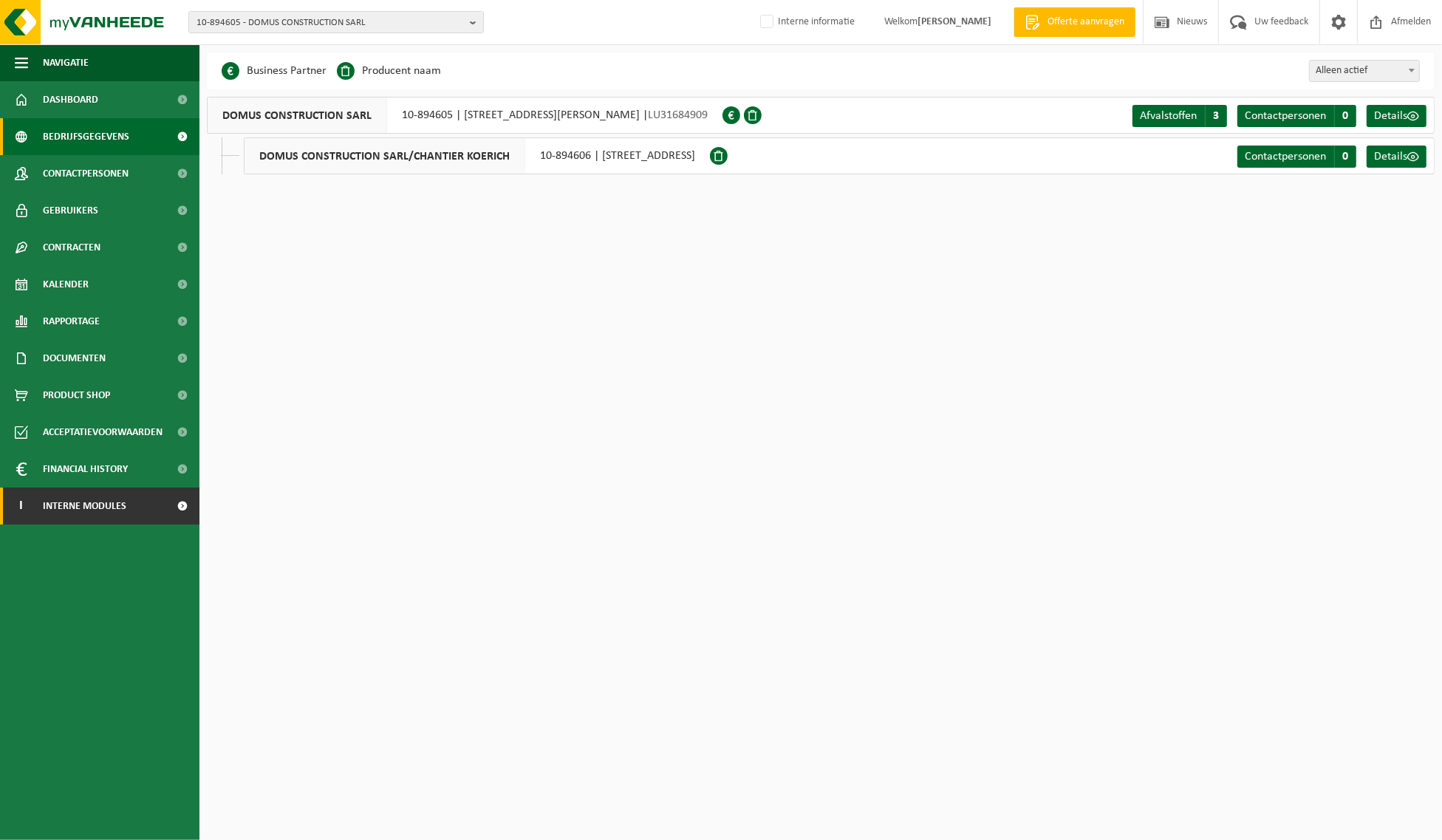
click at [145, 503] on link "I Interne modules" at bounding box center [99, 506] width 200 height 37
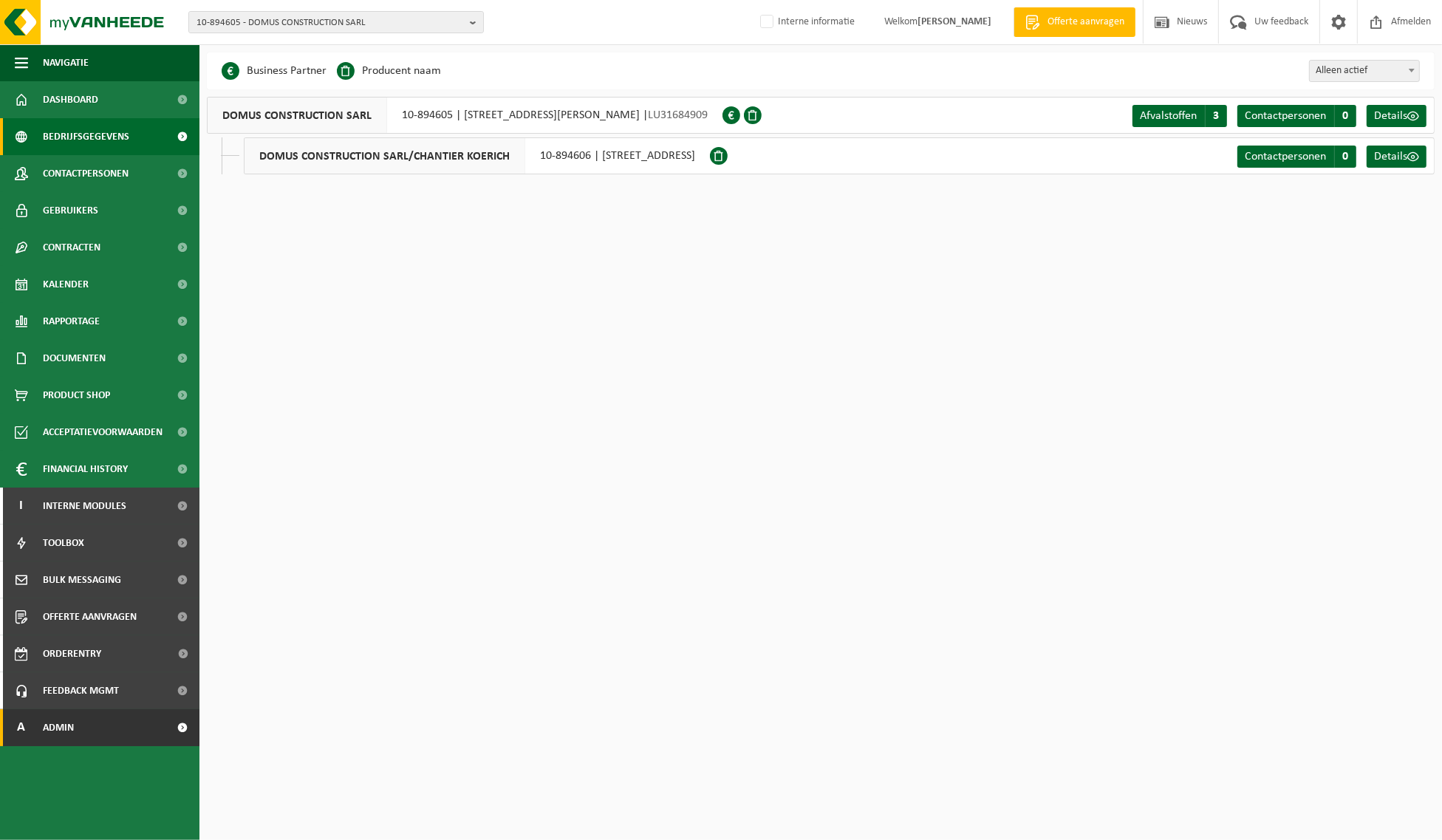
click at [98, 721] on link "A Admin" at bounding box center [99, 727] width 200 height 37
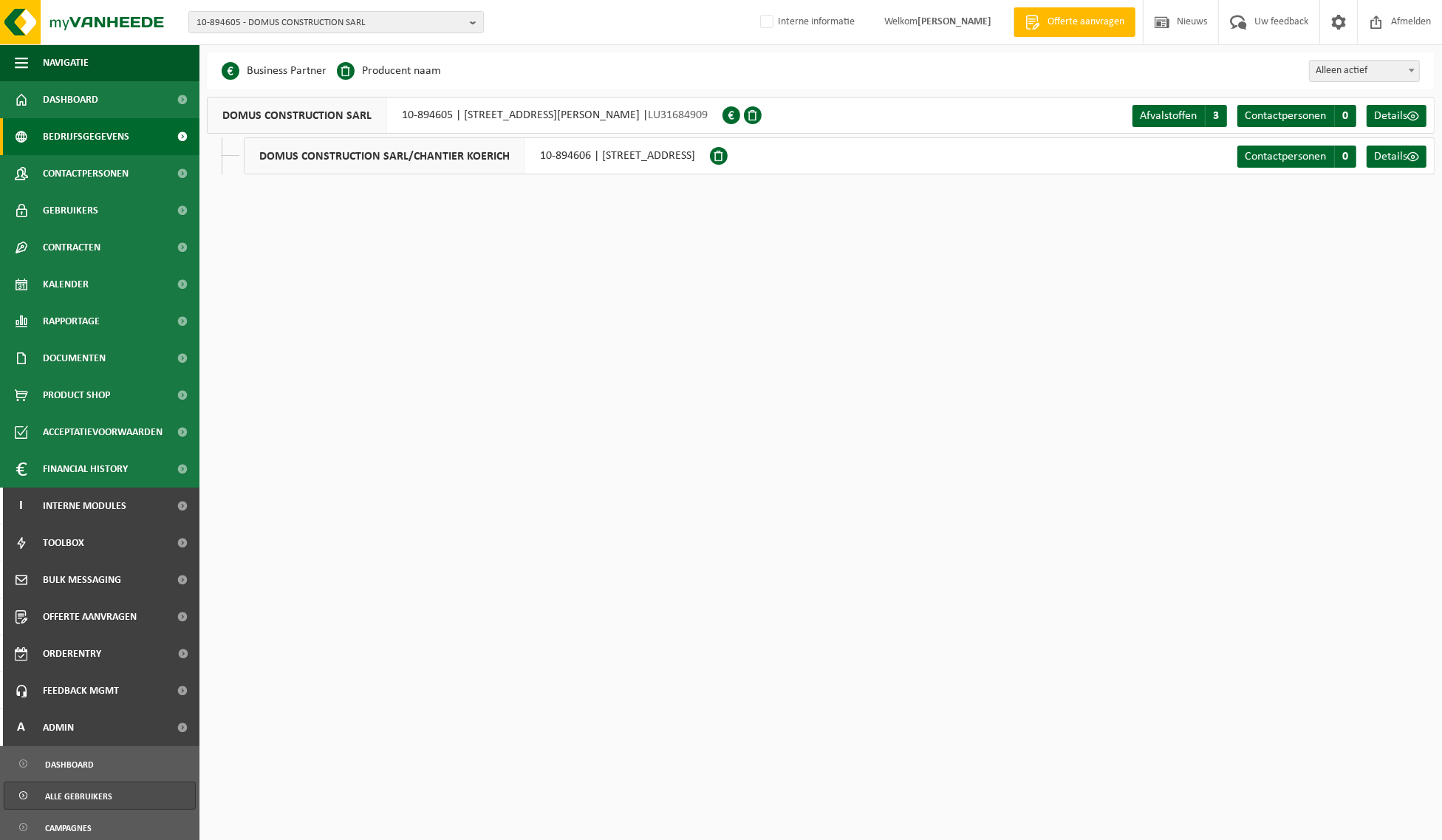
click at [90, 792] on span "Alle gebruikers" at bounding box center [78, 796] width 67 height 28
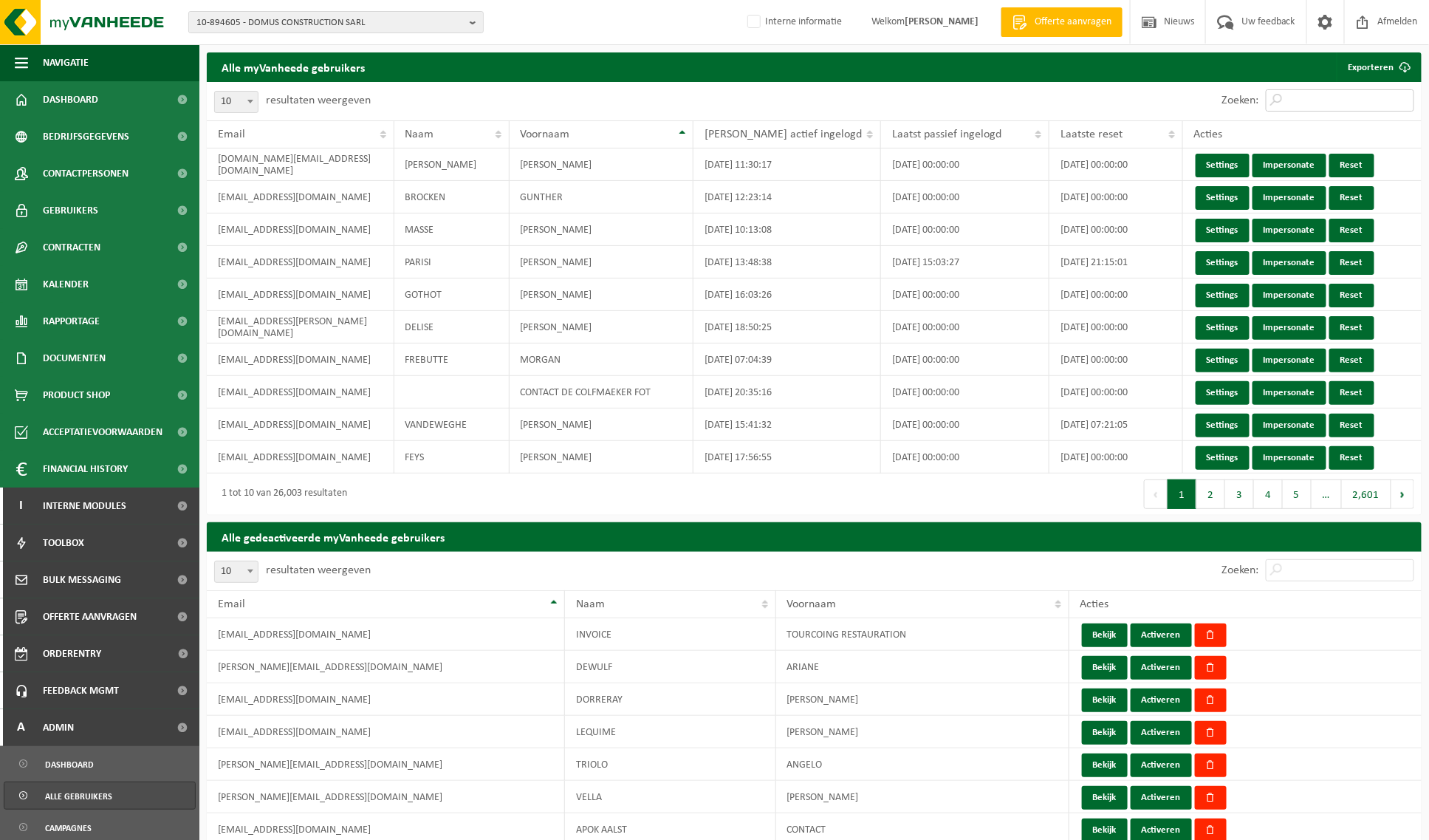
click at [1309, 89] on input "Zoeken:" at bounding box center [1340, 100] width 148 height 22
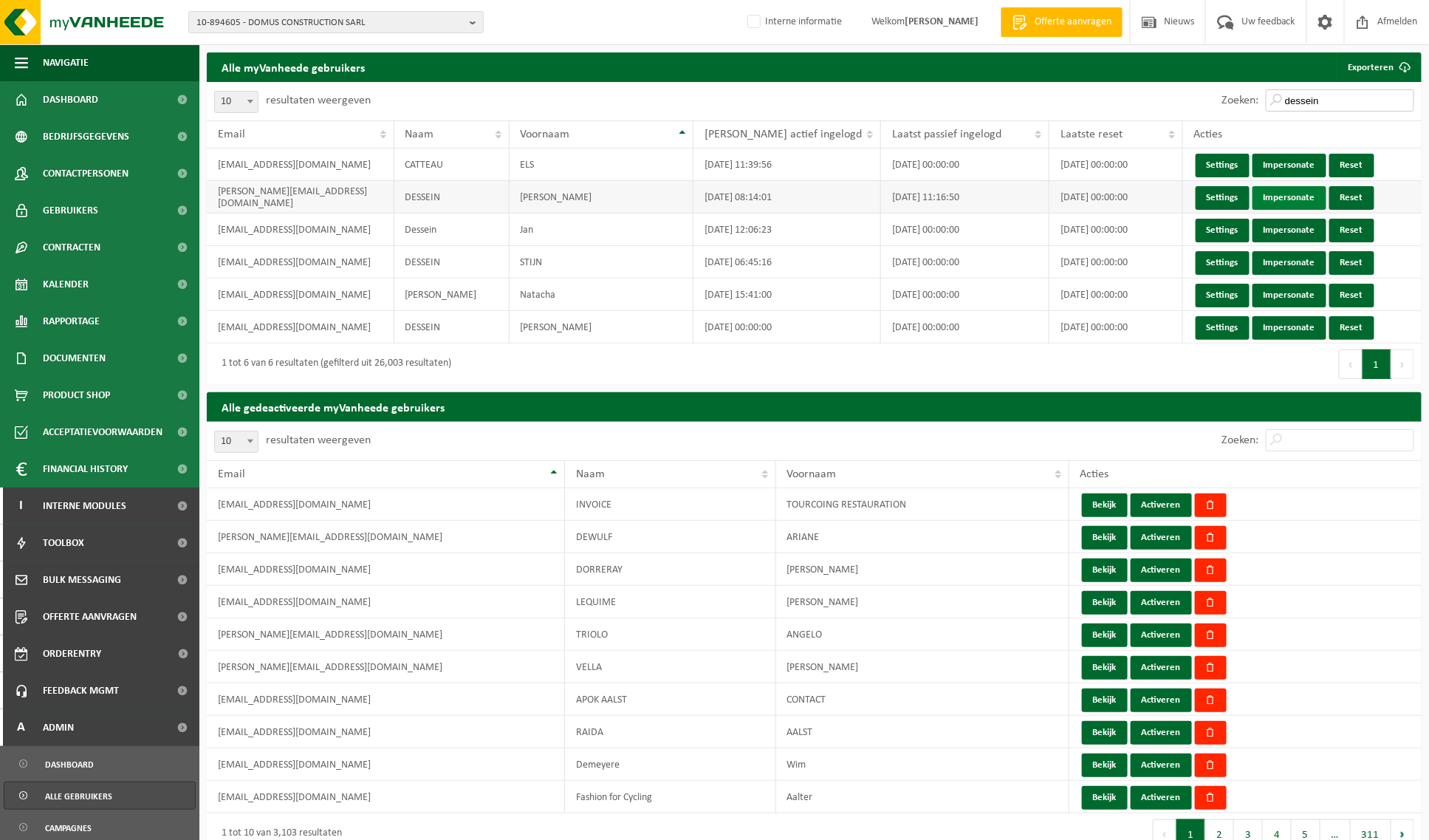
type input "dessein"
click at [1269, 196] on link "Impersonate" at bounding box center [1289, 198] width 74 height 24
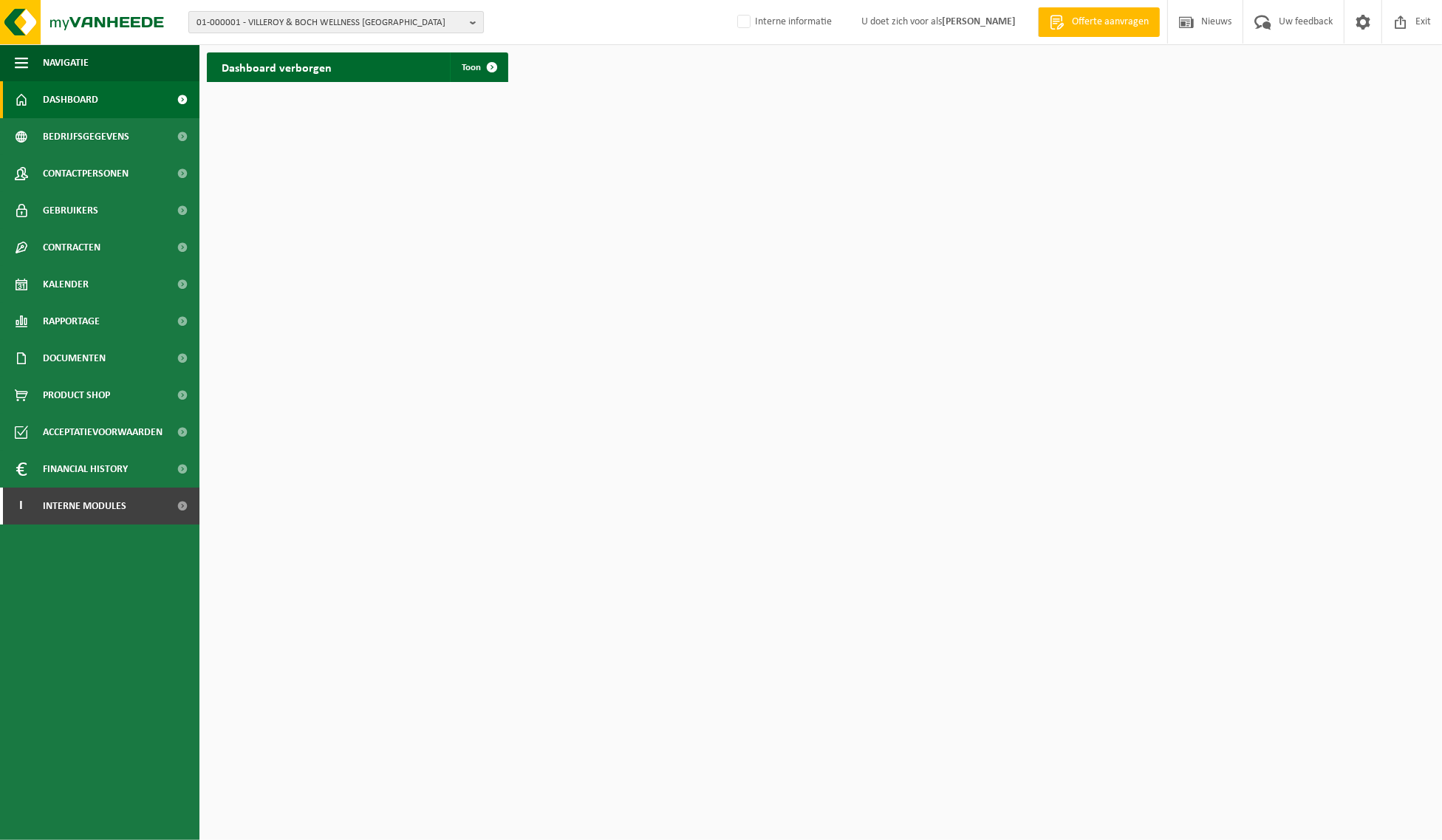
click at [471, 23] on b "button" at bounding box center [476, 22] width 13 height 20
click at [427, 47] on input "text" at bounding box center [336, 46] width 288 height 18
type input "Domus"
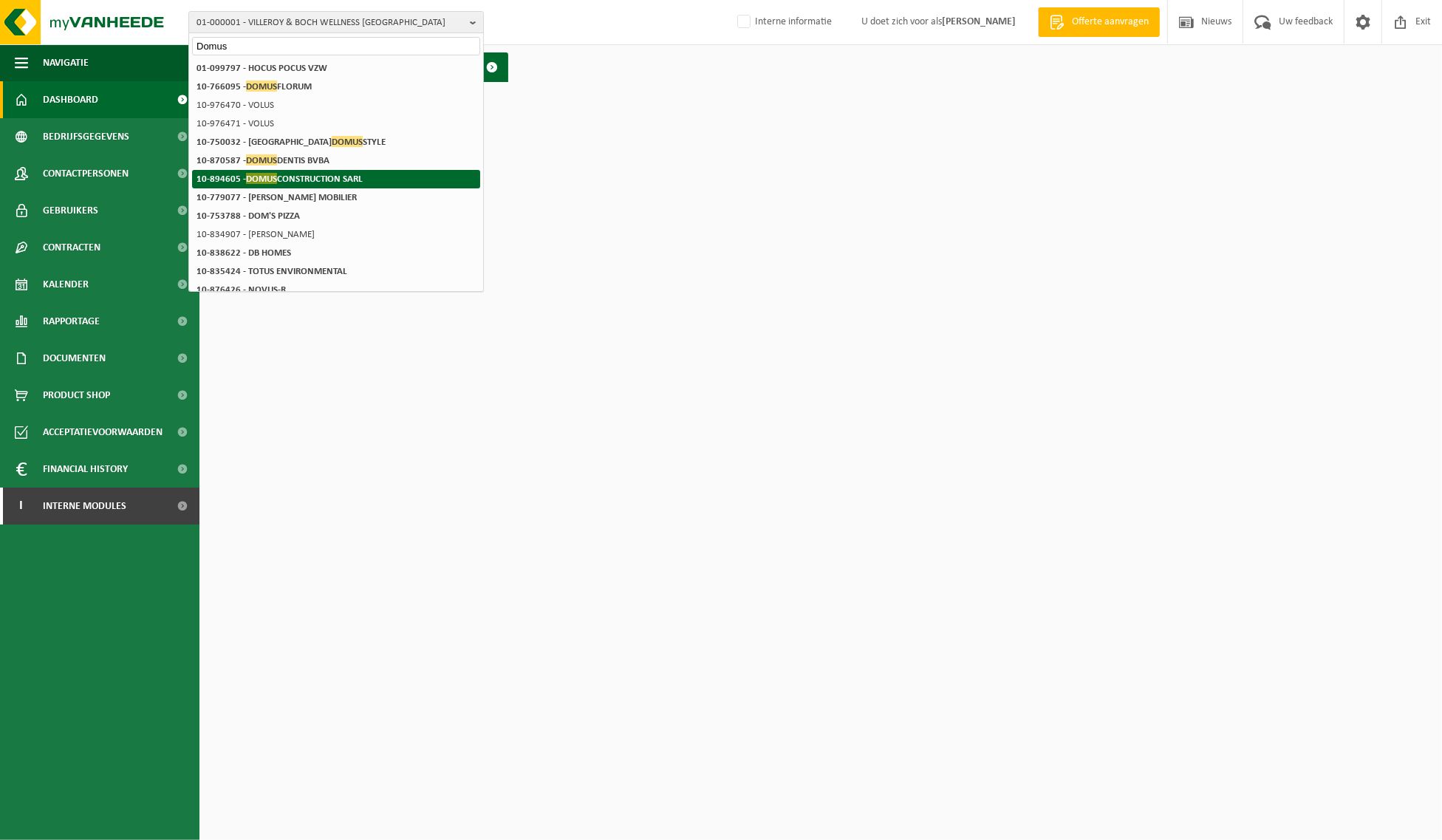
click at [269, 174] on span "DOMUS" at bounding box center [261, 178] width 31 height 11
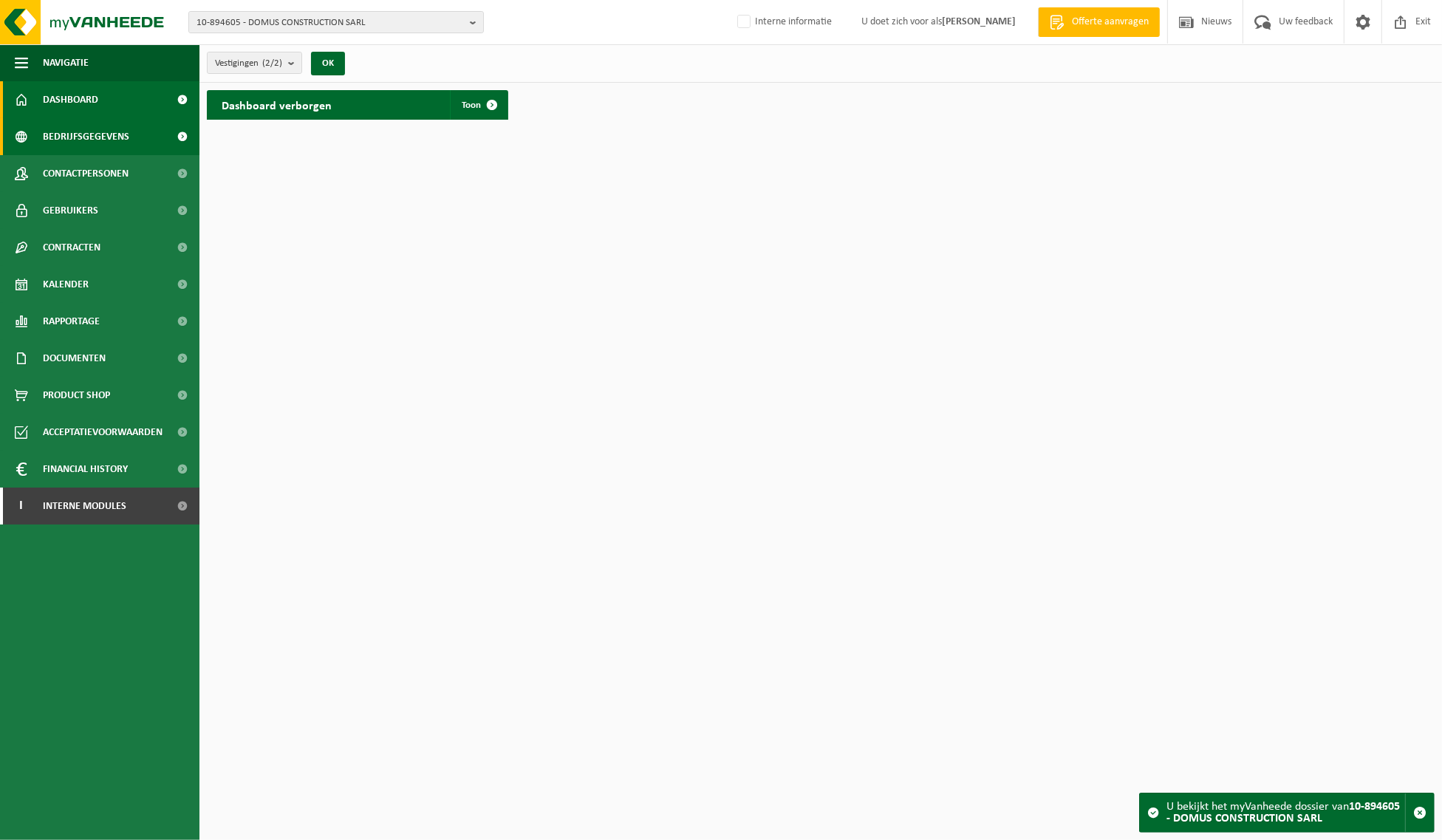
click at [84, 134] on span "Bedrijfsgegevens" at bounding box center [87, 136] width 87 height 37
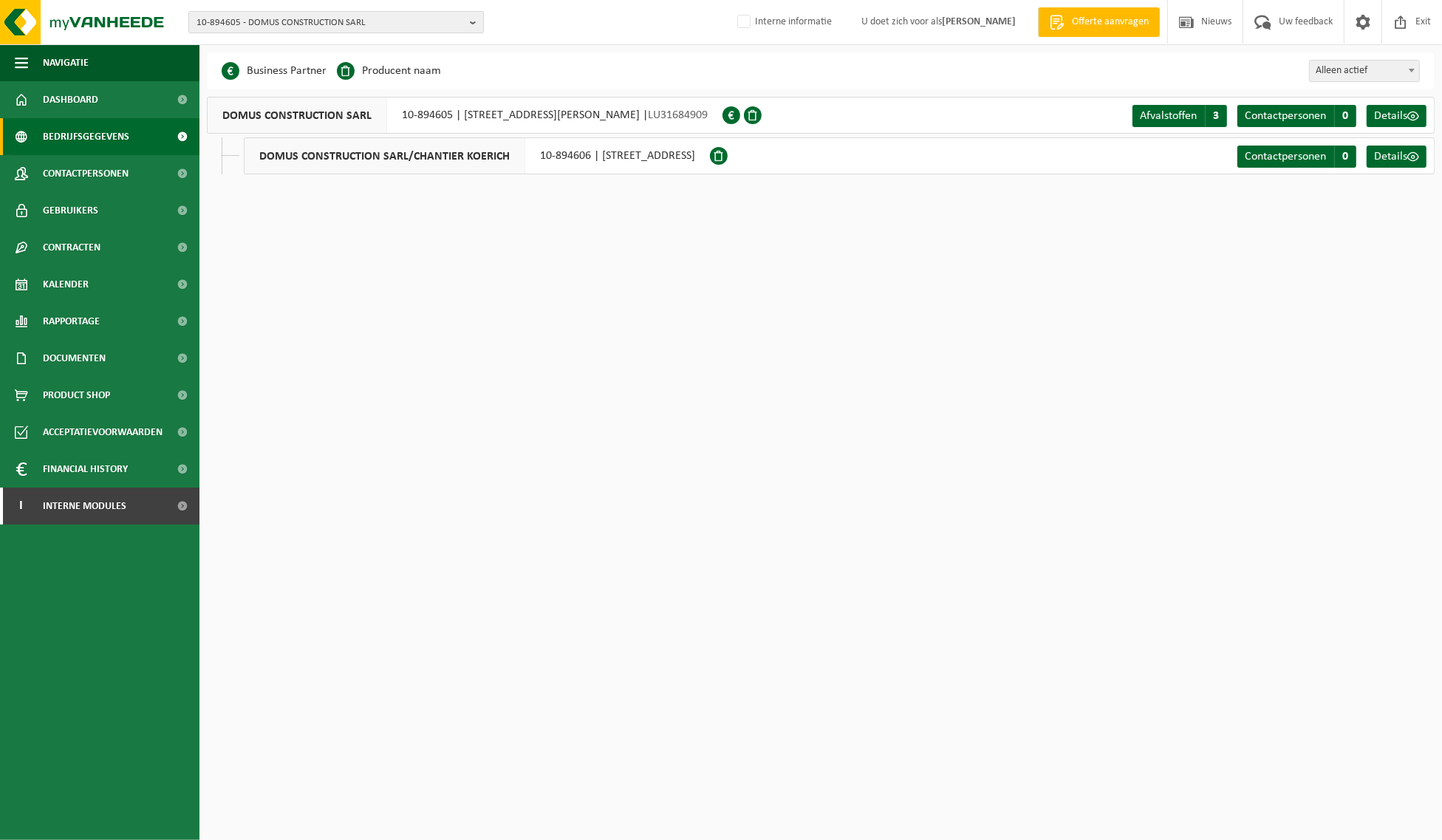
click at [475, 18] on b "button" at bounding box center [476, 22] width 13 height 20
click at [318, 49] on input "text" at bounding box center [336, 46] width 288 height 18
paste input "10-734228"
type input "10-734228"
click at [283, 63] on strong "10-734228 - BASTIN & C NV" at bounding box center [270, 67] width 148 height 11
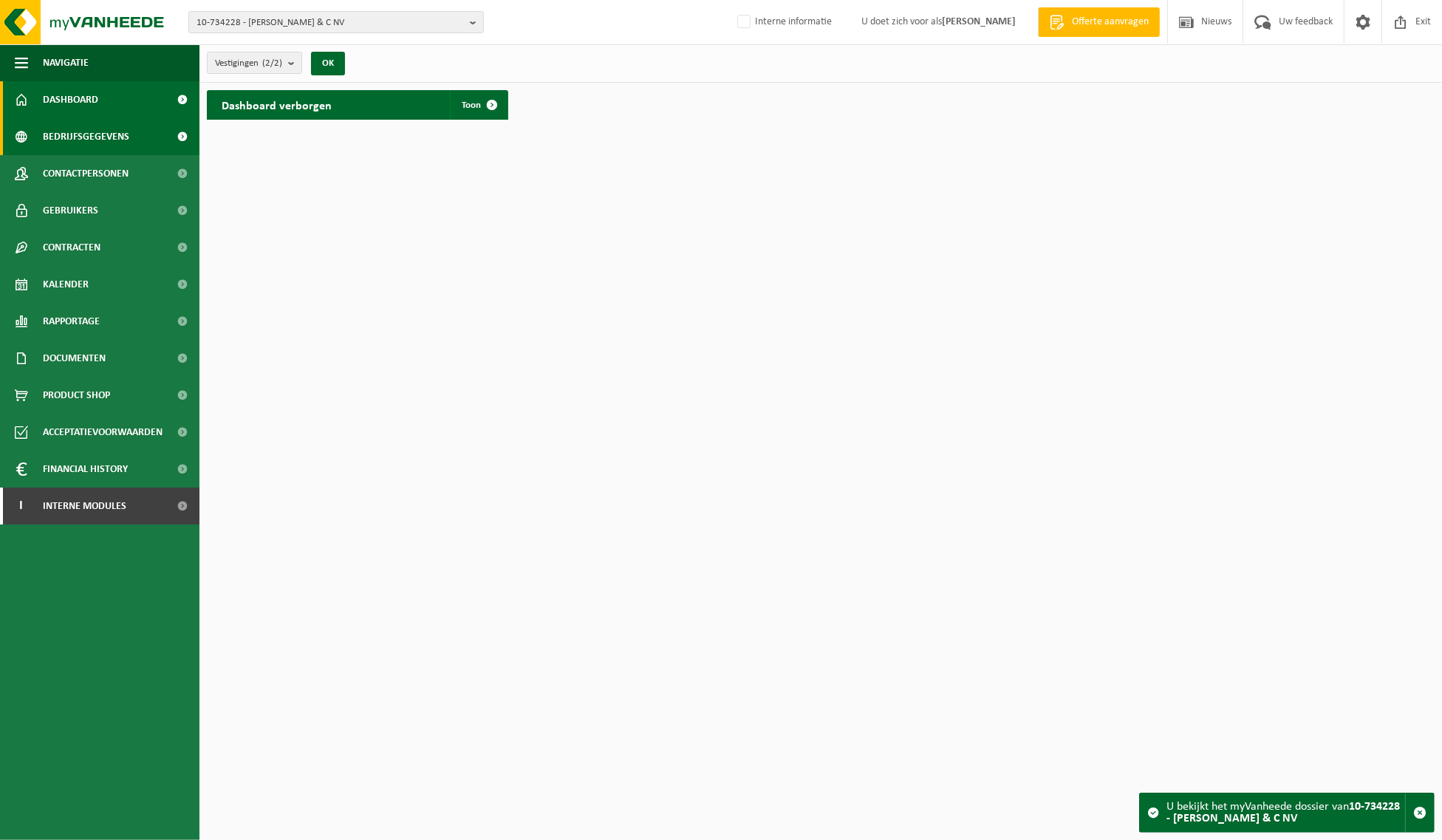
click at [101, 132] on span "Bedrijfsgegevens" at bounding box center [87, 136] width 87 height 37
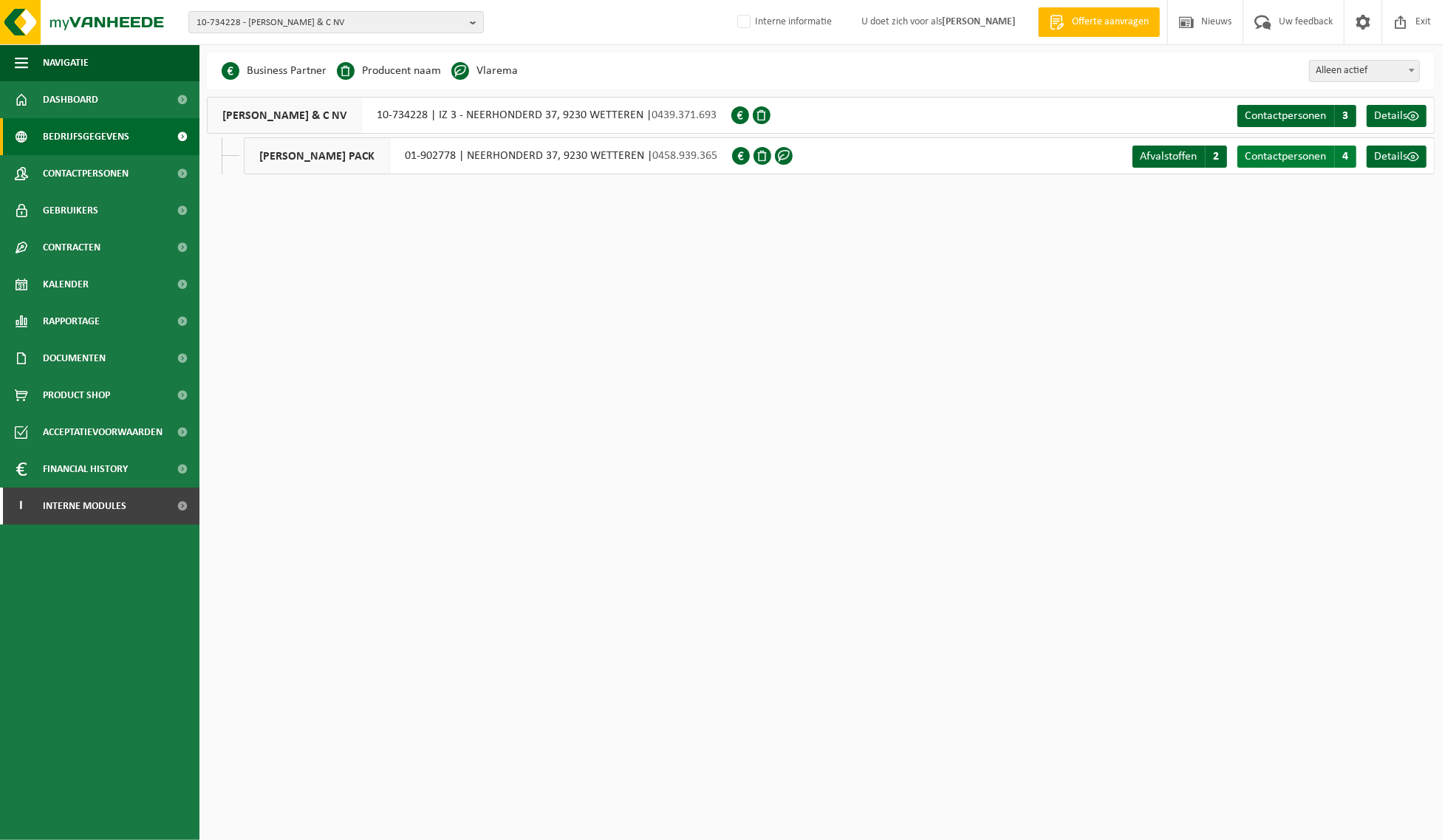
click at [1270, 155] on span "Contactpersonen" at bounding box center [1285, 156] width 81 height 12
click at [1260, 110] on span "Contactpersonen" at bounding box center [1285, 116] width 81 height 12
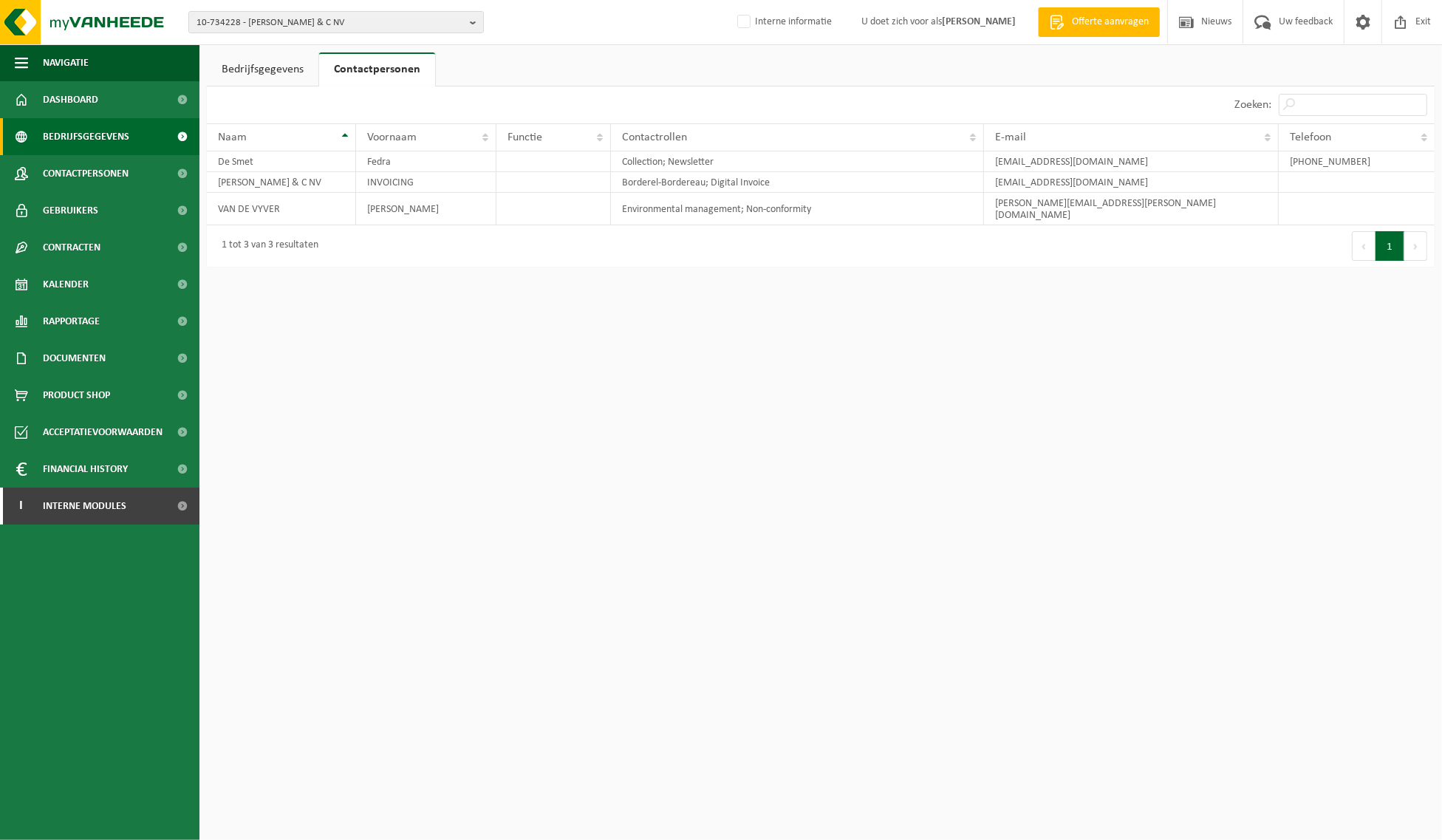
click at [83, 135] on span "Bedrijfsgegevens" at bounding box center [87, 136] width 87 height 37
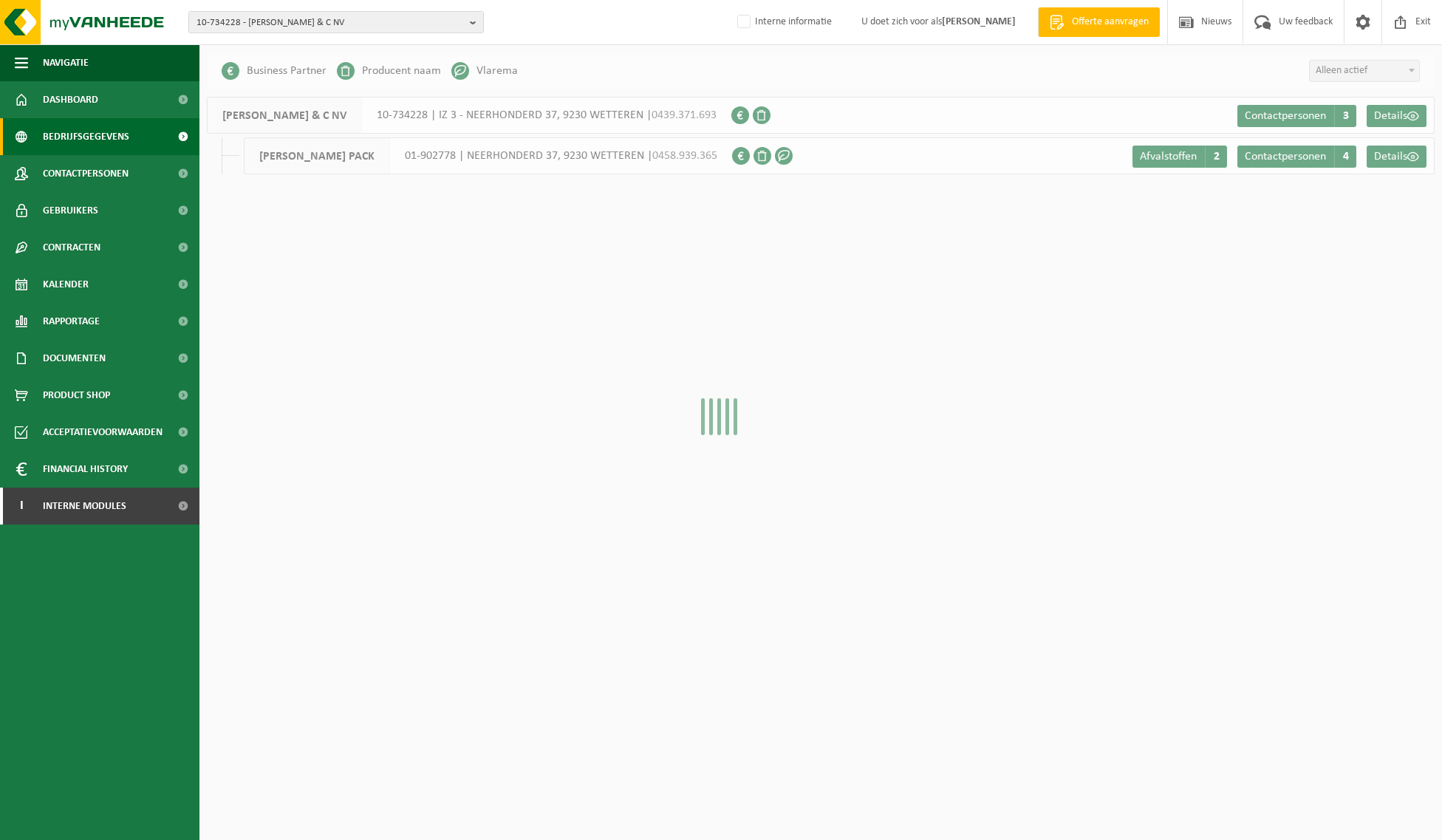
click at [90, 174] on span "Contactpersonen" at bounding box center [86, 174] width 86 height 37
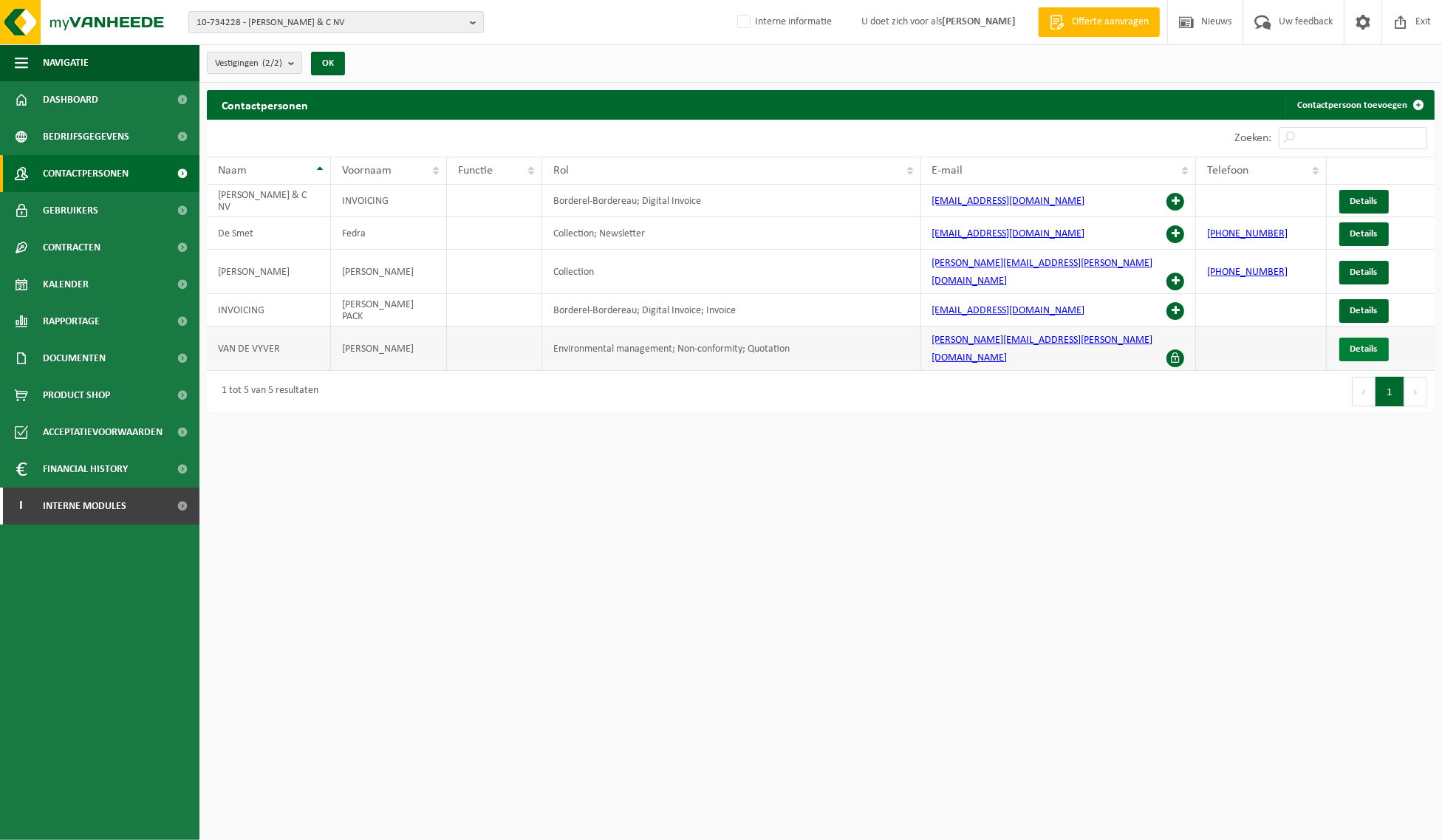
click at [1353, 344] on span "Details" at bounding box center [1364, 349] width 28 height 9
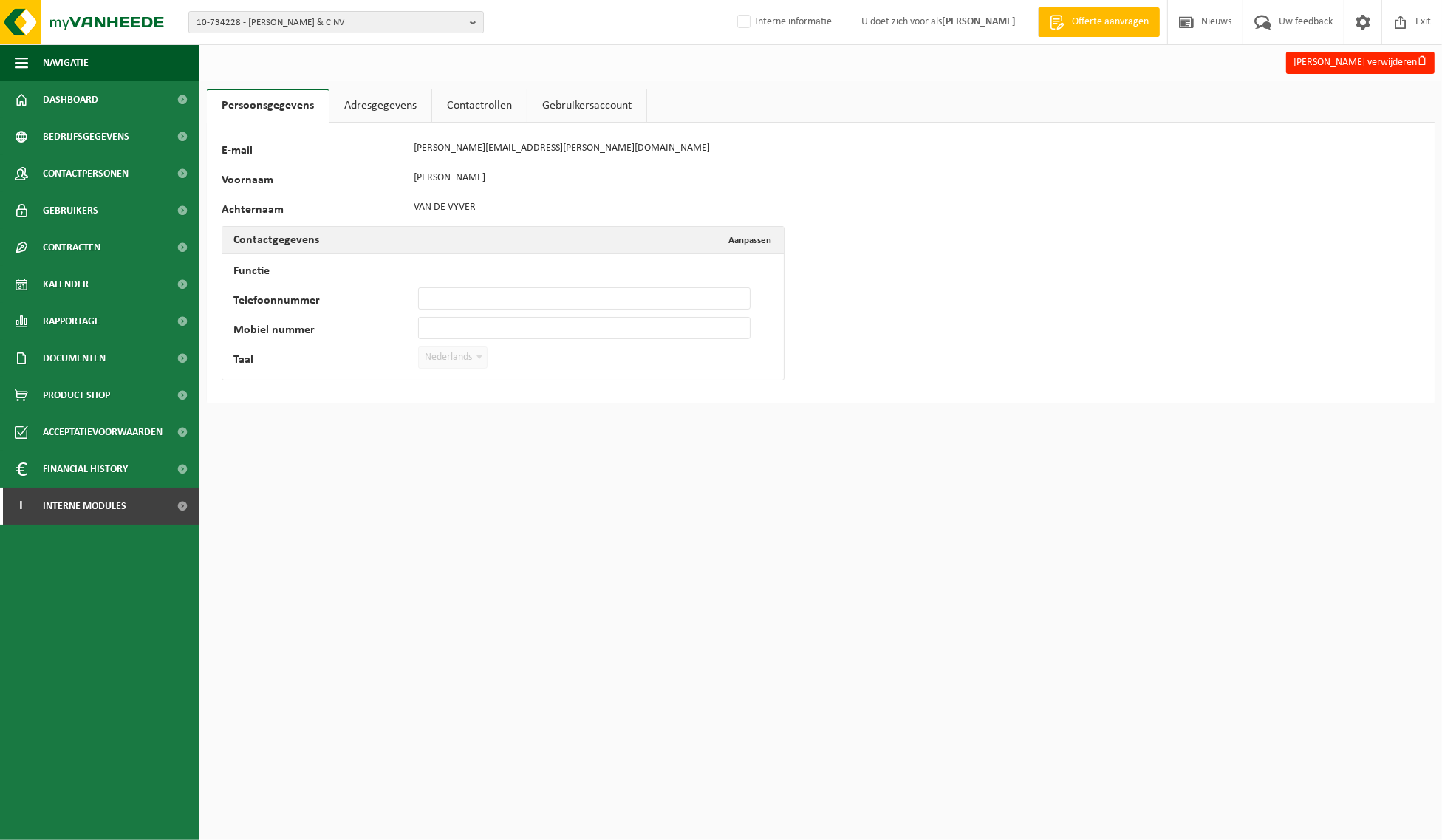
click at [381, 101] on link "Adresgegevens" at bounding box center [380, 105] width 102 height 34
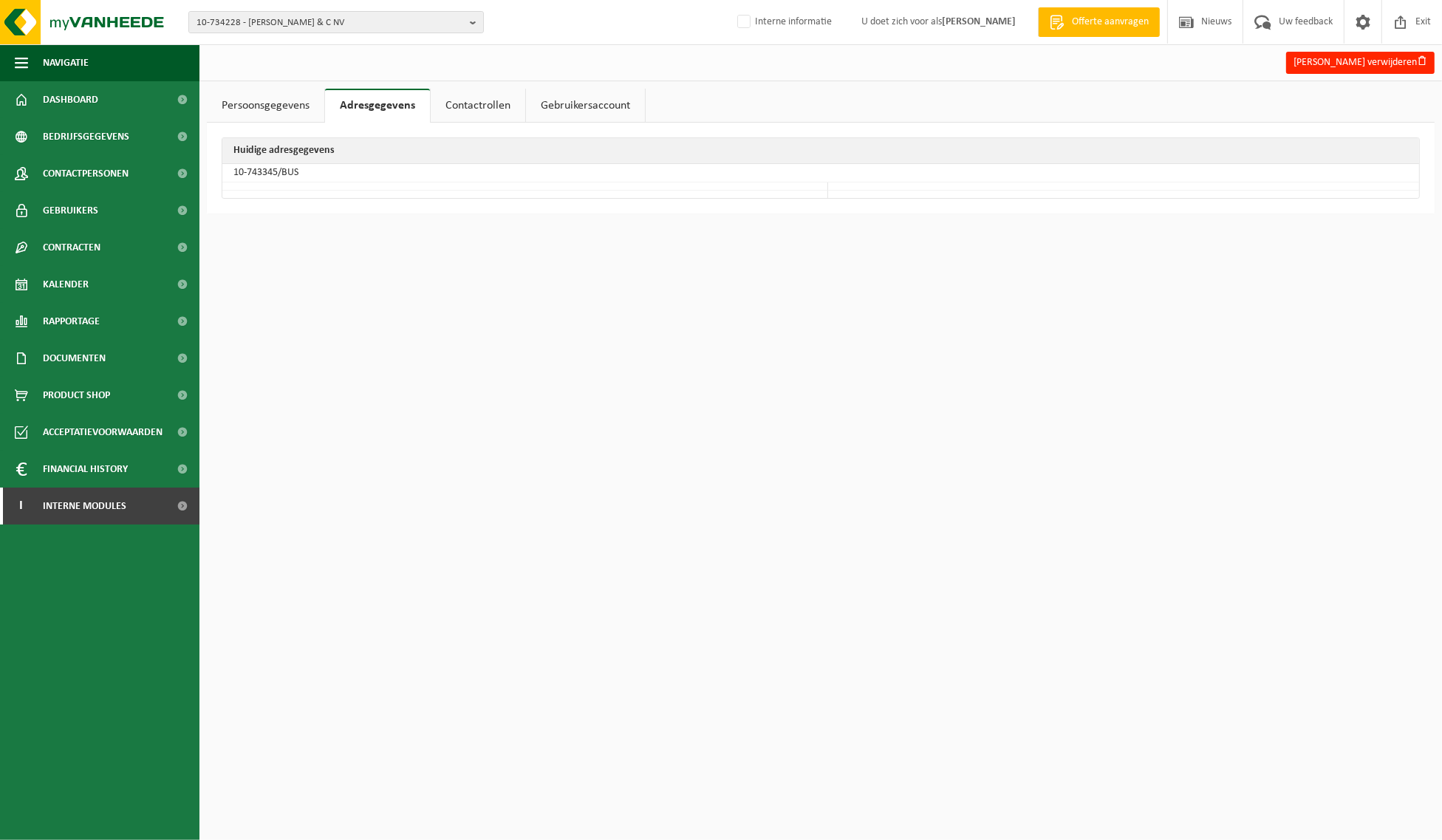
click at [463, 101] on link "Contactrollen" at bounding box center [478, 105] width 95 height 34
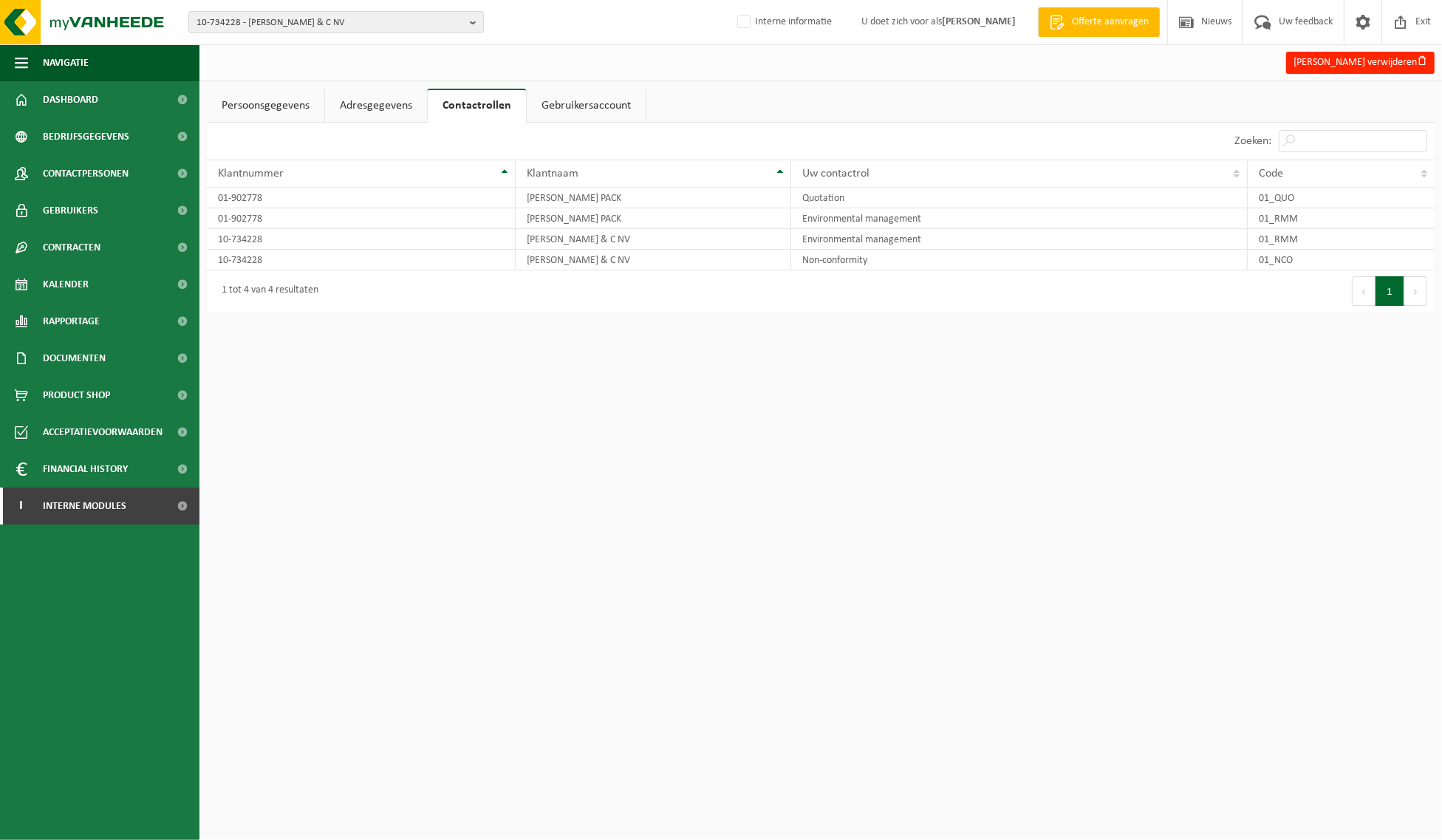
click at [593, 100] on link "Gebruikersaccount" at bounding box center [585, 105] width 119 height 34
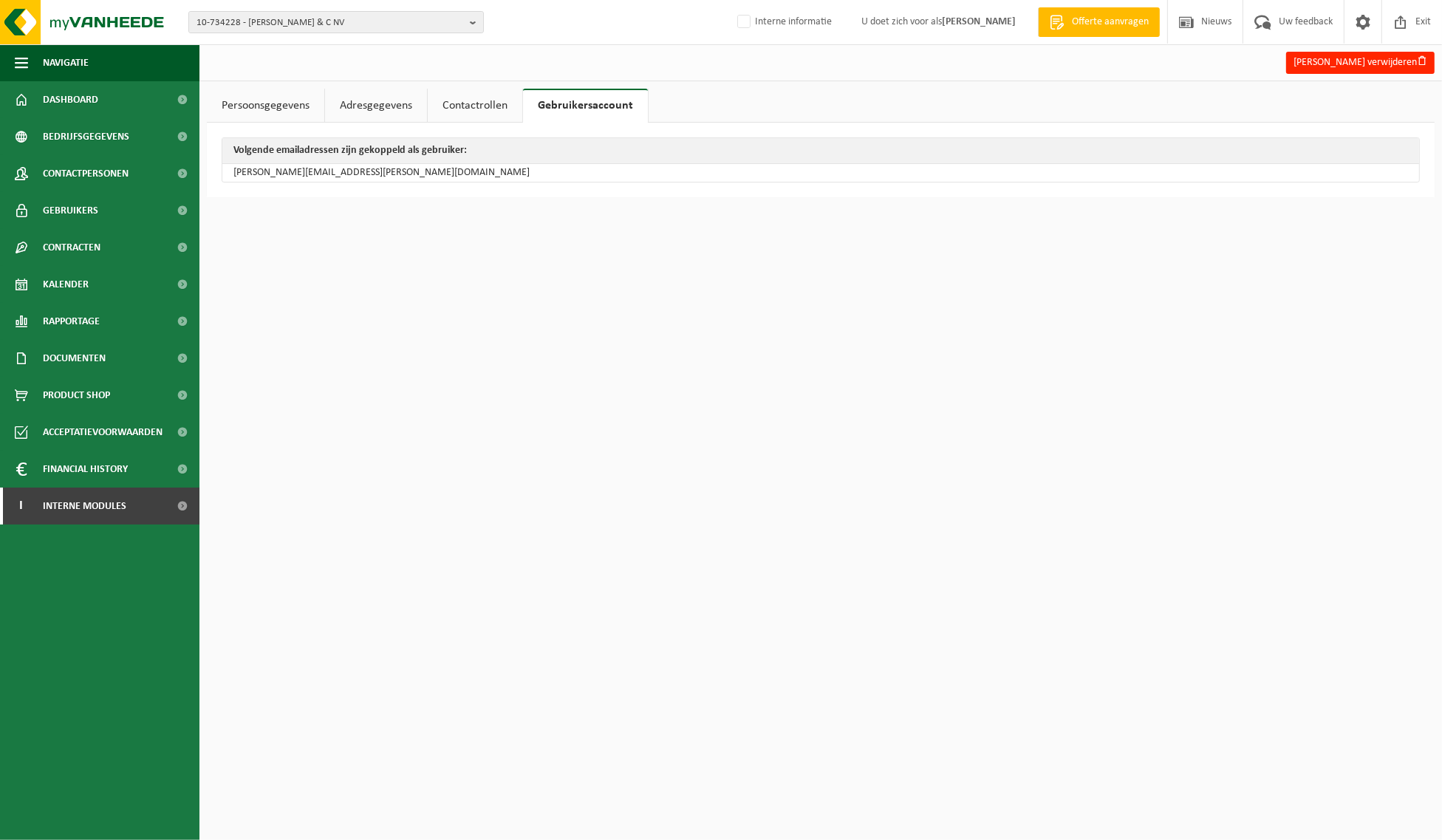
click at [281, 101] on link "Persoonsgegevens" at bounding box center [266, 105] width 118 height 34
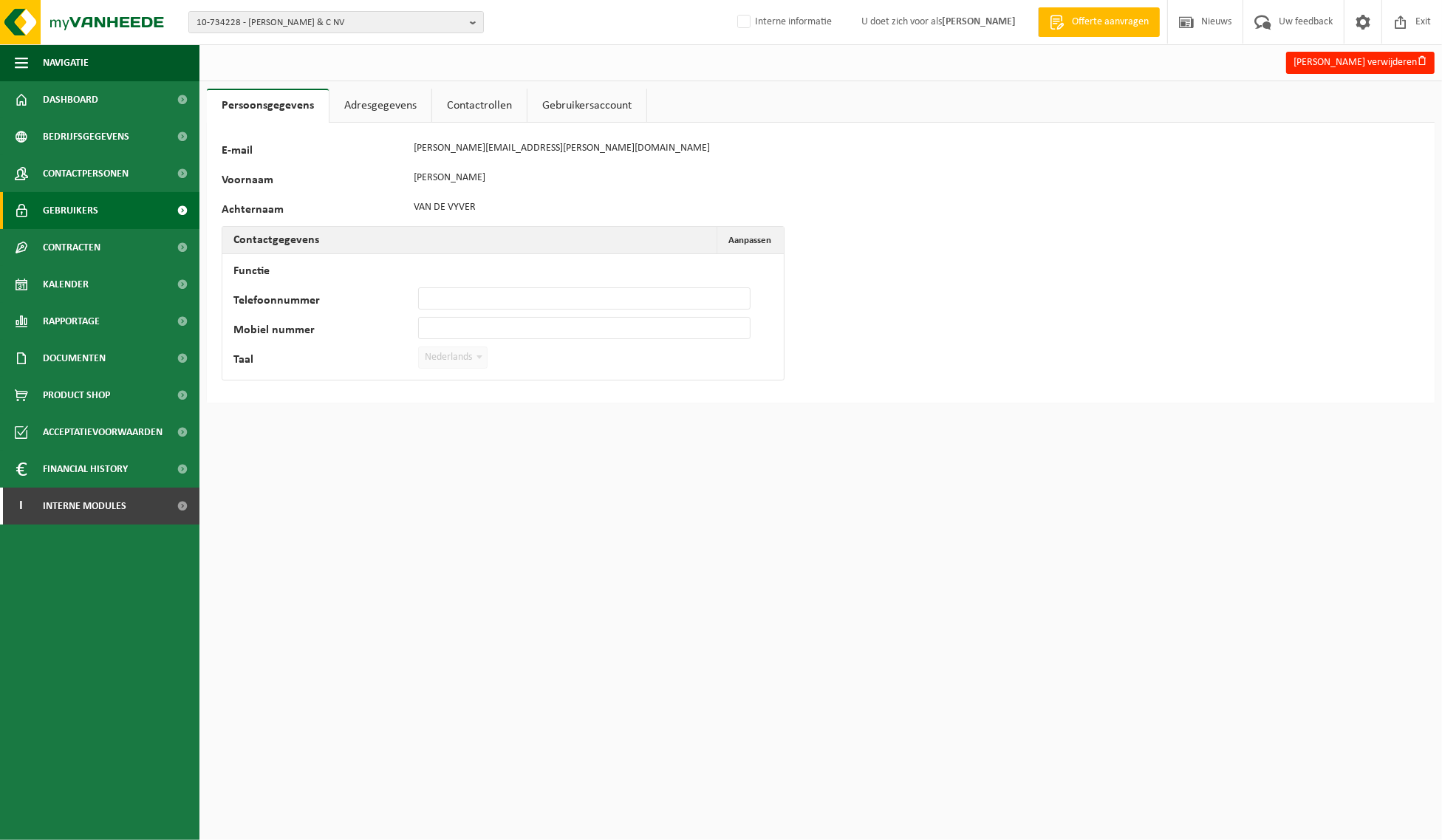
click at [116, 213] on link "Gebruikers" at bounding box center [99, 211] width 200 height 37
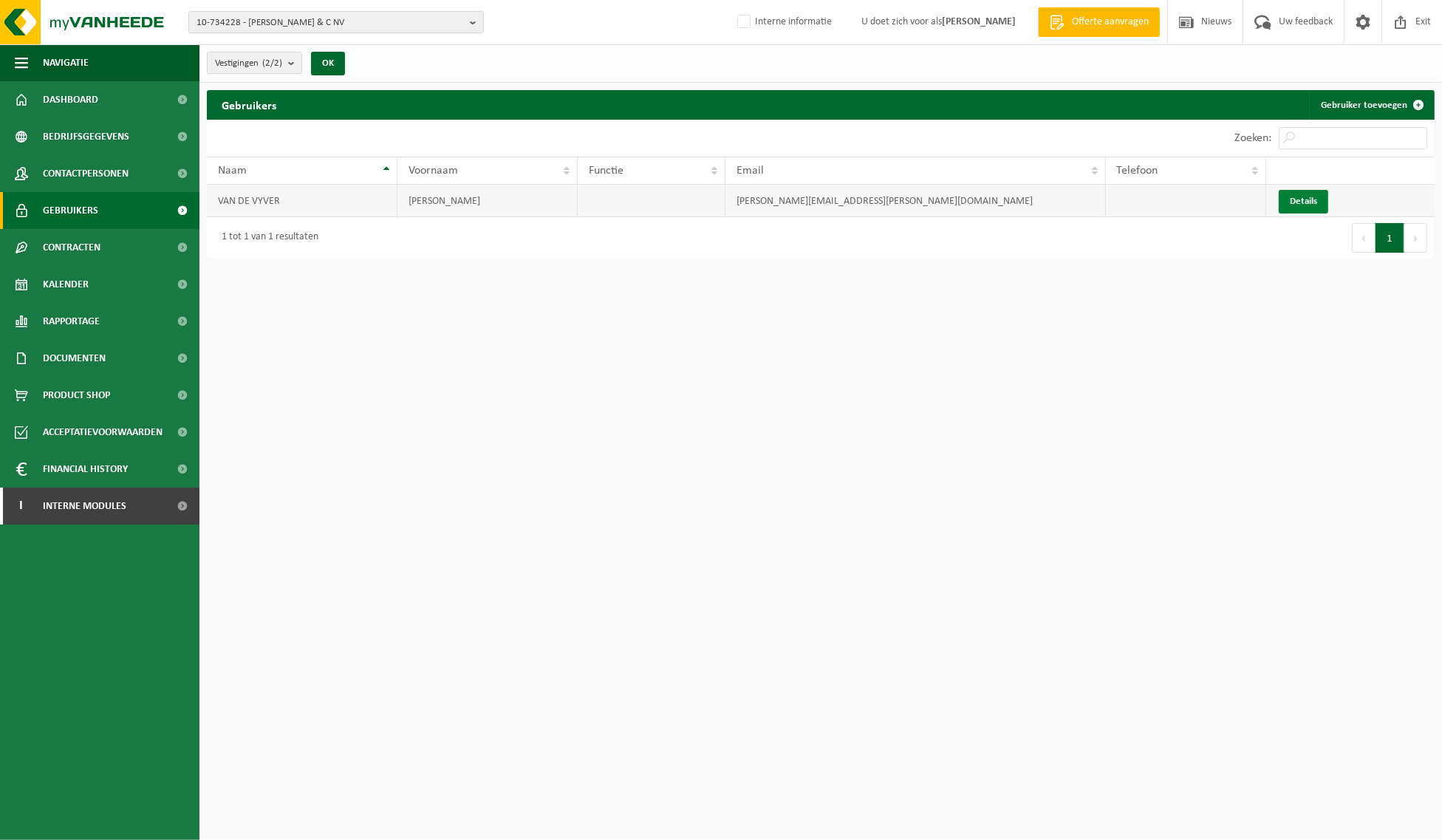
click at [1306, 198] on link "Details" at bounding box center [1303, 201] width 50 height 24
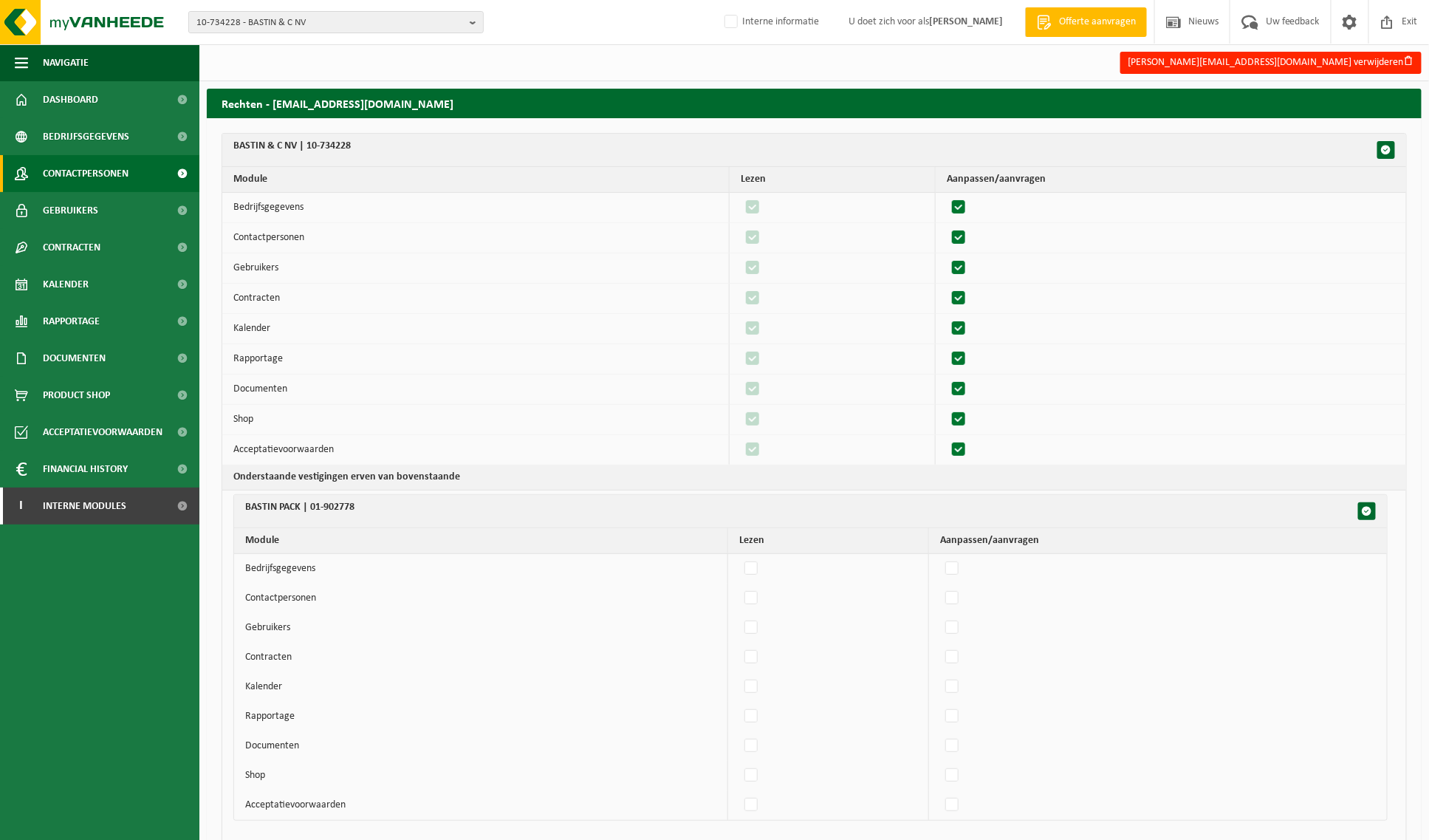
click at [121, 174] on span "Contactpersonen" at bounding box center [86, 174] width 86 height 37
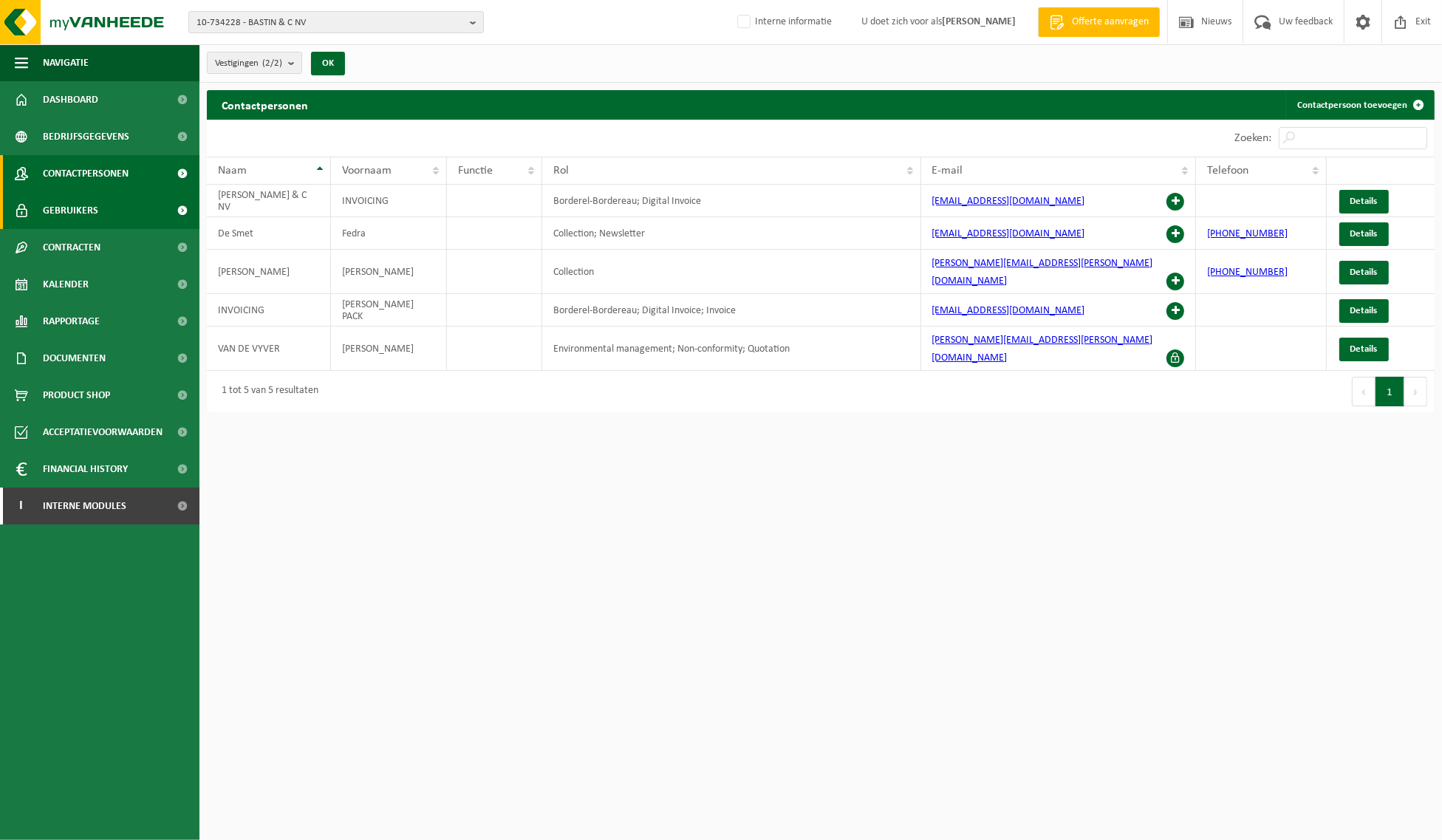
click at [99, 211] on link "Gebruikers" at bounding box center [99, 211] width 200 height 37
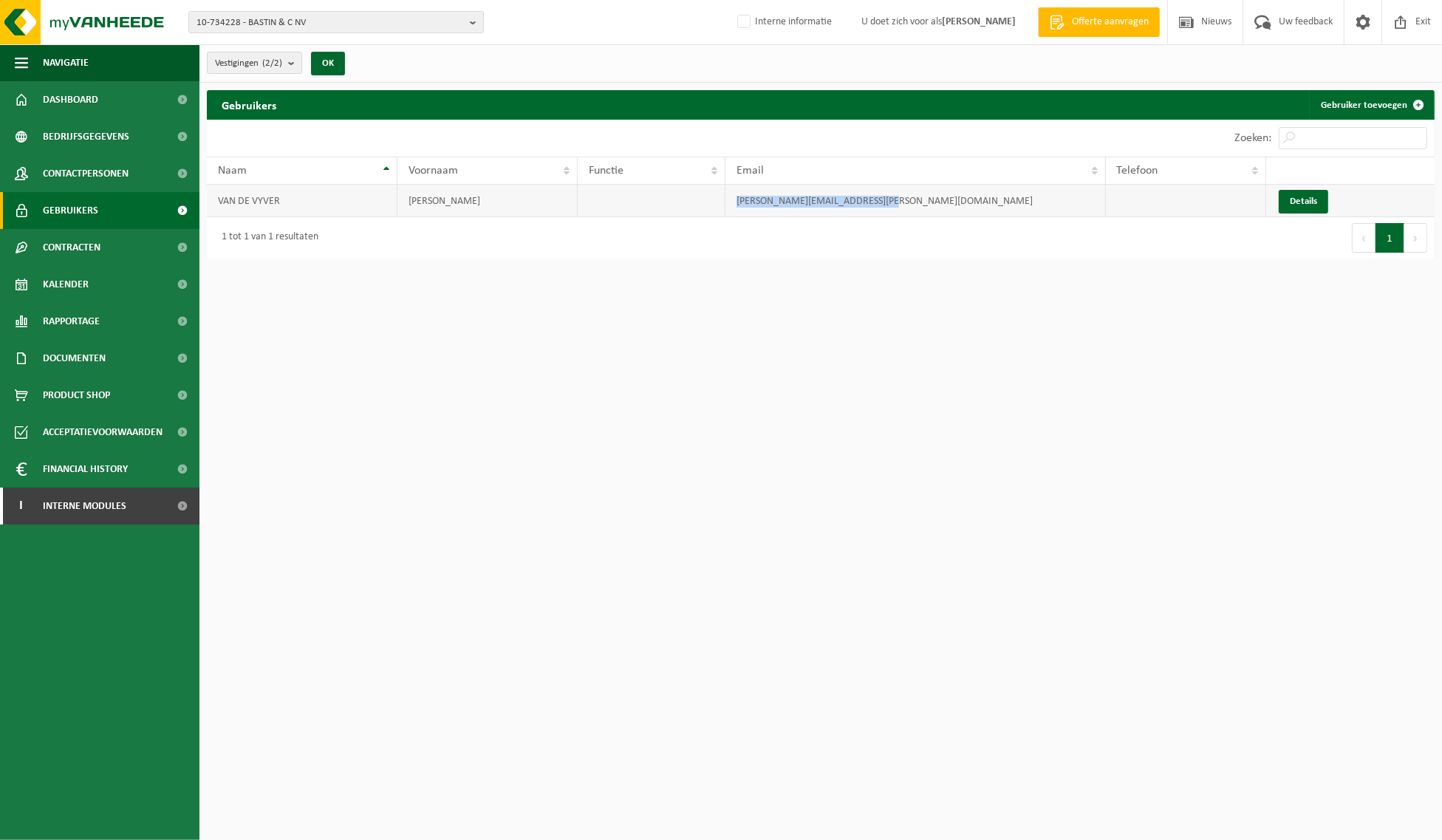
drag, startPoint x: 737, startPoint y: 201, endPoint x: 889, endPoint y: 198, distance: 152.0
click at [889, 198] on td "[PERSON_NAME][EMAIL_ADDRESS][PERSON_NAME][DOMAIN_NAME]" at bounding box center [915, 201] width 380 height 32
copy td "[PERSON_NAME][EMAIL_ADDRESS][PERSON_NAME][DOMAIN_NAME]"
click at [129, 163] on span "Contactpersonen" at bounding box center [86, 174] width 86 height 37
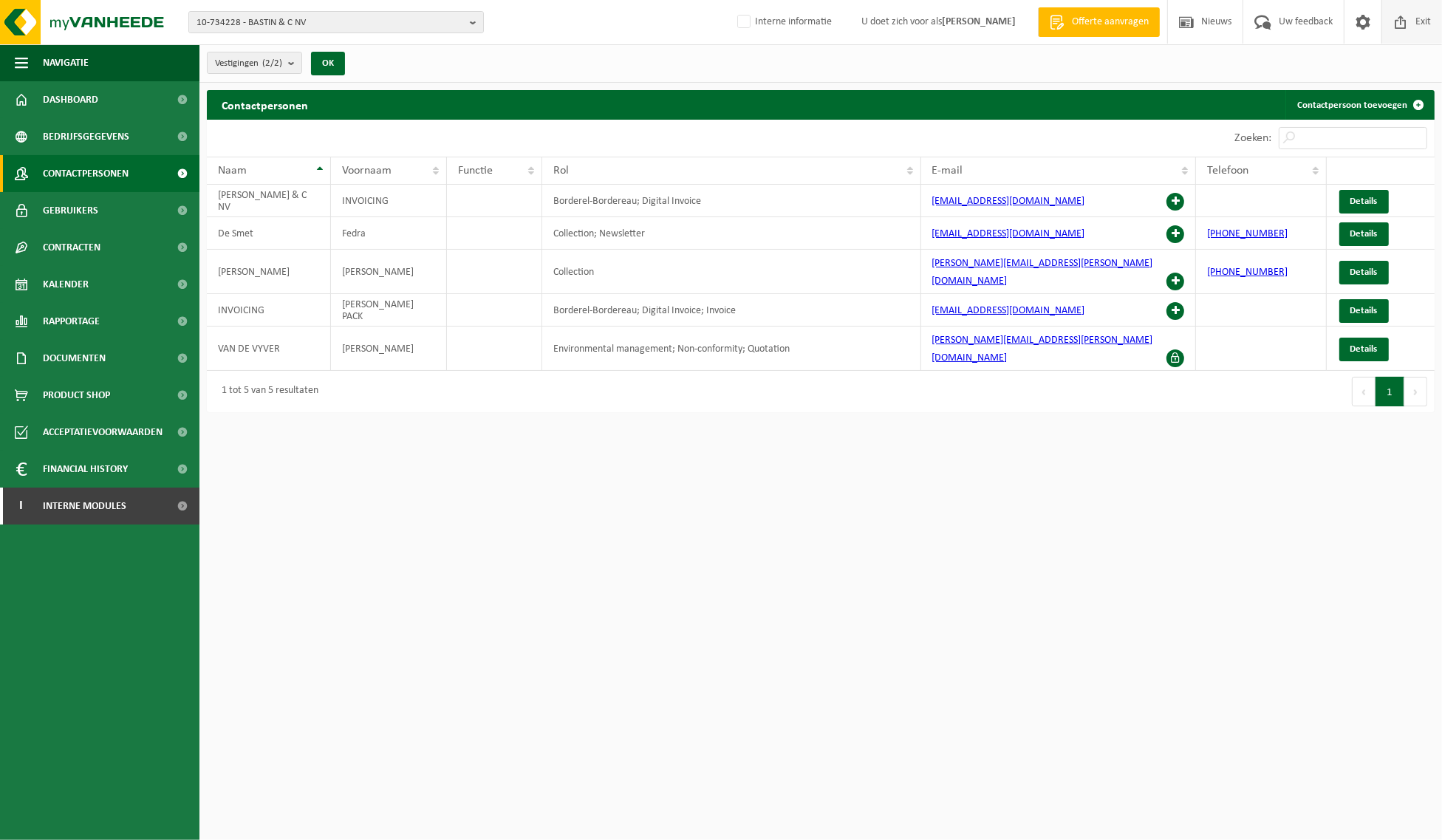
click at [1413, 16] on span "Exit" at bounding box center [1423, 21] width 23 height 43
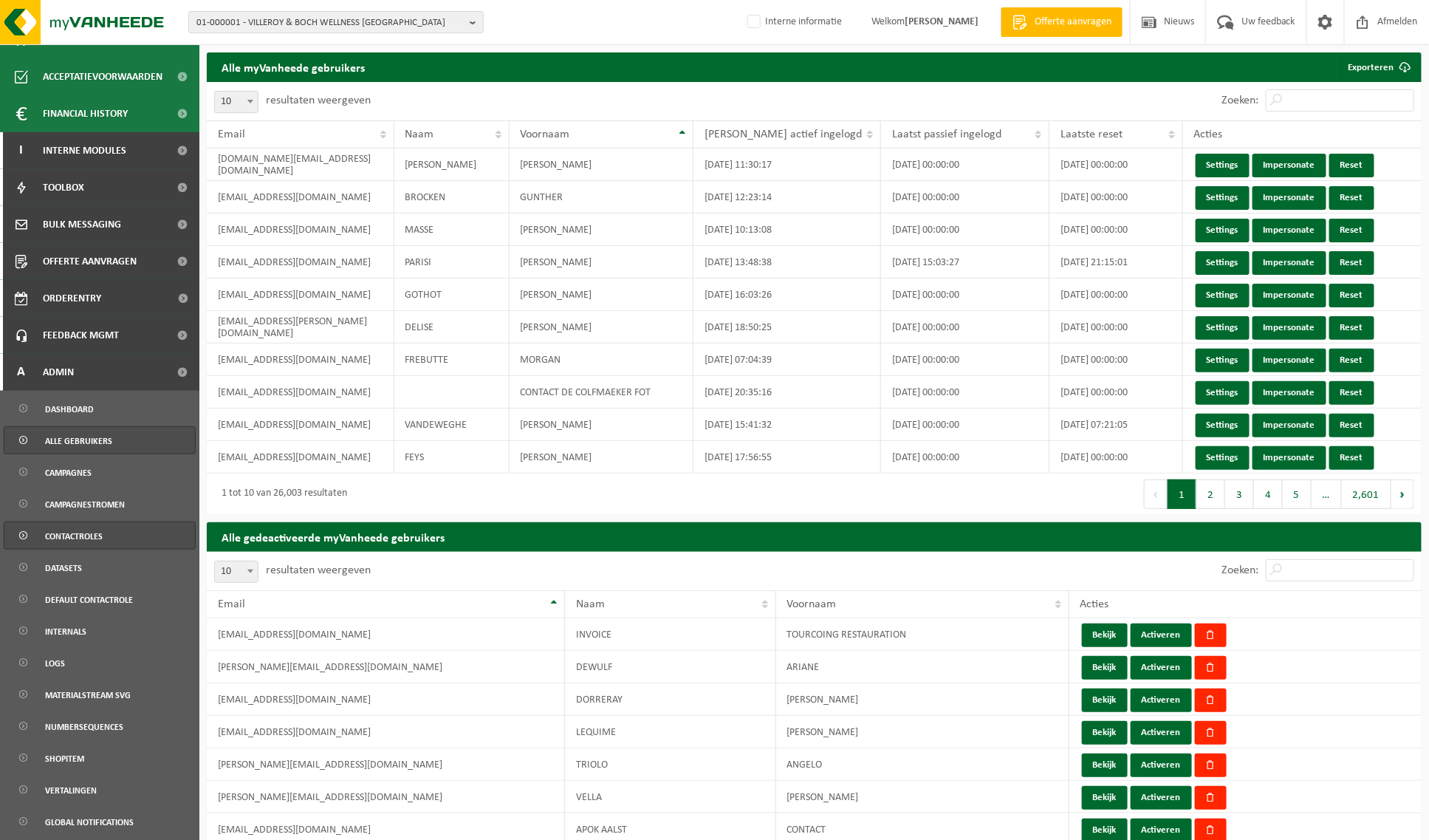
scroll to position [455, 0]
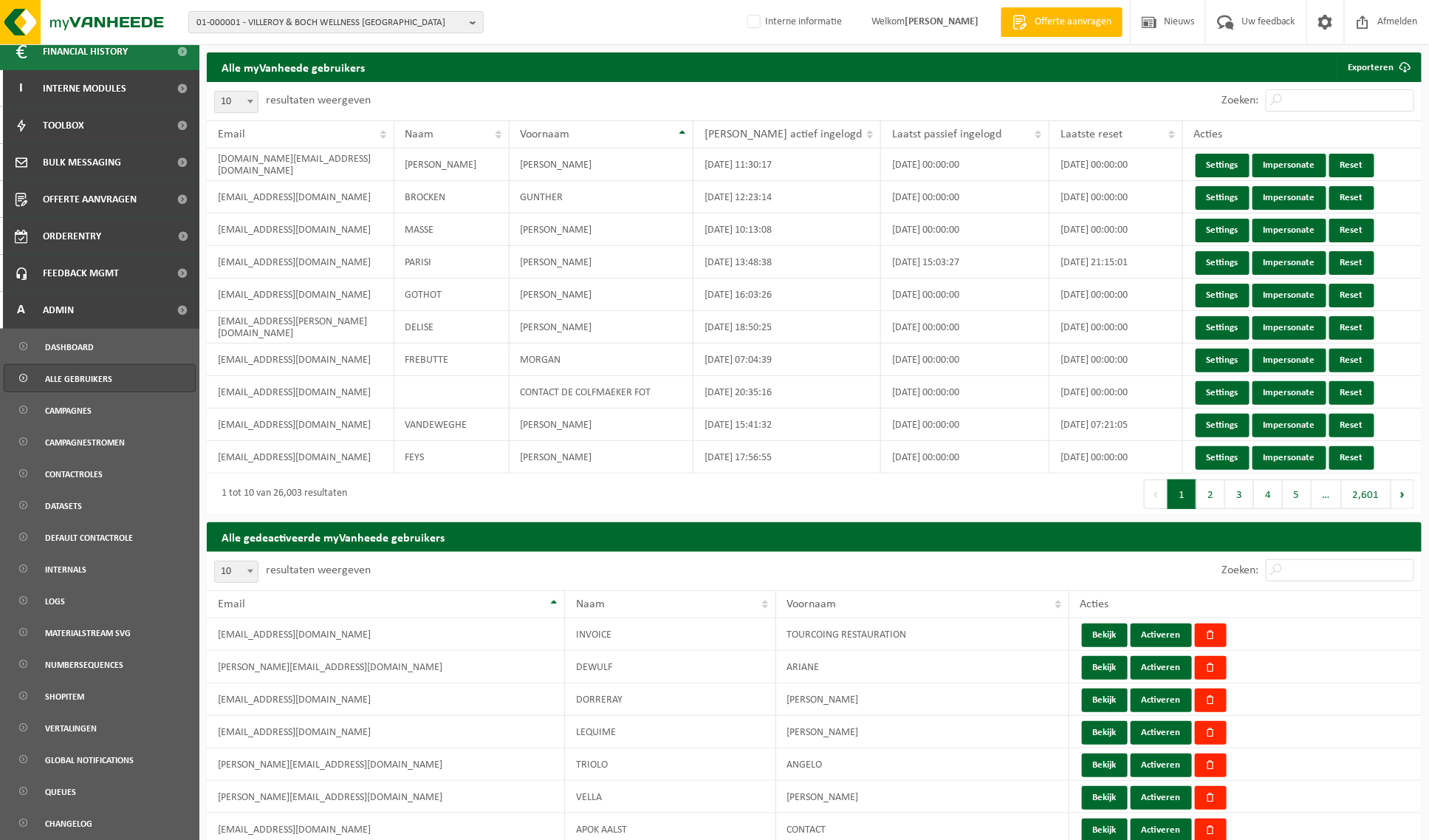
click at [97, 376] on span "Alle gebruikers" at bounding box center [78, 378] width 67 height 28
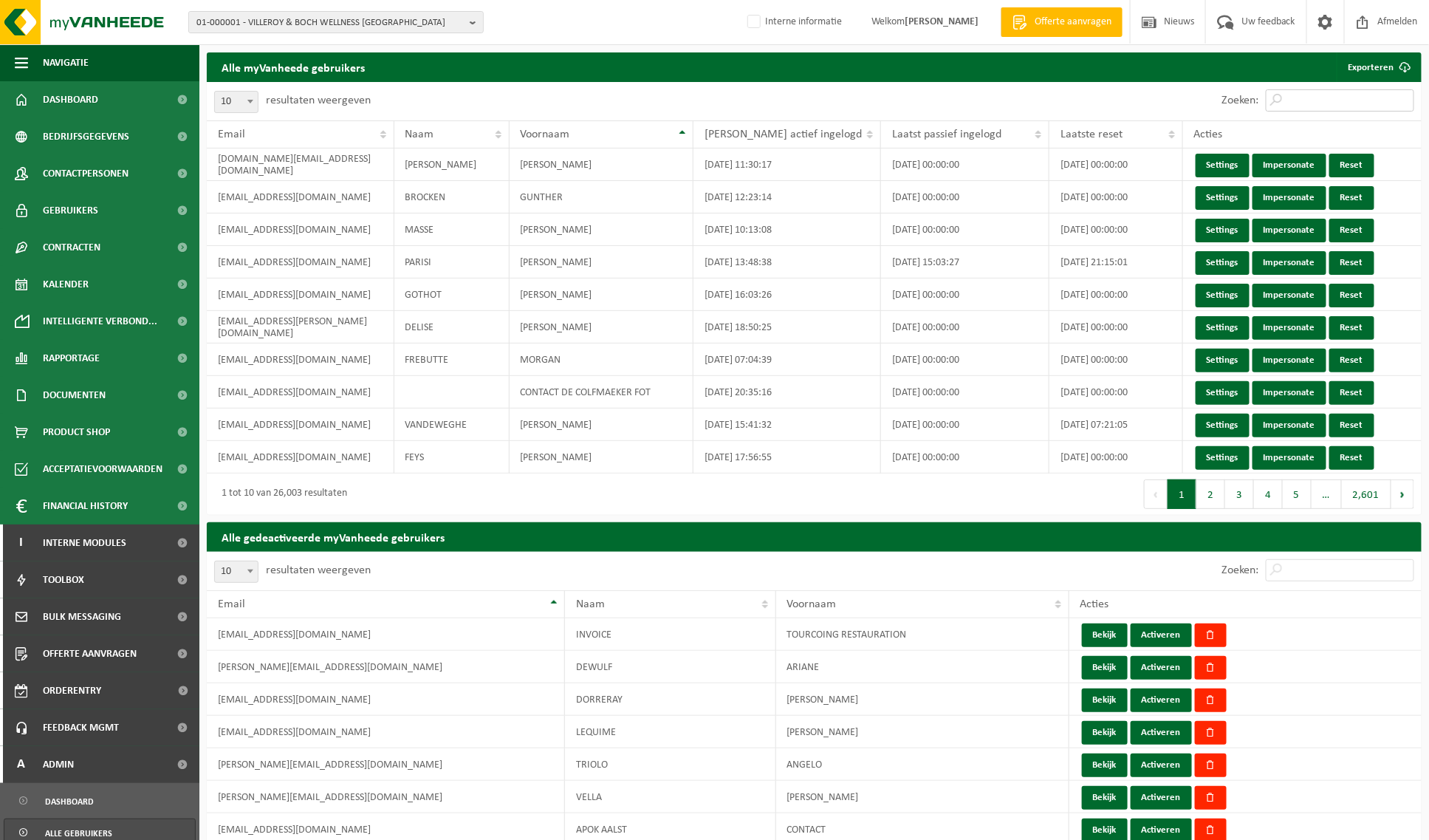
click at [1360, 94] on input "Zoeken:" at bounding box center [1340, 100] width 148 height 22
paste input "[PERSON_NAME][EMAIL_ADDRESS][PERSON_NAME][DOMAIN_NAME]"
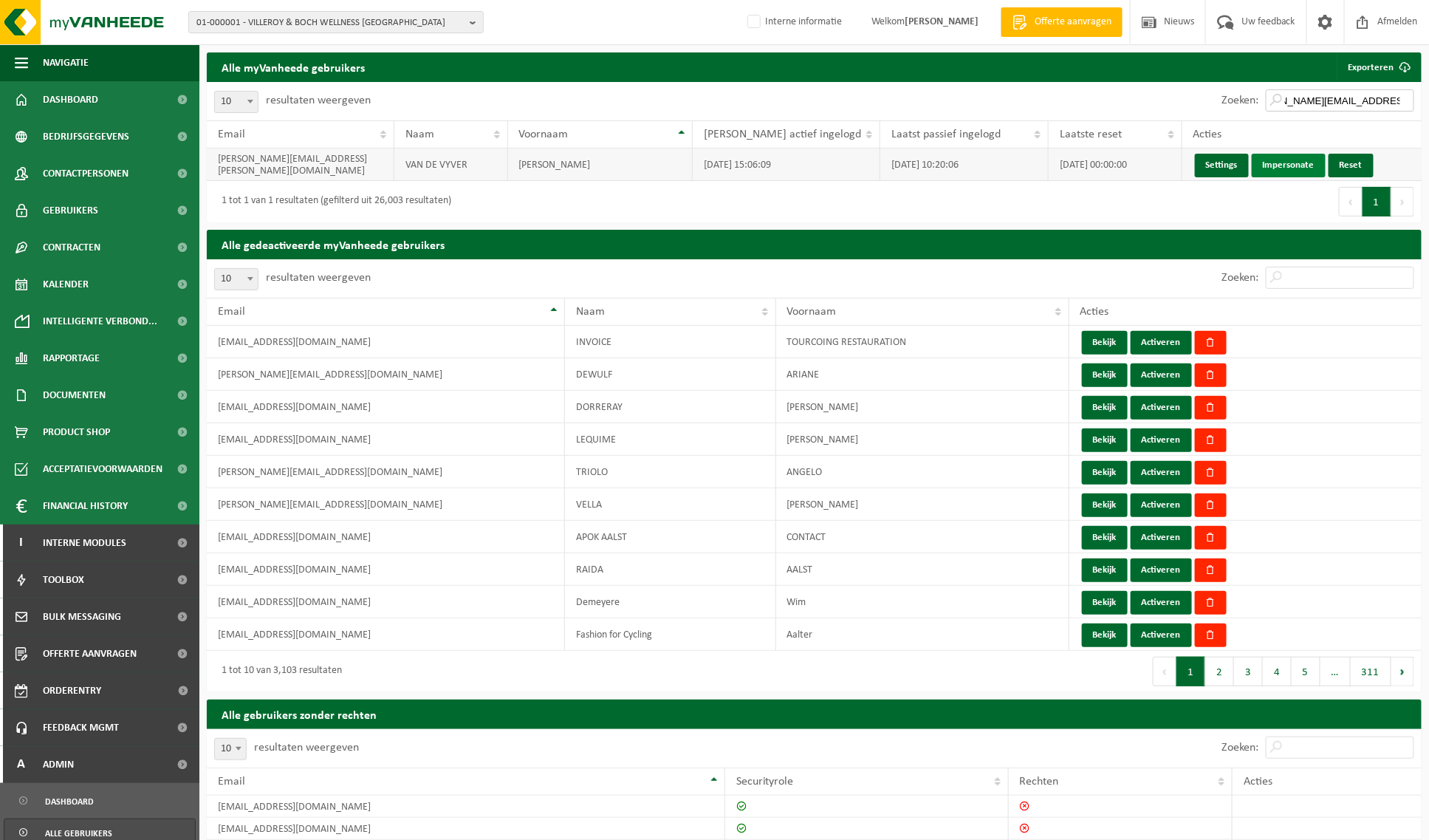
type input "[PERSON_NAME][EMAIL_ADDRESS][PERSON_NAME][DOMAIN_NAME]"
click at [1267, 161] on link "Impersonate" at bounding box center [1288, 166] width 74 height 24
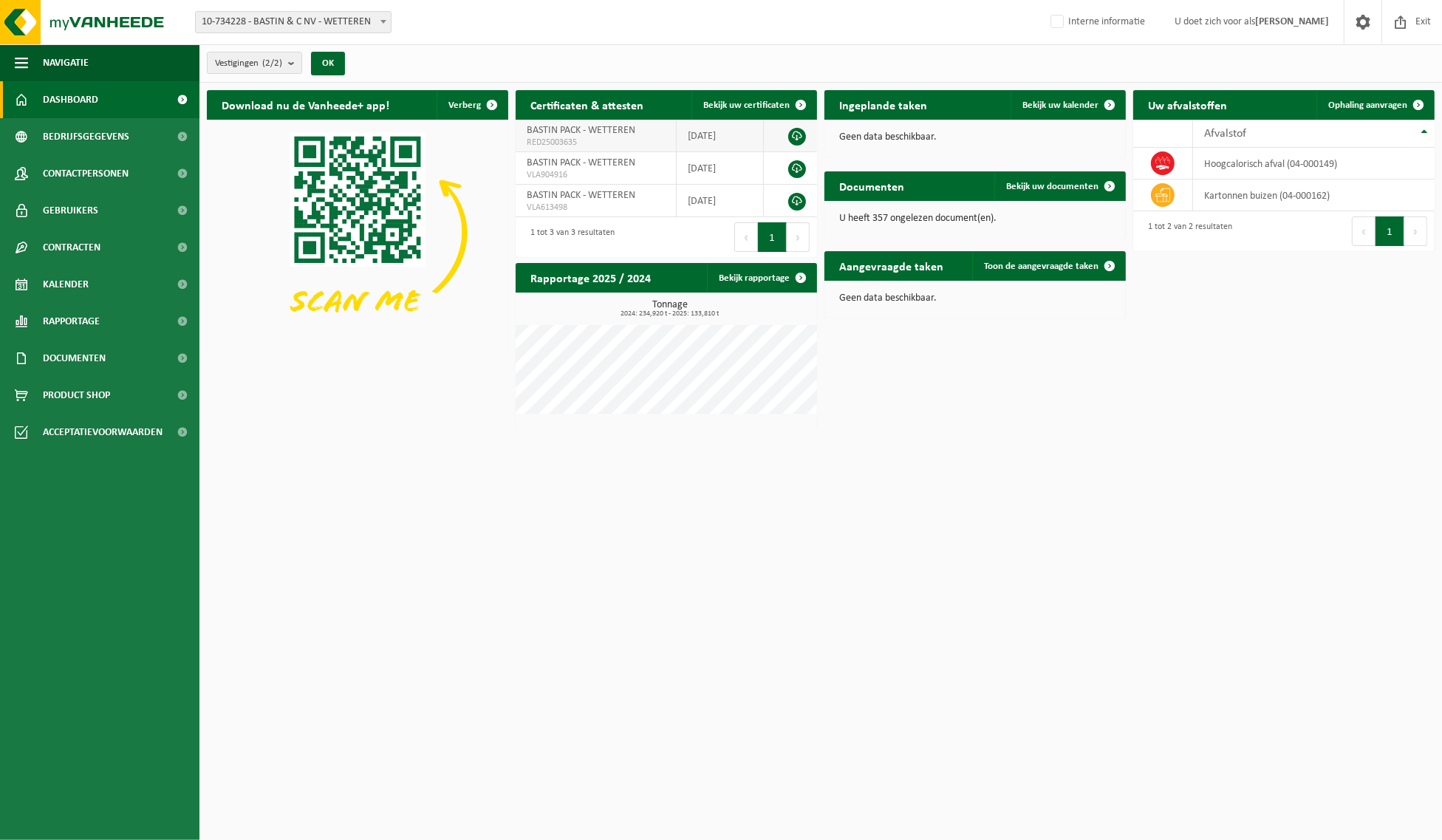
click at [795, 135] on link at bounding box center [796, 136] width 17 height 17
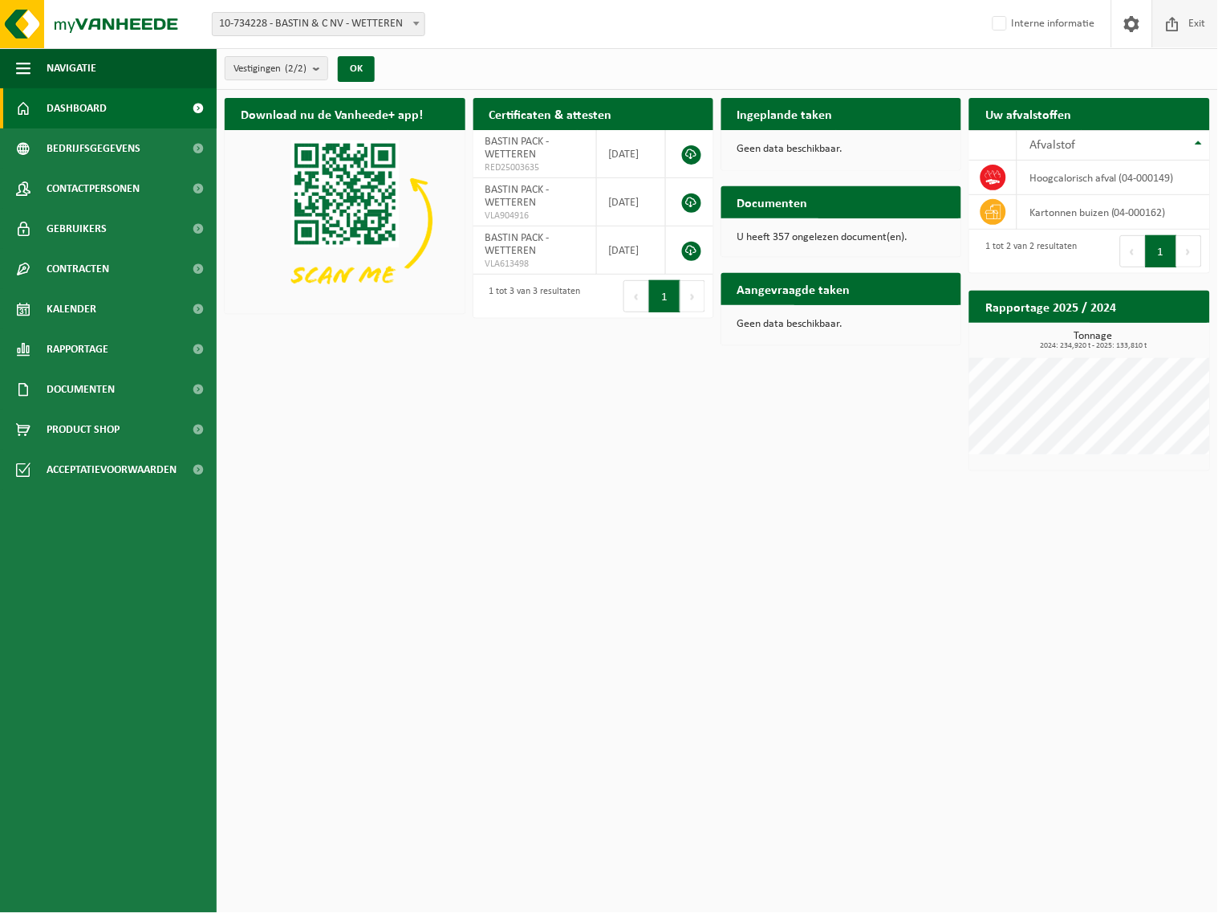
click at [1197, 22] on span "Exit" at bounding box center [1197, 23] width 25 height 47
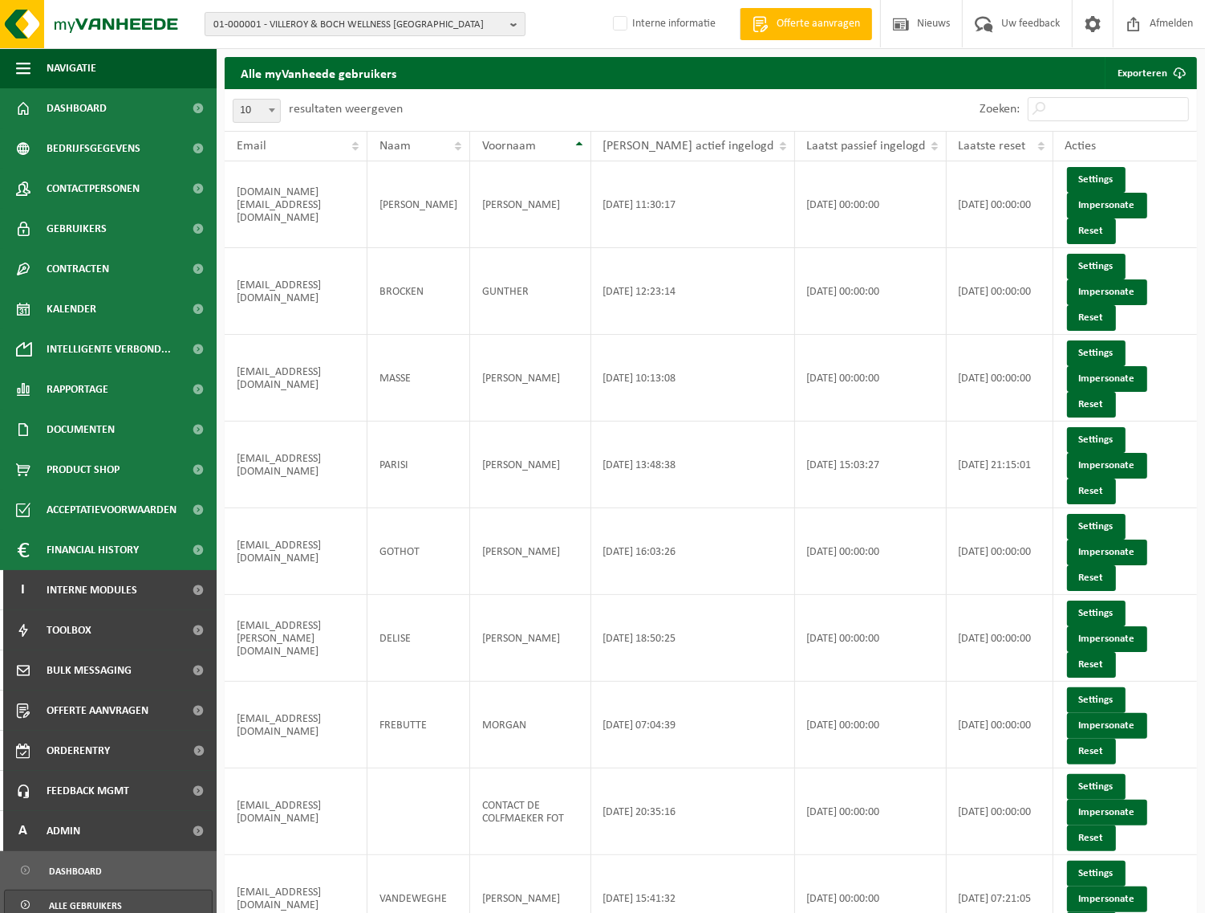
click at [510, 21] on b "button" at bounding box center [517, 24] width 14 height 22
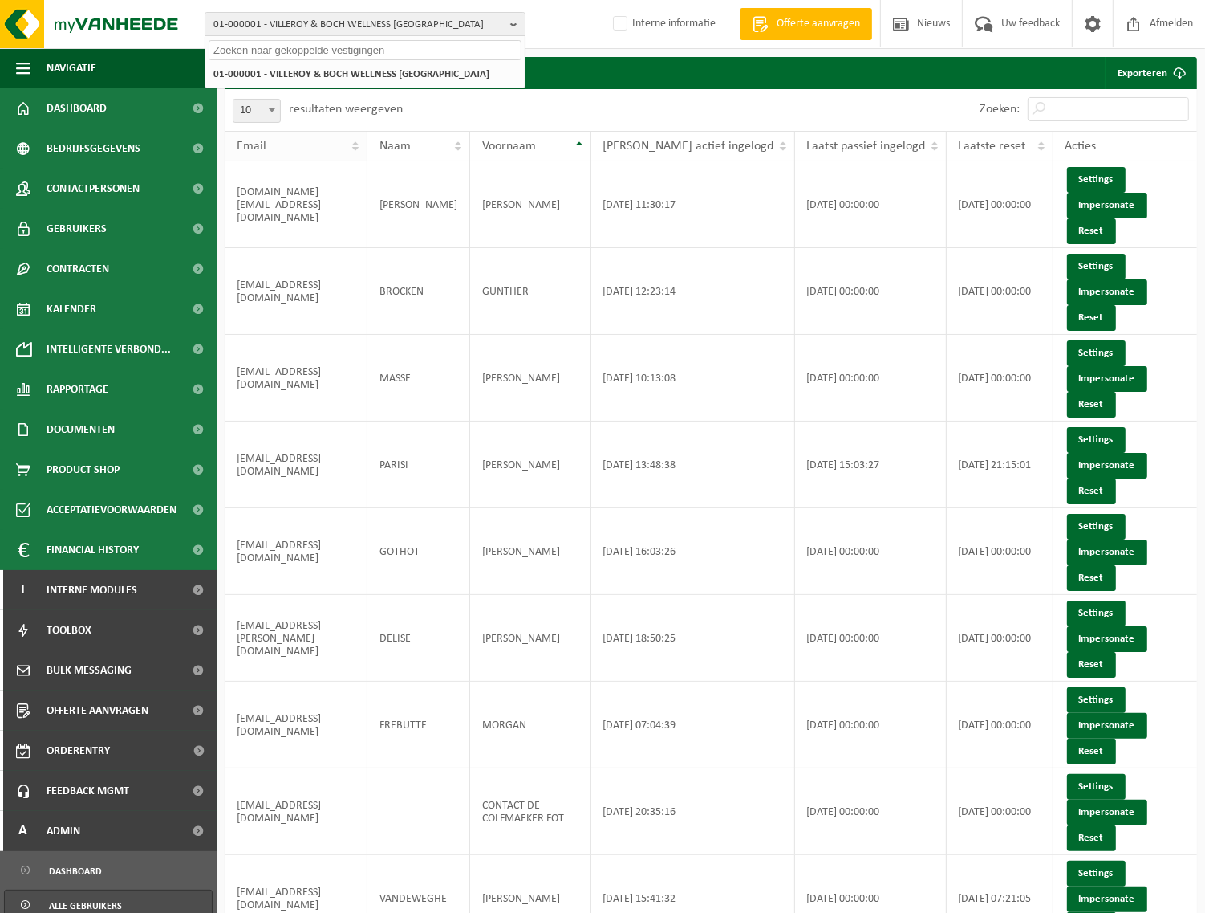
paste input "[PERSON_NAME][EMAIL_ADDRESS][PERSON_NAME][DOMAIN_NAME]"
type input "michel.vandevyver@bastinpack.be"
drag, startPoint x: 424, startPoint y: 41, endPoint x: -18, endPoint y: 30, distance: 442.4
click at [0, 30] on html "01-000001 - VILLEROY & BOCH WELLNESS NV michel.vandevyver@bastinpack.be 01-0000…" at bounding box center [602, 456] width 1205 height 913
click at [429, 41] on input "text" at bounding box center [365, 50] width 313 height 20
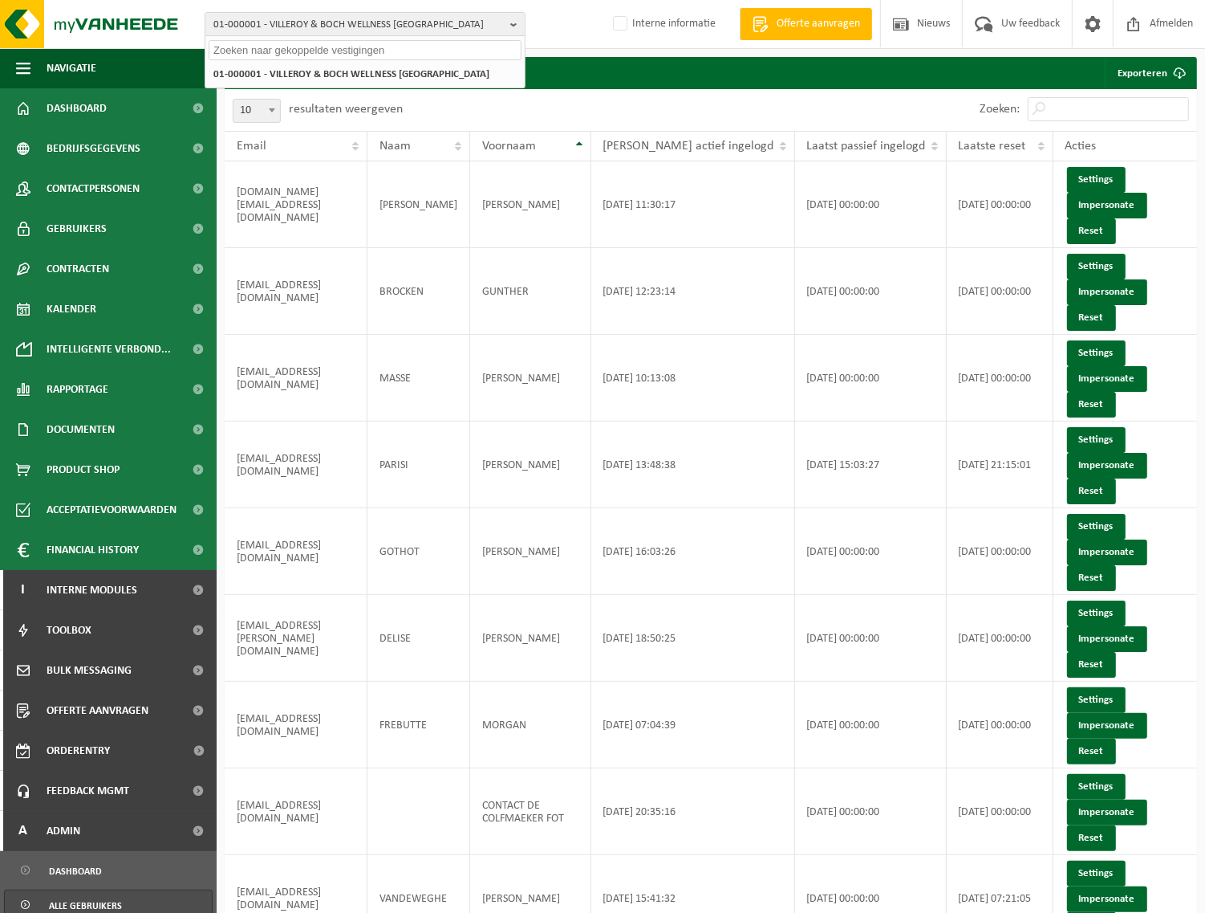
click at [431, 55] on input "text" at bounding box center [365, 50] width 313 height 20
paste input "10-734228"
type input "10-734228"
click at [283, 67] on strong "10-734228 - BASTIN & C NV" at bounding box center [293, 73] width 161 height 12
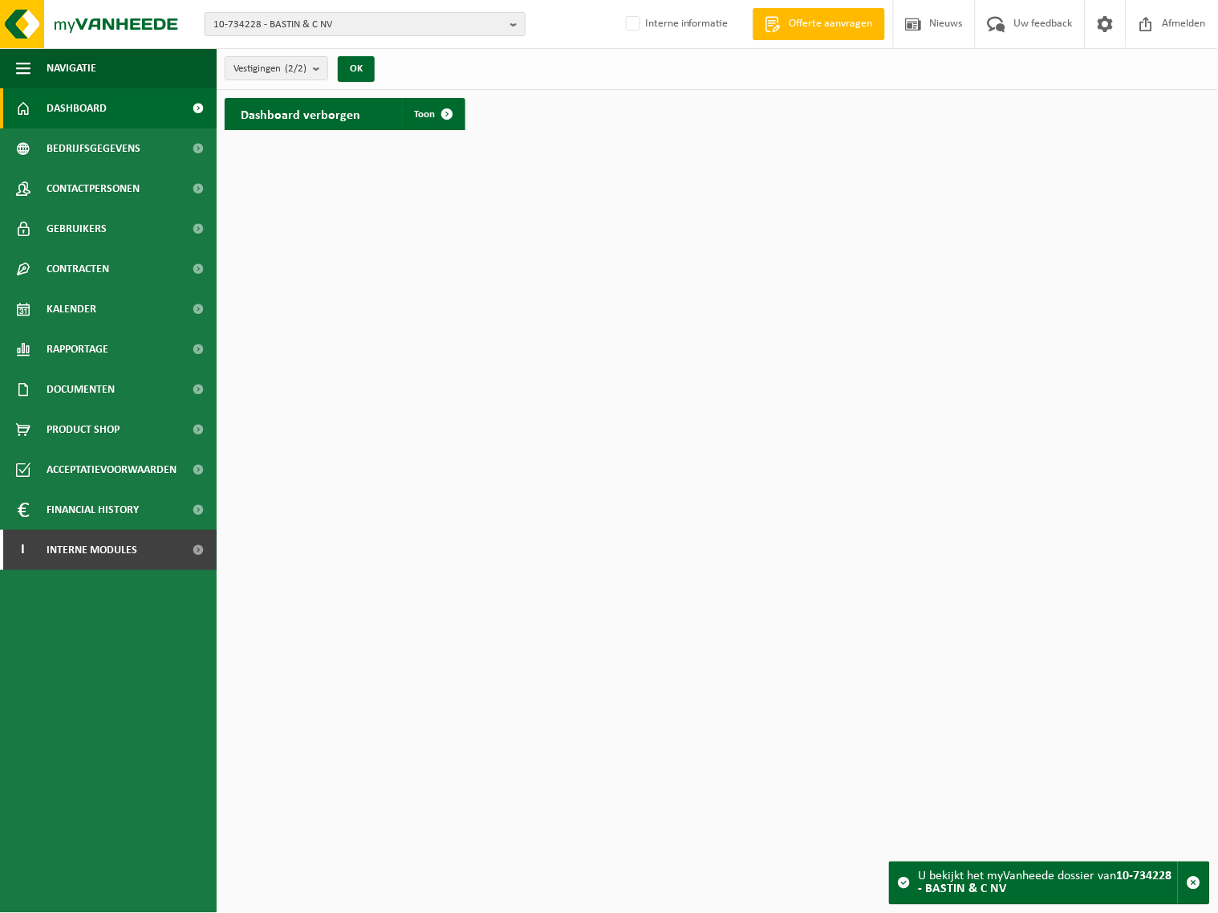
click at [511, 25] on b "button" at bounding box center [517, 24] width 14 height 22
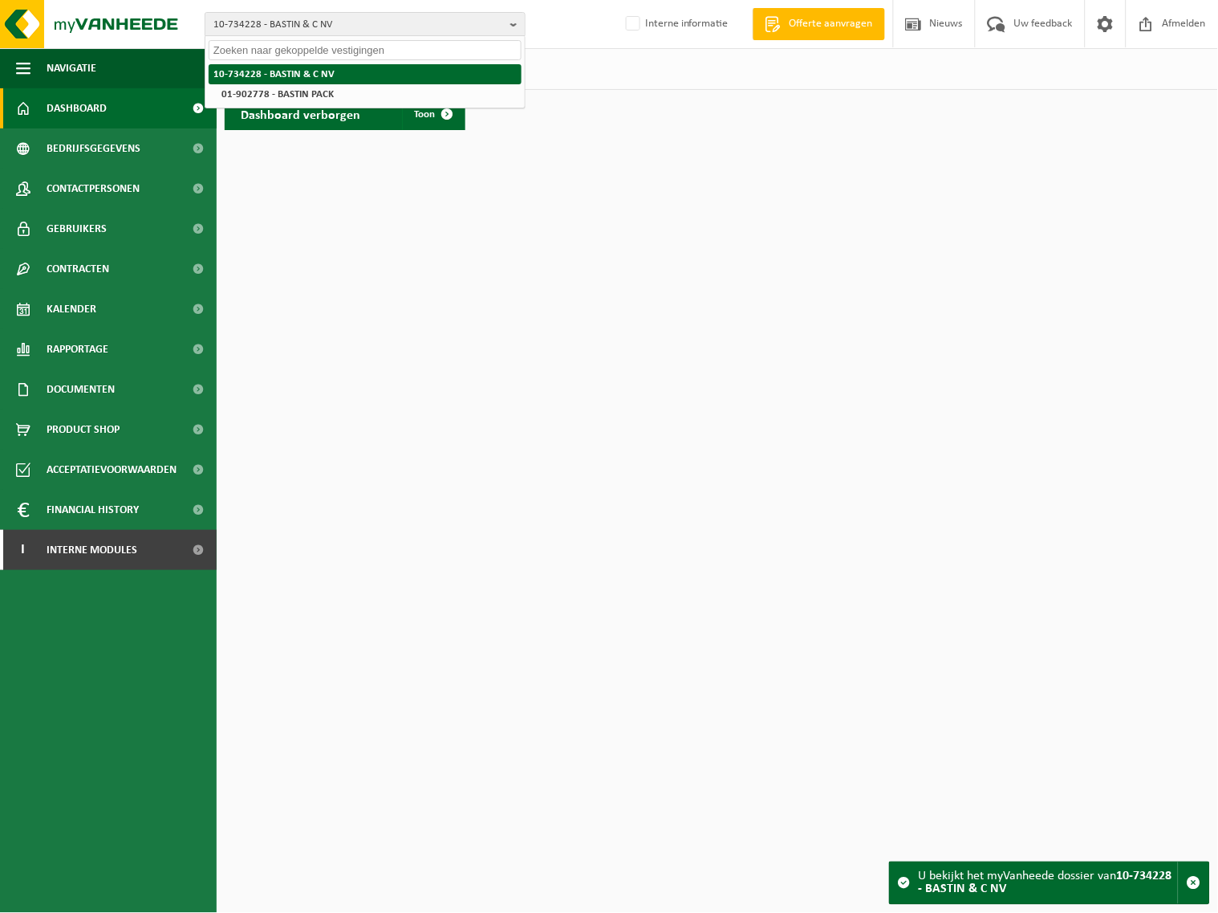
click at [356, 71] on li "10-734228 - BASTIN & C NV" at bounding box center [365, 74] width 313 height 20
drag, startPoint x: 532, startPoint y: 322, endPoint x: 528, endPoint y: 308, distance: 14.2
click at [532, 319] on html "10-734228 - BASTIN & C NV 10-734228 - BASTIN & C NV 01-902778 - BASTIN PACK Int…" at bounding box center [609, 456] width 1218 height 913
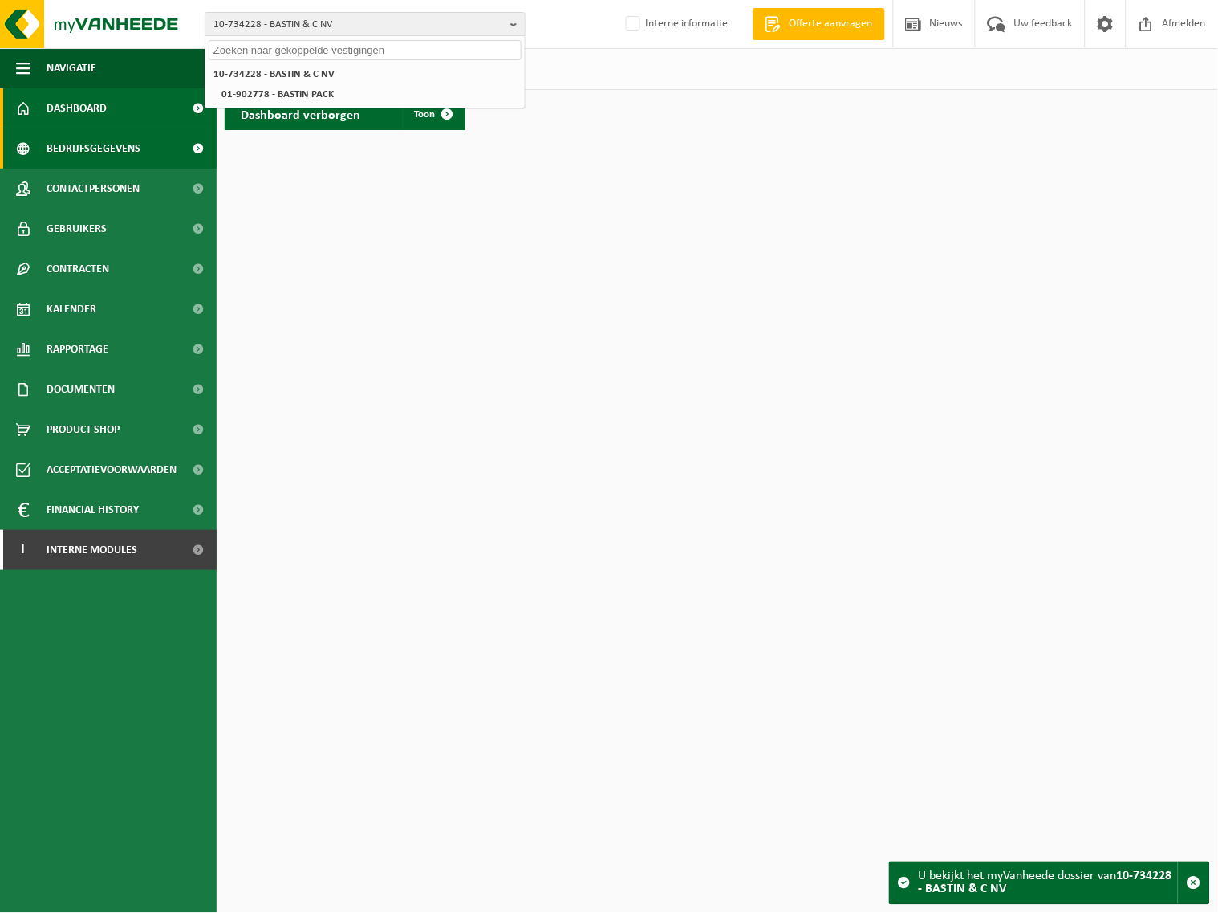
click at [92, 147] on span "Bedrijfsgegevens" at bounding box center [94, 148] width 94 height 40
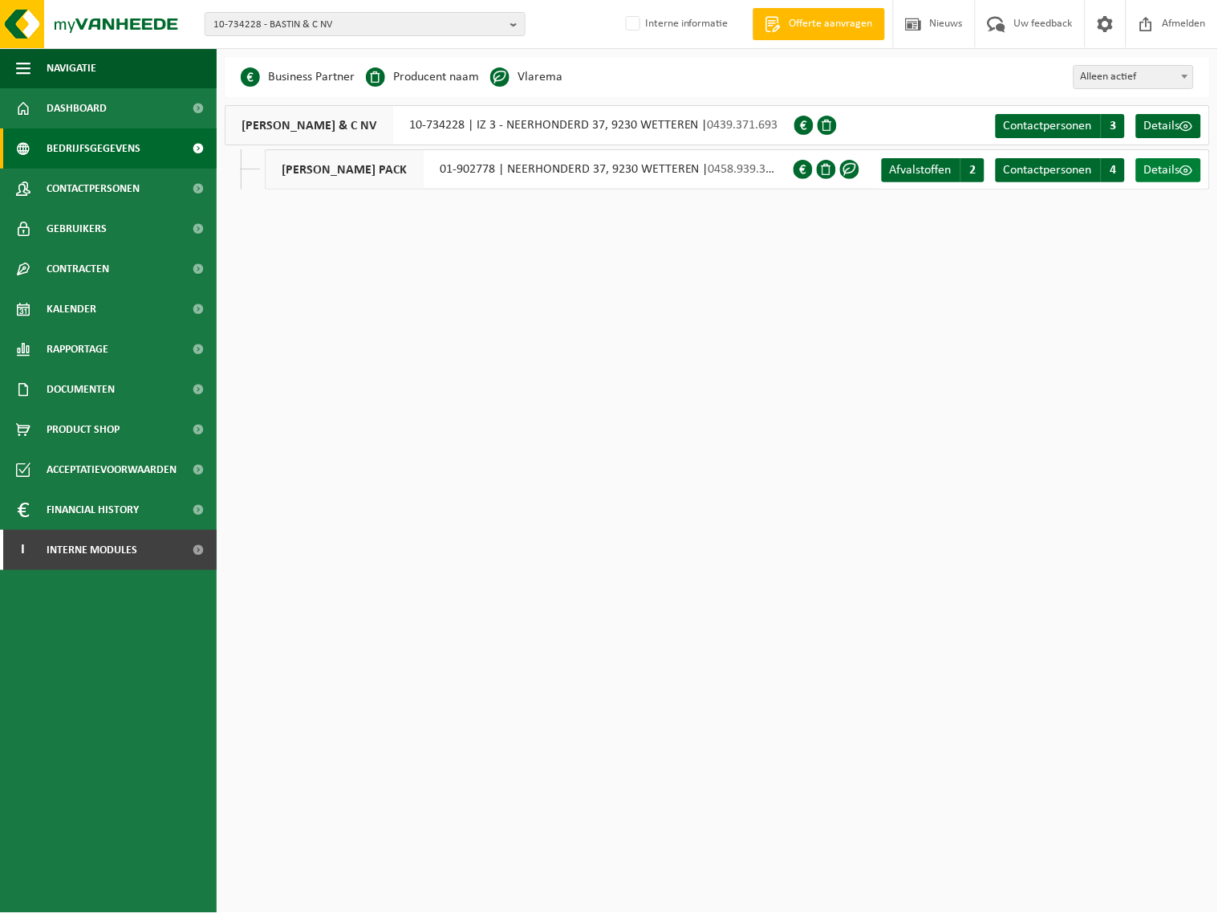
click at [1170, 164] on span "Details" at bounding box center [1162, 170] width 36 height 13
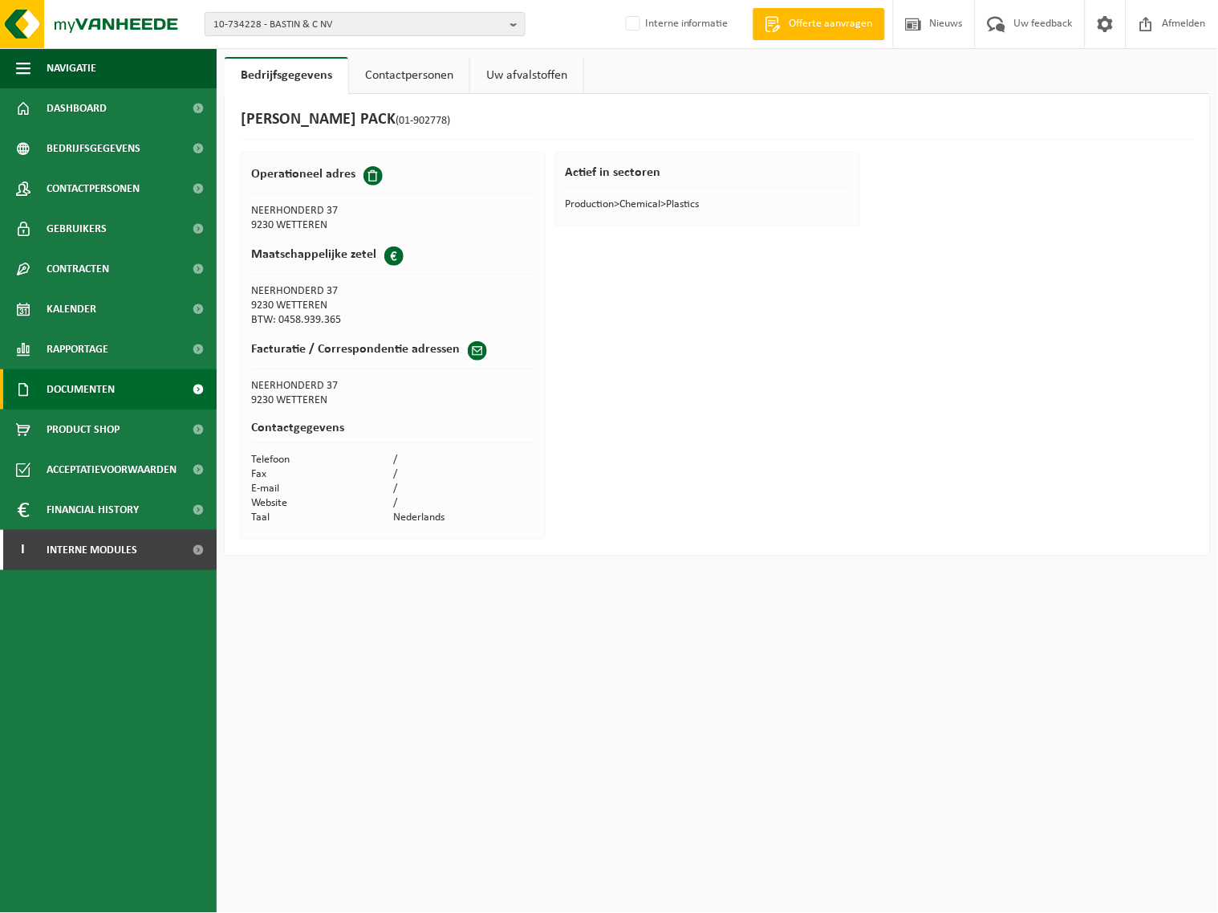
click at [87, 388] on span "Documenten" at bounding box center [81, 389] width 68 height 40
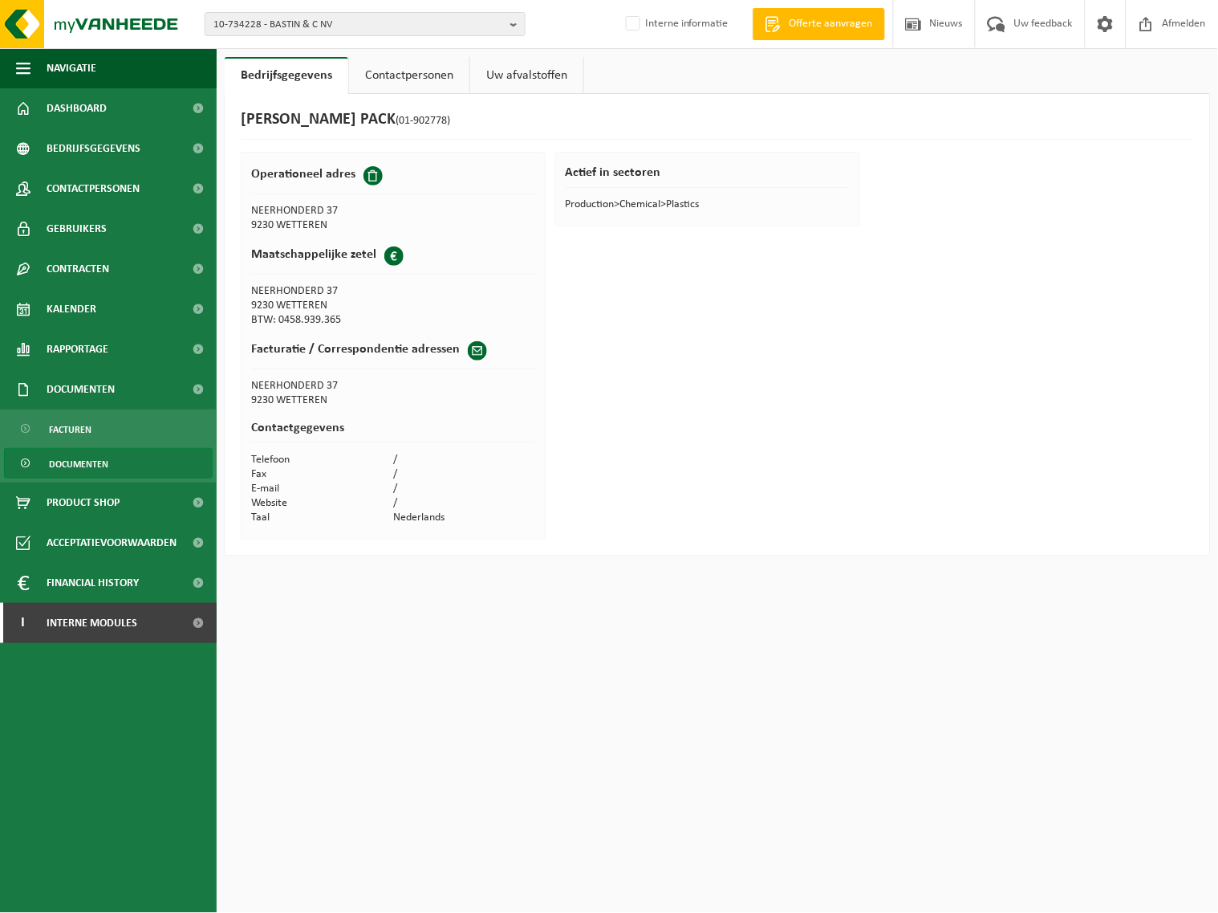
click at [121, 464] on link "Documenten" at bounding box center [108, 463] width 209 height 30
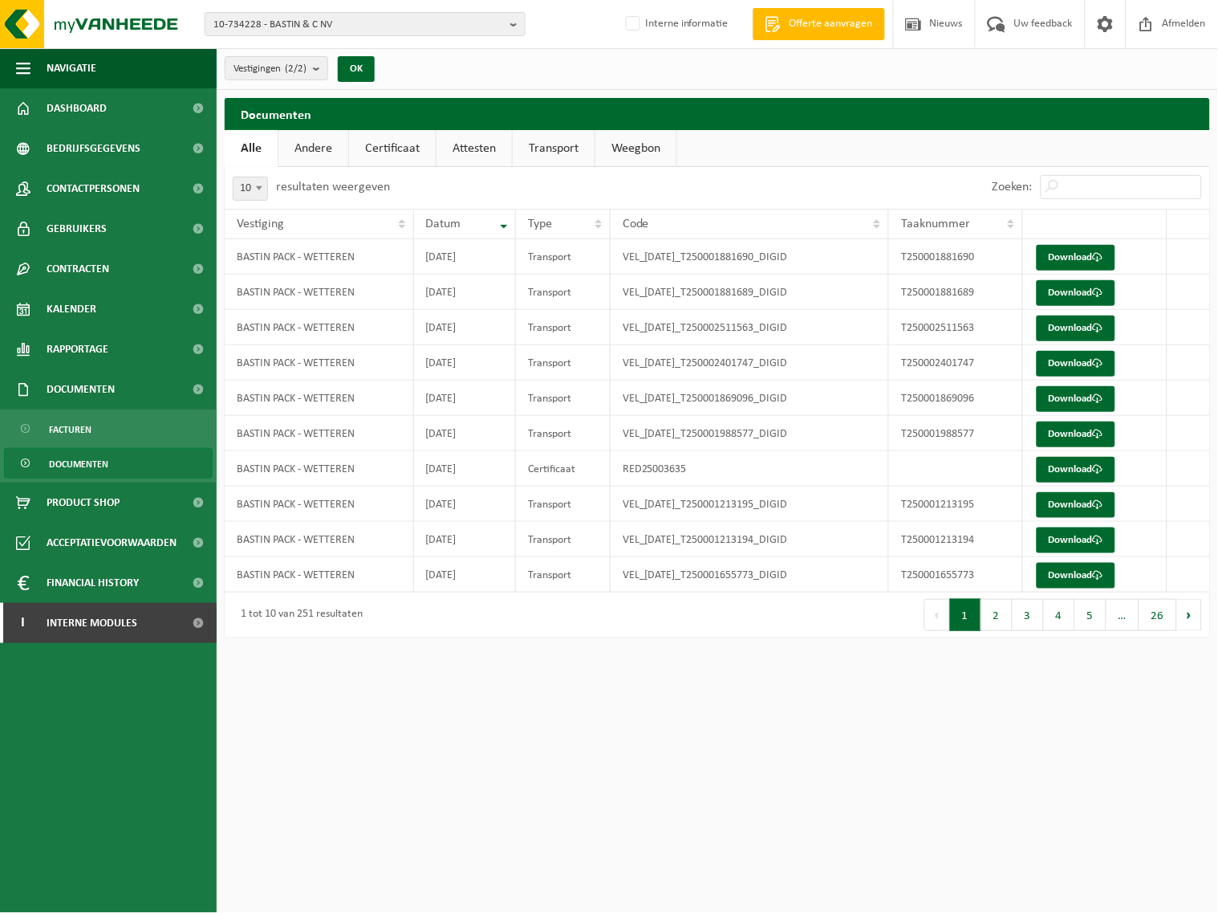
click at [403, 142] on link "Certificaat" at bounding box center [392, 148] width 87 height 37
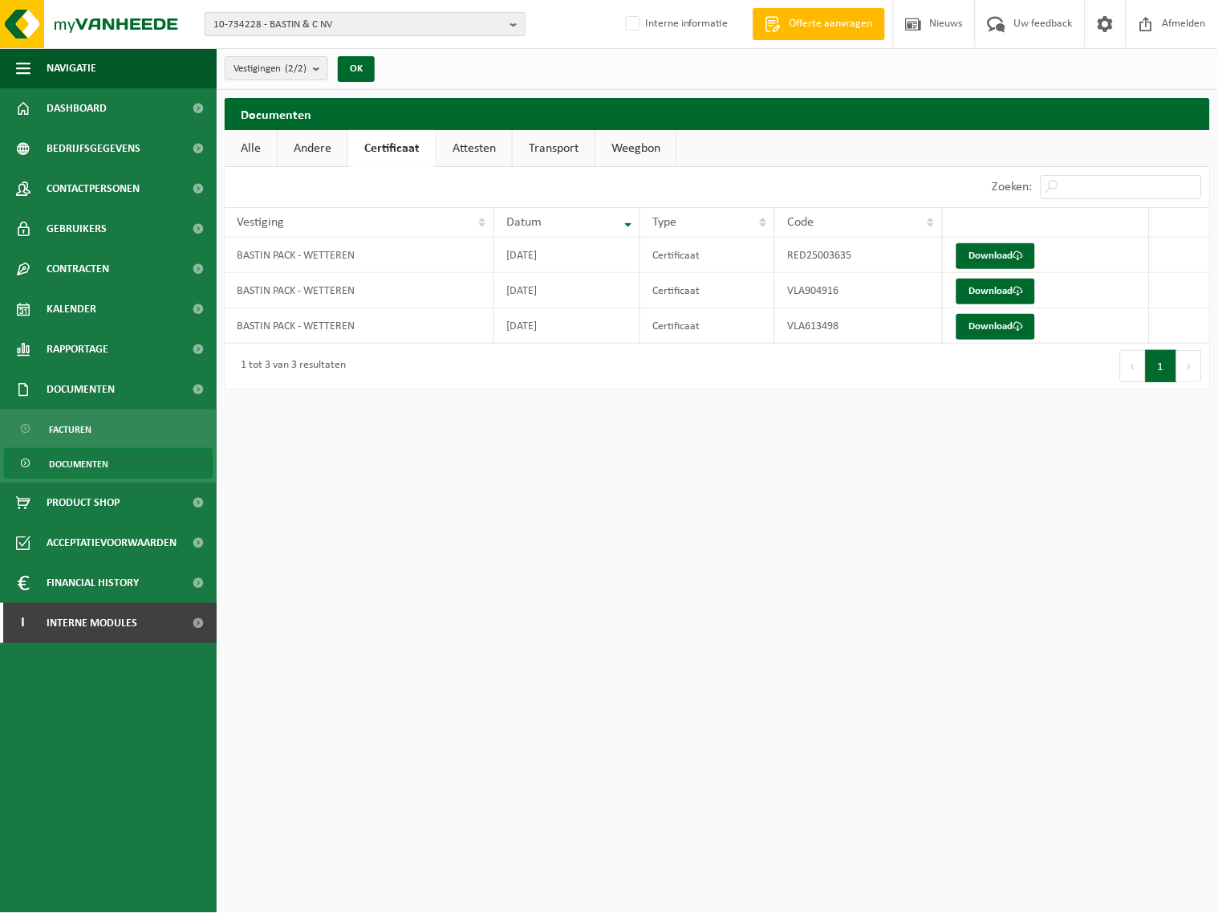
click at [506, 20] on button "10-734228 - BASTIN & C NV" at bounding box center [365, 24] width 321 height 24
click at [702, 73] on div "Vestigingen (2/2) Alles selecteren Alles deselecteren BASTIN & C NV - WETTEREN …" at bounding box center [718, 69] width 1002 height 42
click at [112, 258] on link "Contracten" at bounding box center [108, 269] width 217 height 40
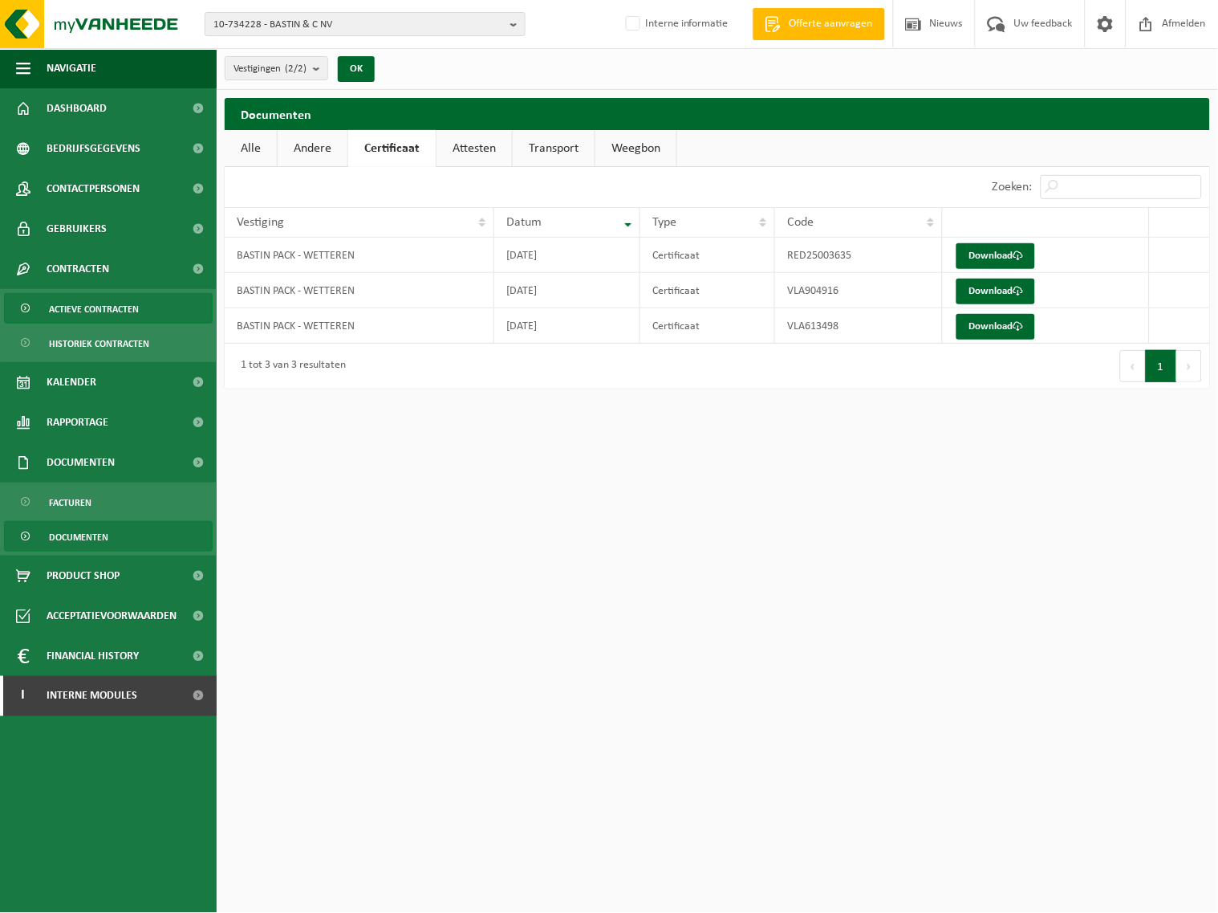
click at [137, 306] on span "Actieve contracten" at bounding box center [94, 309] width 90 height 30
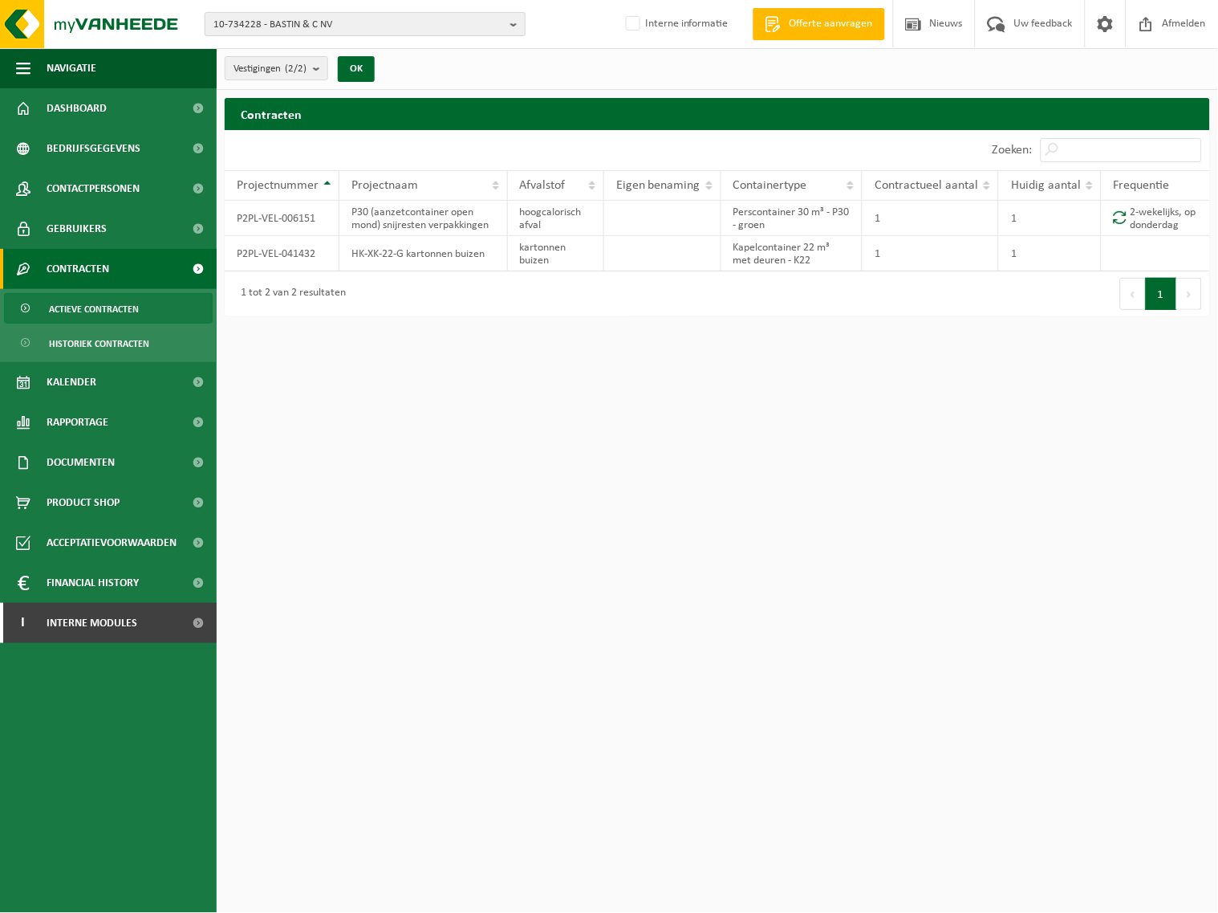
click at [512, 22] on b "button" at bounding box center [517, 24] width 14 height 22
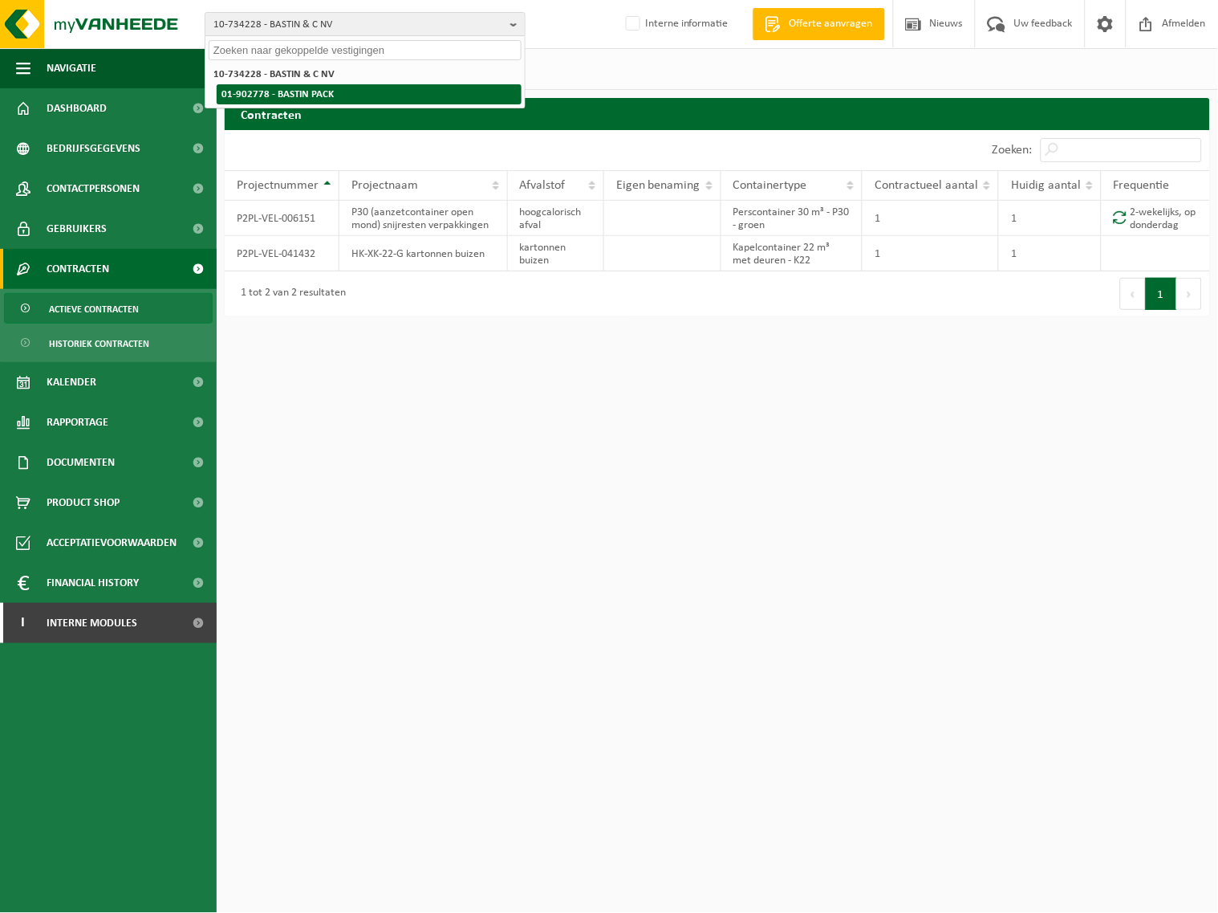
click at [367, 93] on li "01-902778 - BASTIN PACK" at bounding box center [369, 94] width 305 height 20
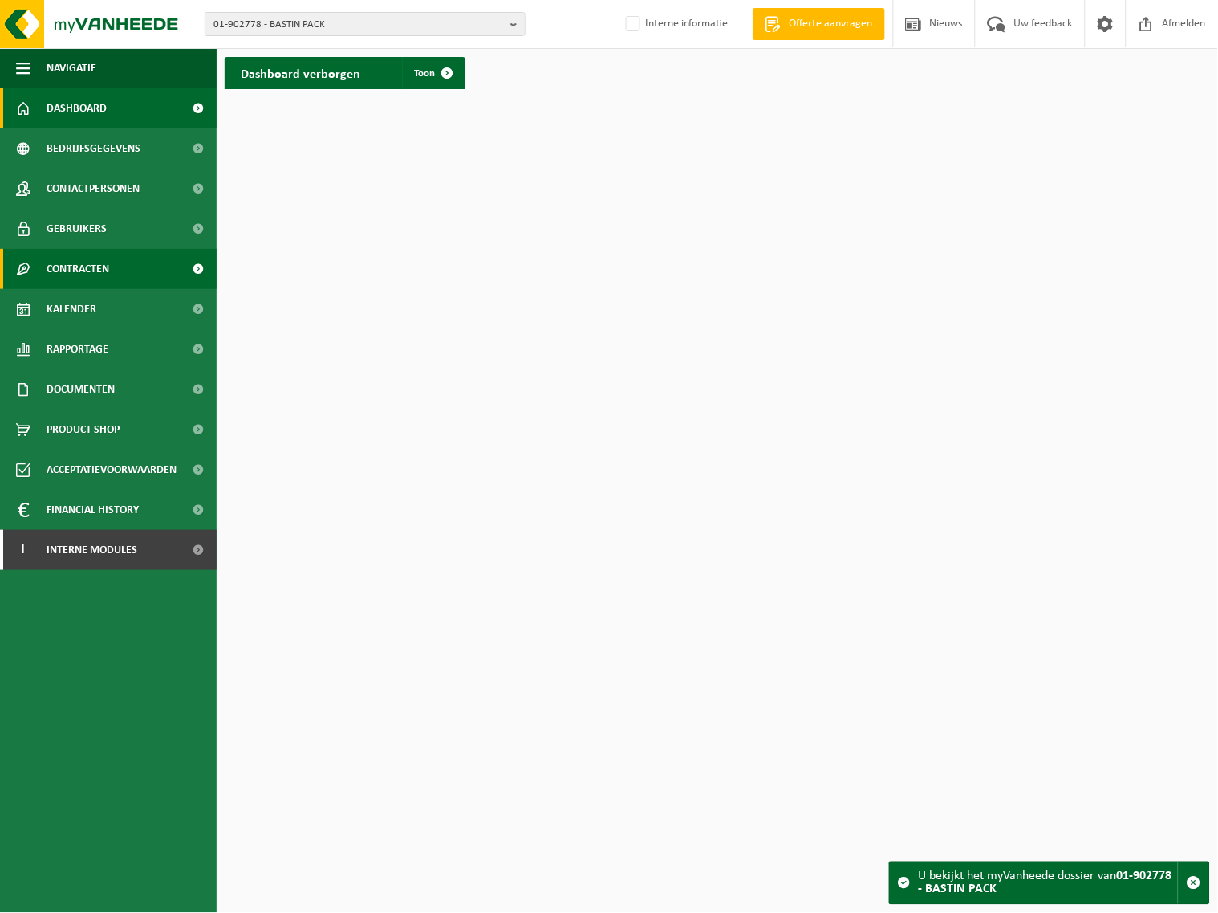
click at [114, 261] on link "Contracten" at bounding box center [108, 269] width 217 height 40
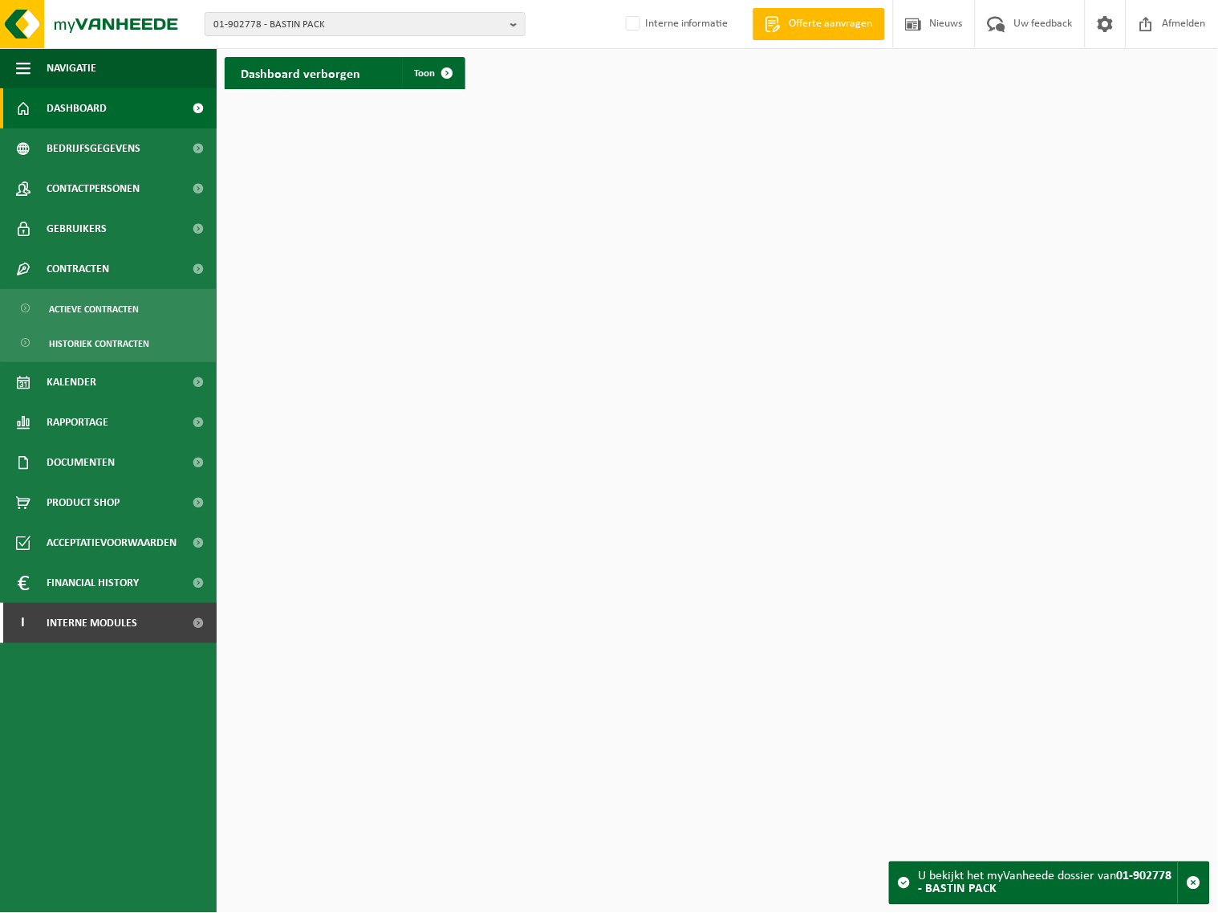
click at [327, 71] on h2 "Dashboard verborgen" at bounding box center [301, 72] width 152 height 31
click at [432, 71] on span at bounding box center [448, 73] width 32 height 32
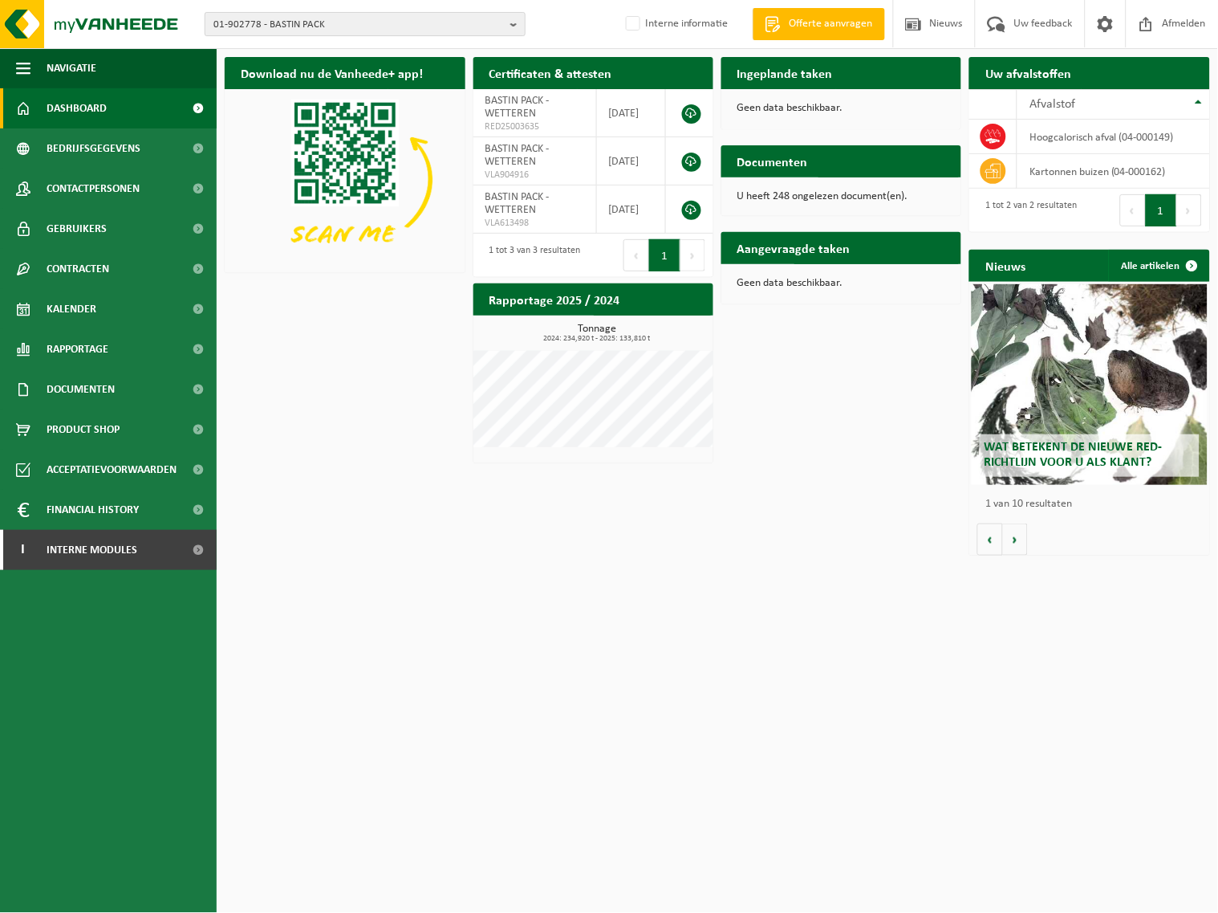
click at [510, 22] on b "button" at bounding box center [517, 24] width 14 height 22
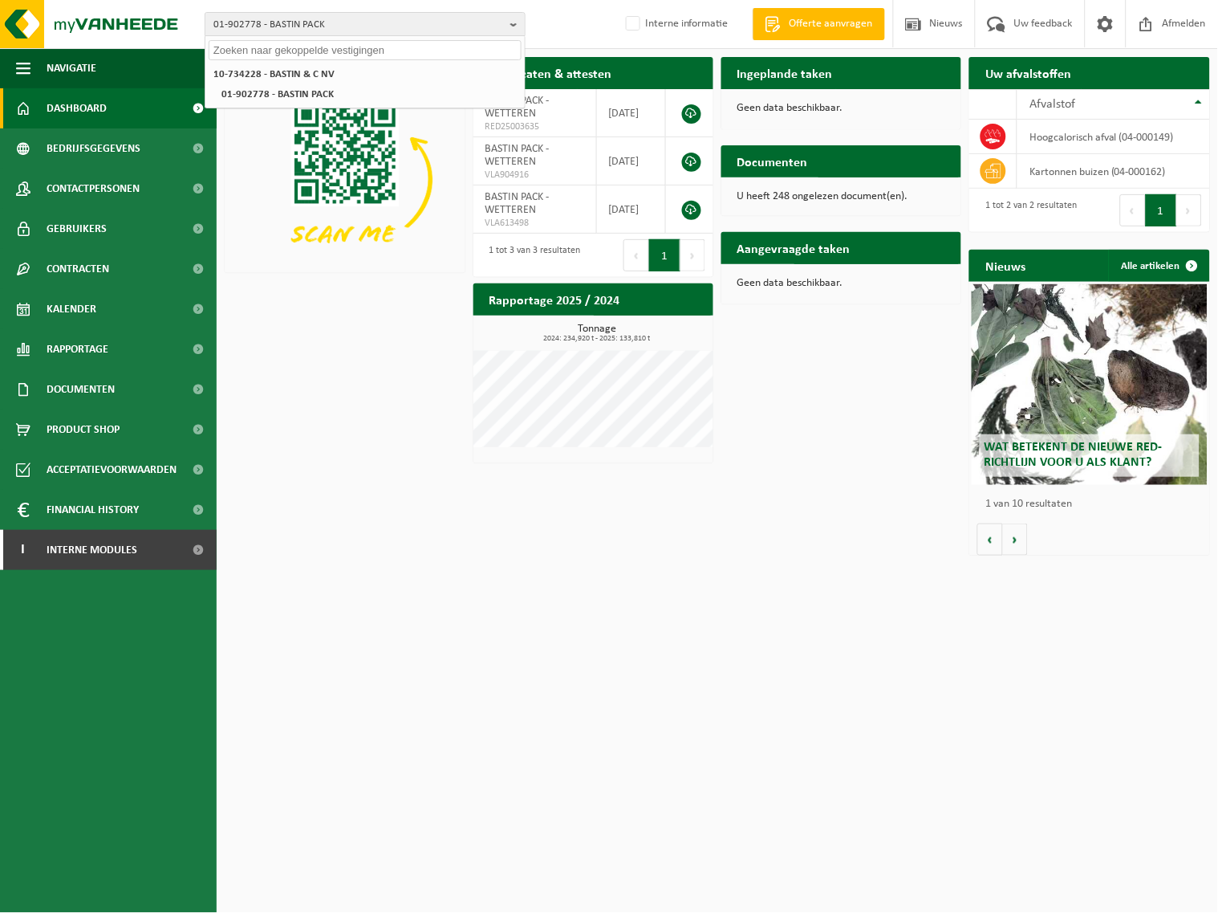
click at [394, 49] on input "text" at bounding box center [365, 50] width 313 height 20
paste input "02-008535"
type input "02-008535"
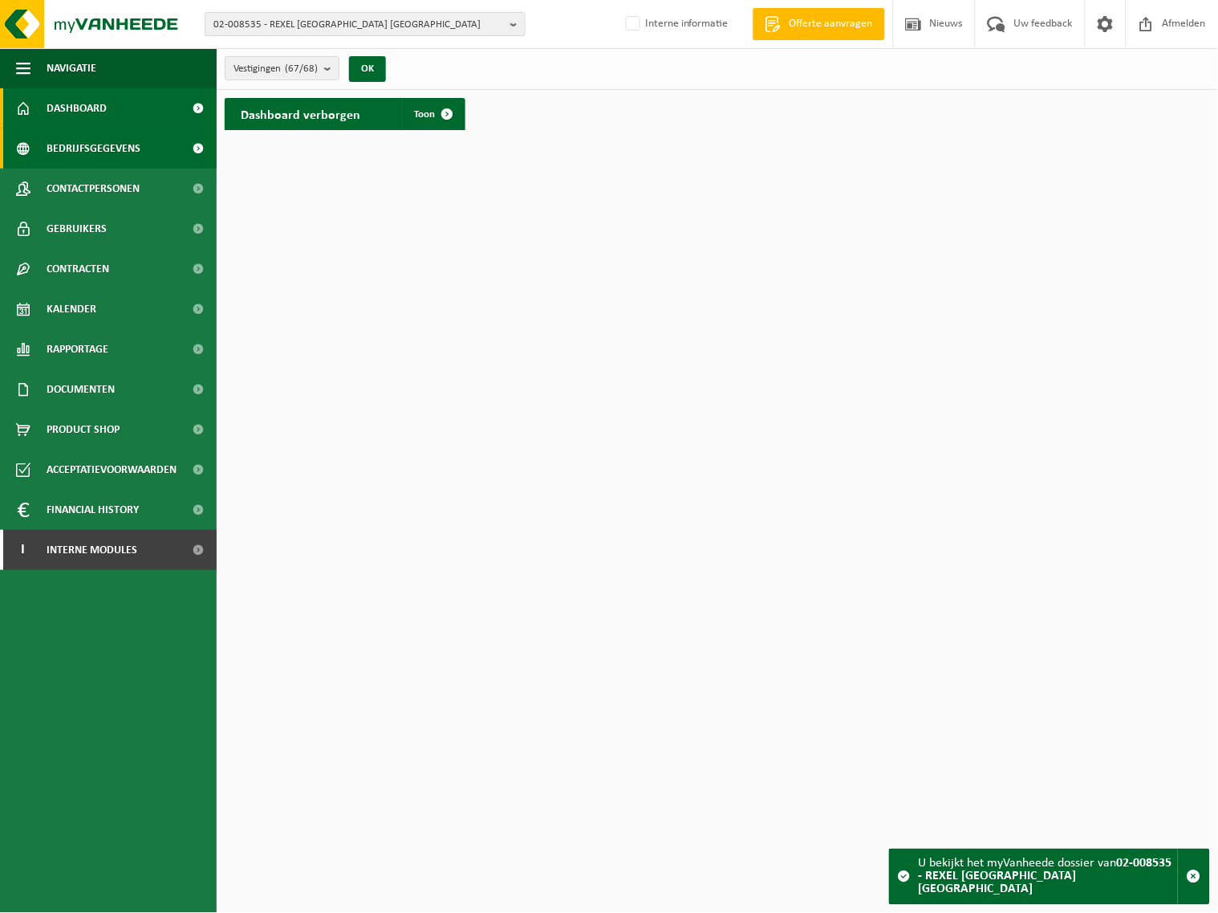
click at [89, 134] on span "Bedrijfsgegevens" at bounding box center [94, 148] width 94 height 40
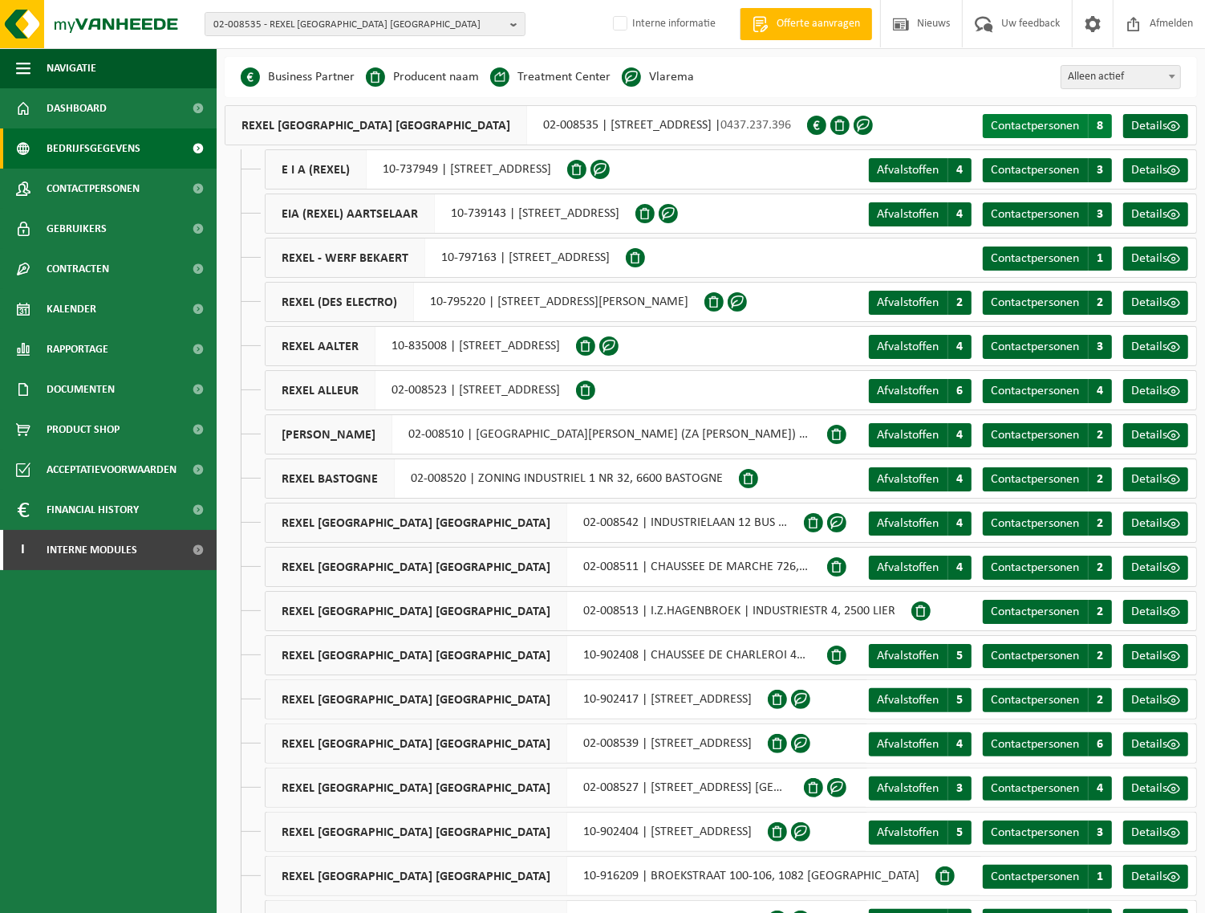
click at [1048, 120] on span "Contactpersonen" at bounding box center [1035, 126] width 88 height 13
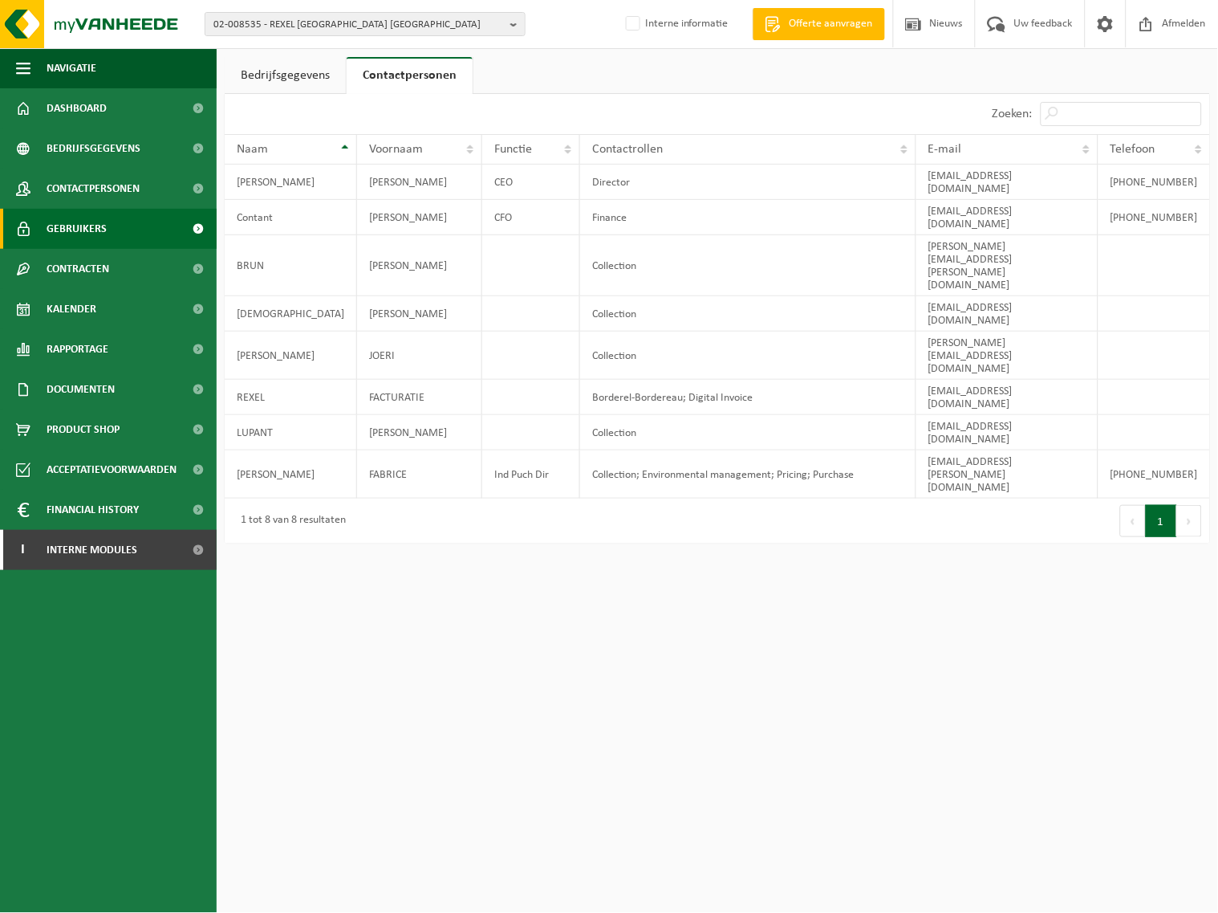
click at [91, 222] on span "Gebruikers" at bounding box center [77, 229] width 60 height 40
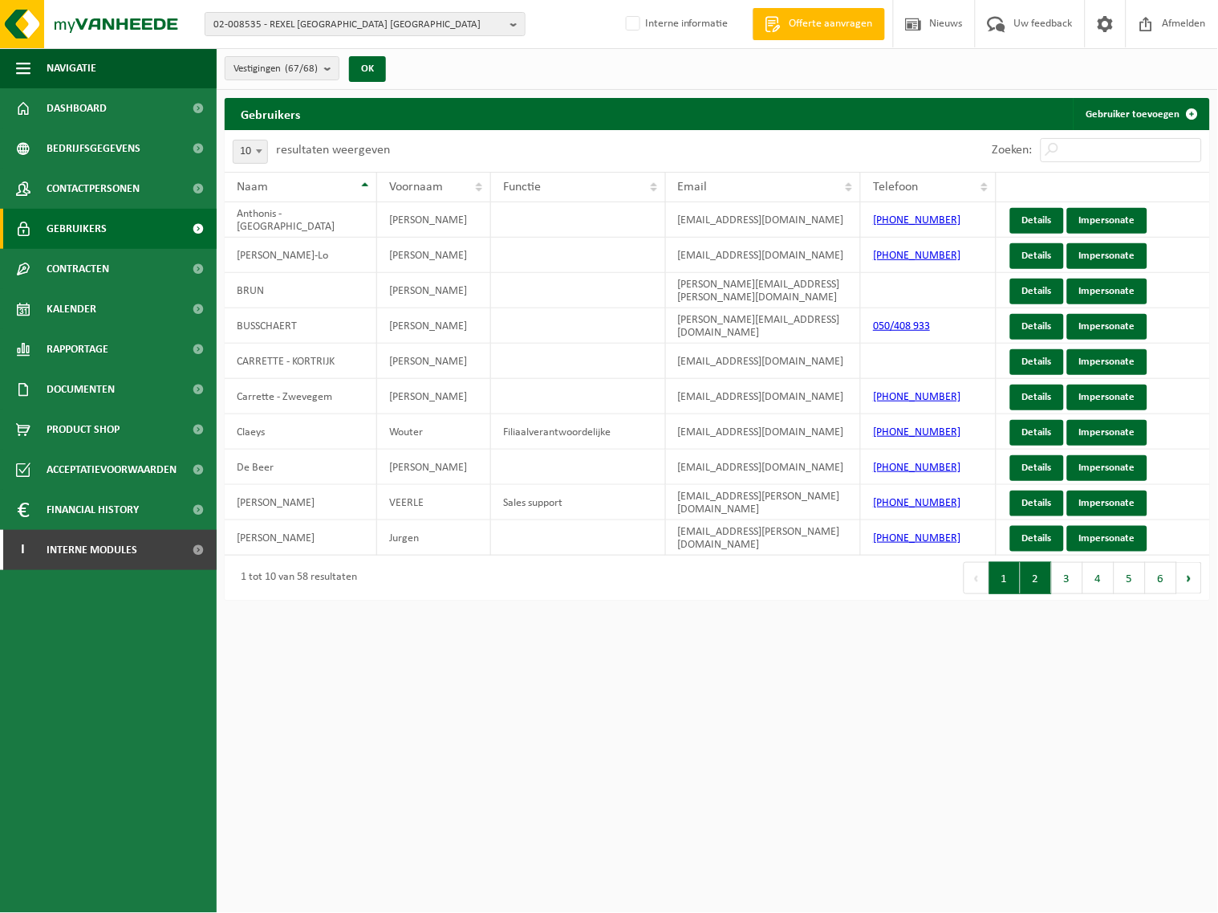
click at [1031, 575] on button "2" at bounding box center [1036, 578] width 31 height 32
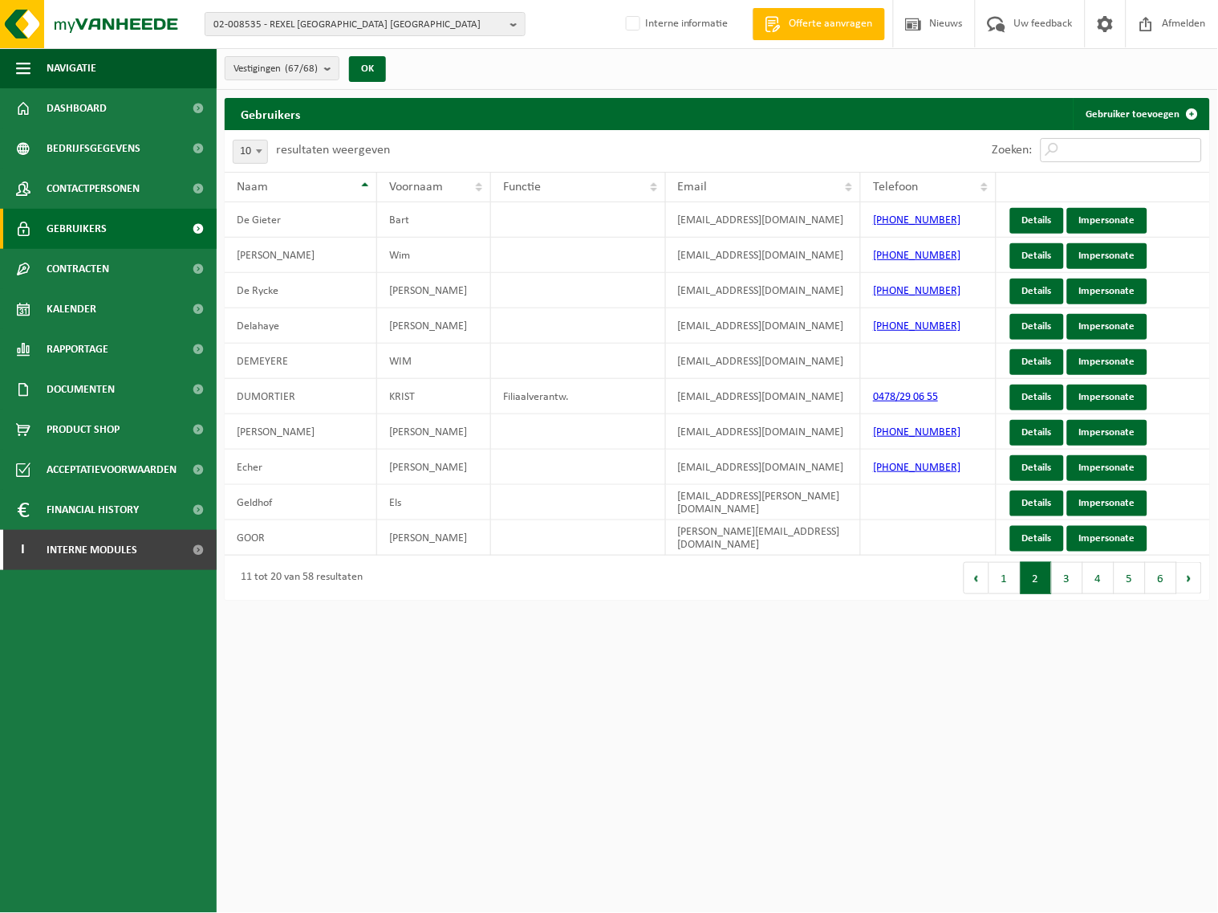
click at [1119, 141] on input "Zoeken:" at bounding box center [1121, 150] width 161 height 24
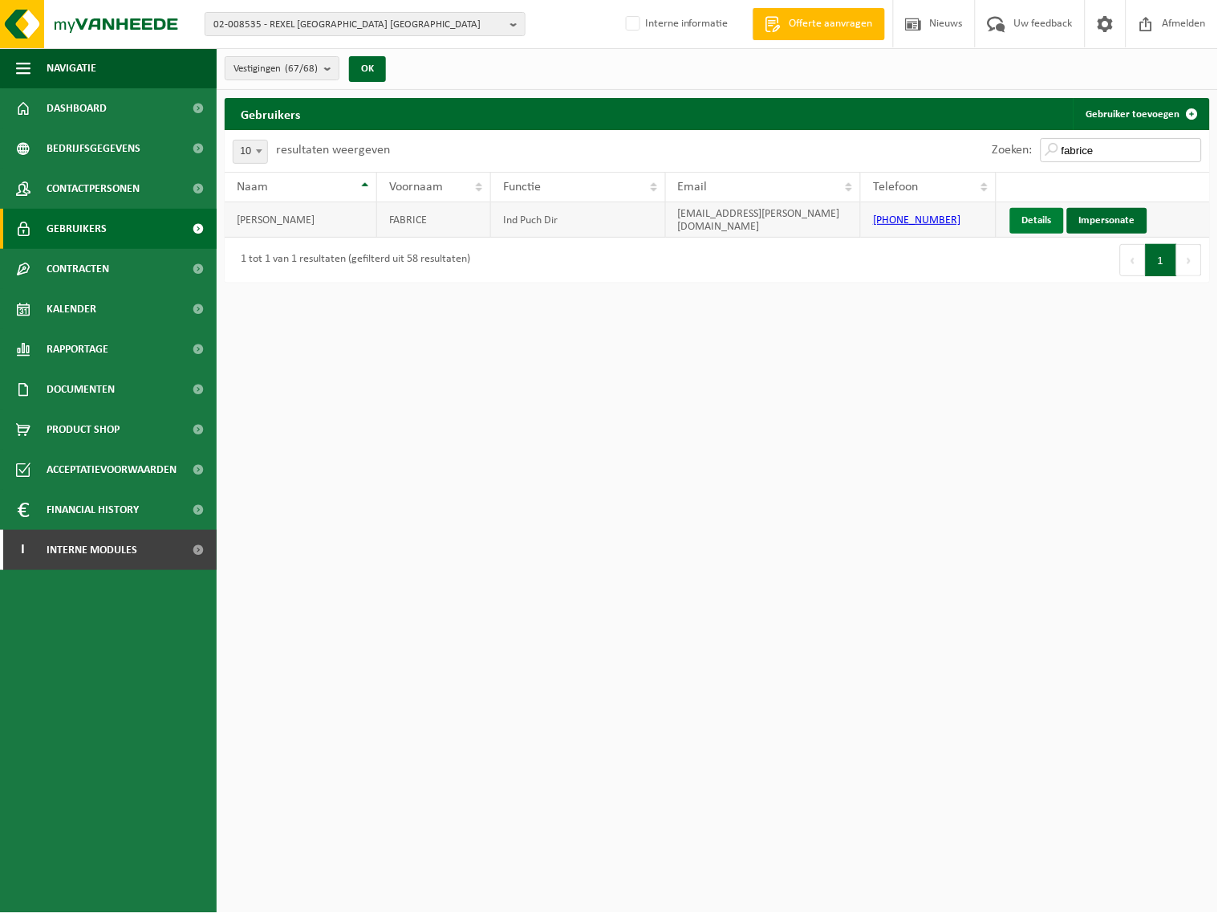
type input "fabrice"
click at [1030, 218] on link "Details" at bounding box center [1037, 221] width 54 height 26
click at [1100, 222] on link "Impersonate" at bounding box center [1107, 221] width 80 height 26
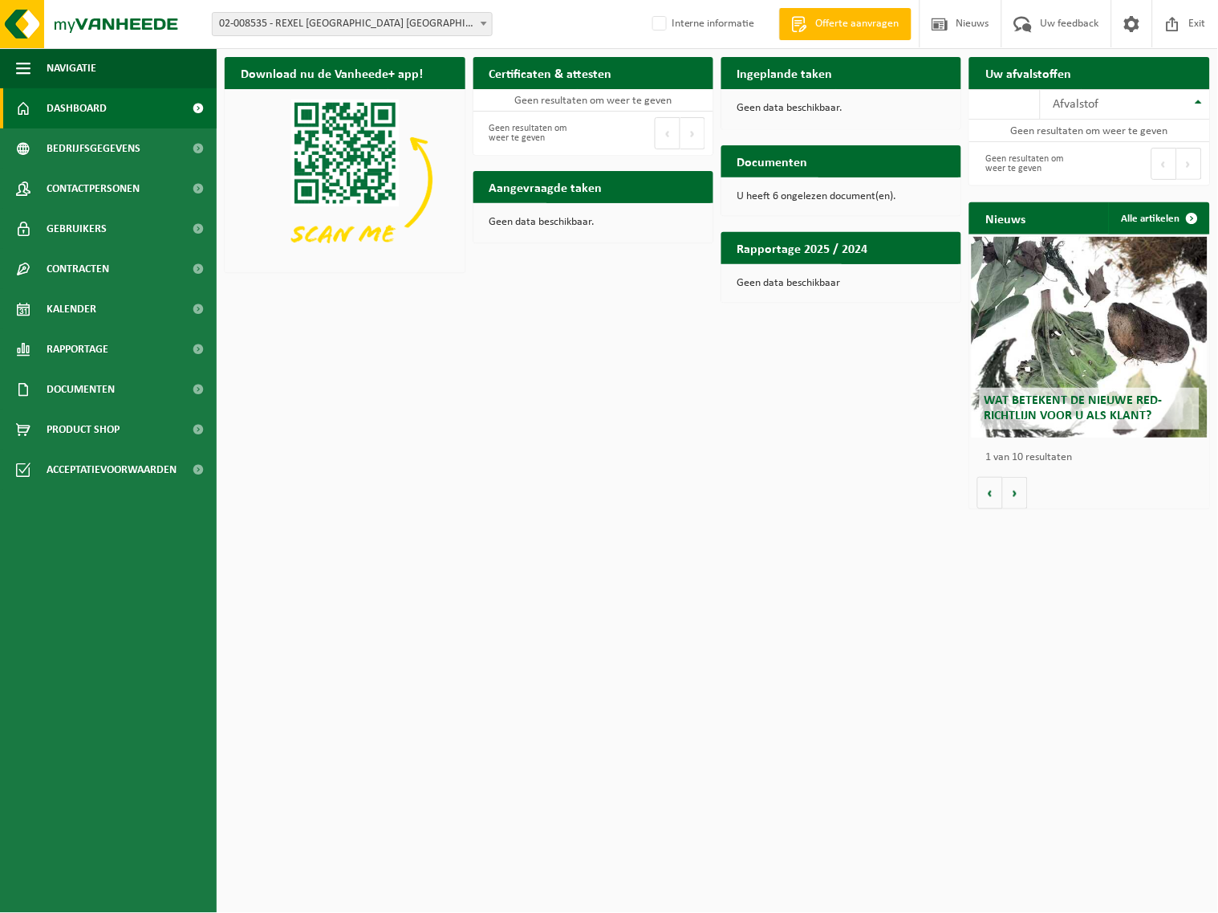
click at [476, 16] on span at bounding box center [484, 23] width 16 height 21
click at [131, 140] on span "Bedrijfsgegevens" at bounding box center [94, 148] width 94 height 40
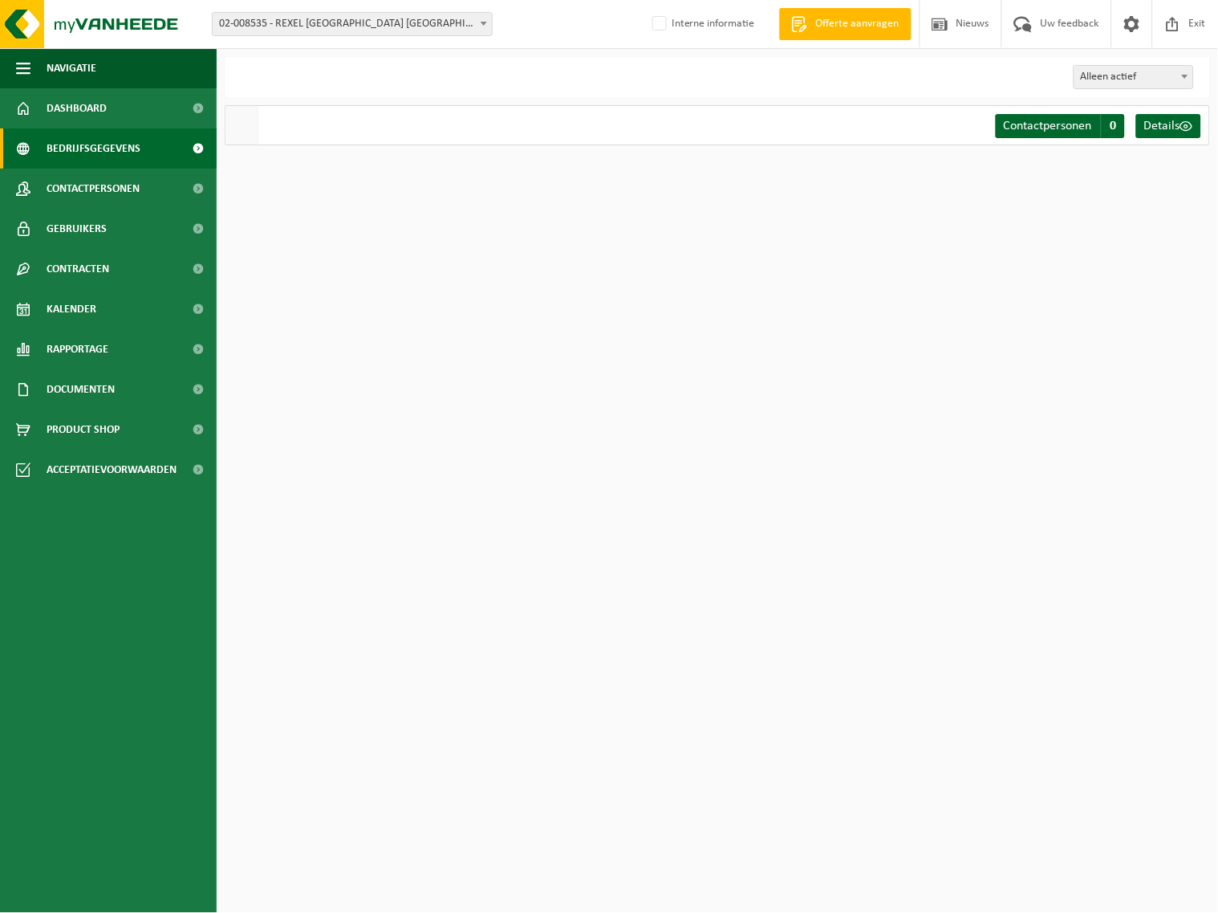
click at [143, 149] on link "Bedrijfsgegevens" at bounding box center [108, 148] width 217 height 40
click at [65, 100] on span "Dashboard" at bounding box center [77, 108] width 60 height 40
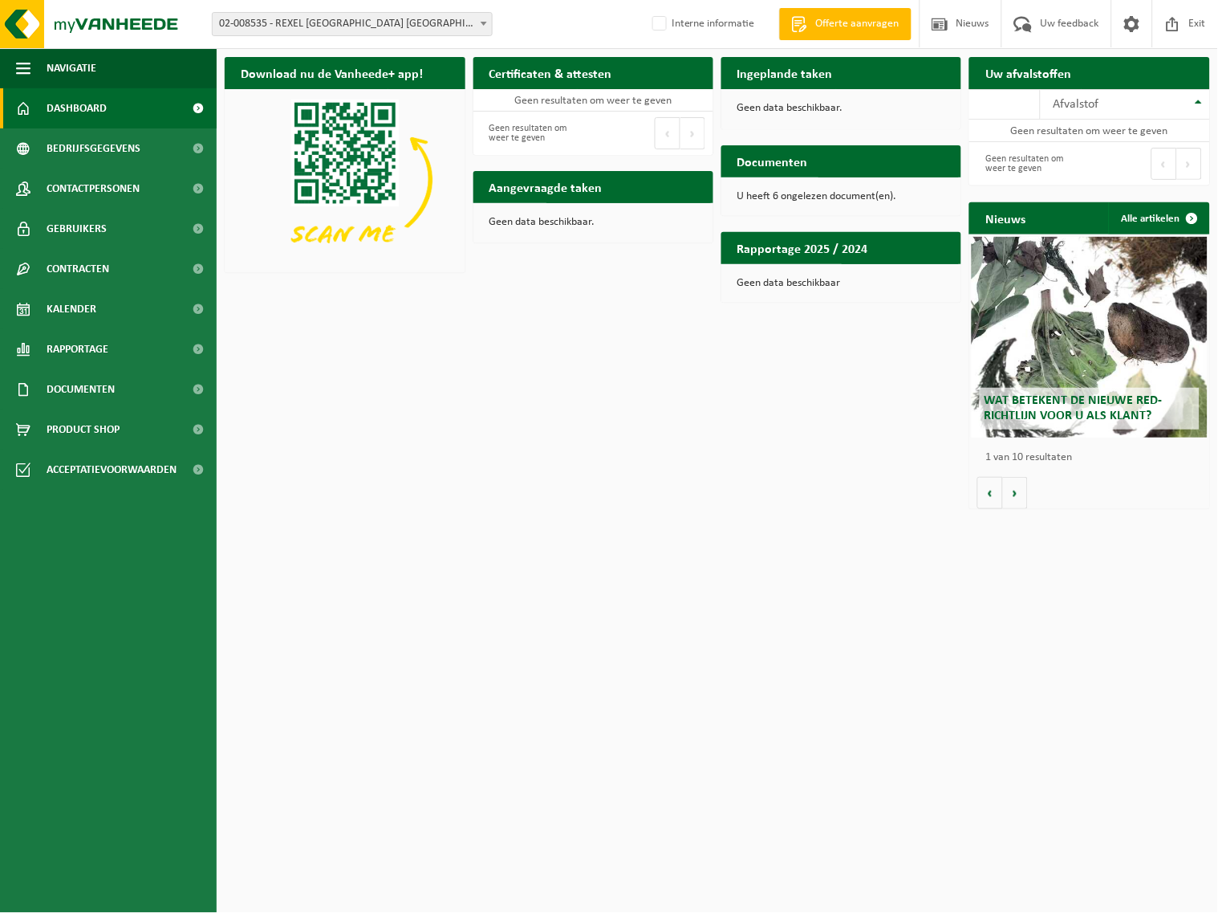
click at [477, 22] on span at bounding box center [484, 23] width 16 height 21
click at [63, 132] on span "Bedrijfsgegevens" at bounding box center [94, 148] width 94 height 40
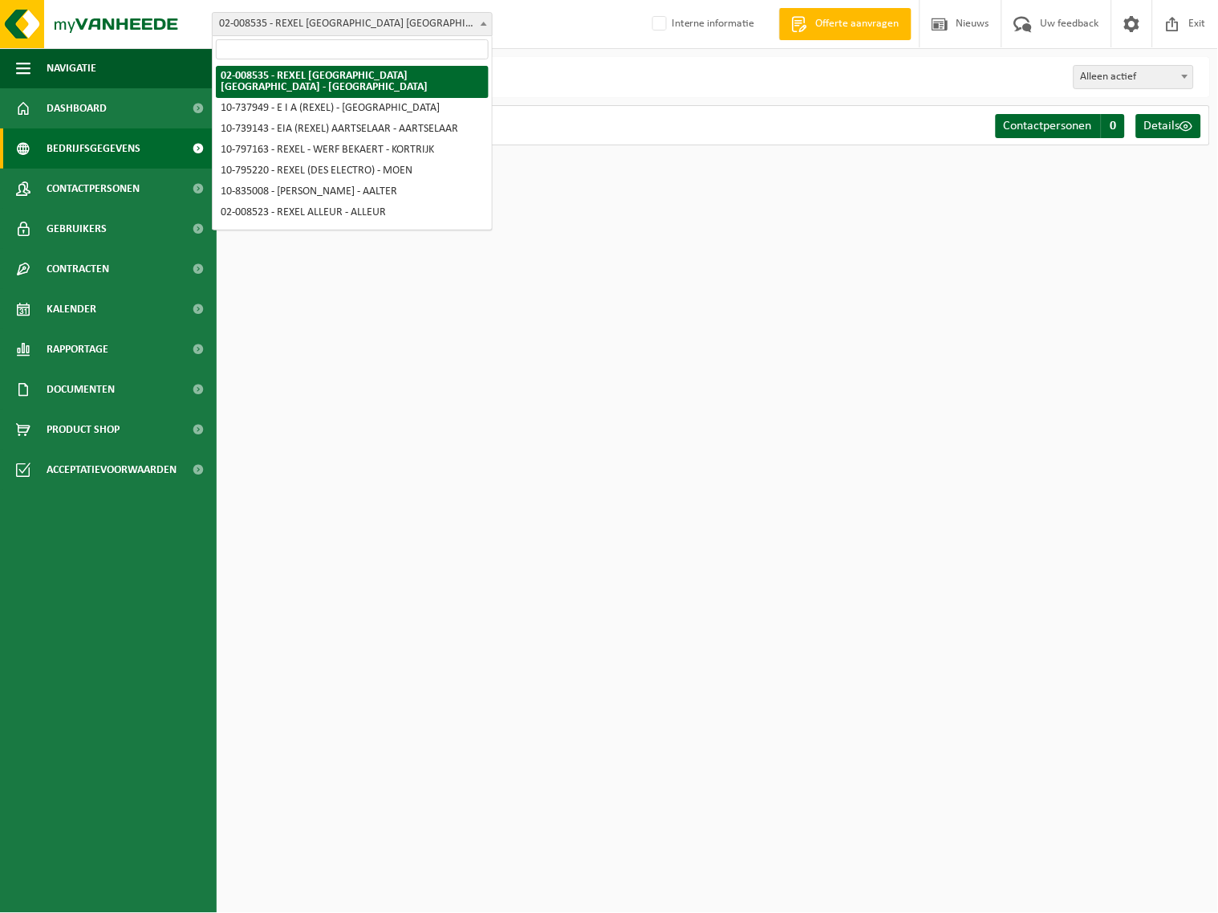
click at [479, 22] on span at bounding box center [484, 23] width 16 height 21
click at [448, 49] on input "search" at bounding box center [352, 49] width 273 height 20
type input "Rexz"
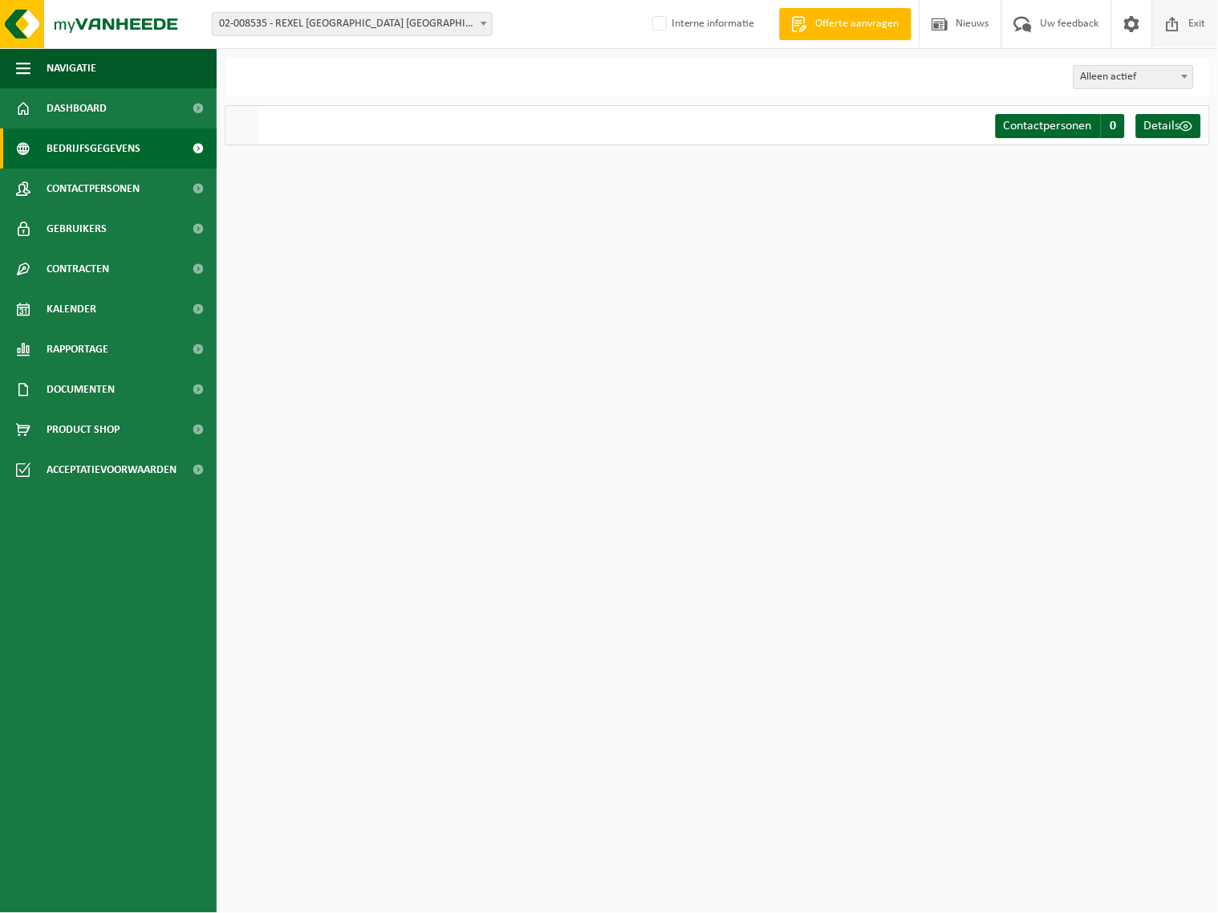
click at [1185, 22] on span at bounding box center [1173, 23] width 24 height 47
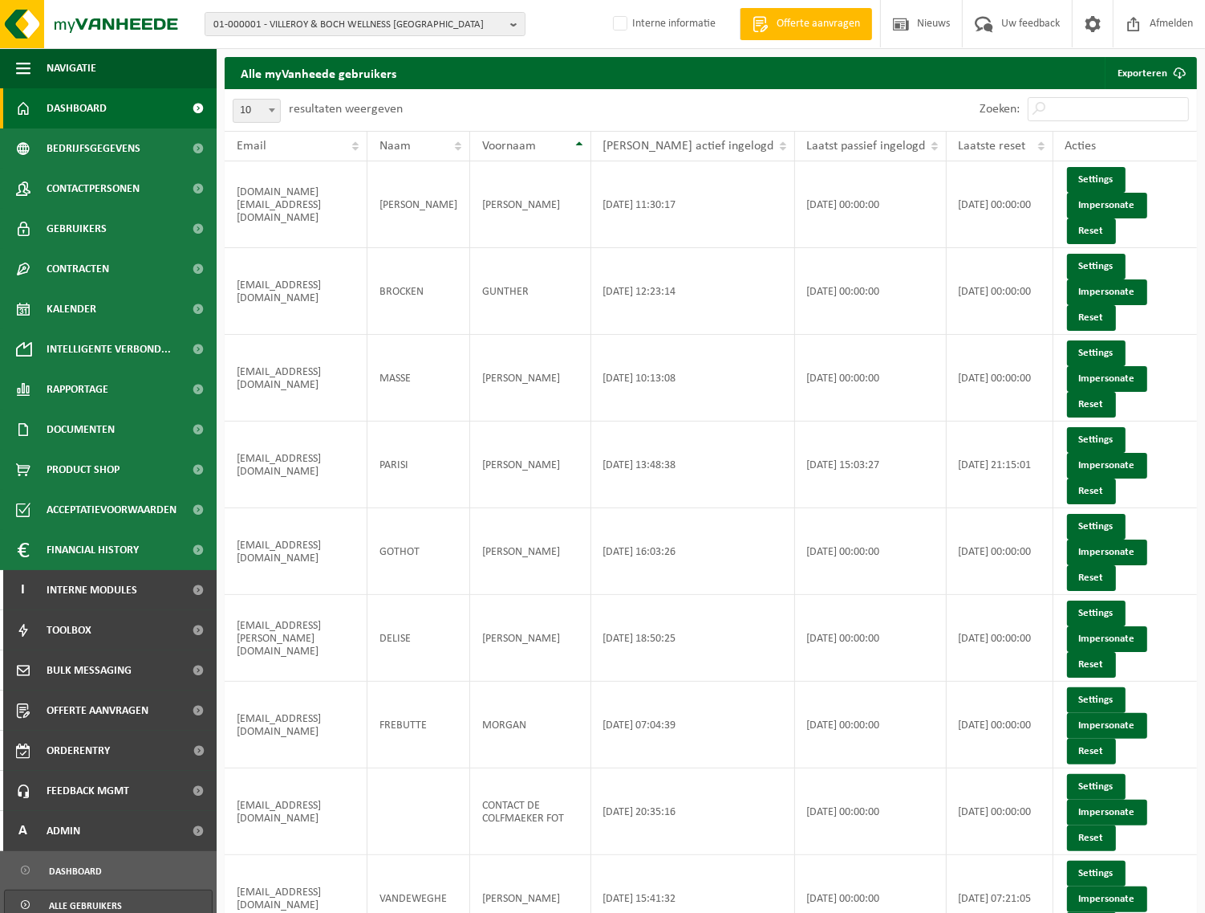
click at [117, 106] on link "Dashboard" at bounding box center [108, 108] width 217 height 40
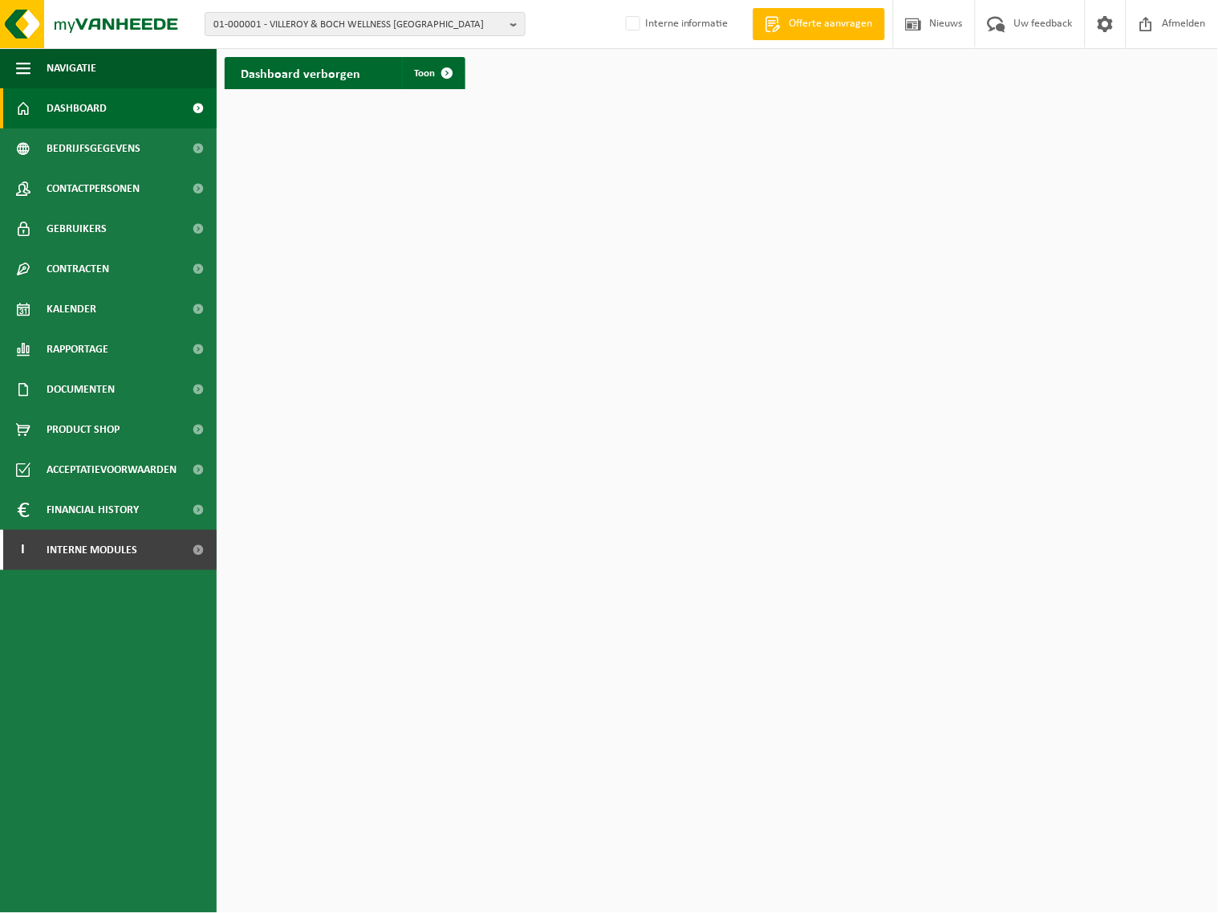
click at [91, 103] on span "Dashboard" at bounding box center [77, 108] width 60 height 40
click at [517, 19] on b "button" at bounding box center [517, 24] width 14 height 22
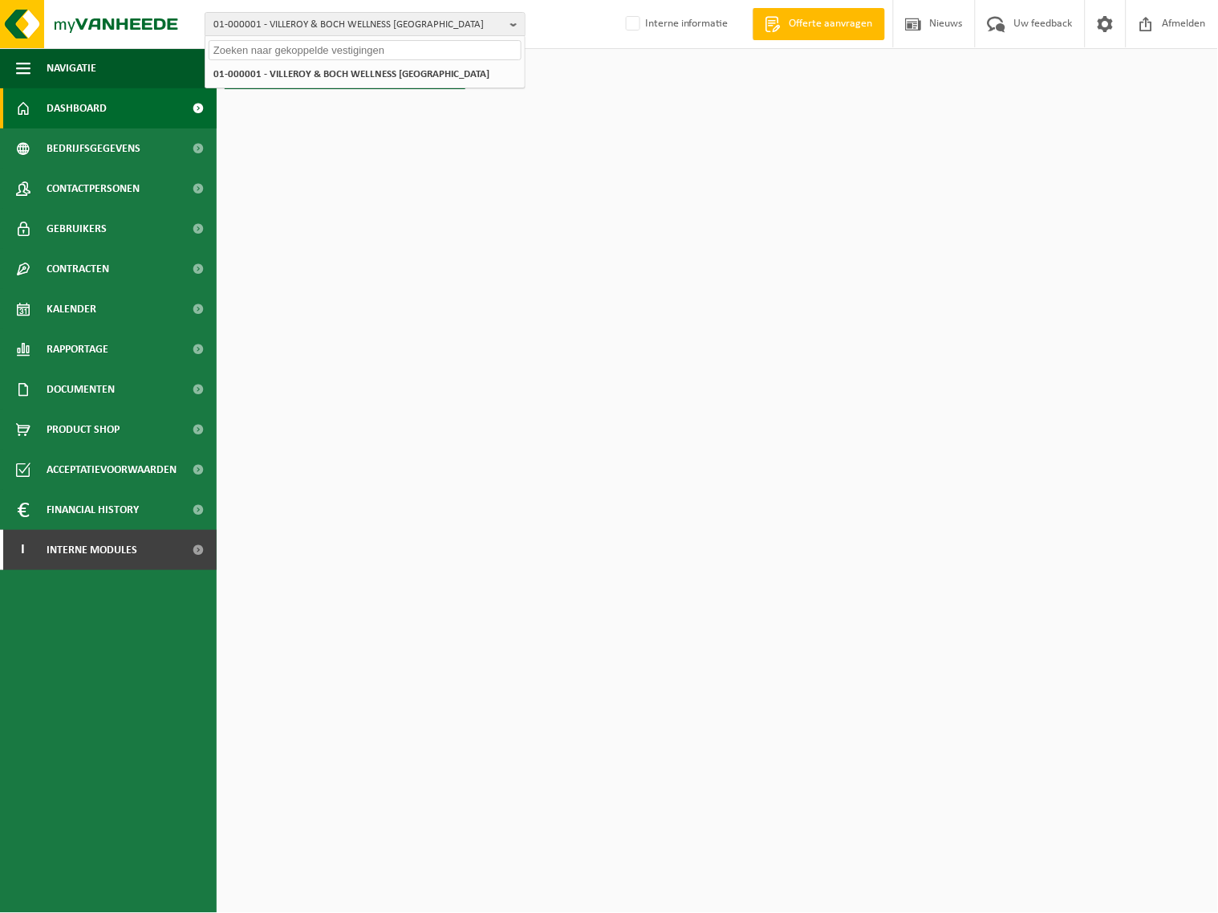
click at [423, 52] on input "text" at bounding box center [365, 50] width 313 height 20
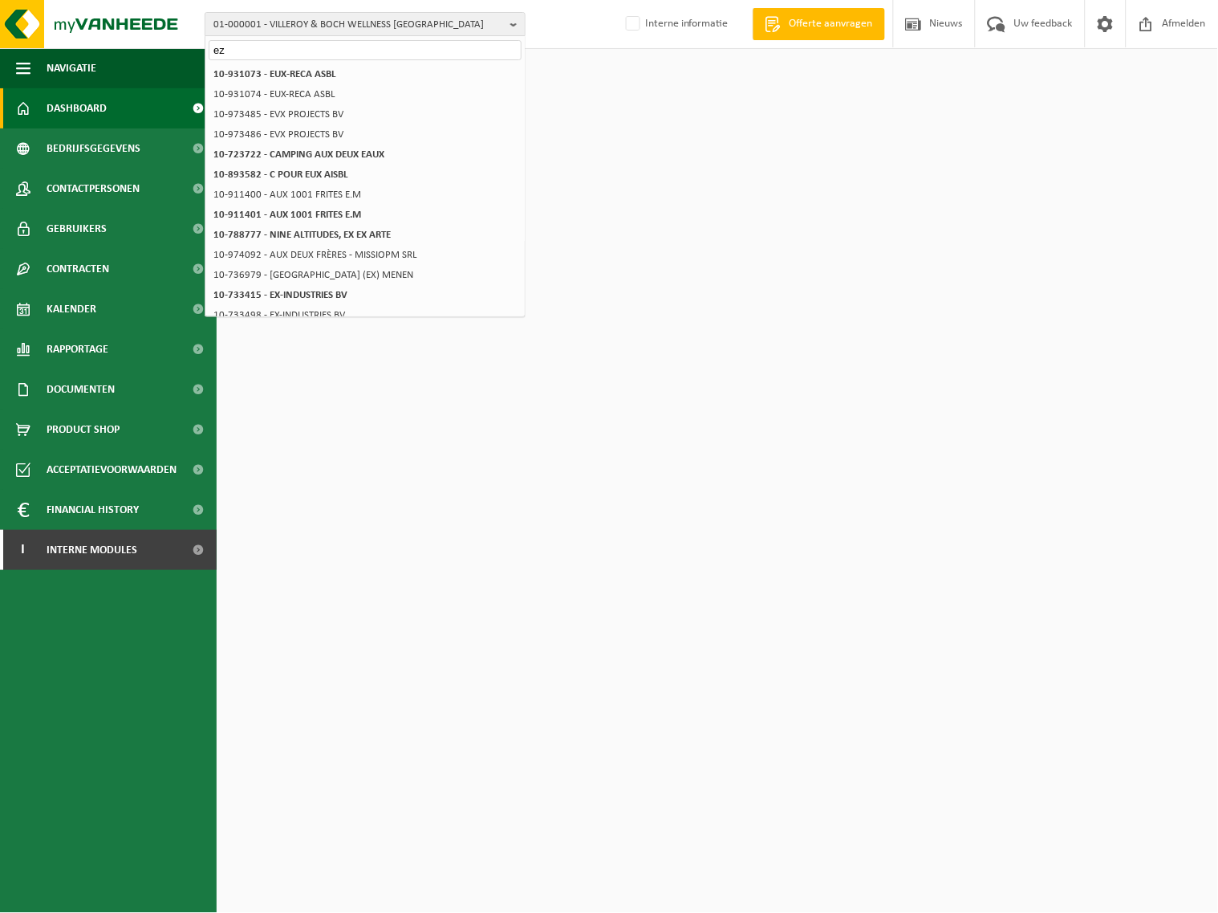
type input "e"
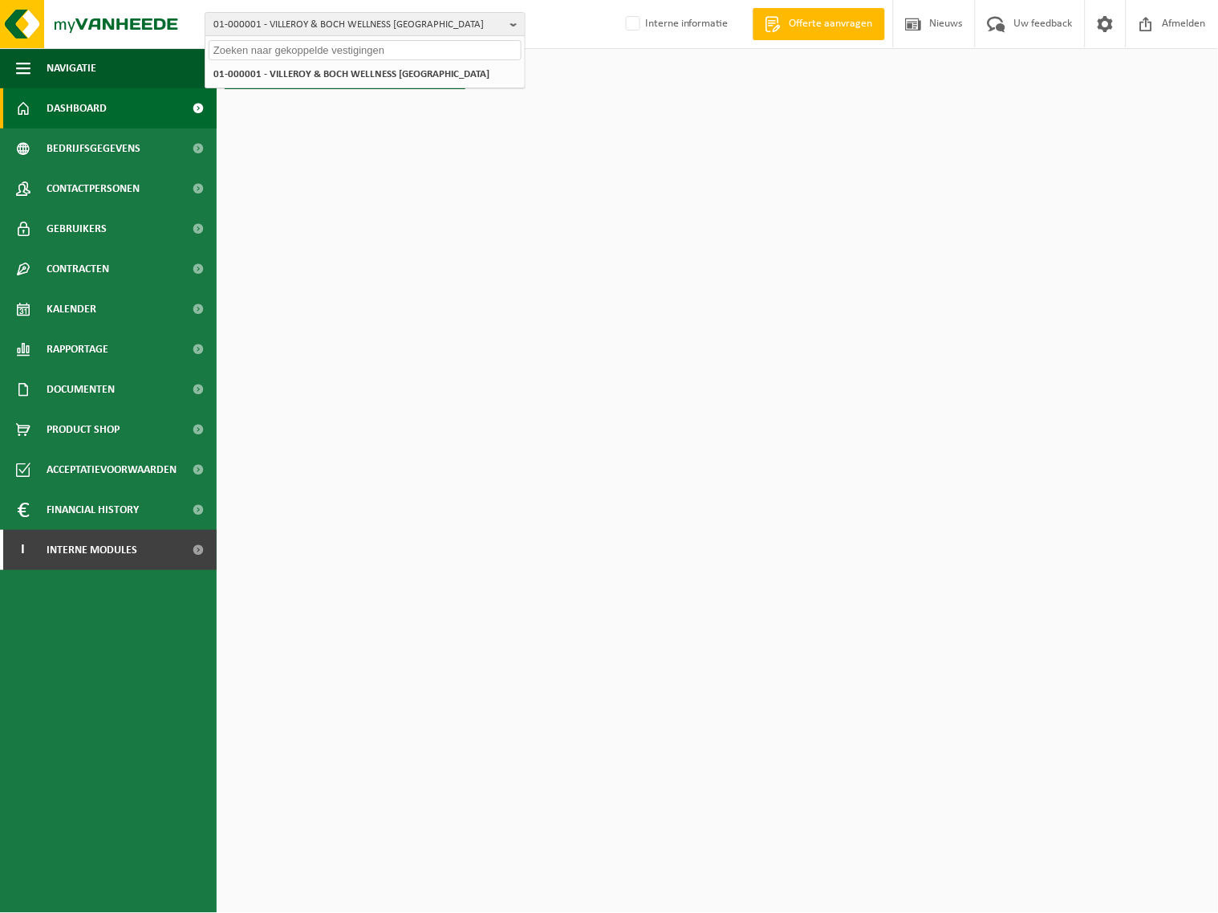
paste input "02-008535"
type input "02-008535"
click at [343, 72] on strong "02-008535 - REXEL BELGIUM NV" at bounding box center [346, 73] width 266 height 12
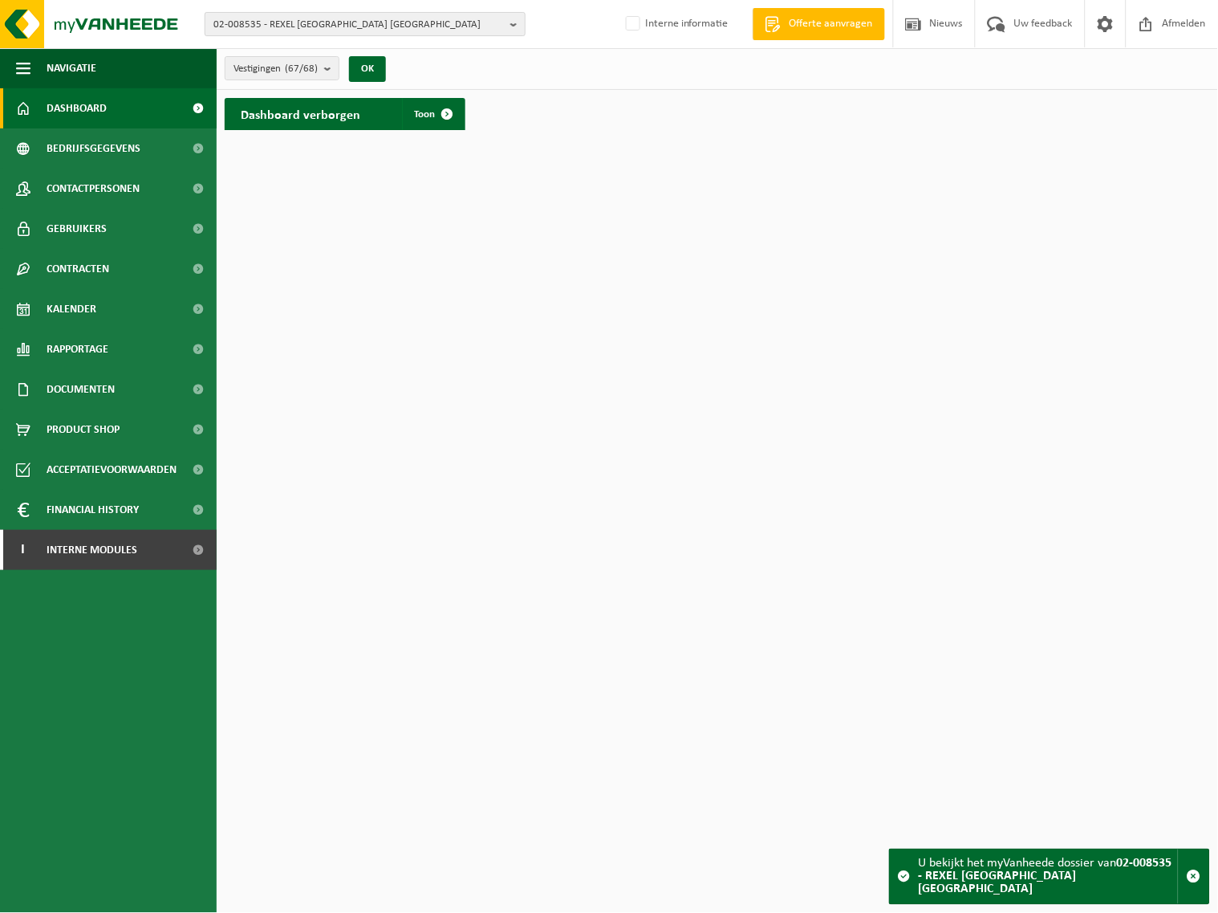
click at [512, 22] on b "button" at bounding box center [517, 24] width 14 height 22
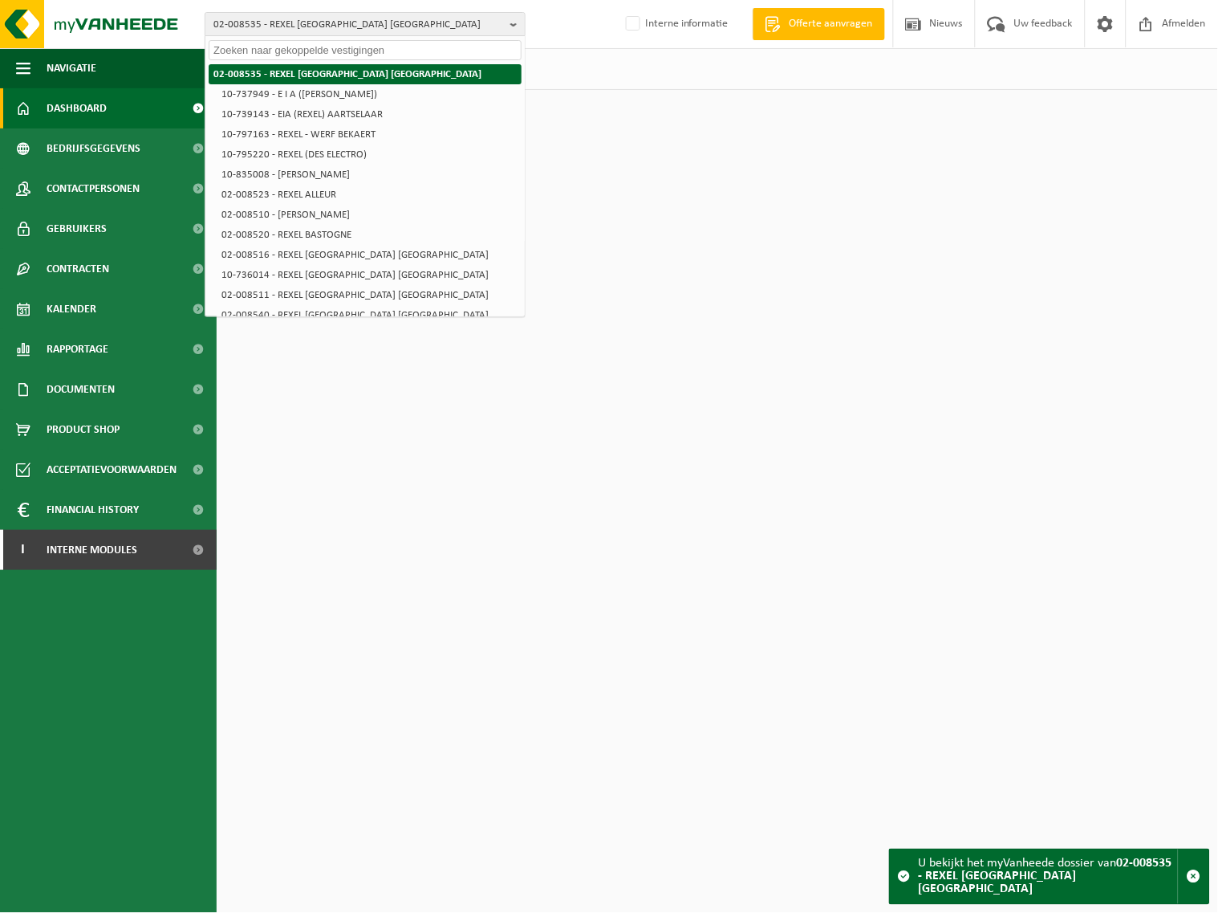
click at [347, 69] on strong "02-008535 - REXEL [GEOGRAPHIC_DATA] [GEOGRAPHIC_DATA]" at bounding box center [347, 74] width 268 height 10
click at [220, 69] on strong "02-008535 - REXEL [GEOGRAPHIC_DATA] [GEOGRAPHIC_DATA]" at bounding box center [347, 74] width 268 height 10
click at [86, 97] on span "Dashboard" at bounding box center [77, 108] width 60 height 40
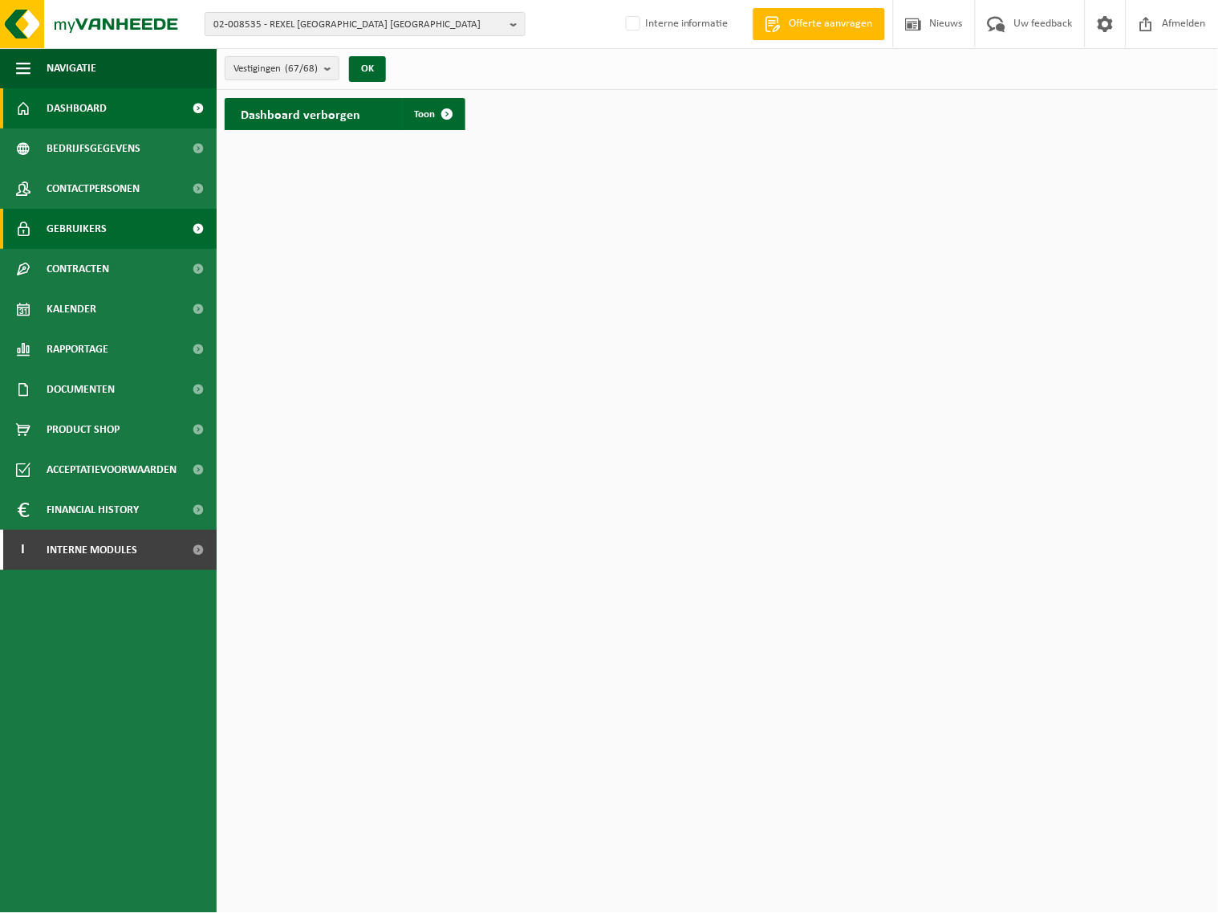
click at [75, 228] on span "Gebruikers" at bounding box center [77, 229] width 60 height 40
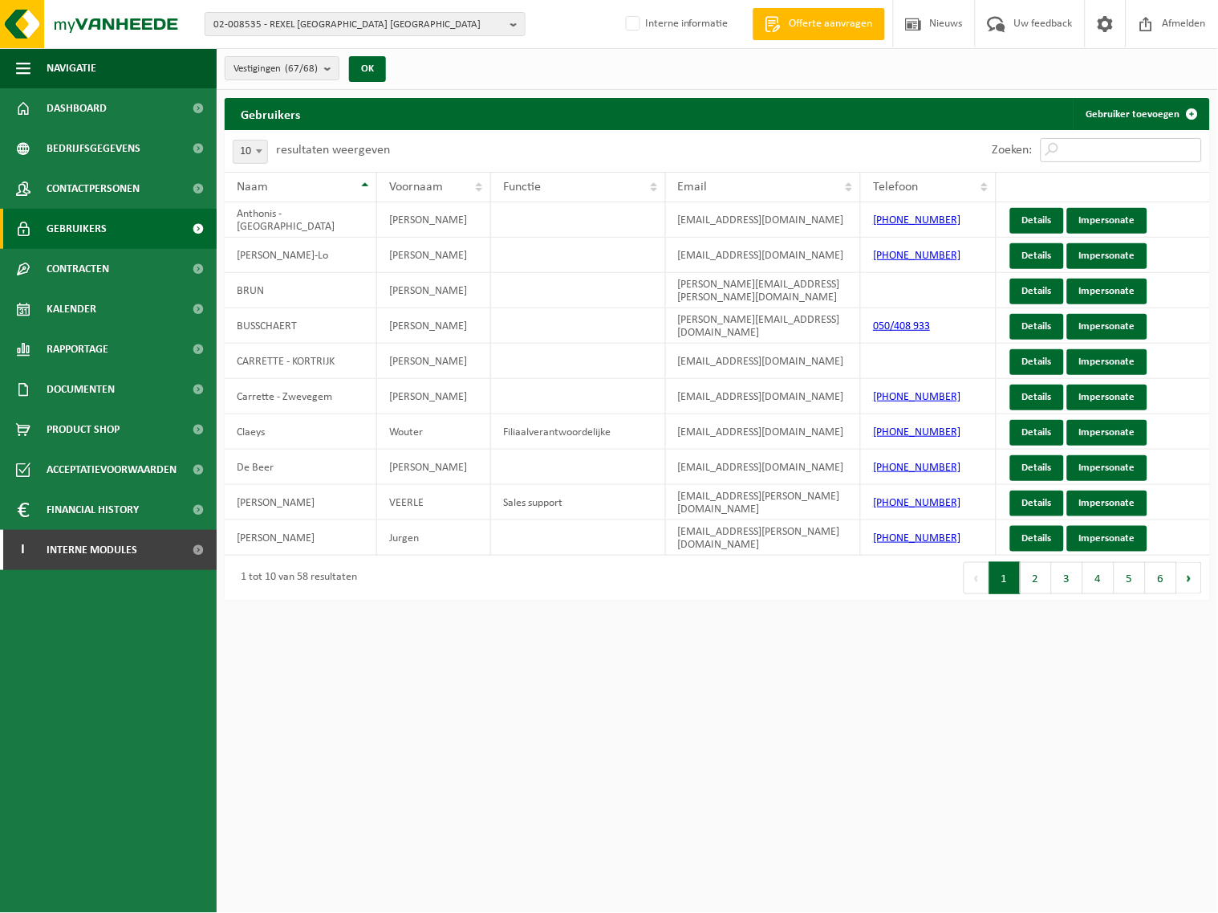
click at [1077, 141] on input "Zoeken:" at bounding box center [1121, 150] width 161 height 24
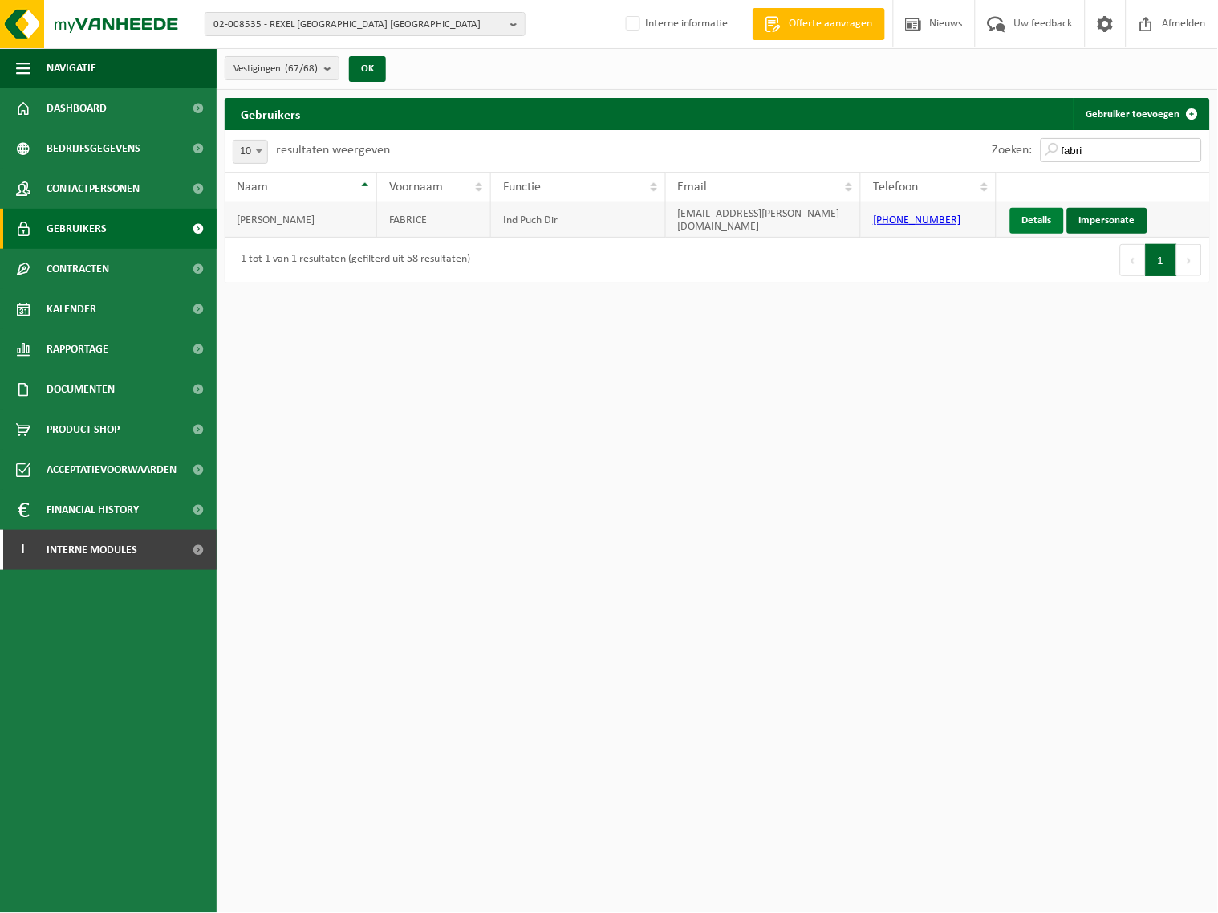
type input "fabri"
click at [1040, 217] on link "Details" at bounding box center [1037, 221] width 54 height 26
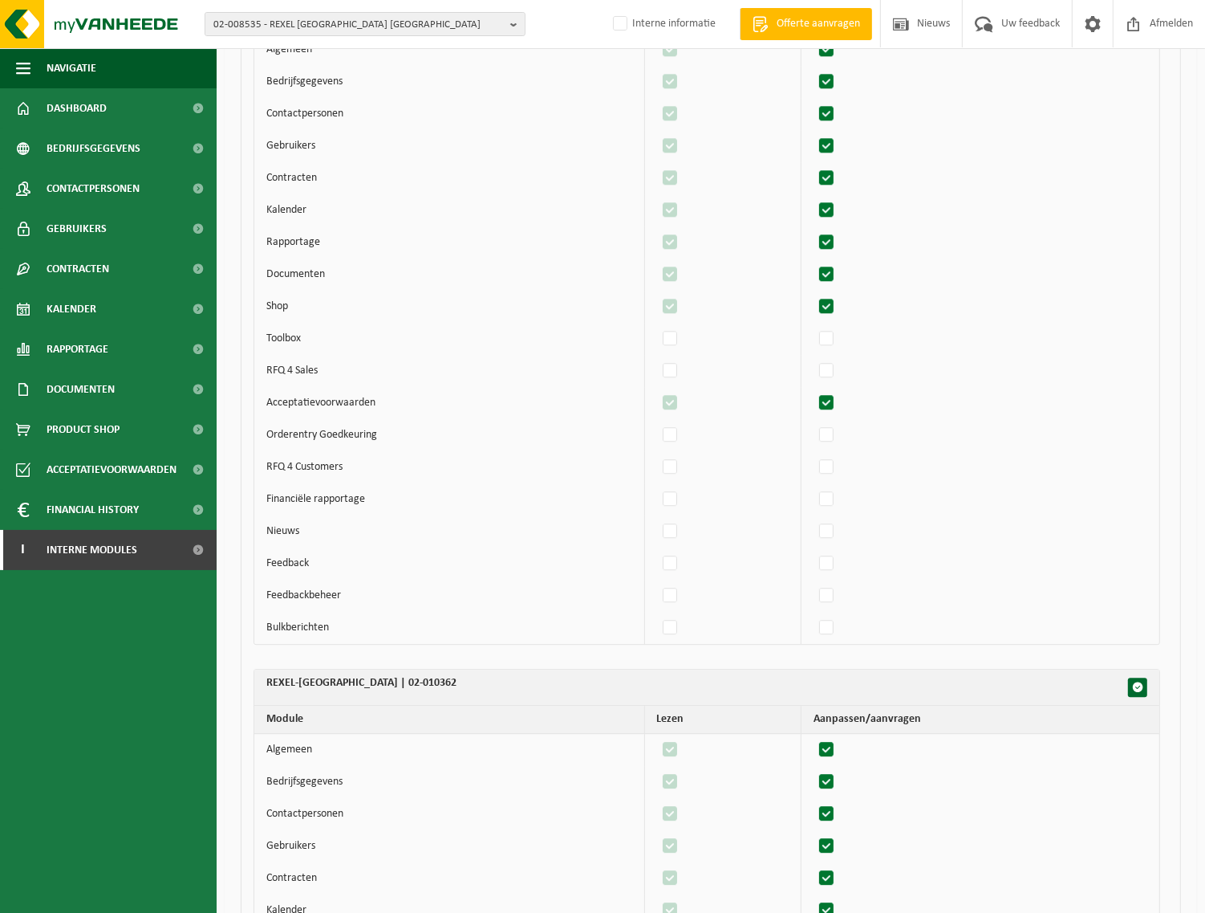
scroll to position [47146, 0]
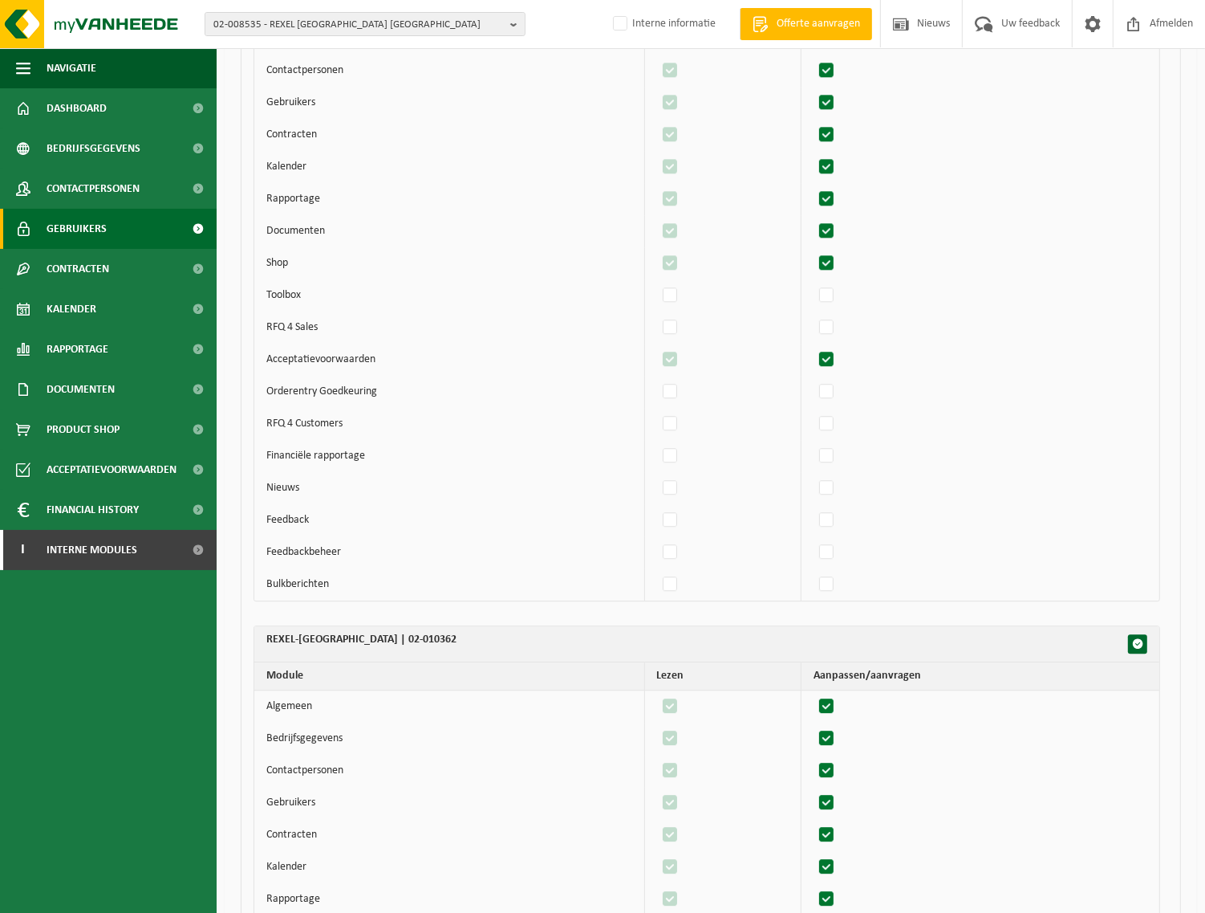
click at [57, 233] on span "Gebruikers" at bounding box center [77, 229] width 60 height 40
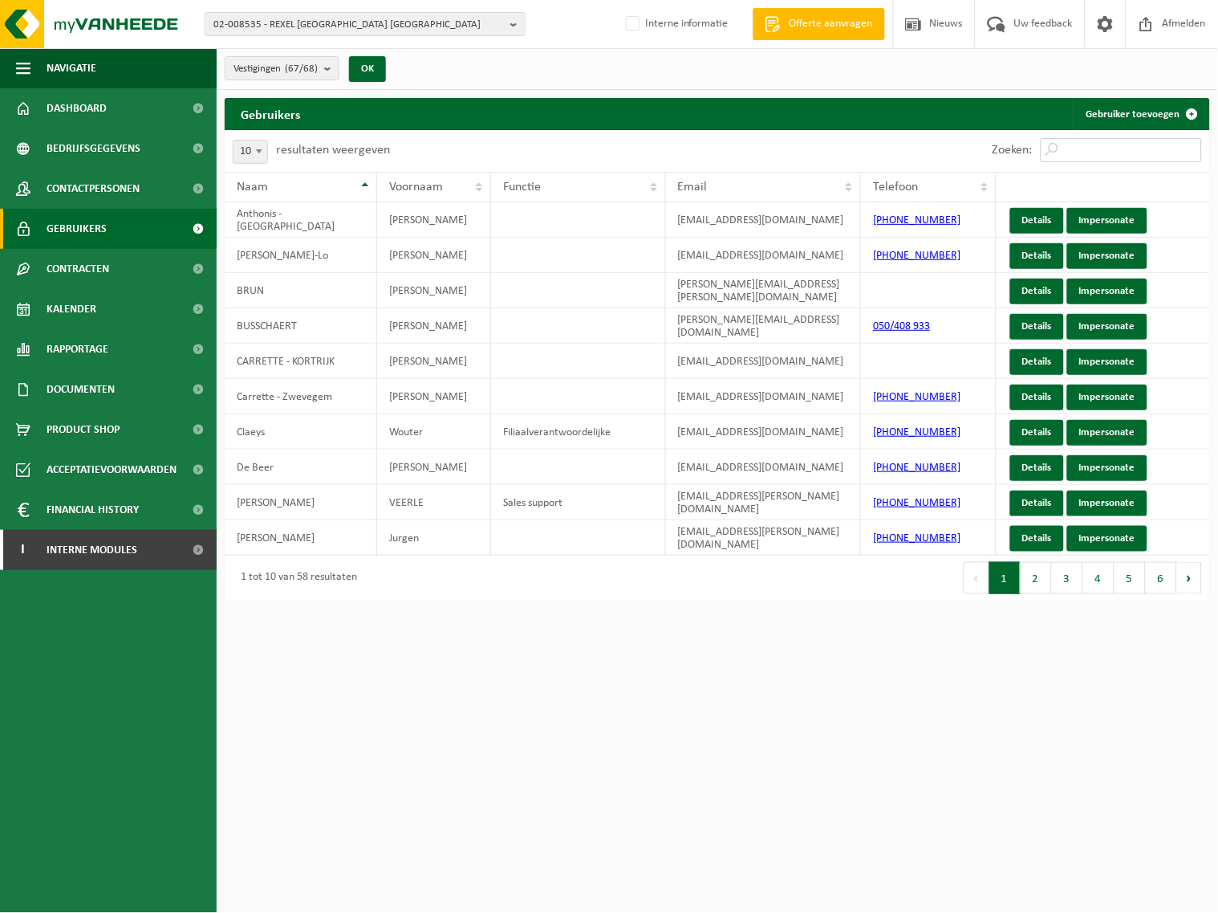
click at [1109, 148] on input "Zoeken:" at bounding box center [1121, 150] width 161 height 24
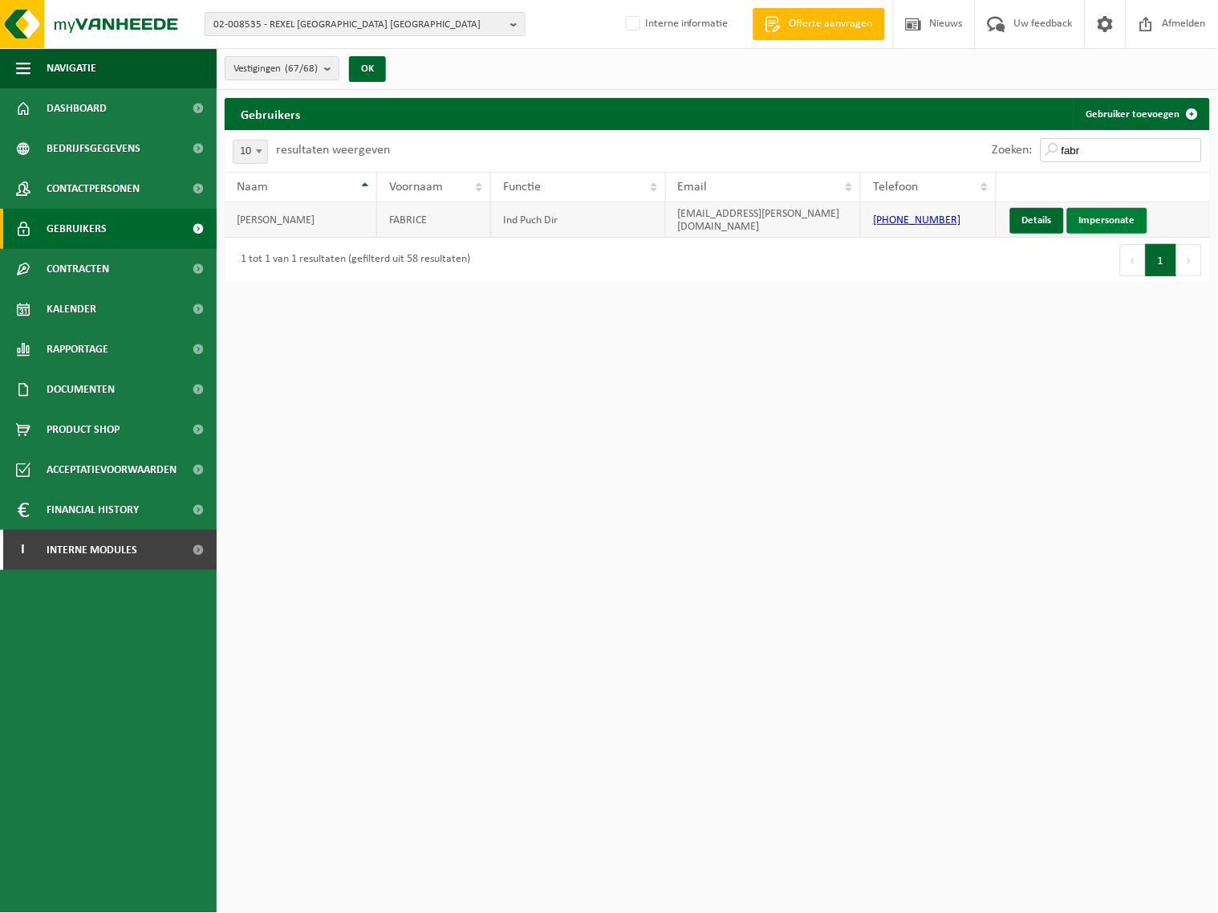
type input "fabr"
click at [1109, 213] on link "Impersonate" at bounding box center [1107, 221] width 80 height 26
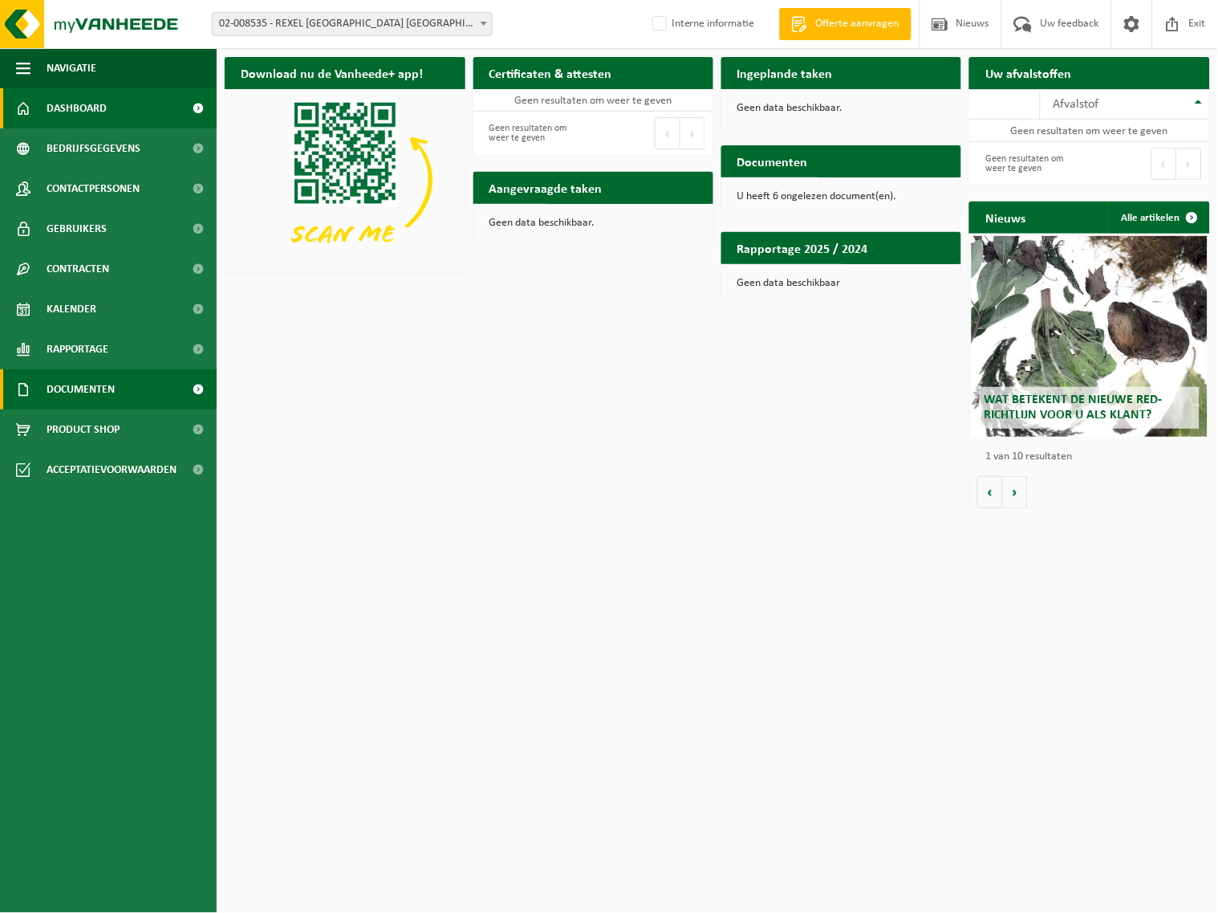
click at [80, 376] on span "Documenten" at bounding box center [81, 389] width 68 height 40
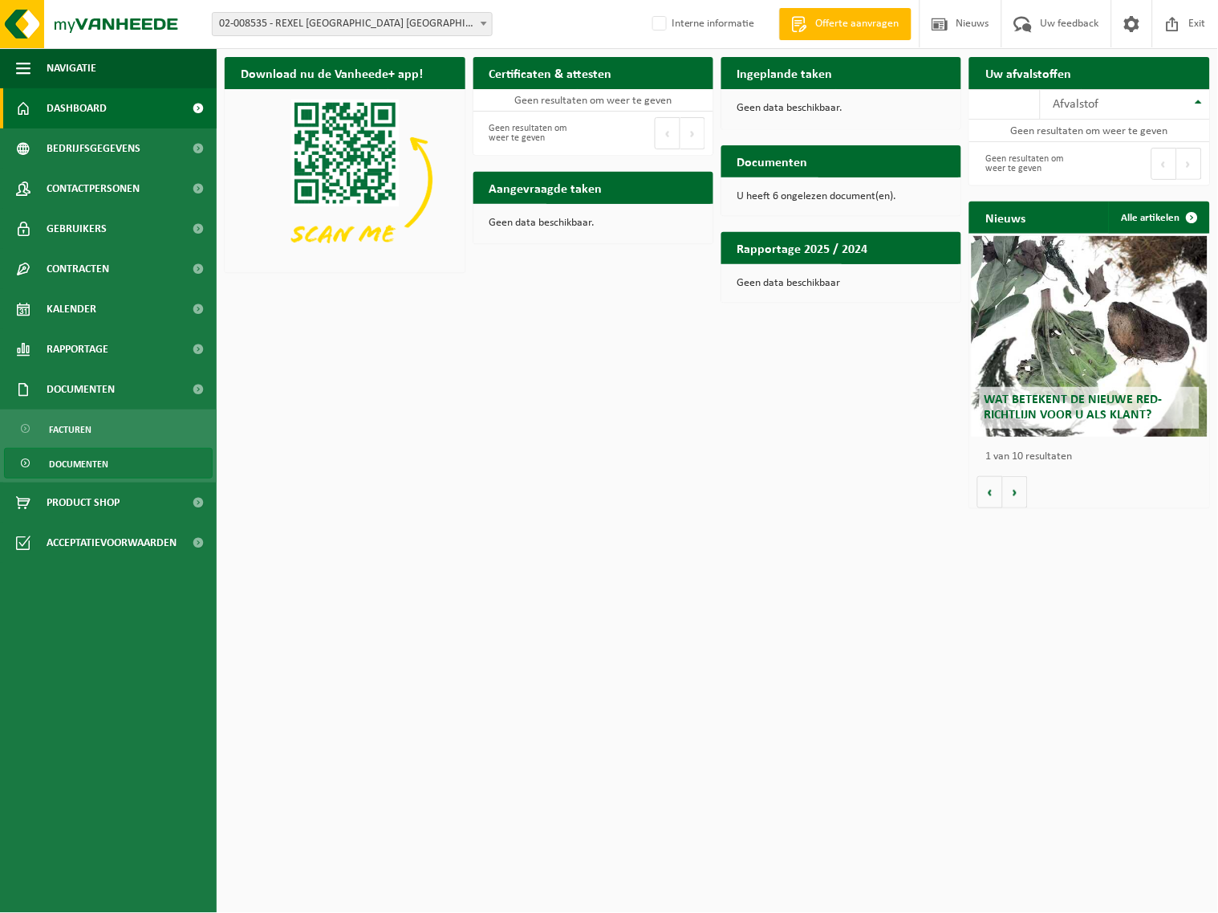
click at [93, 458] on span "Documenten" at bounding box center [78, 464] width 59 height 30
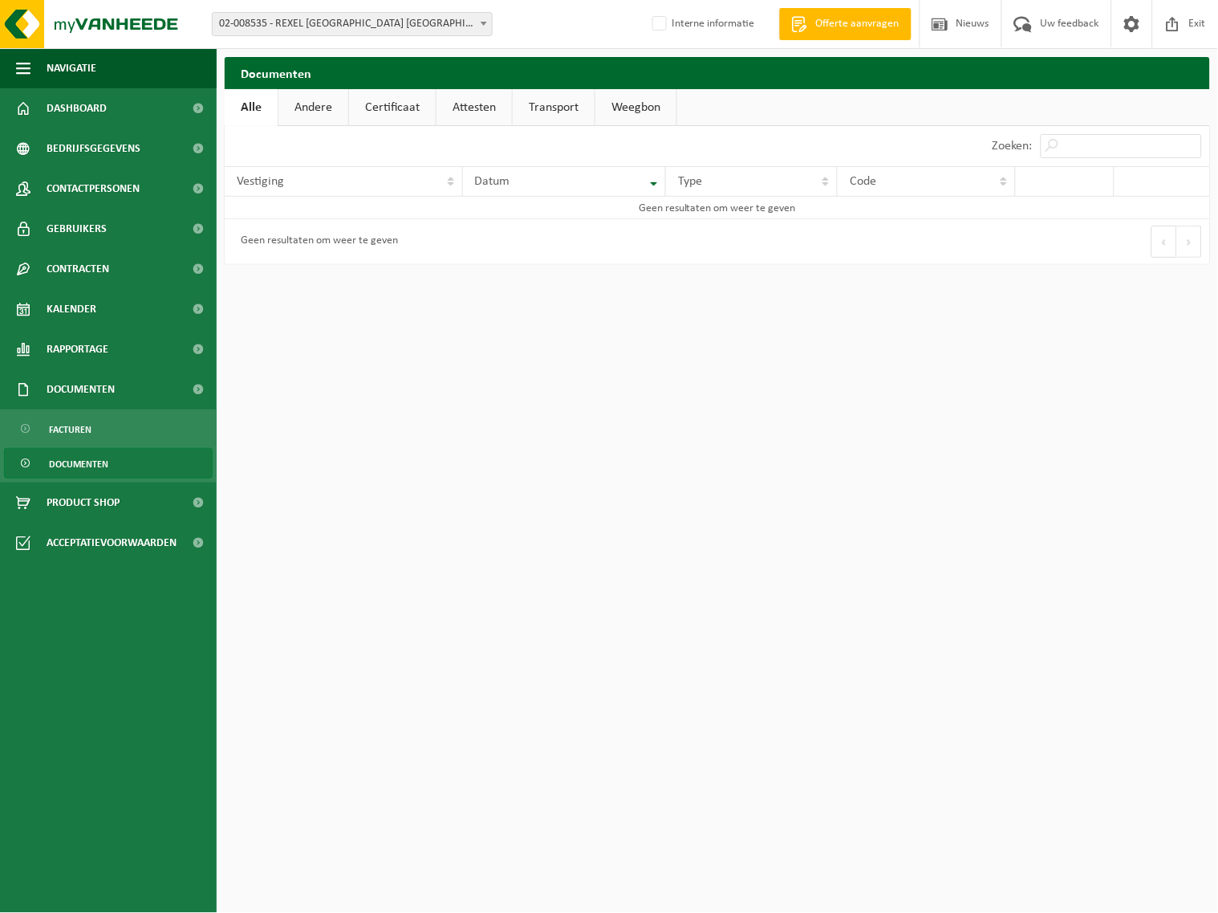
click at [388, 104] on link "Certificaat" at bounding box center [392, 107] width 87 height 37
click at [1189, 20] on span "Exit" at bounding box center [1197, 23] width 25 height 47
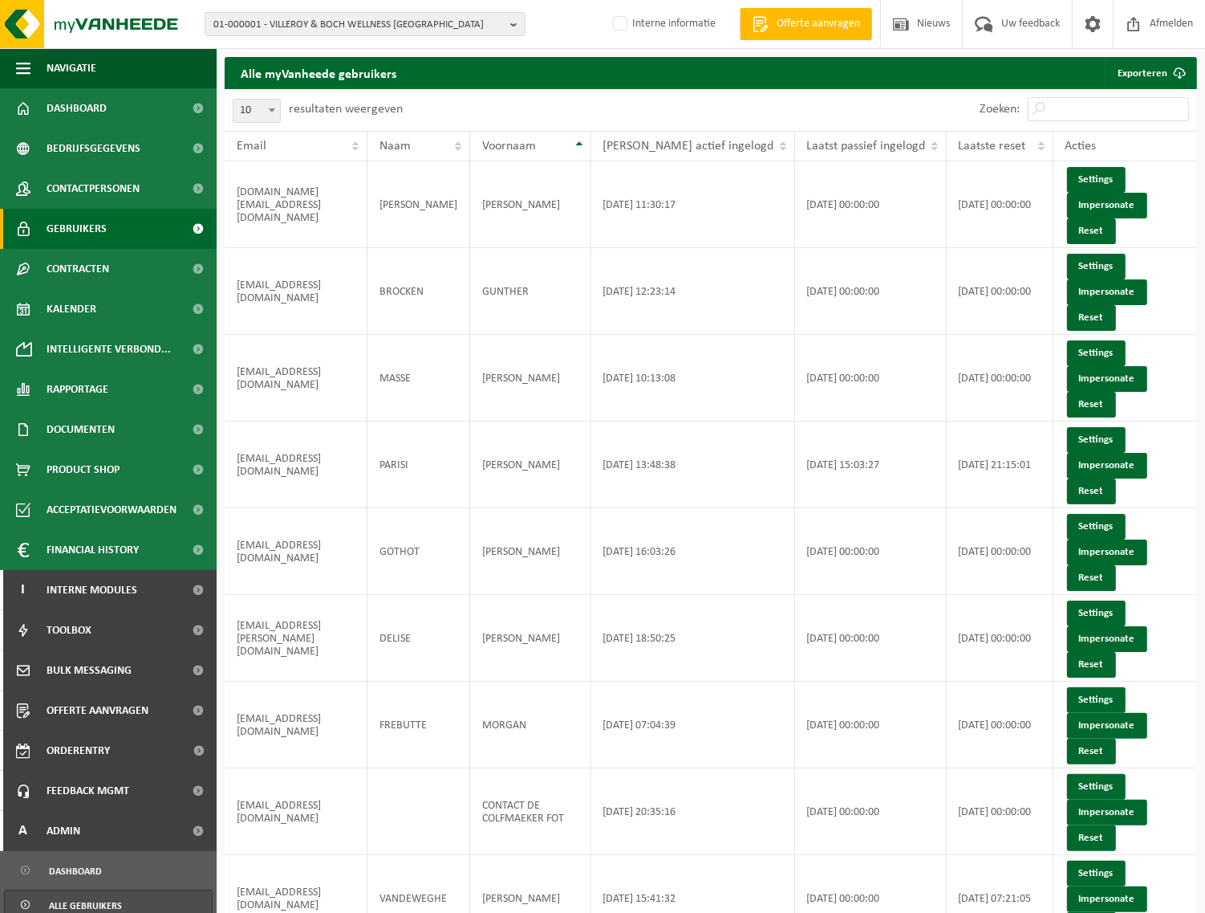
click at [102, 230] on span "Gebruikers" at bounding box center [77, 229] width 60 height 40
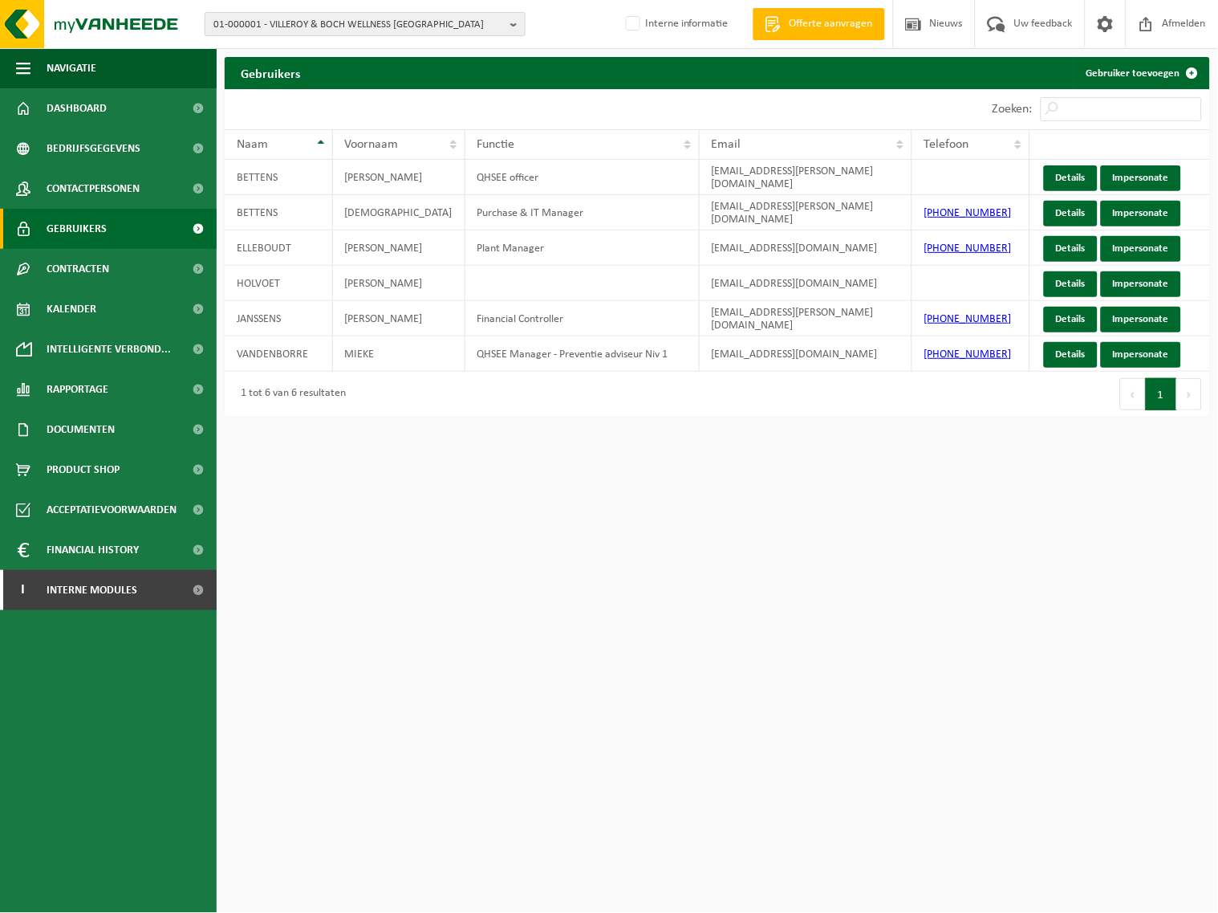
click at [514, 24] on b "button" at bounding box center [517, 24] width 14 height 22
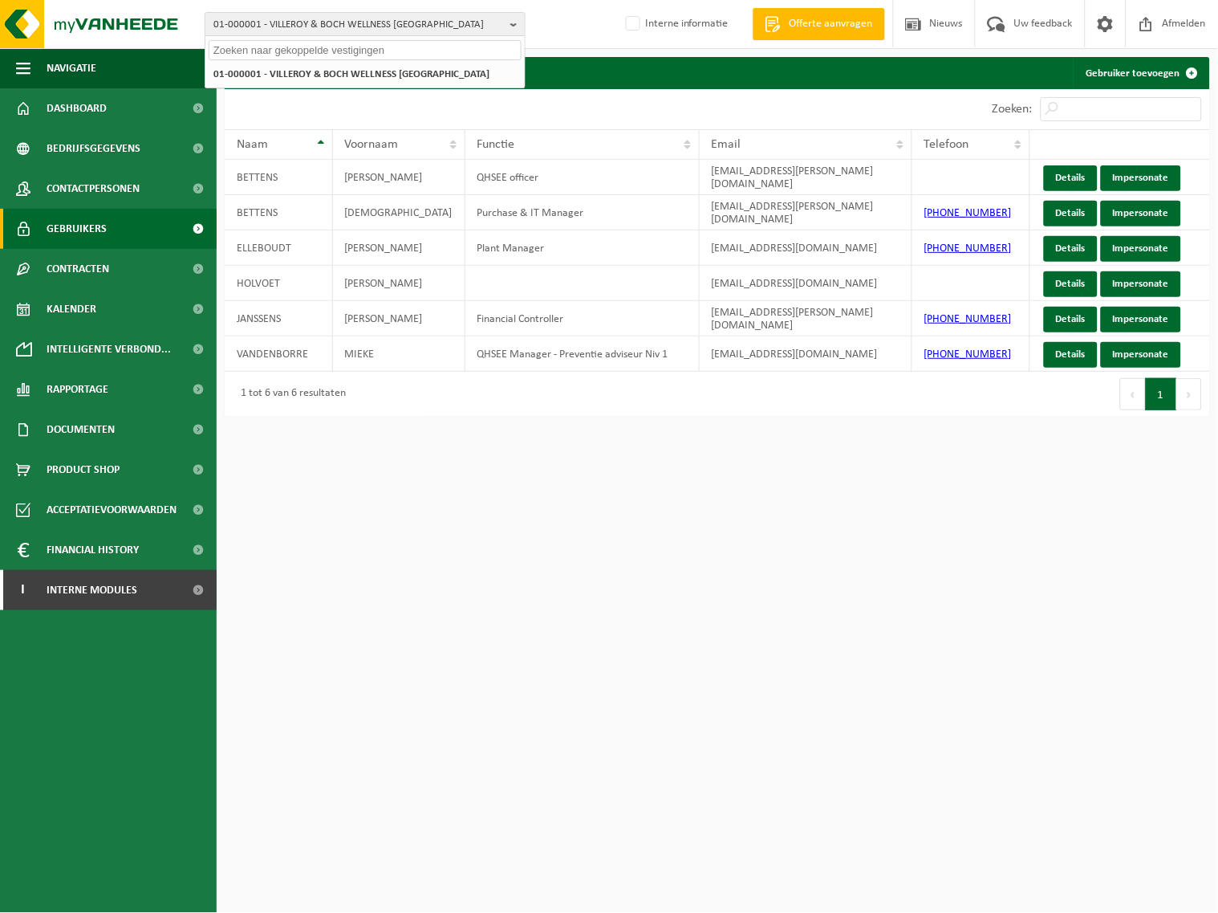
click at [430, 48] on input "text" at bounding box center [365, 50] width 313 height 20
paste input "02-008535"
type input "02-008535"
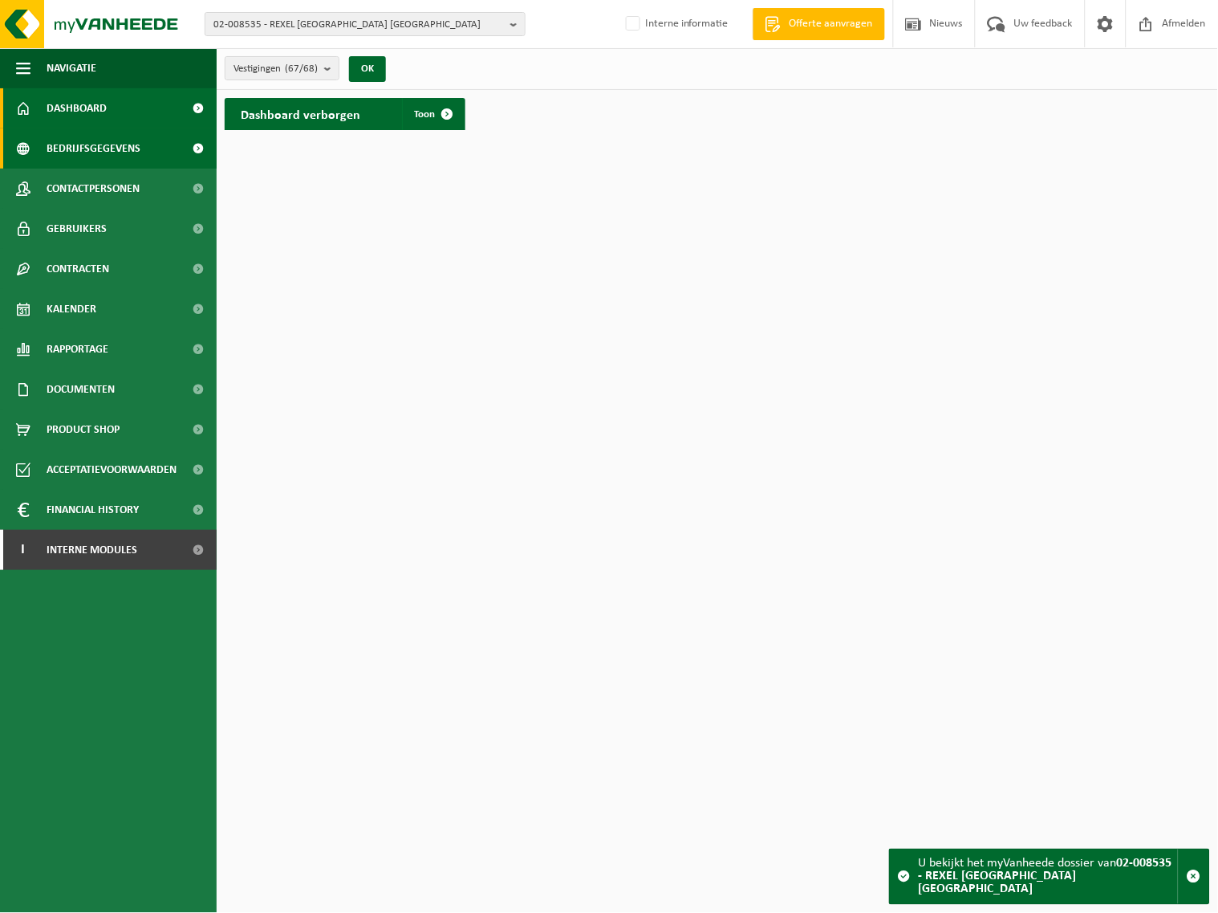
click at [93, 141] on span "Bedrijfsgegevens" at bounding box center [94, 148] width 94 height 40
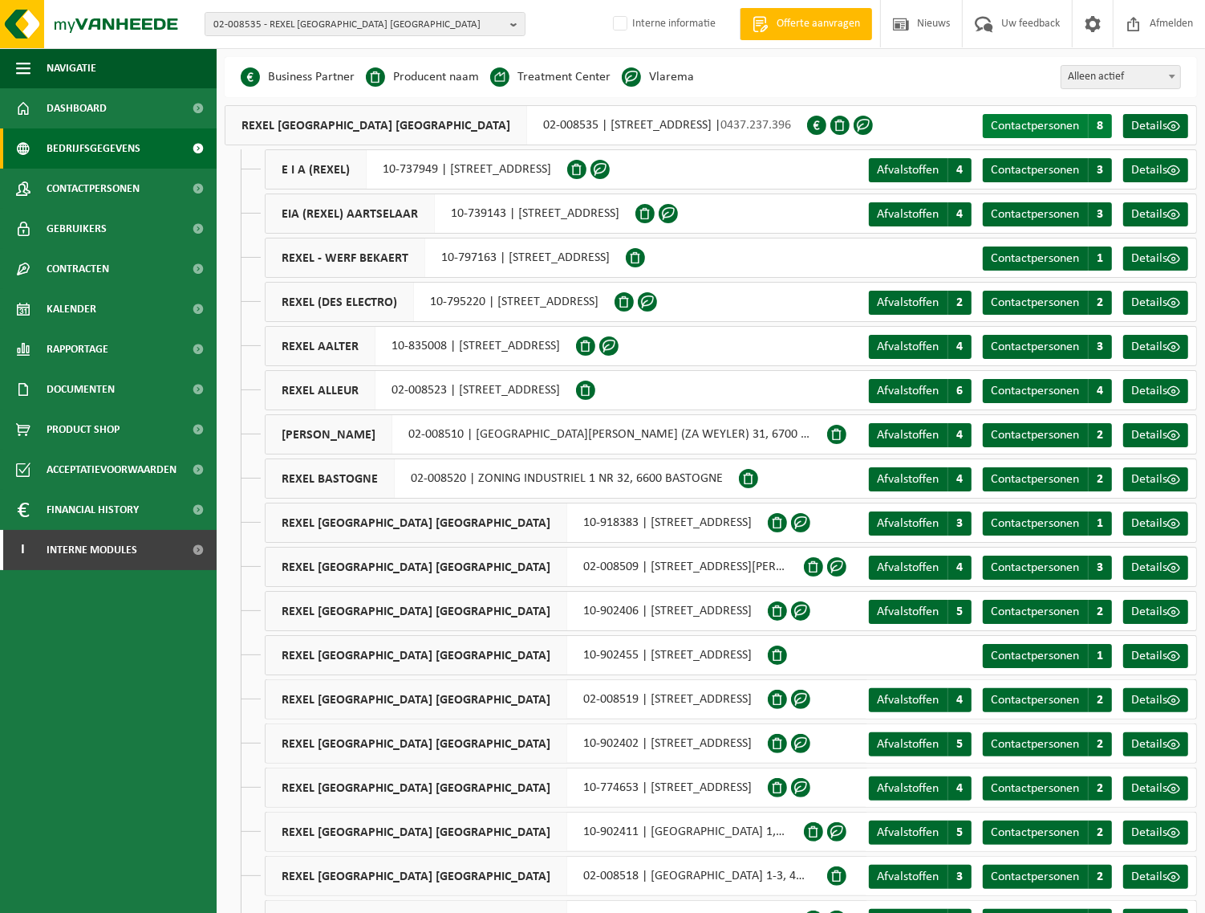
click at [1061, 120] on span "Contactpersonen" at bounding box center [1035, 126] width 88 height 13
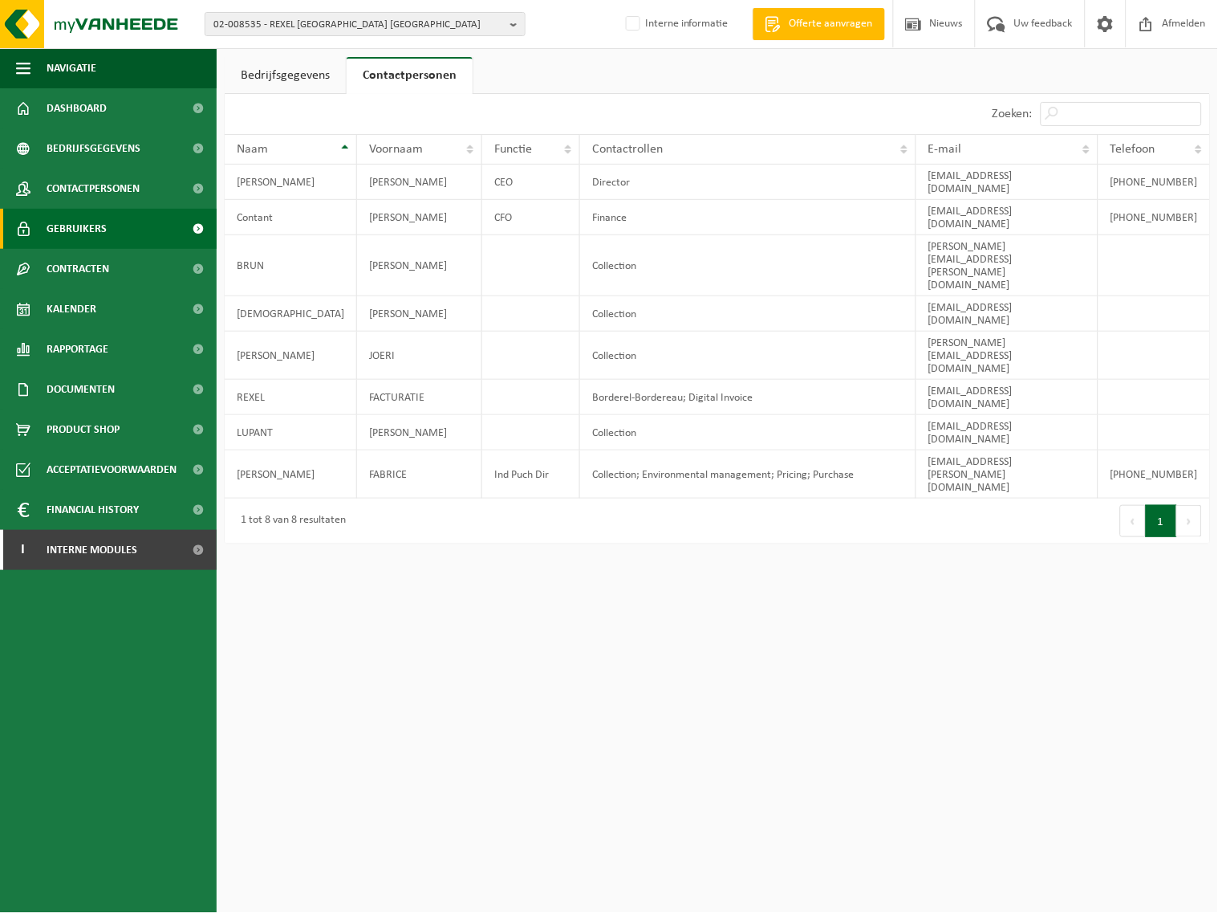
click at [109, 231] on link "Gebruikers" at bounding box center [108, 229] width 217 height 40
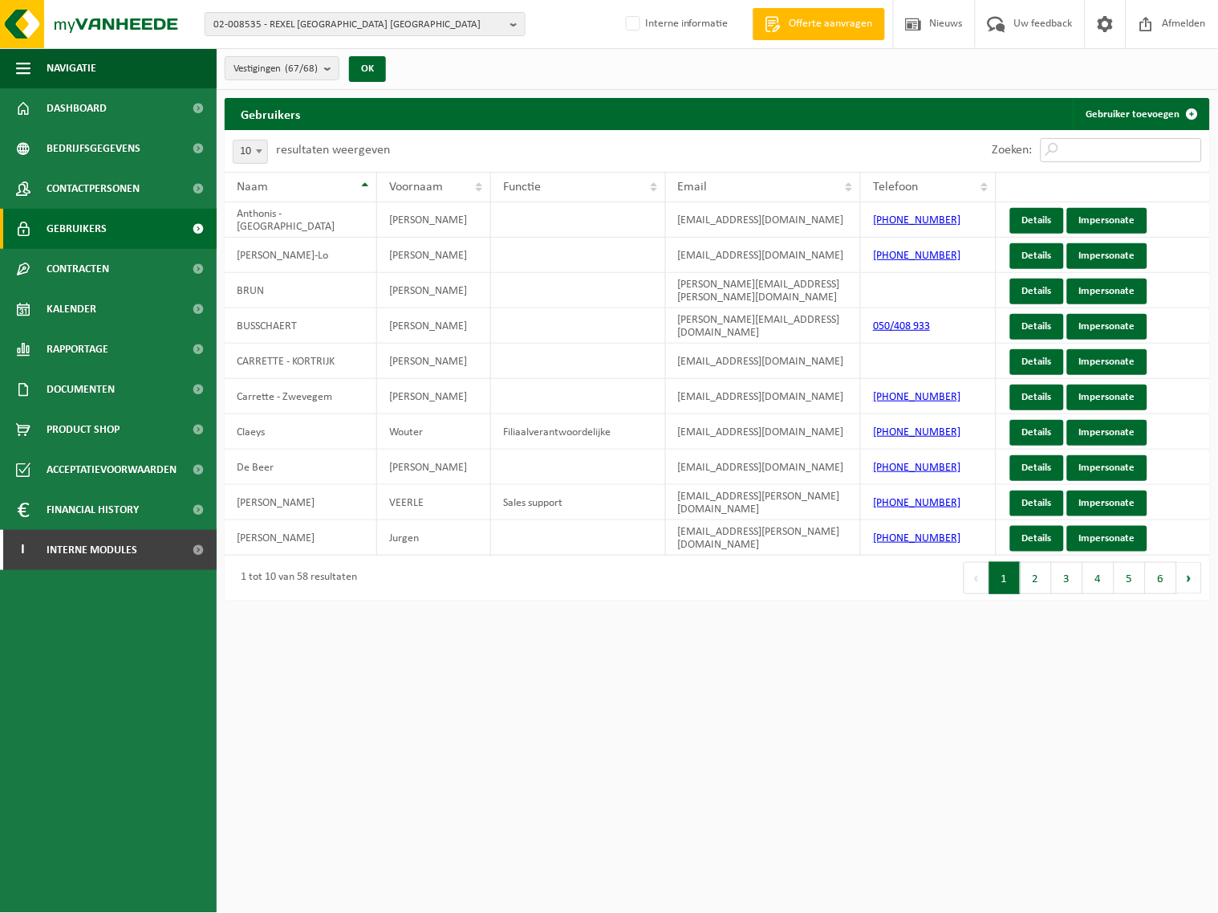
click at [1097, 150] on input "Zoeken:" at bounding box center [1121, 150] width 161 height 24
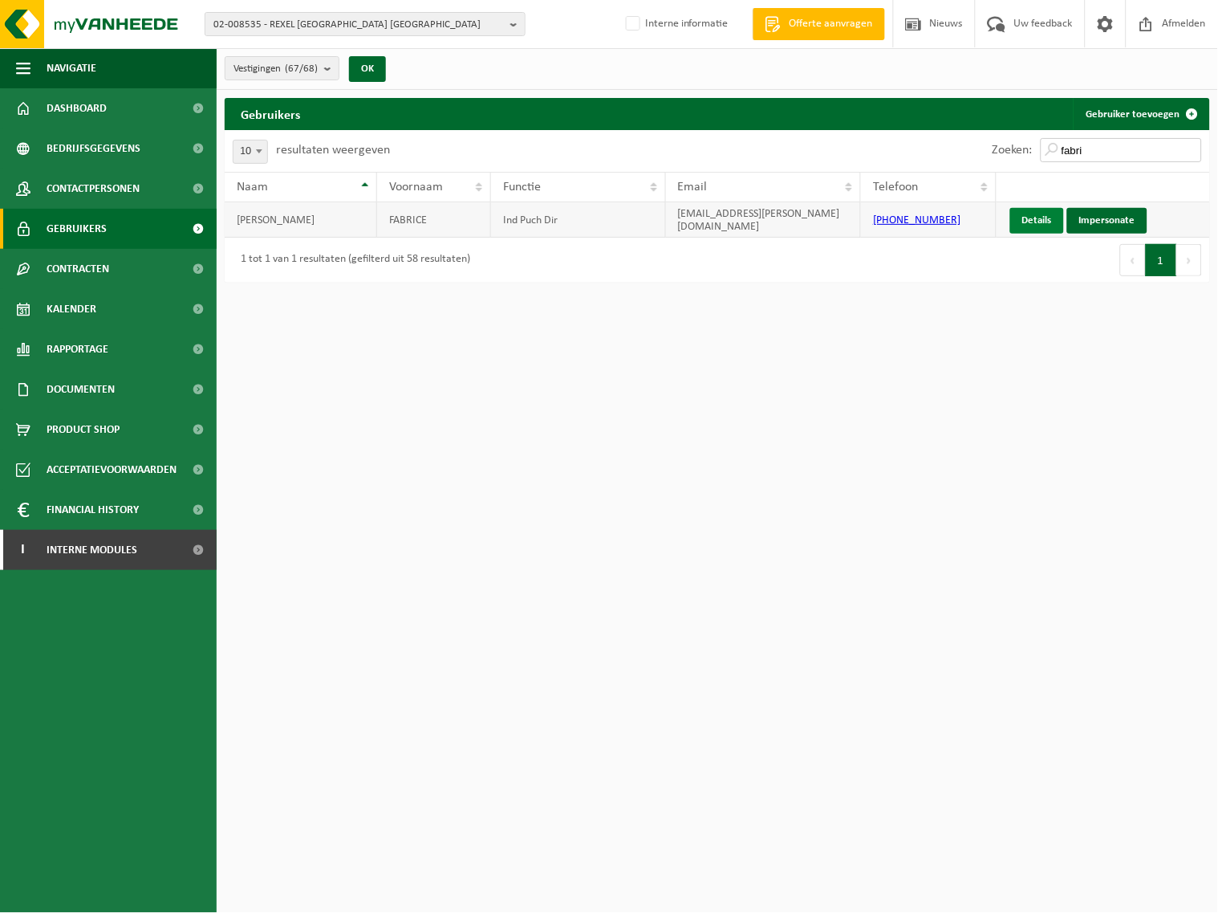
type input "fabri"
click at [1035, 217] on link "Details" at bounding box center [1037, 221] width 54 height 26
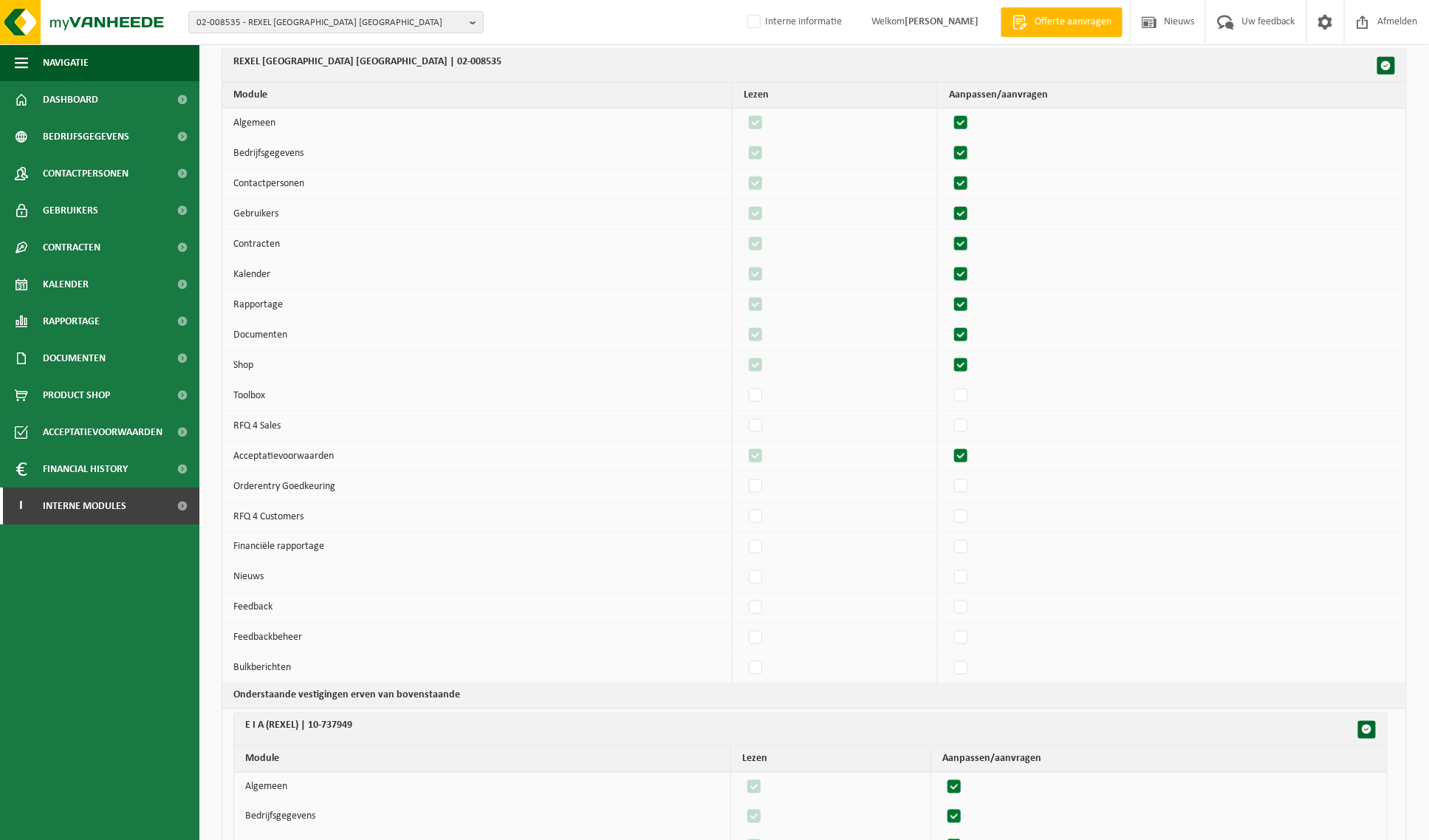
scroll to position [492, 0]
